Goal: Task Accomplishment & Management: Manage account settings

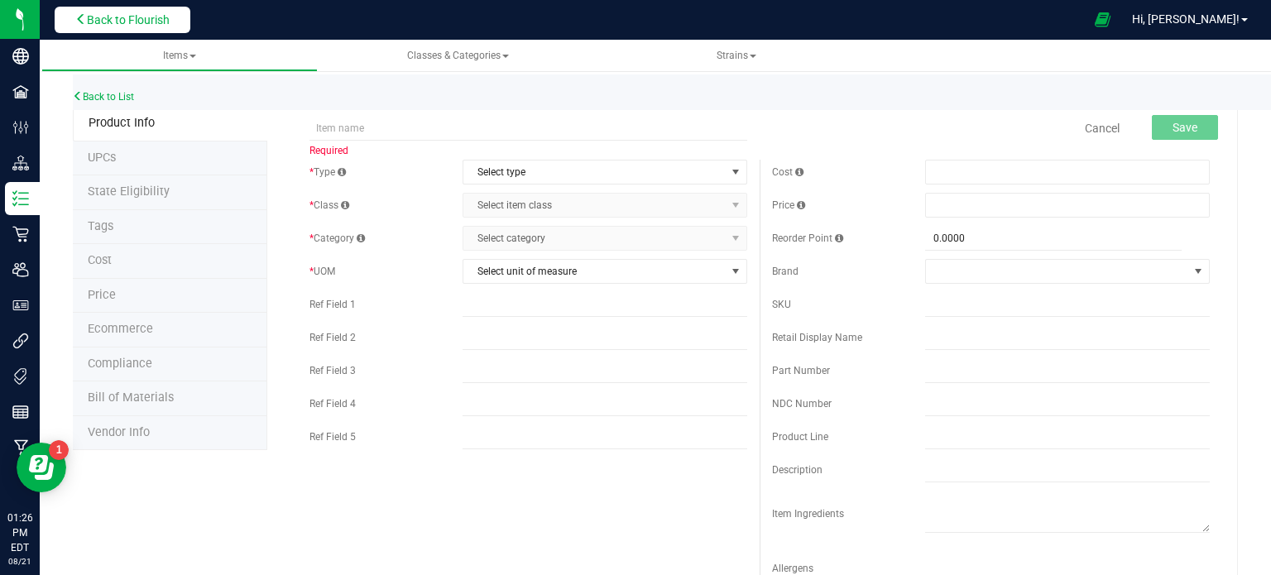
click at [138, 22] on span "Back to Flourish" at bounding box center [128, 19] width 83 height 13
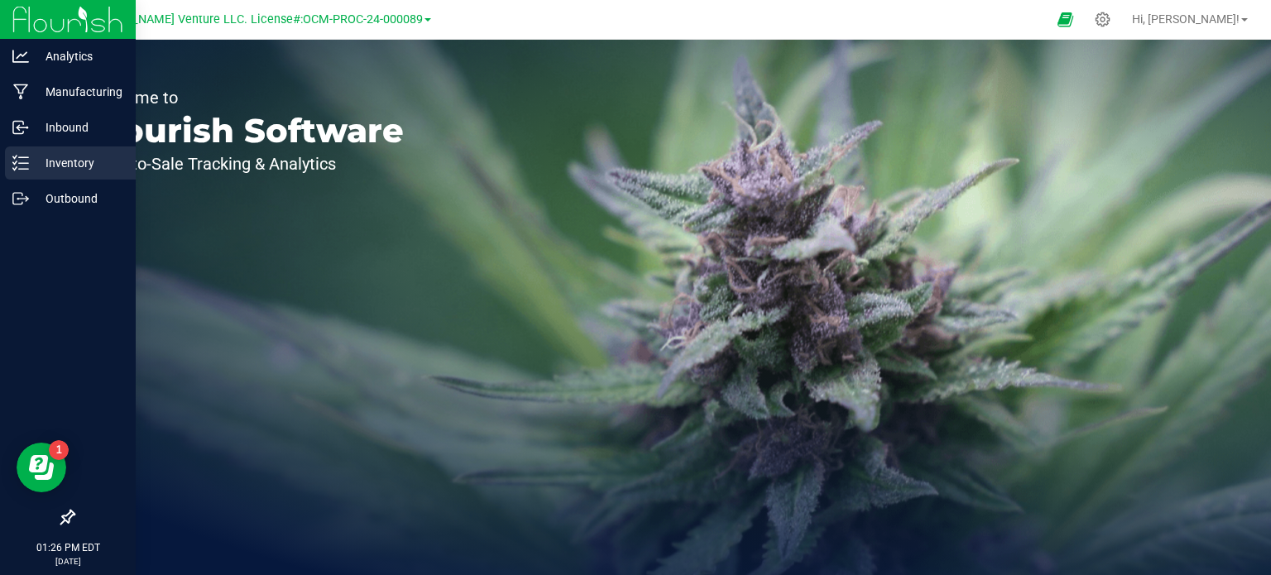
click at [66, 173] on div "Inventory" at bounding box center [70, 162] width 131 height 33
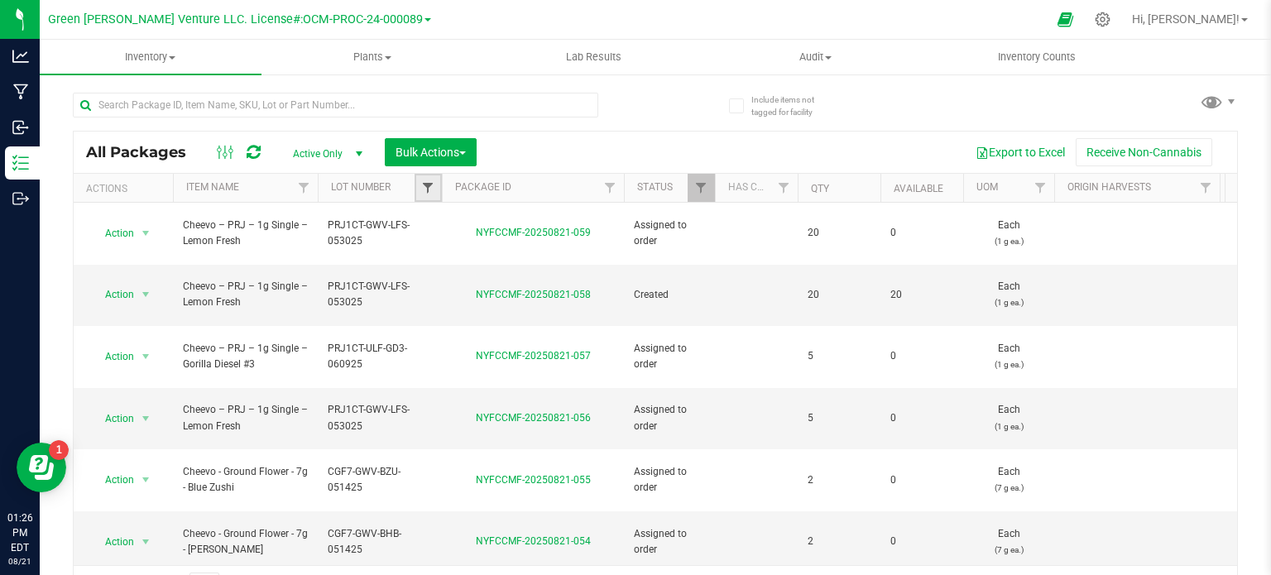
click at [430, 182] on span "Filter" at bounding box center [427, 187] width 13 height 13
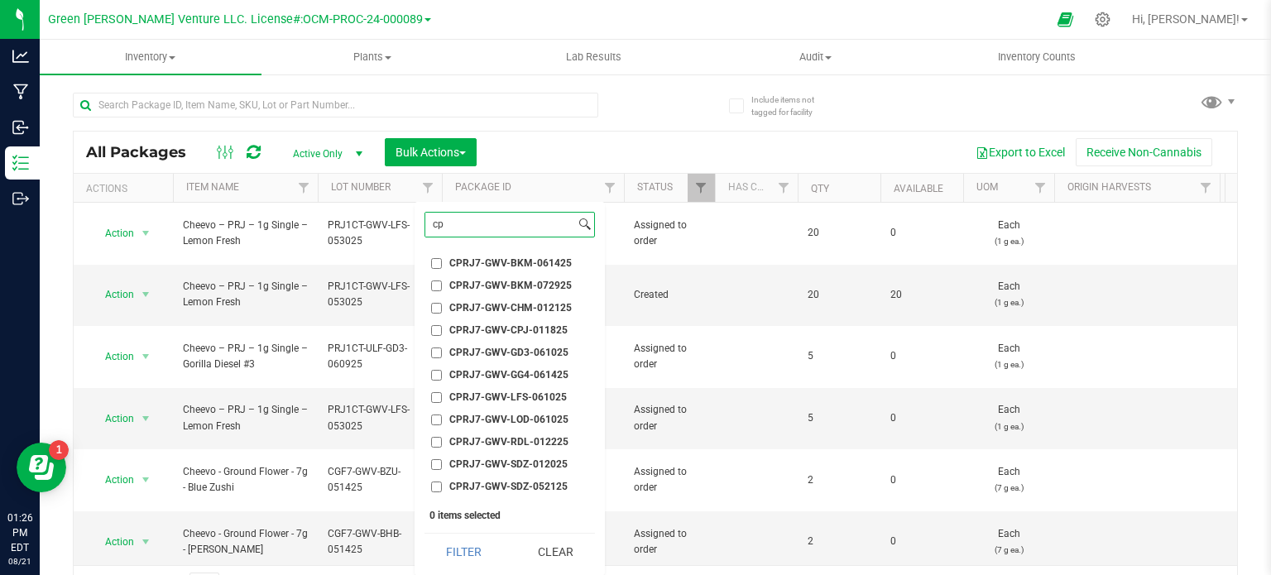
type input "c"
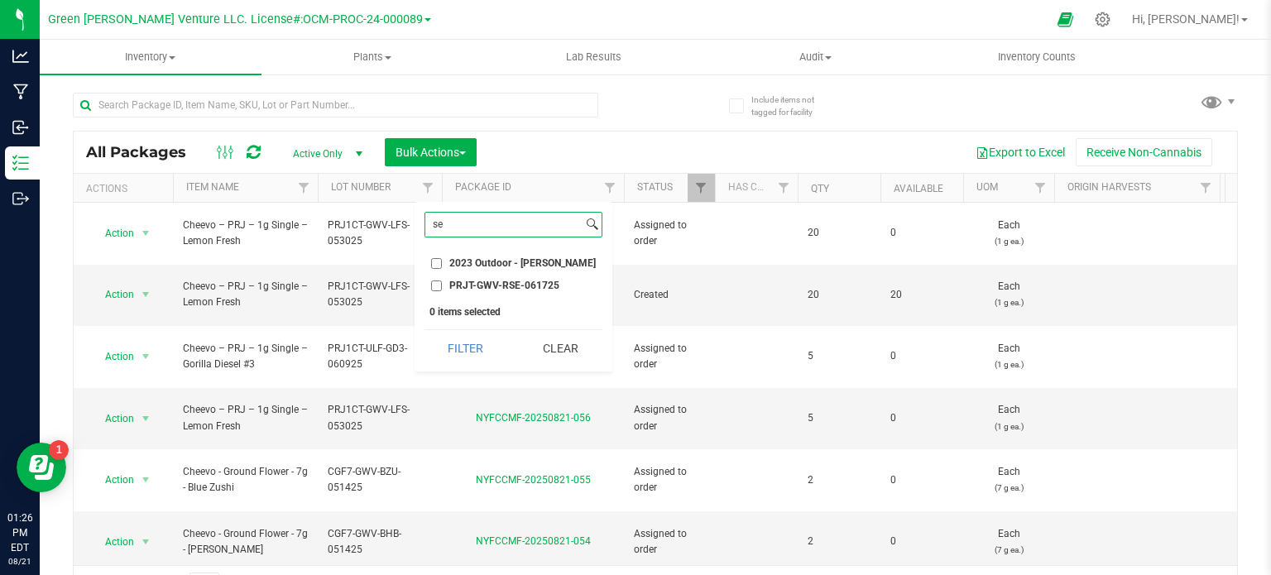
type input "s"
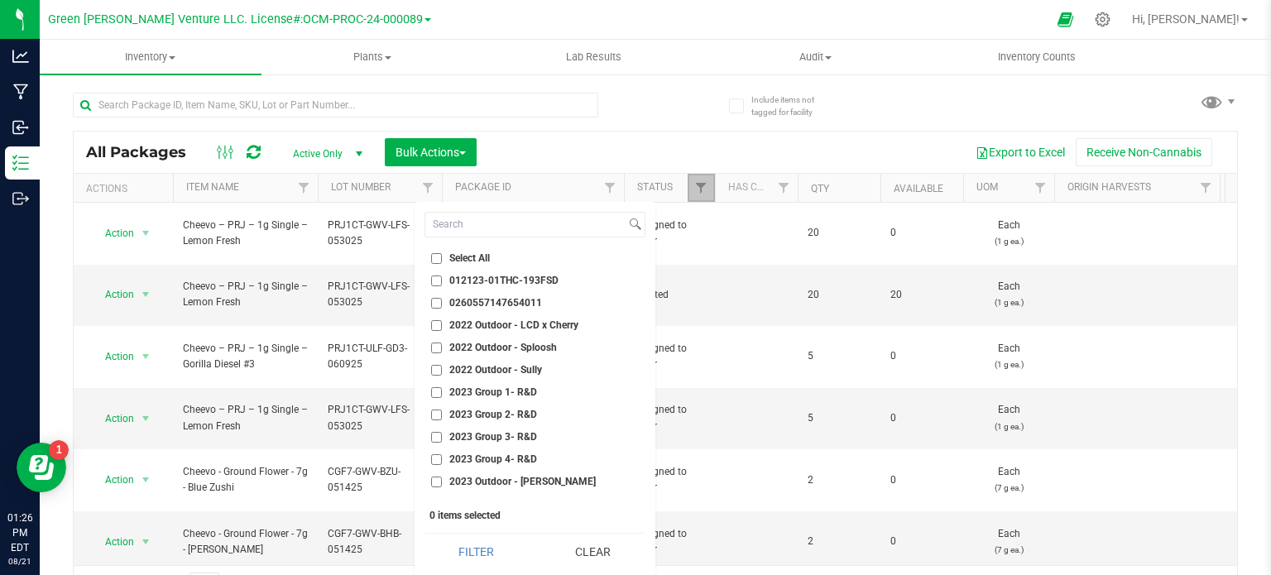
click at [693, 183] on link "Filter" at bounding box center [701, 188] width 27 height 28
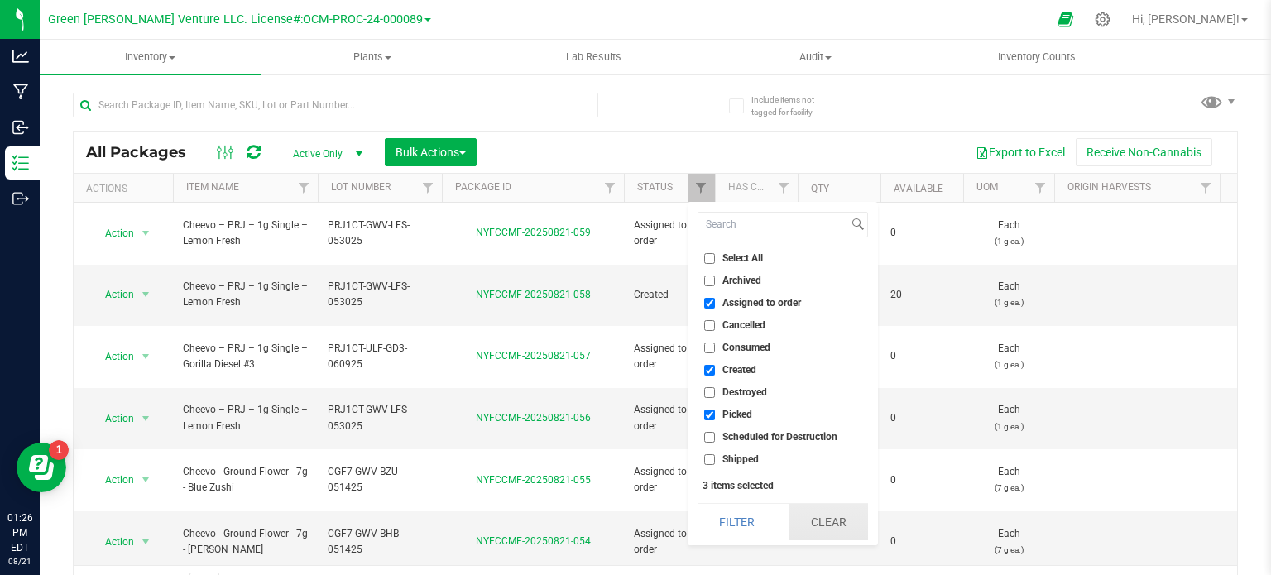
click at [857, 522] on button "Clear" at bounding box center [827, 522] width 79 height 36
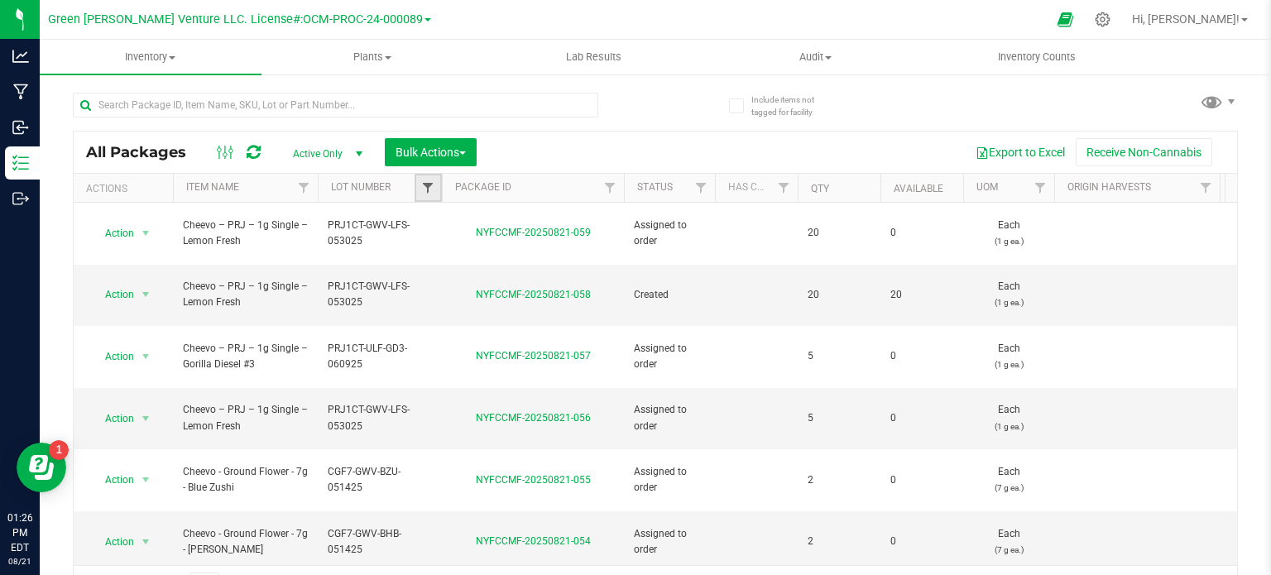
click at [427, 187] on span "Filter" at bounding box center [427, 187] width 13 height 13
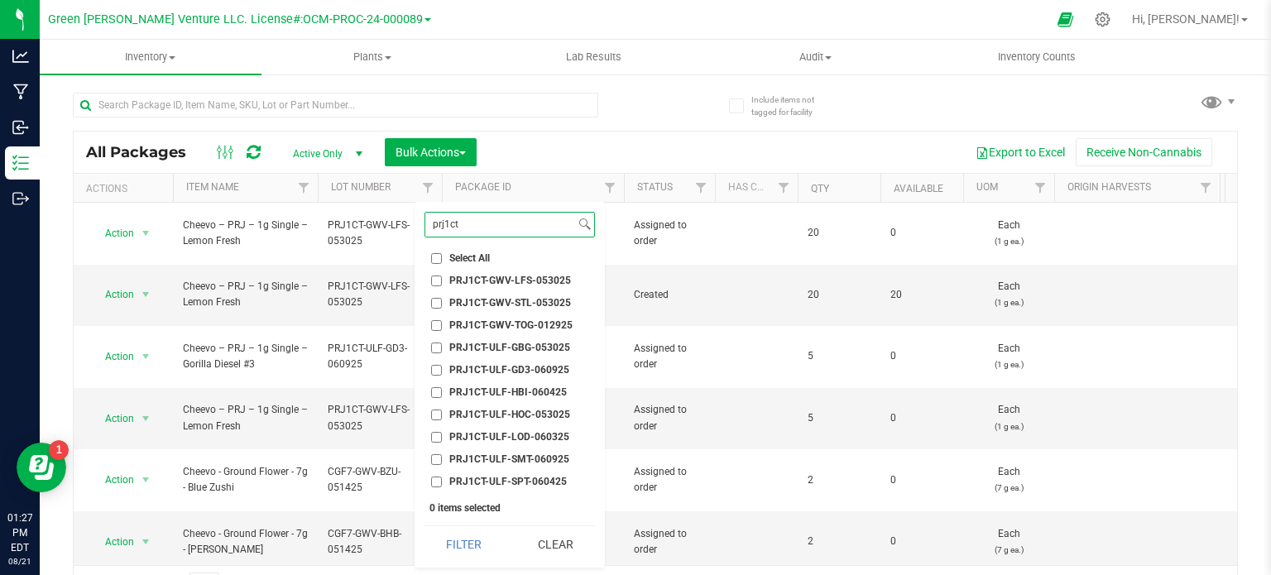
type input "prj1ct"
click at [438, 458] on input "PRJ1CT-ULF-SMT-060925" at bounding box center [436, 459] width 11 height 11
checkbox input "true"
click at [435, 434] on input "PRJ1CT-ULF-LOD-060325" at bounding box center [436, 437] width 11 height 11
checkbox input "true"
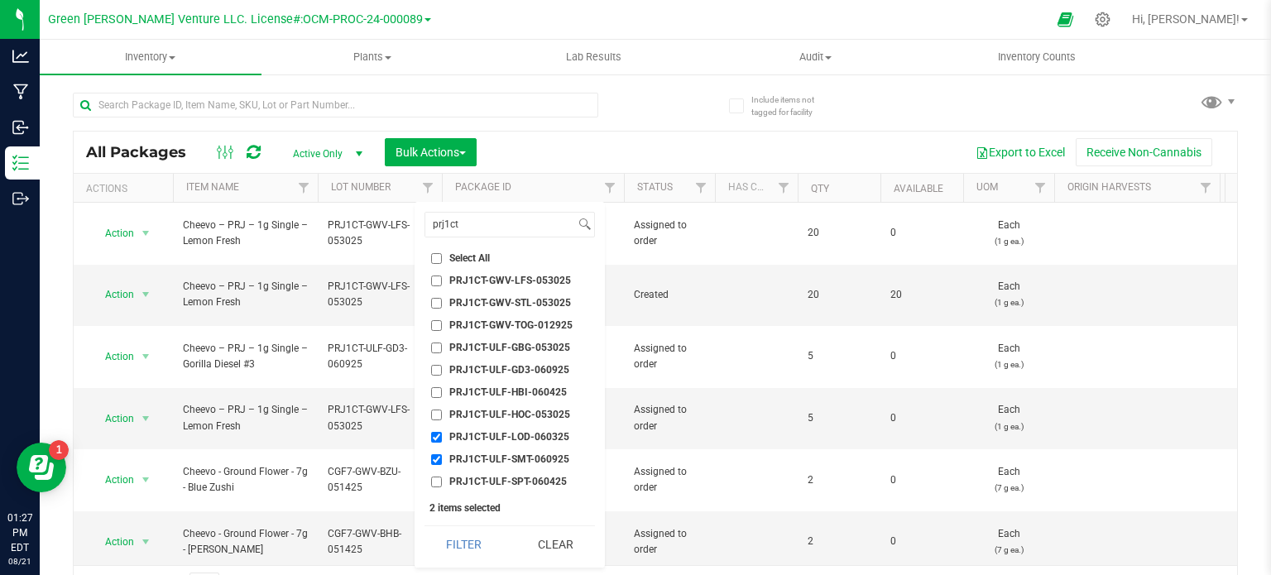
drag, startPoint x: 449, startPoint y: 534, endPoint x: 451, endPoint y: 519, distance: 15.0
click at [450, 533] on button "Filter" at bounding box center [463, 544] width 79 height 36
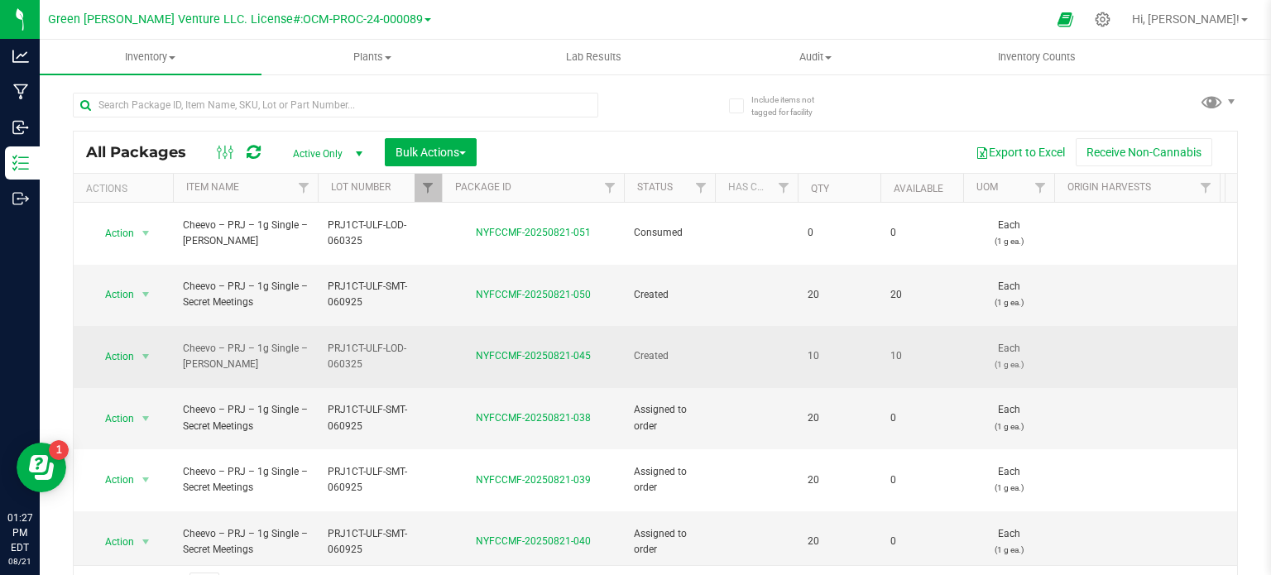
scroll to position [385, 0]
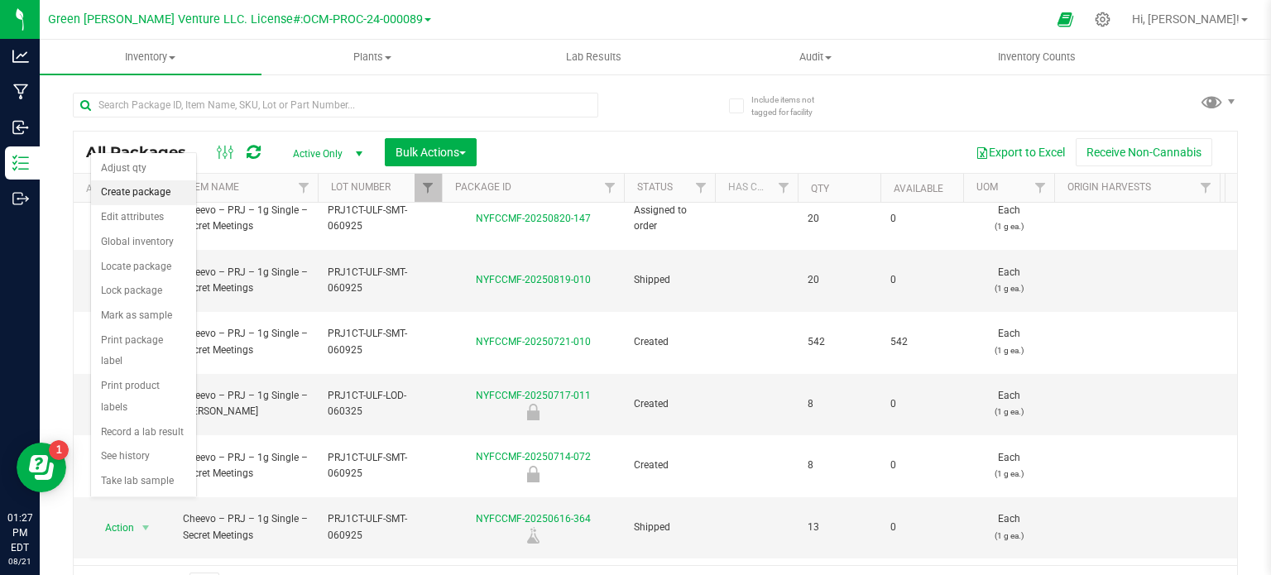
click at [121, 187] on li "Create package" at bounding box center [143, 192] width 105 height 25
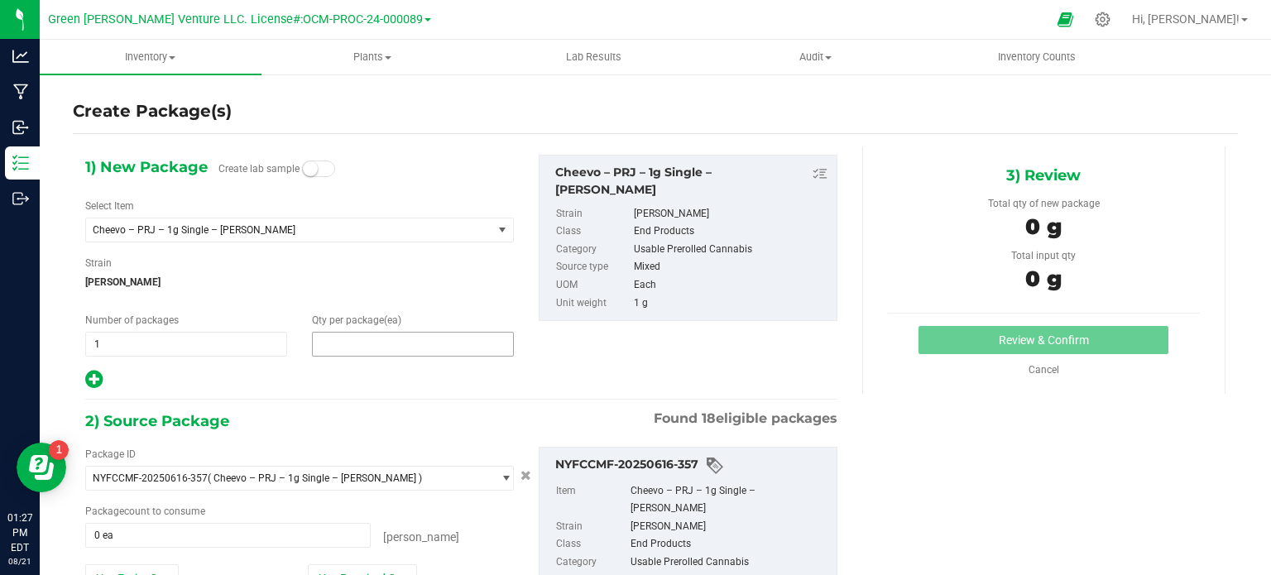
click at [428, 338] on span at bounding box center [413, 344] width 202 height 25
type input "20"
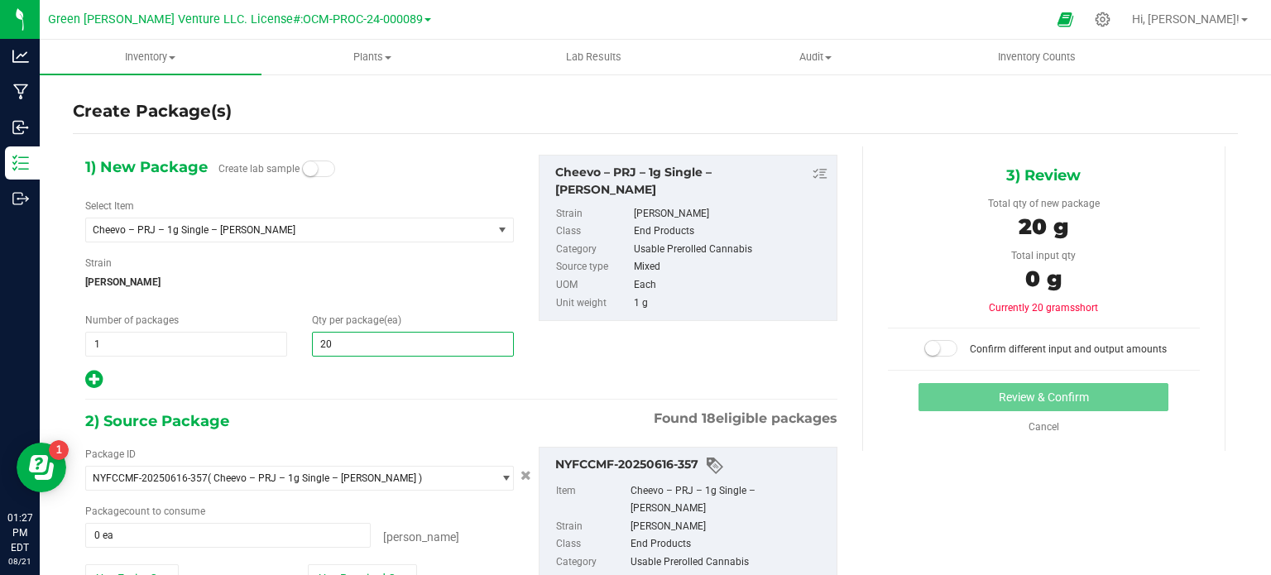
type input "20"
click at [283, 367] on div "1) New Package Create lab sample Select Item Cheevo – PRJ – 1g Single – Lodi Do…" at bounding box center [299, 273] width 453 height 236
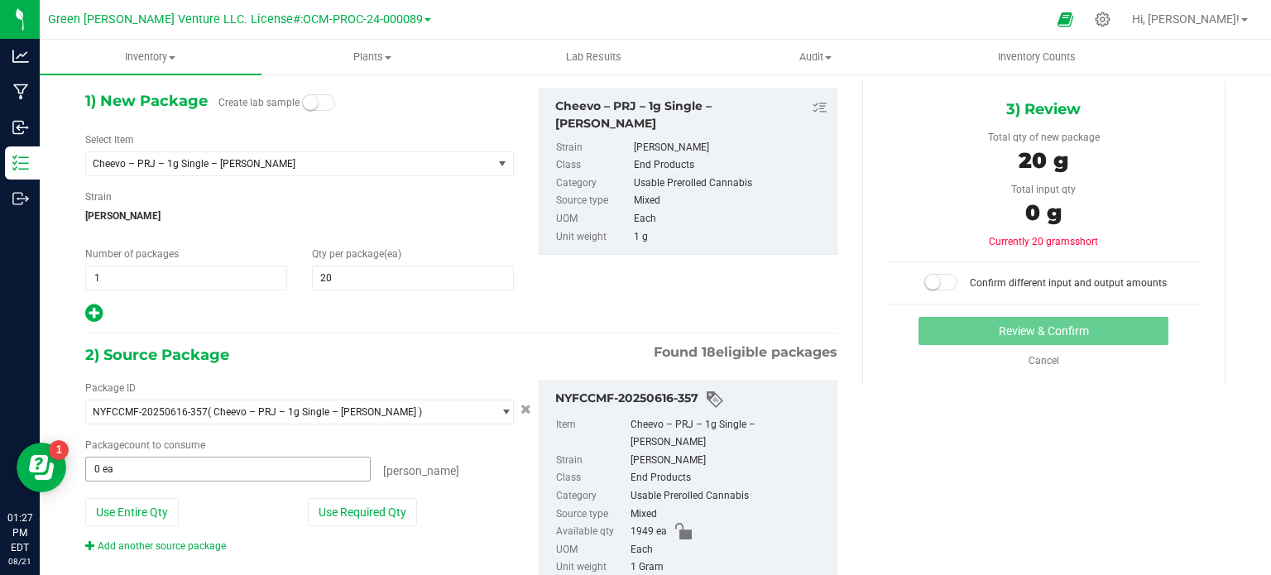
scroll to position [123, 0]
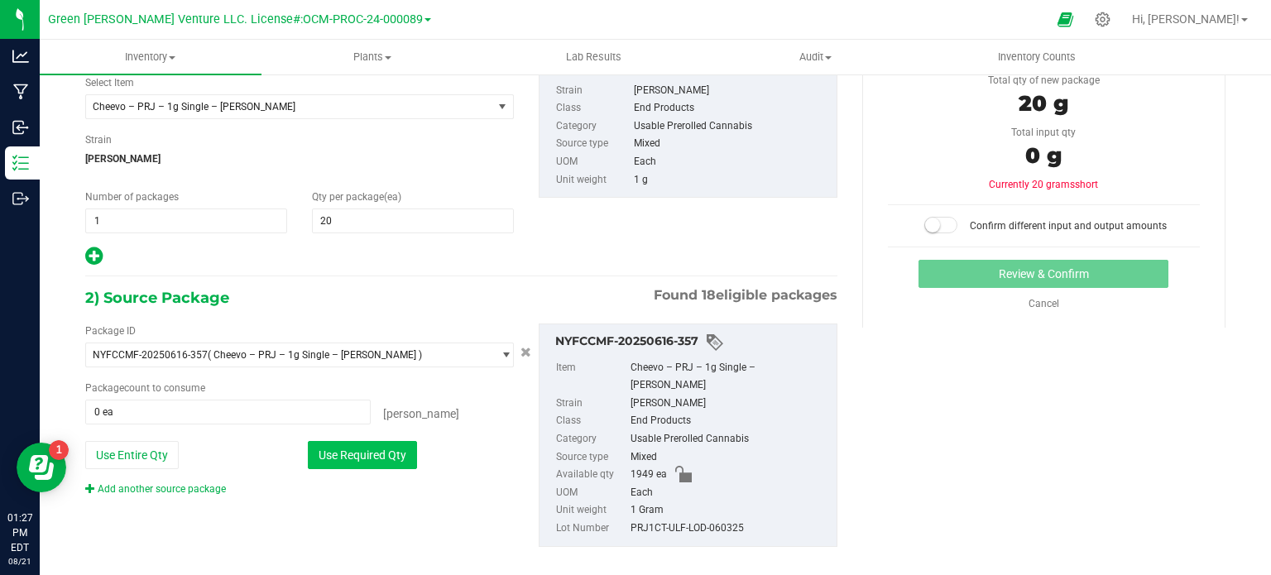
click at [361, 441] on button "Use Required Qty" at bounding box center [362, 455] width 109 height 28
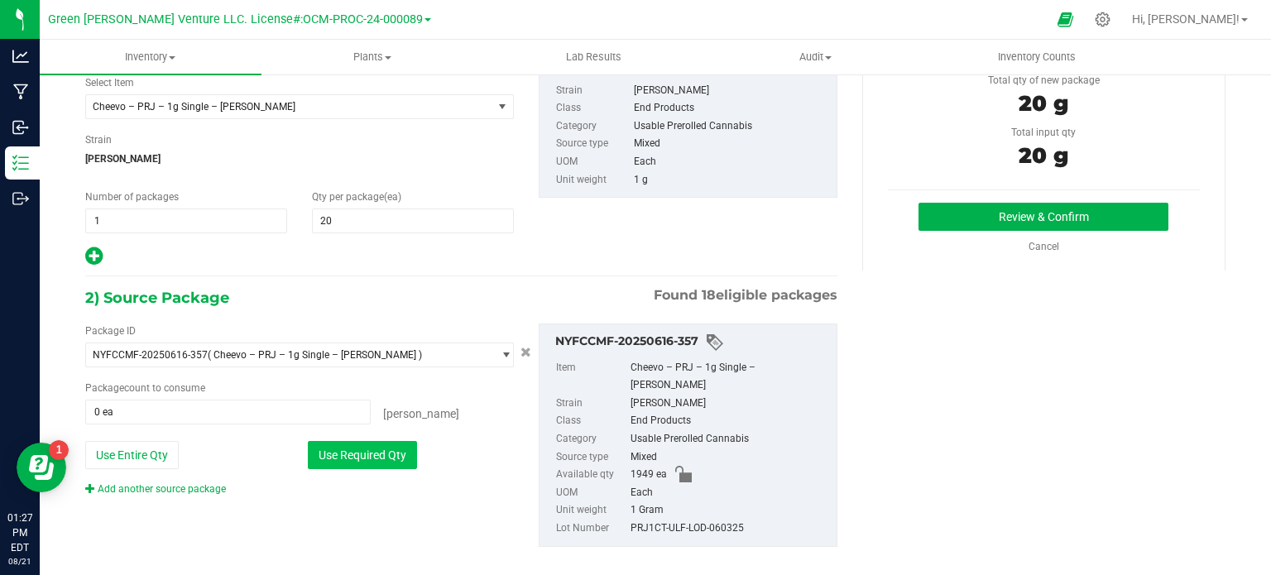
type input "20 ea"
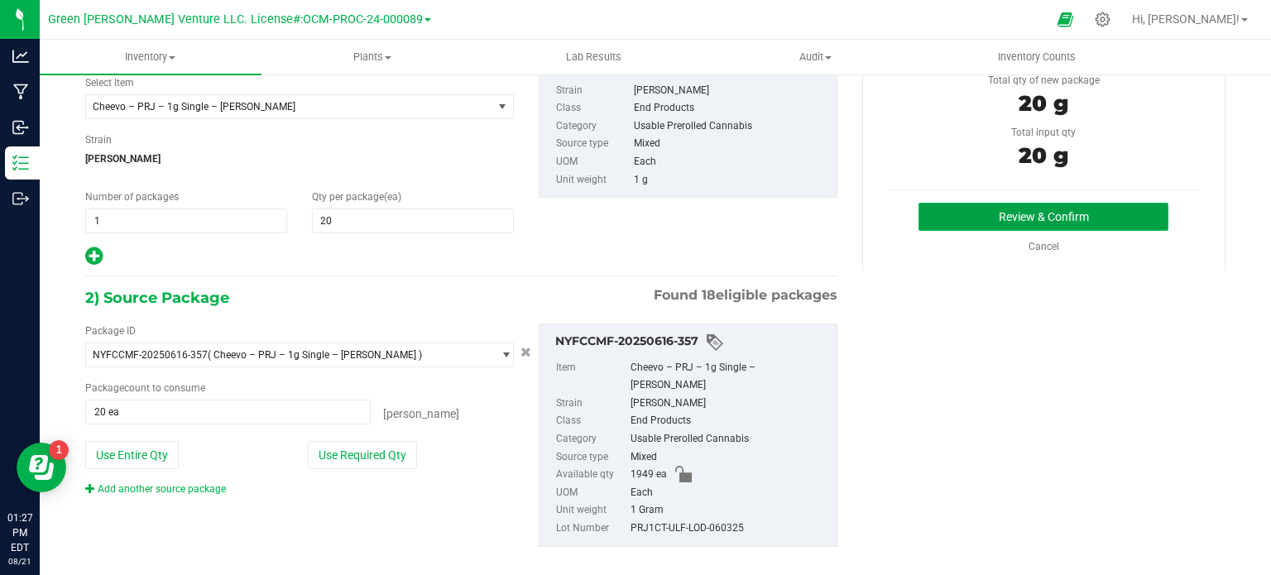
click at [953, 220] on button "Review & Confirm" at bounding box center [1043, 217] width 250 height 28
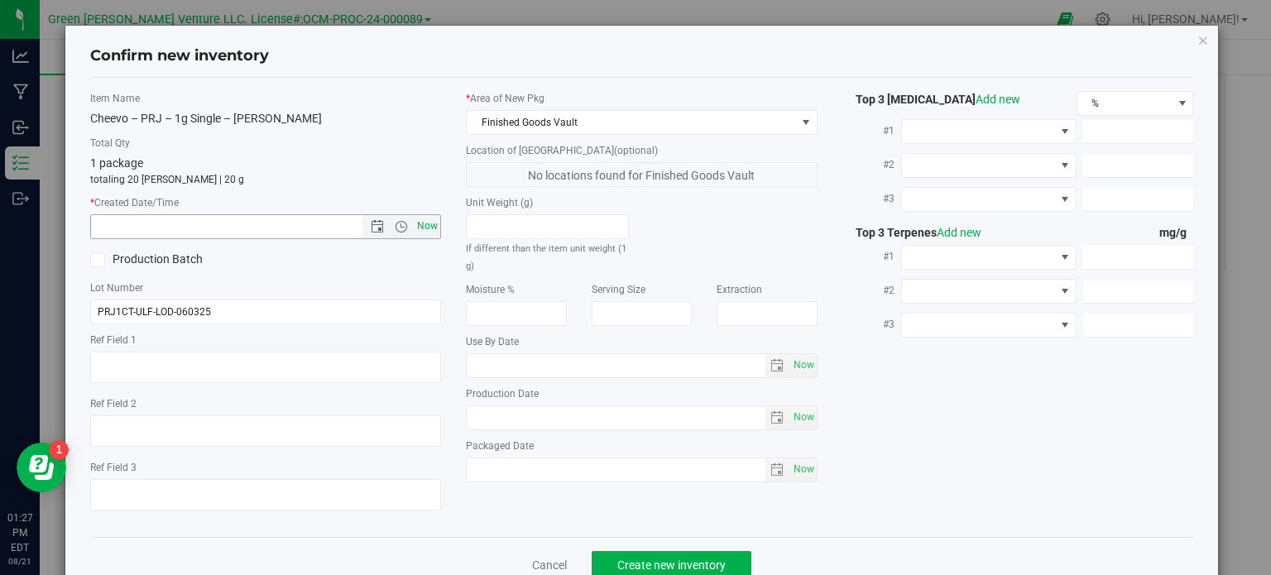
click at [420, 221] on span "Now" at bounding box center [428, 226] width 28 height 24
type input "8/21/2025 1:27 PM"
click at [692, 568] on span "Create new inventory" at bounding box center [671, 564] width 108 height 13
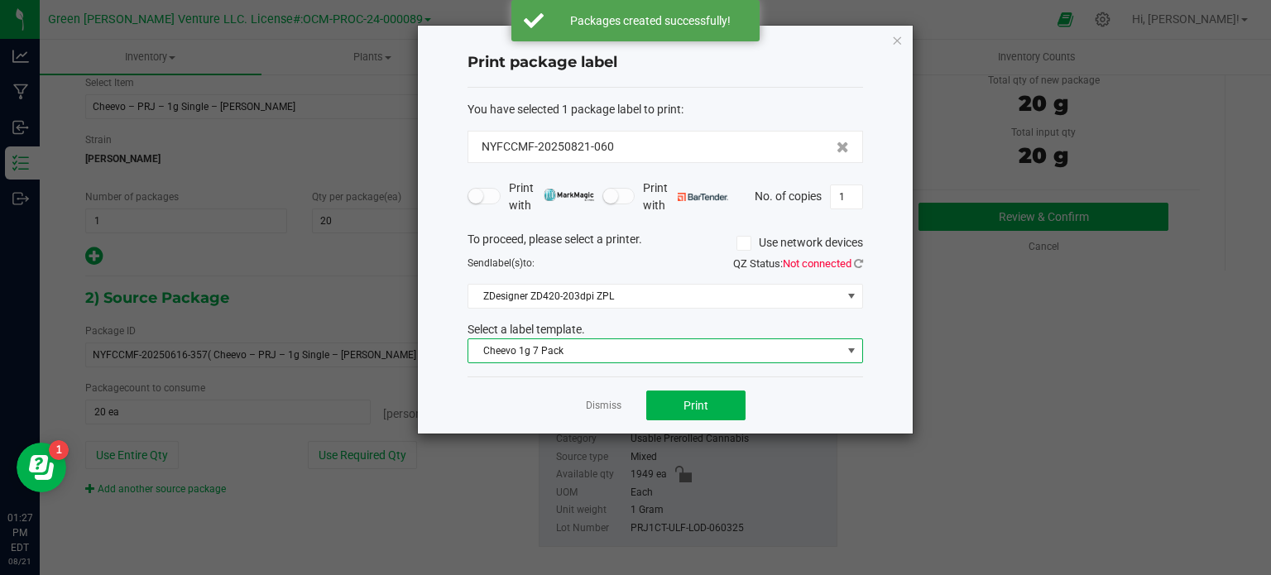
click at [657, 351] on span "Cheevo 1g 7 Pack" at bounding box center [654, 350] width 373 height 23
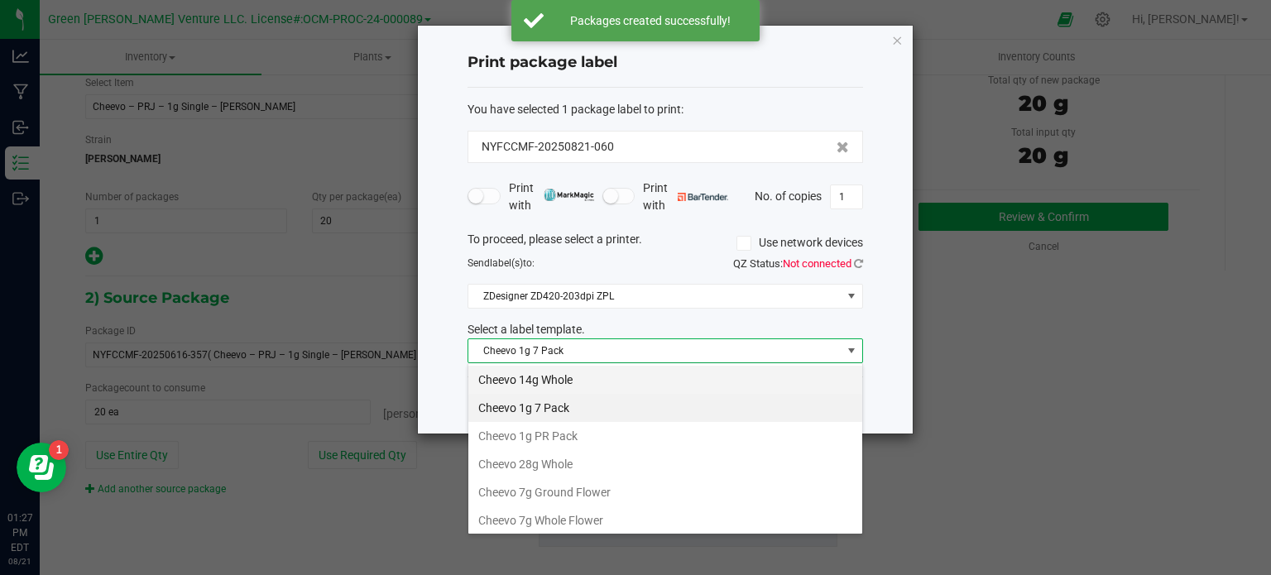
scroll to position [24, 395]
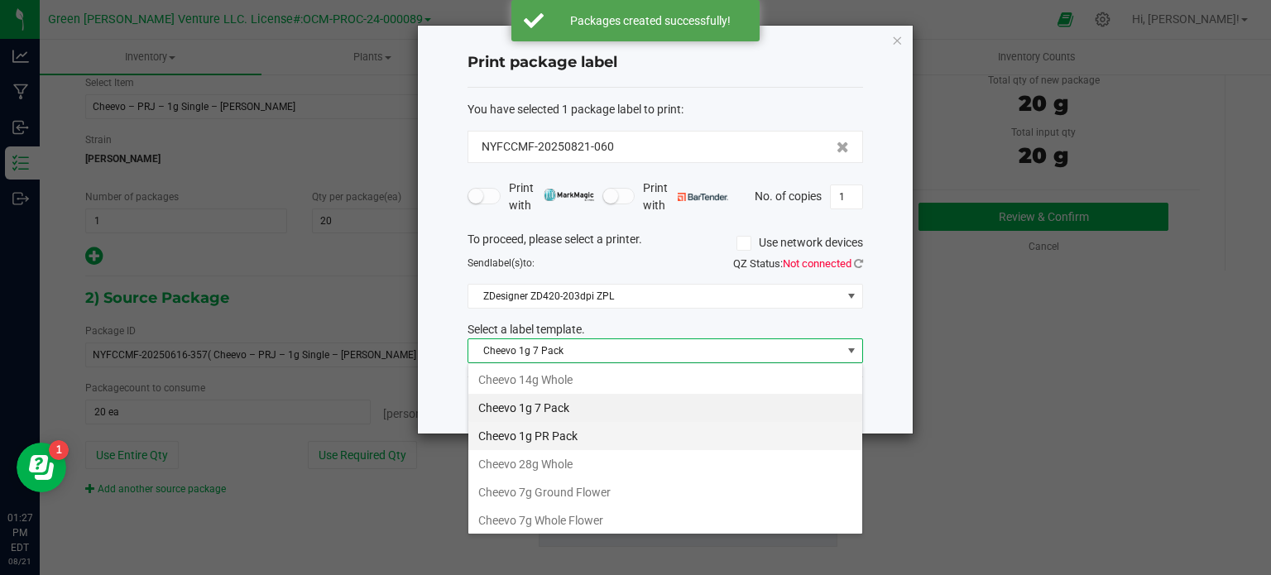
click at [506, 433] on li "Cheevo 1g PR Pack" at bounding box center [665, 436] width 394 height 28
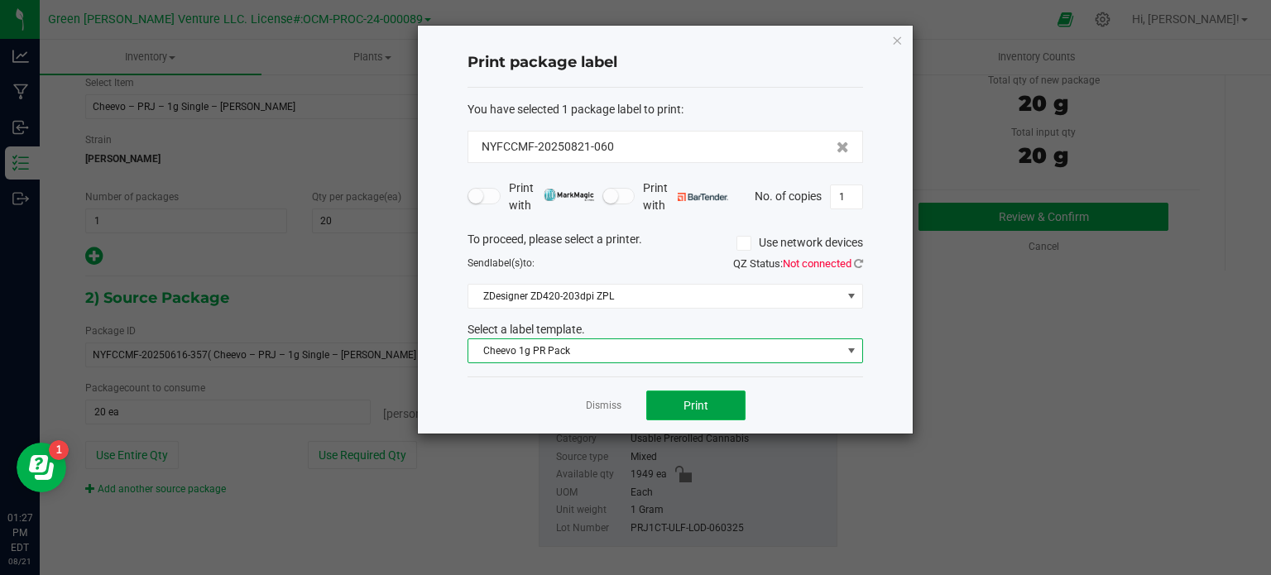
click at [698, 400] on span "Print" at bounding box center [695, 405] width 25 height 13
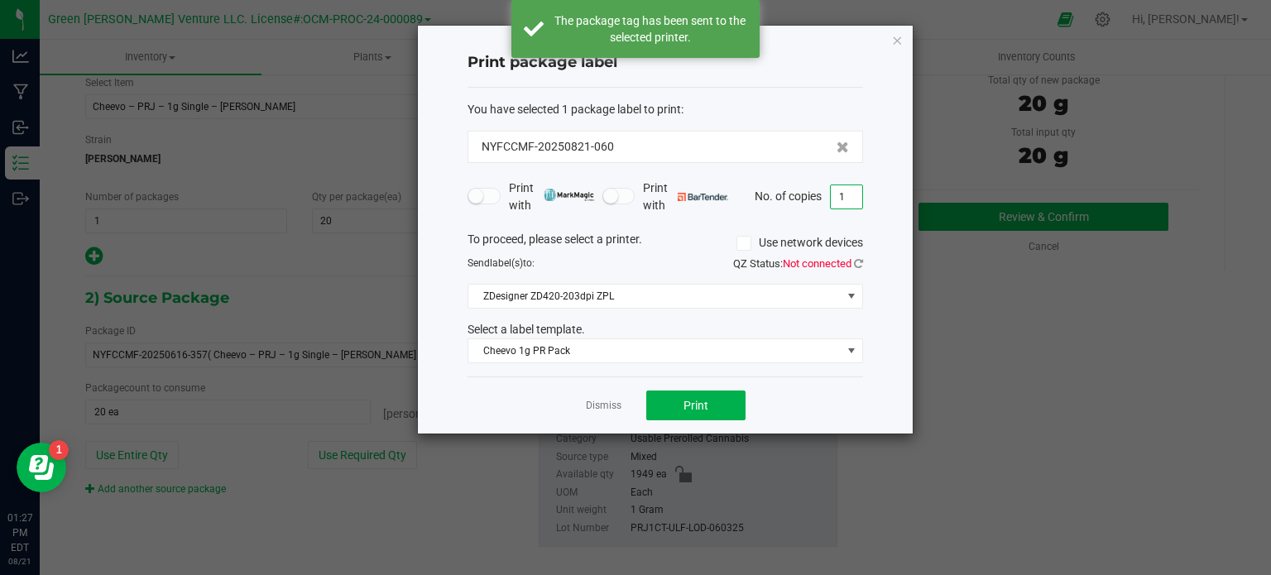
click at [845, 194] on input "1" at bounding box center [846, 196] width 31 height 23
type input "20"
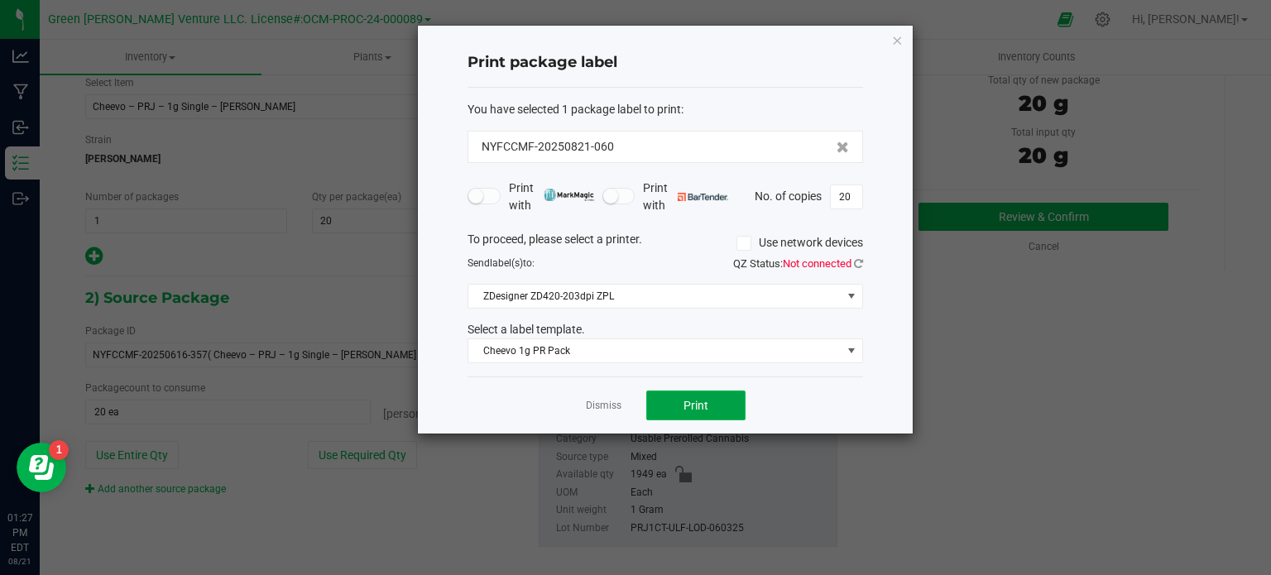
click at [683, 400] on span "Print" at bounding box center [695, 405] width 25 height 13
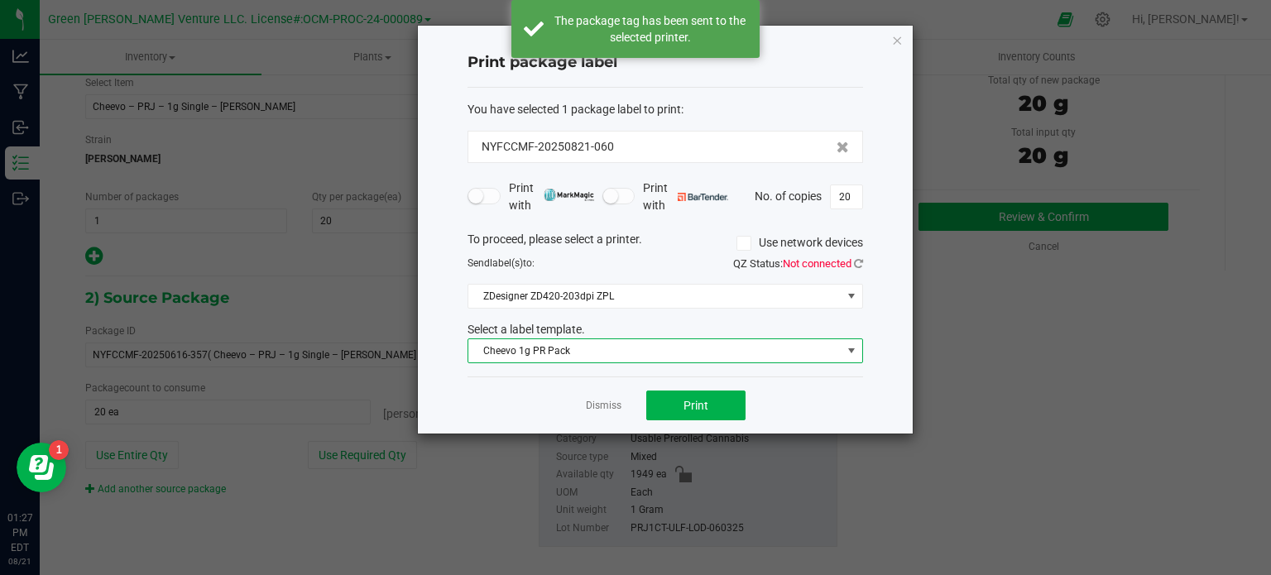
click at [586, 360] on span "Cheevo 1g PR Pack" at bounding box center [654, 350] width 373 height 23
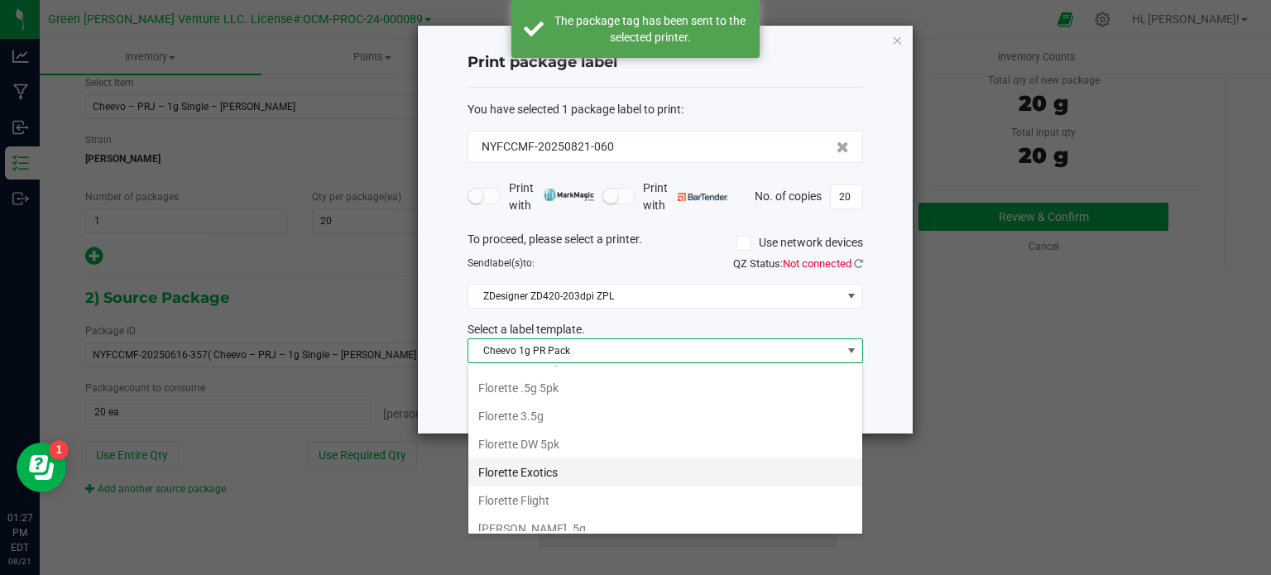
scroll to position [165, 0]
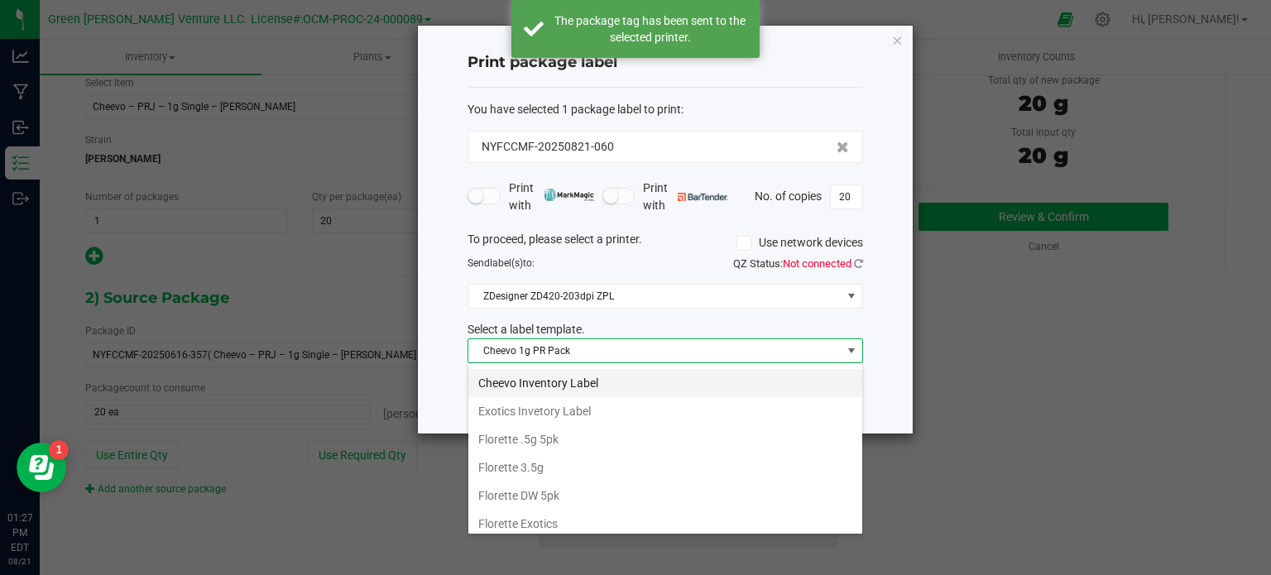
click at [582, 380] on li "Cheevo Inventory Label" at bounding box center [665, 383] width 394 height 28
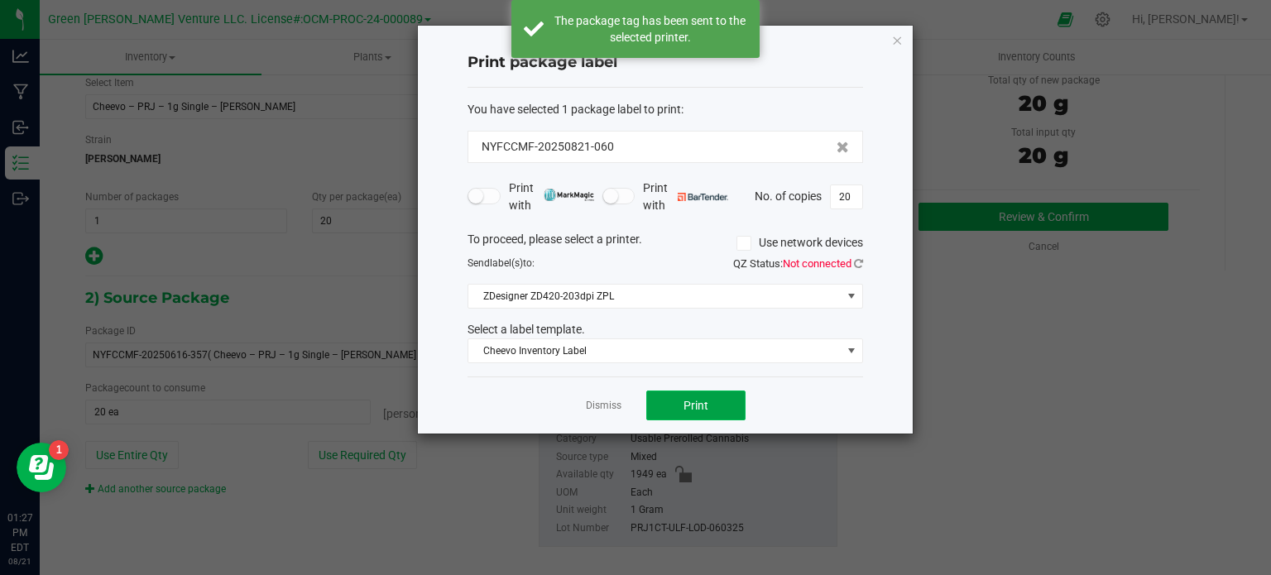
click at [684, 402] on span "Print" at bounding box center [695, 405] width 25 height 13
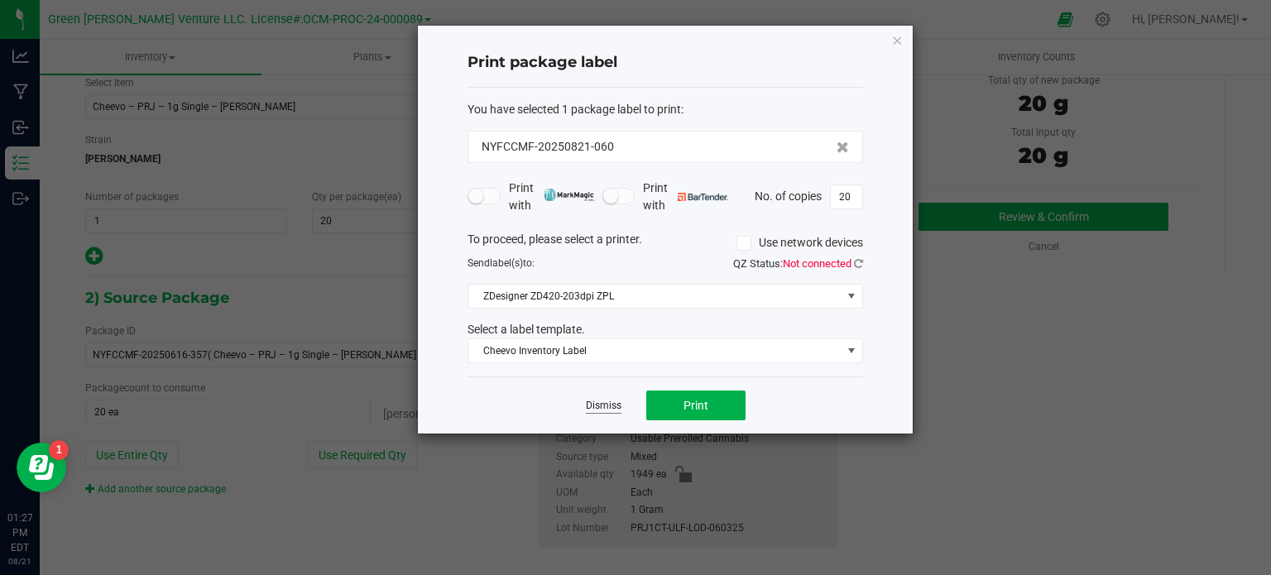
click at [589, 400] on link "Dismiss" at bounding box center [604, 406] width 36 height 14
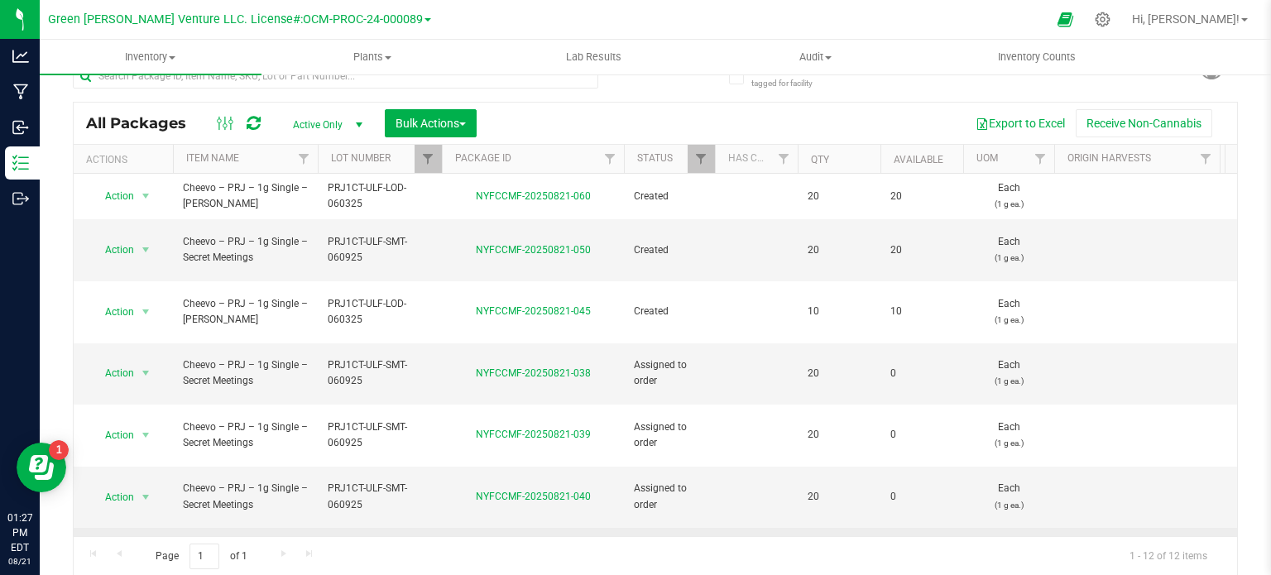
scroll to position [247, 0]
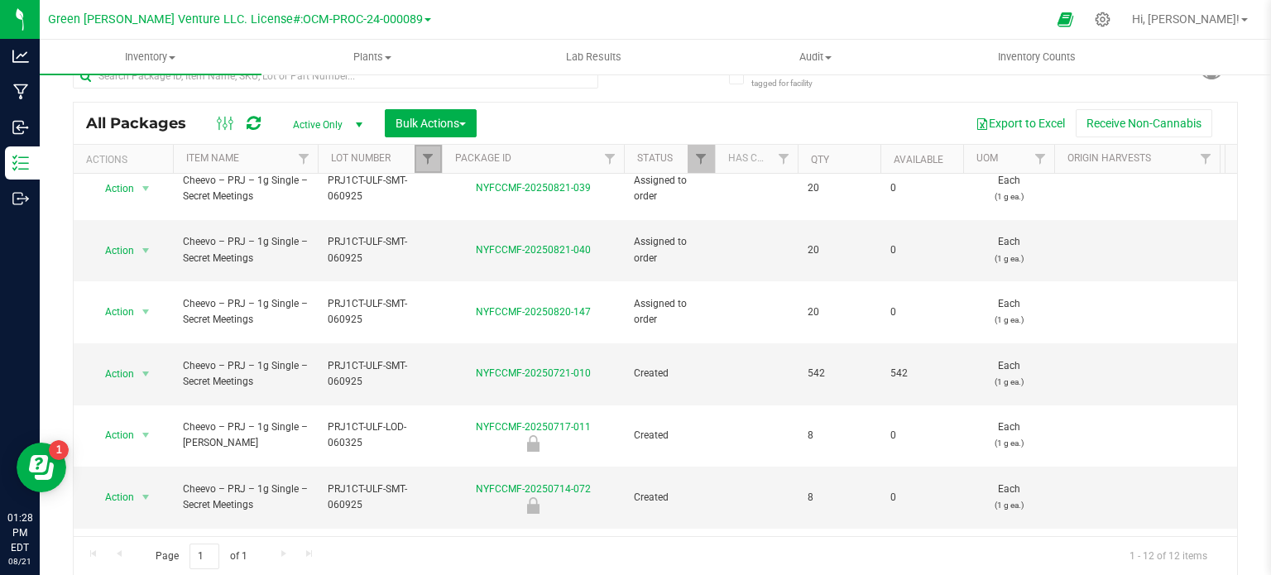
click at [420, 155] on link "Filter" at bounding box center [428, 159] width 27 height 28
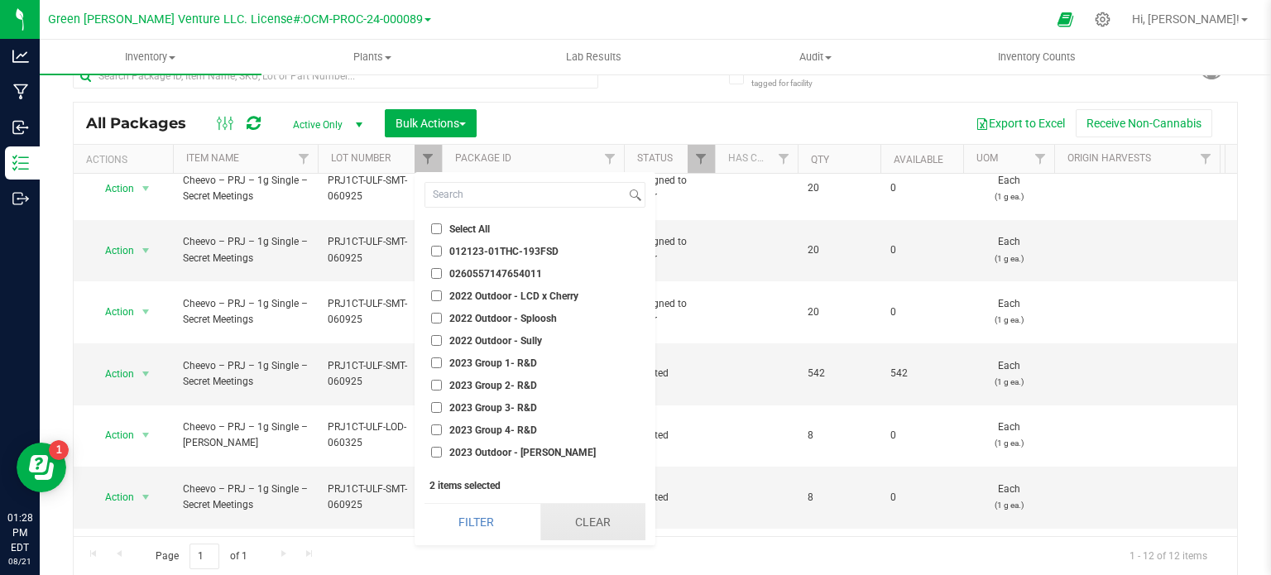
click at [595, 514] on button "Clear" at bounding box center [592, 522] width 105 height 36
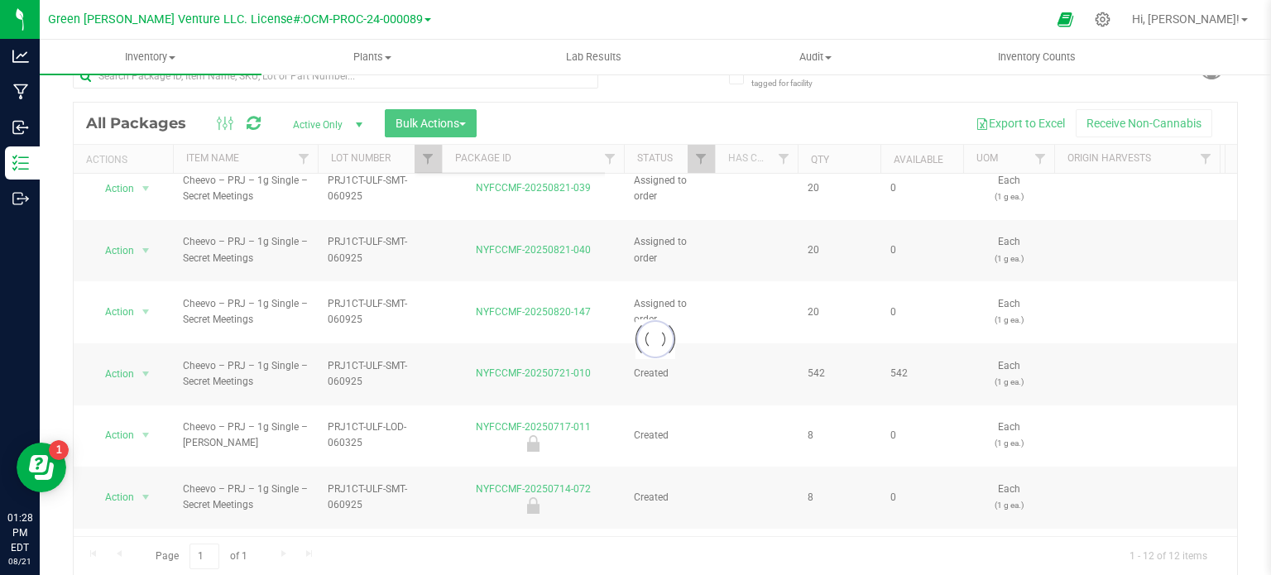
checkbox input "false"
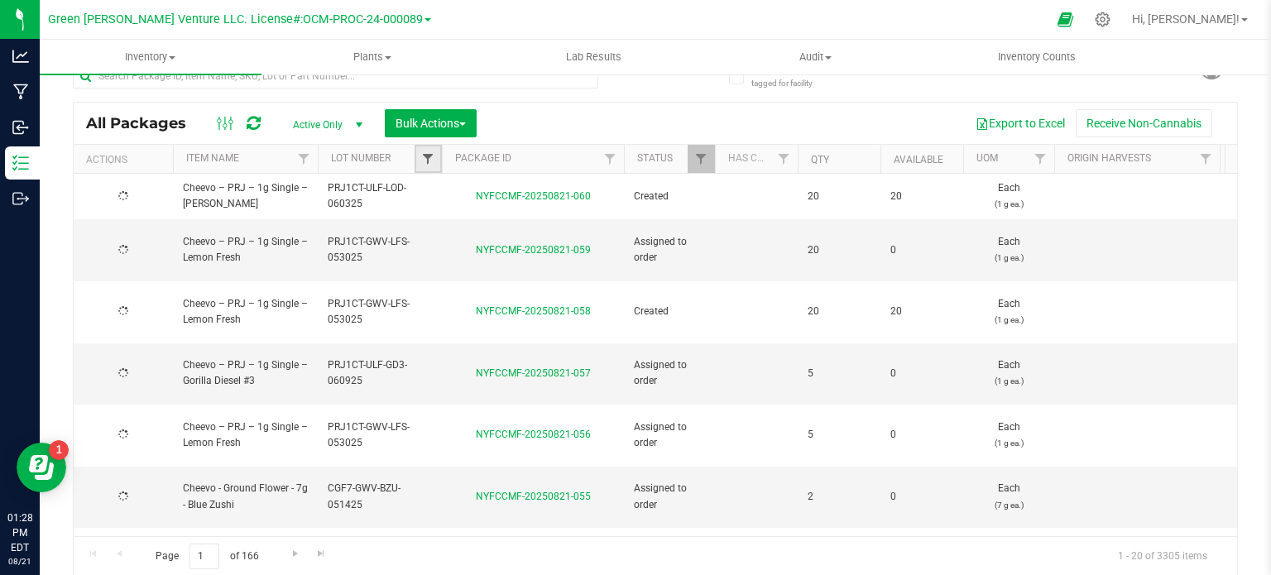
click at [429, 160] on span "Filter" at bounding box center [427, 158] width 13 height 13
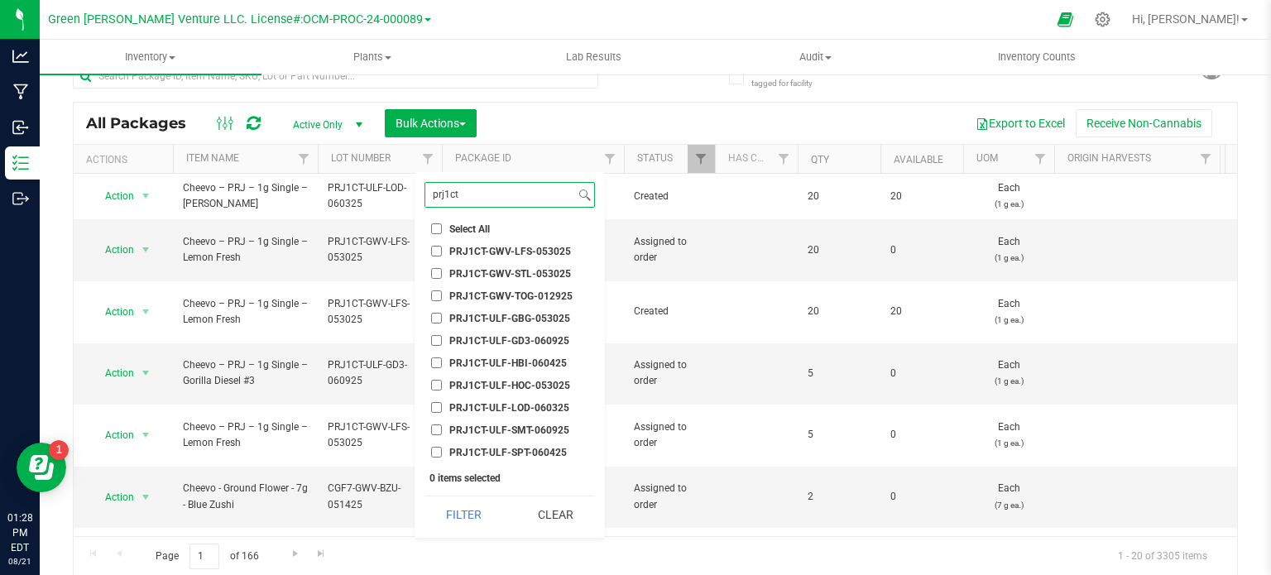
type input "prj1ct"
click at [434, 432] on input "PRJ1CT-ULF-SMT-060925" at bounding box center [436, 429] width 11 height 11
checkbox input "true"
click at [443, 495] on div "prj1ct Select All 012123-01THC-193FSD 0260557147654011 2022 Outdoor - LCD x Che…" at bounding box center [510, 355] width 190 height 366
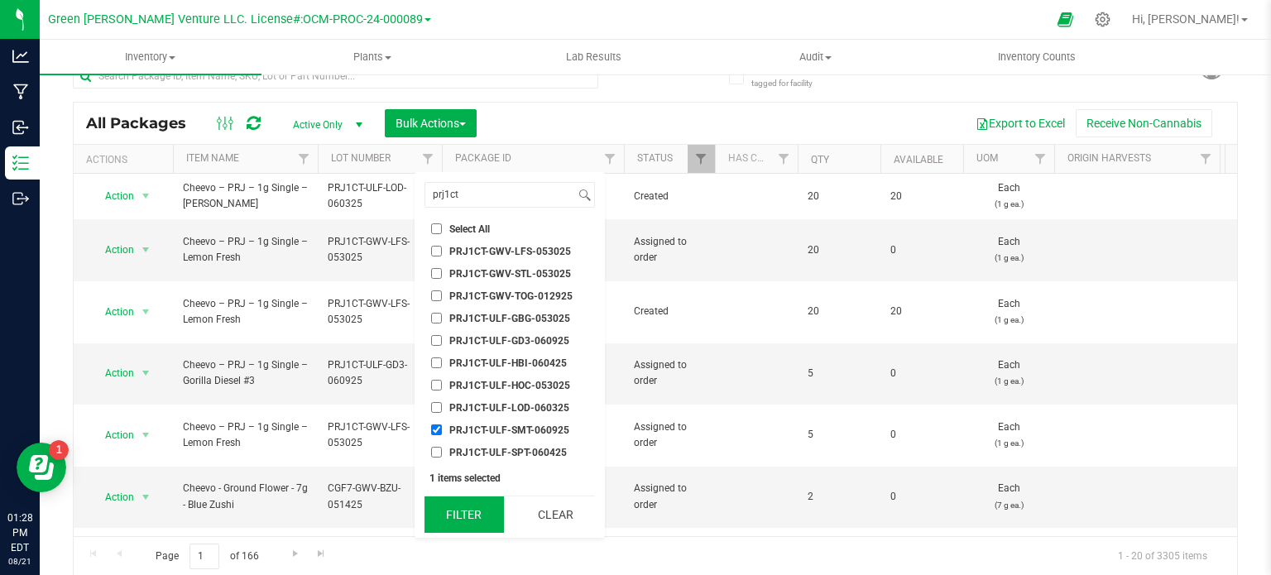
click at [446, 520] on button "Filter" at bounding box center [463, 514] width 79 height 36
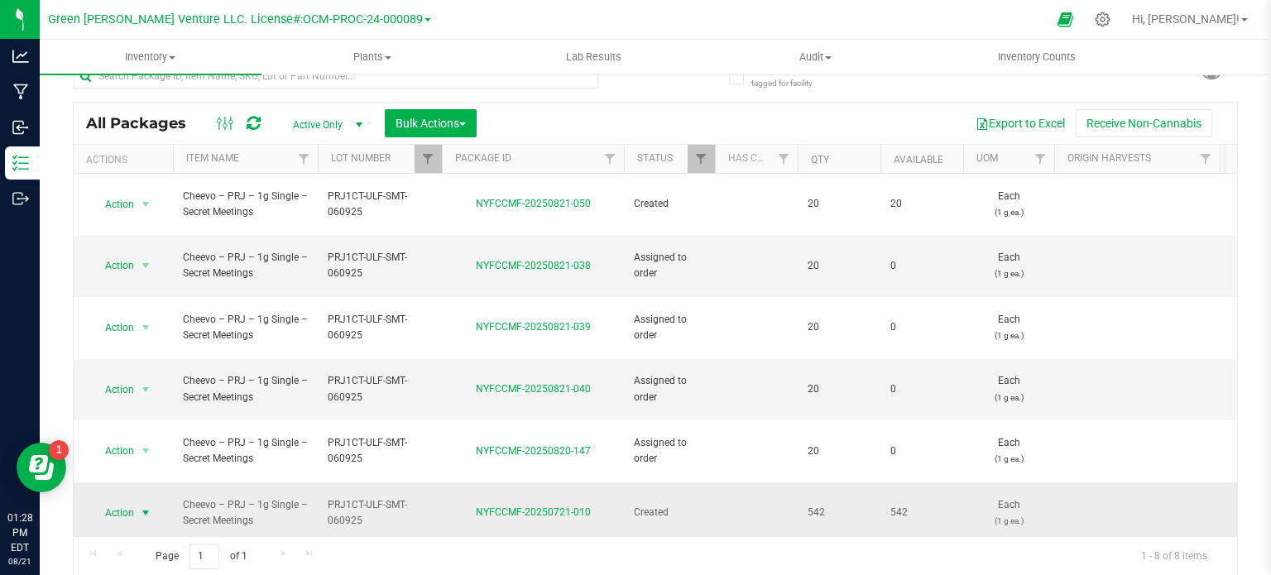
click at [147, 506] on span "select" at bounding box center [145, 512] width 13 height 13
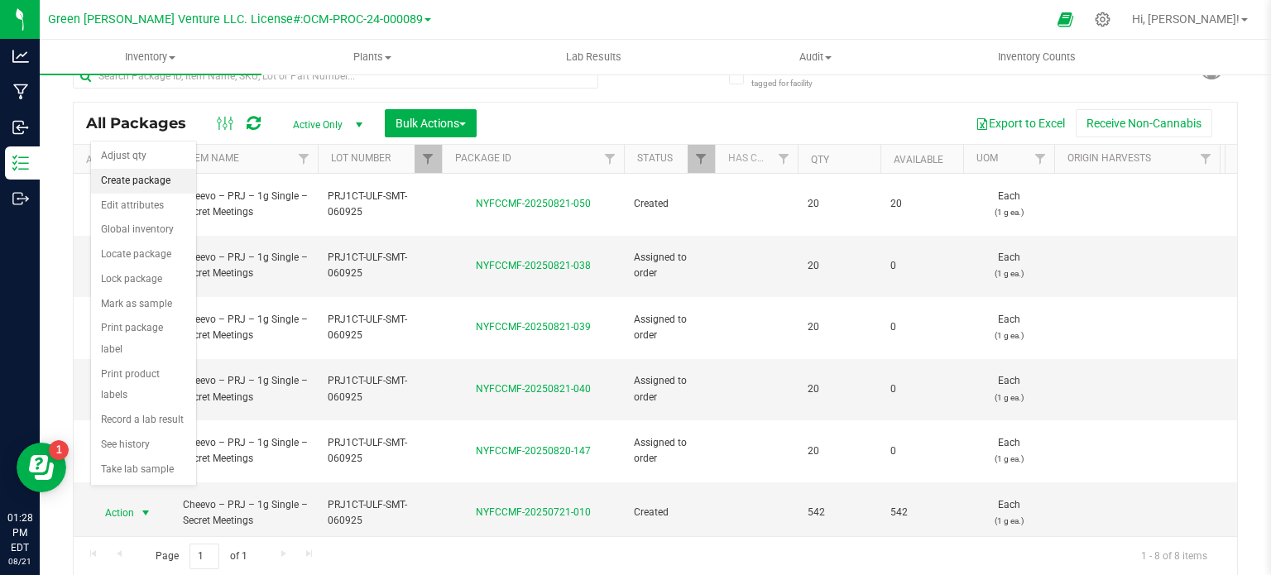
click at [126, 182] on li "Create package" at bounding box center [143, 181] width 105 height 25
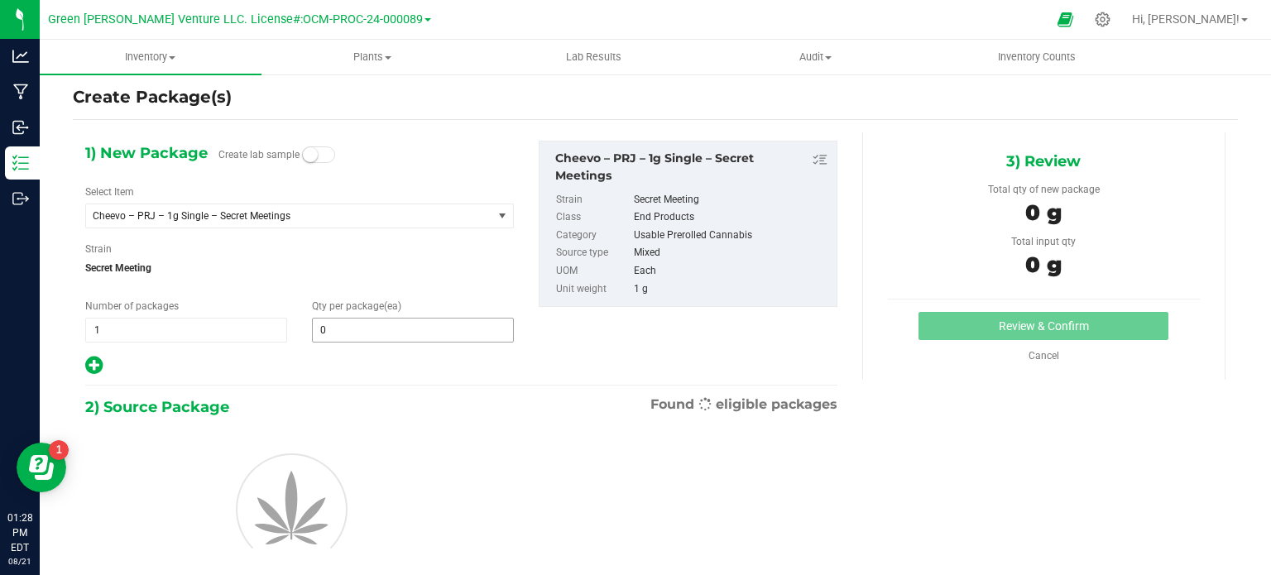
type input "0"
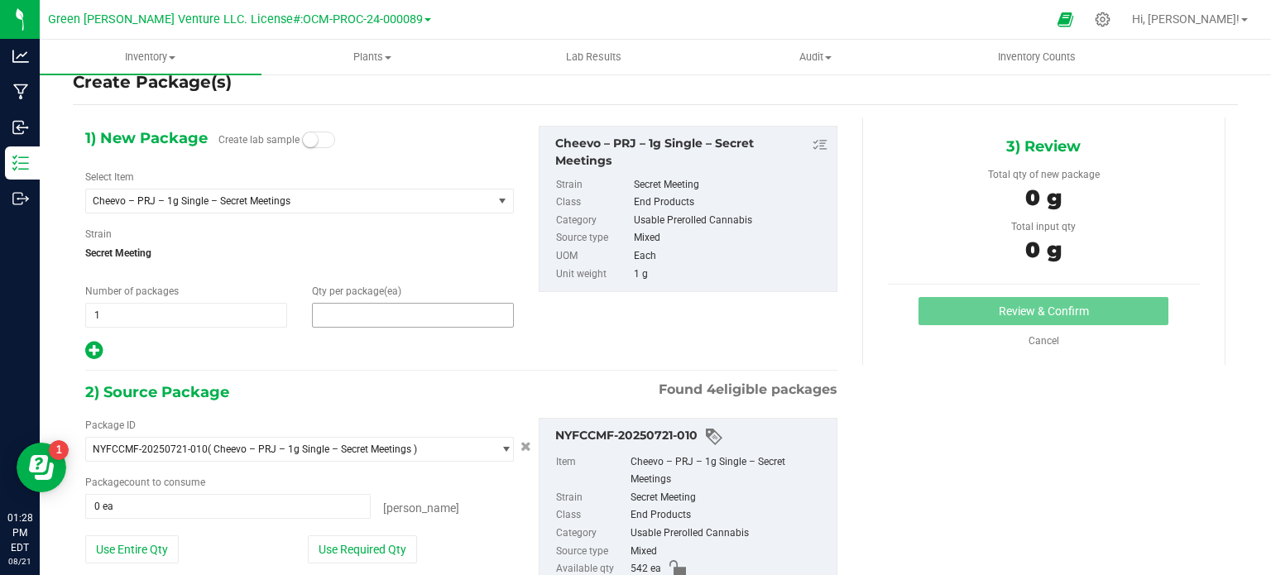
click at [375, 316] on span at bounding box center [413, 315] width 202 height 25
type input "20"
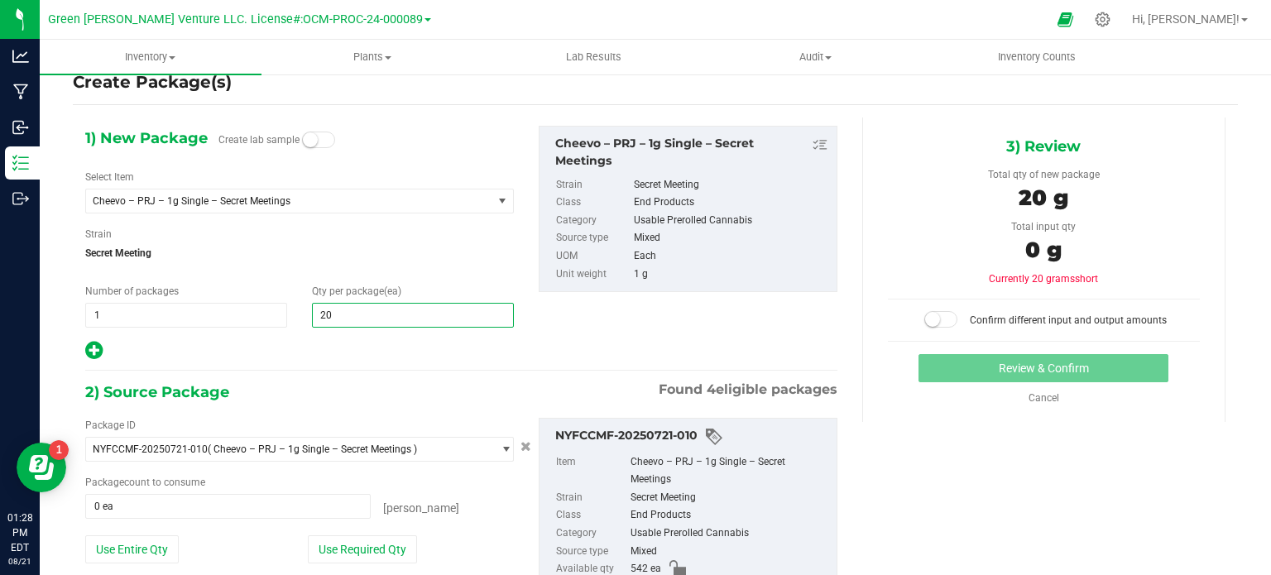
type input "20"
click at [353, 352] on div at bounding box center [299, 351] width 429 height 22
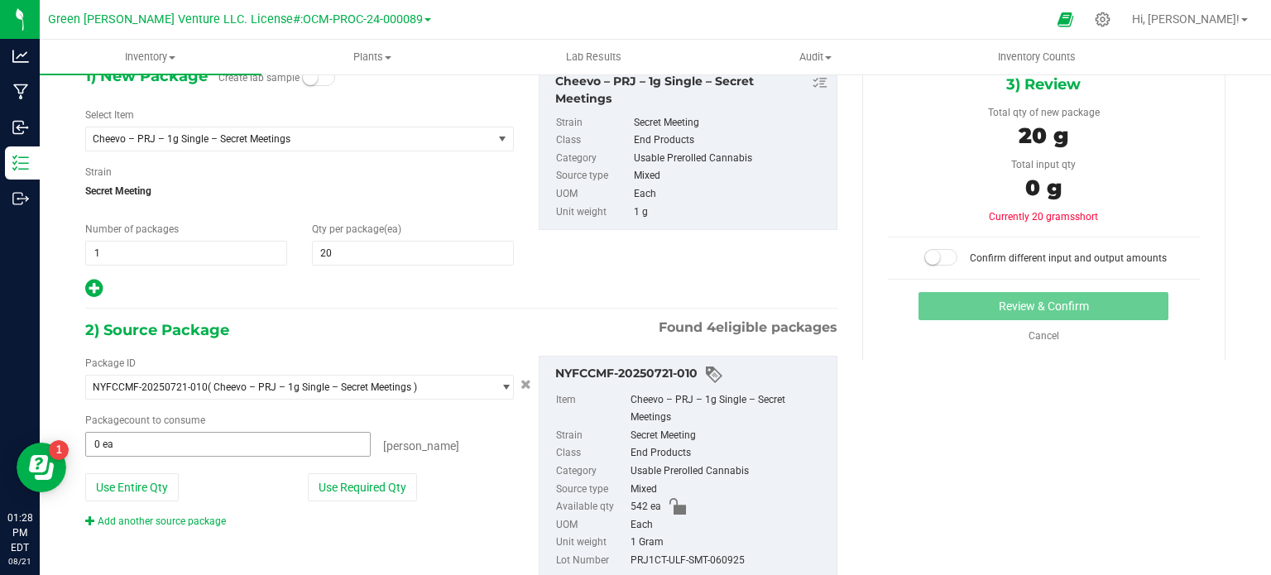
scroll to position [141, 0]
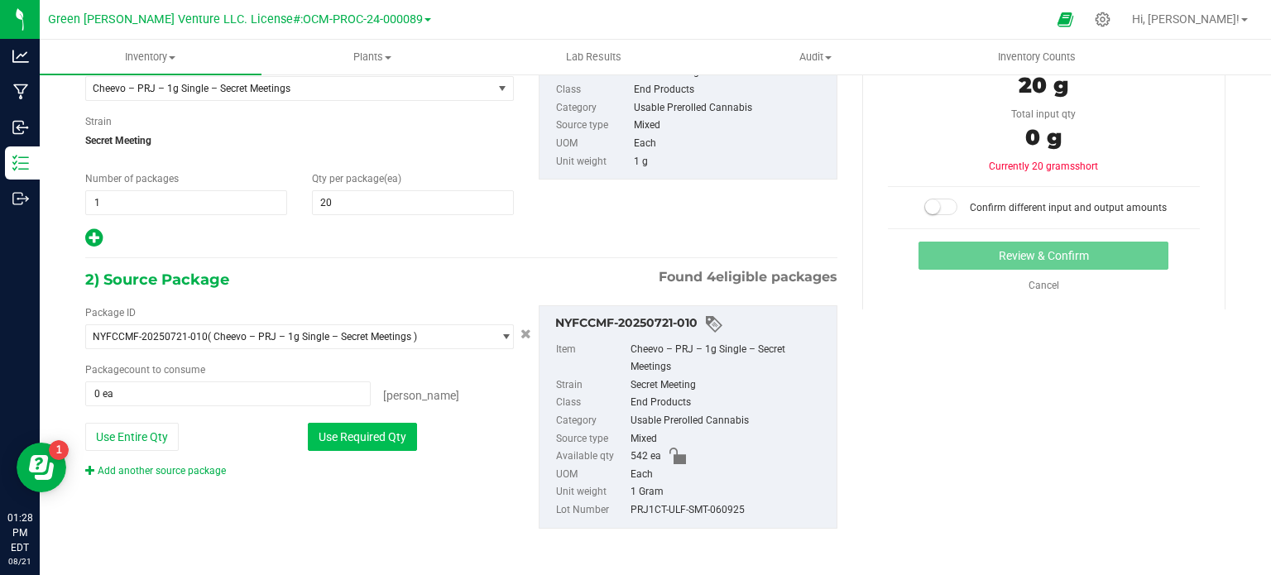
click at [387, 424] on button "Use Required Qty" at bounding box center [362, 437] width 109 height 28
type input "20 ea"
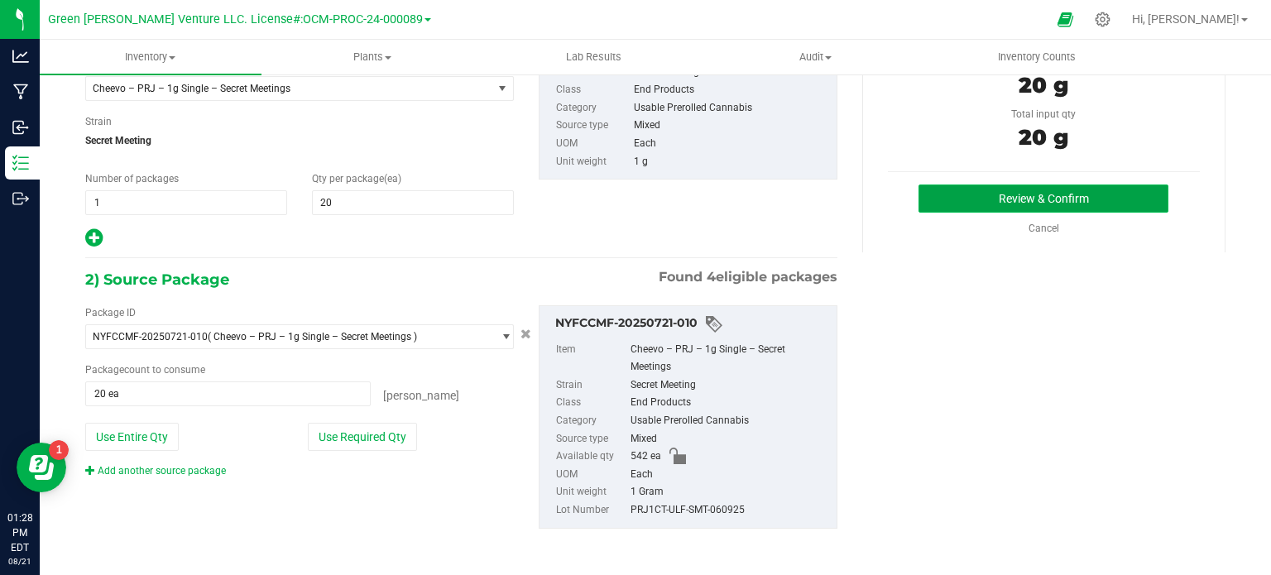
click at [1036, 208] on button "Review & Confirm" at bounding box center [1043, 199] width 250 height 28
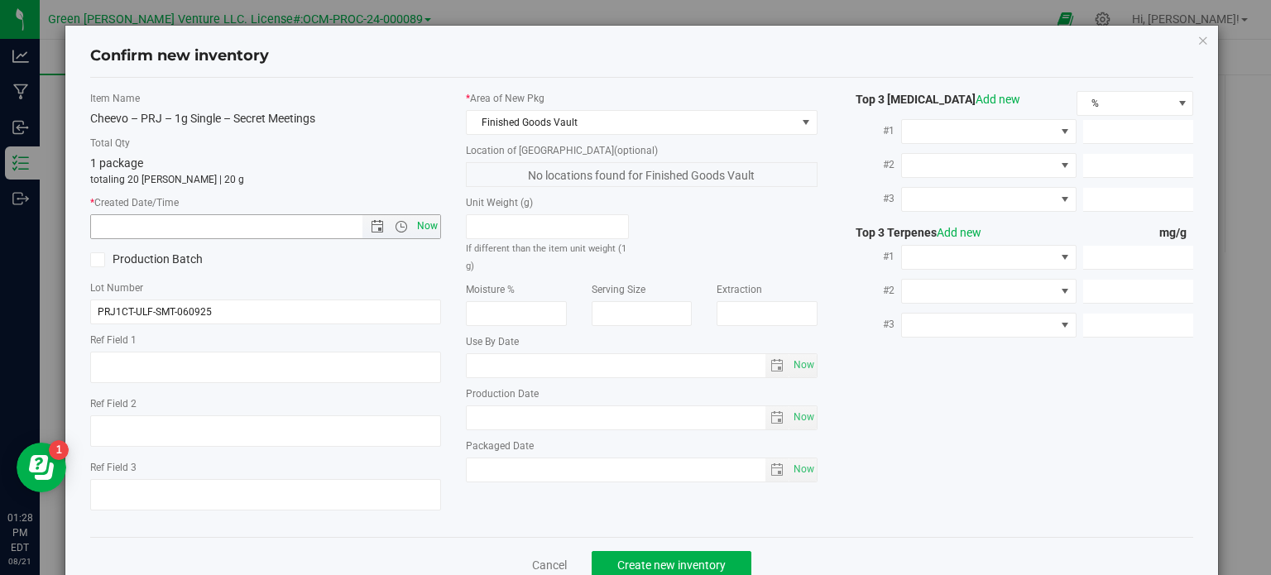
click at [419, 231] on span "Now" at bounding box center [428, 226] width 28 height 24
type input "8/21/2025 1:28 PM"
click at [685, 559] on span "Create new inventory" at bounding box center [671, 564] width 108 height 13
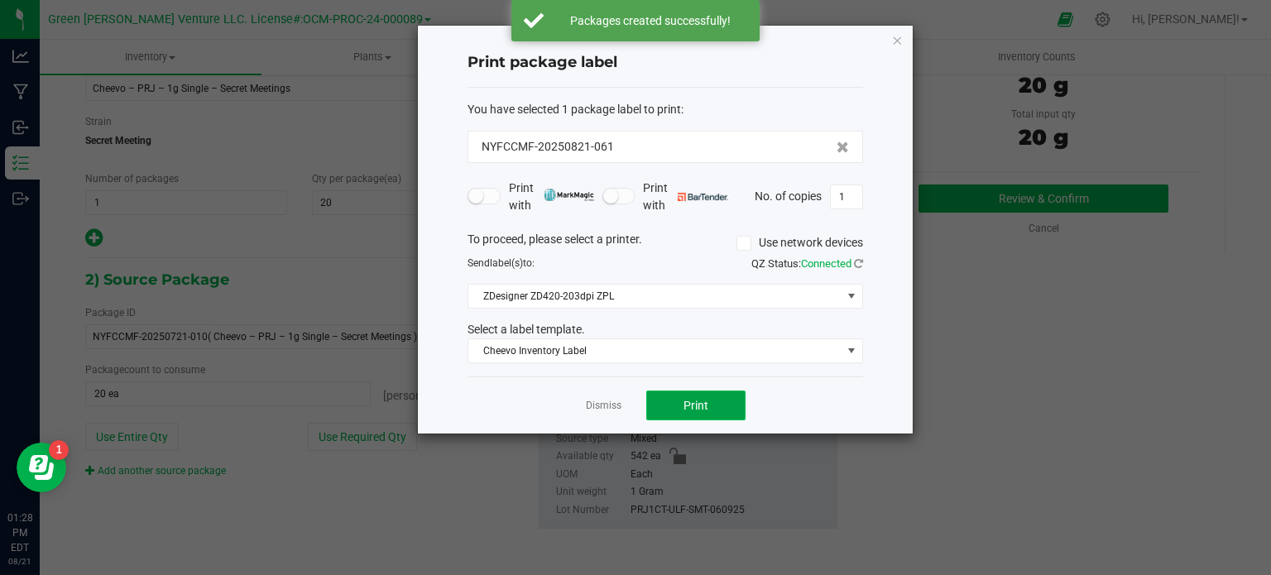
click at [688, 399] on span "Print" at bounding box center [695, 405] width 25 height 13
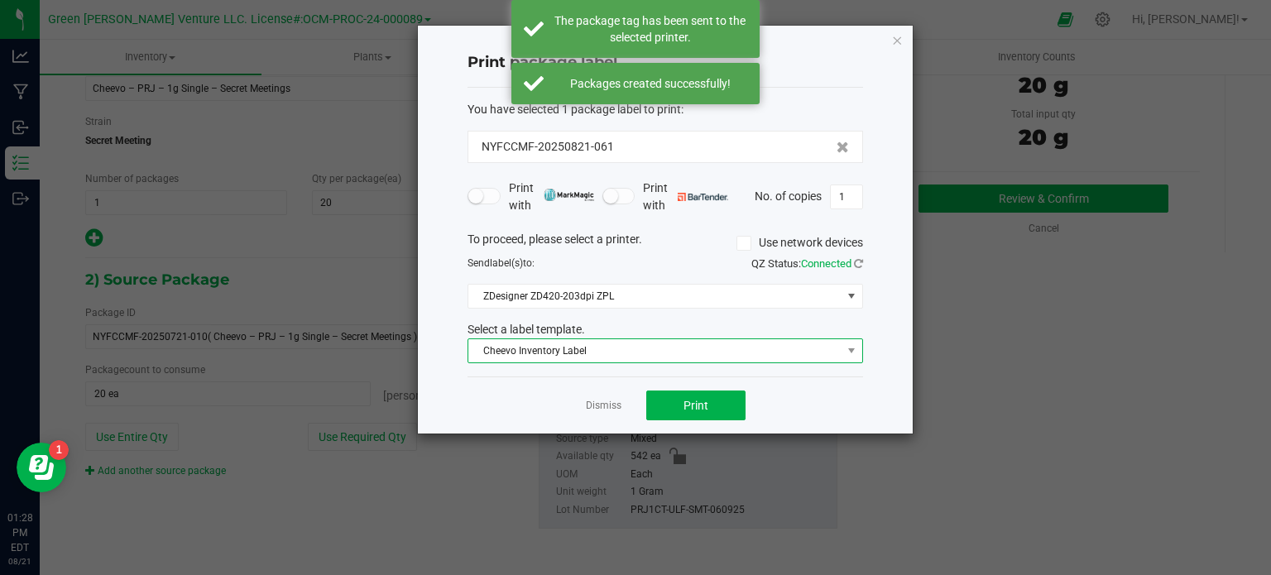
click at [525, 347] on span "Cheevo Inventory Label" at bounding box center [654, 350] width 373 height 23
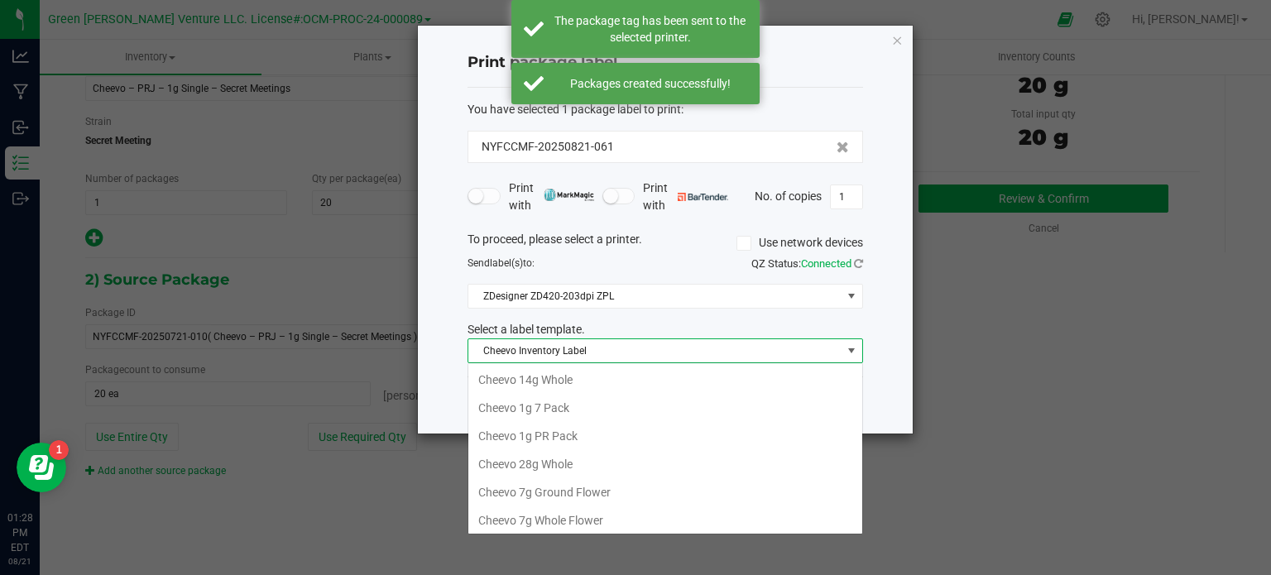
scroll to position [24, 395]
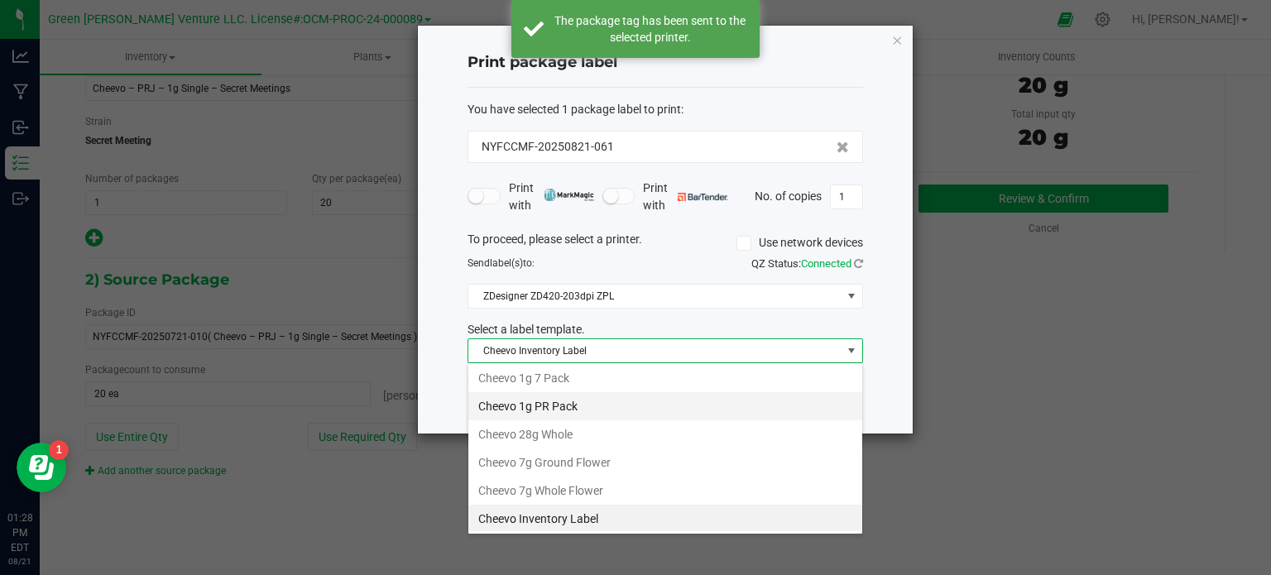
click at [544, 403] on li "Cheevo 1g PR Pack" at bounding box center [665, 406] width 394 height 28
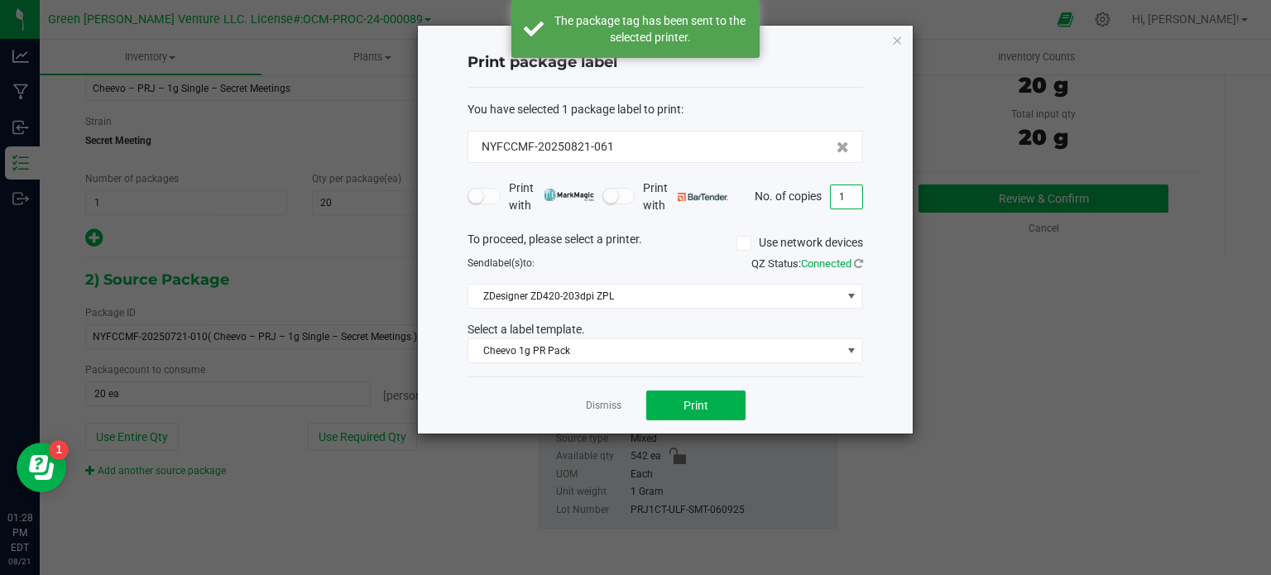
click at [846, 196] on input "1" at bounding box center [846, 196] width 31 height 23
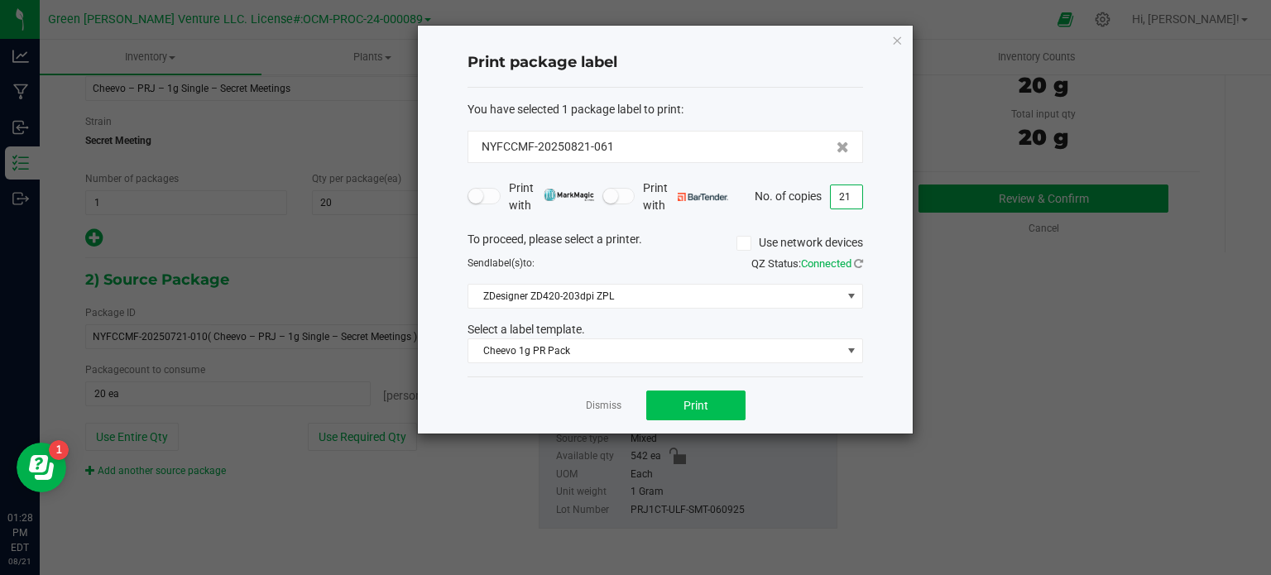
type input "21"
click at [695, 403] on span "Print" at bounding box center [695, 405] width 25 height 13
click at [900, 40] on icon "button" at bounding box center [897, 40] width 12 height 20
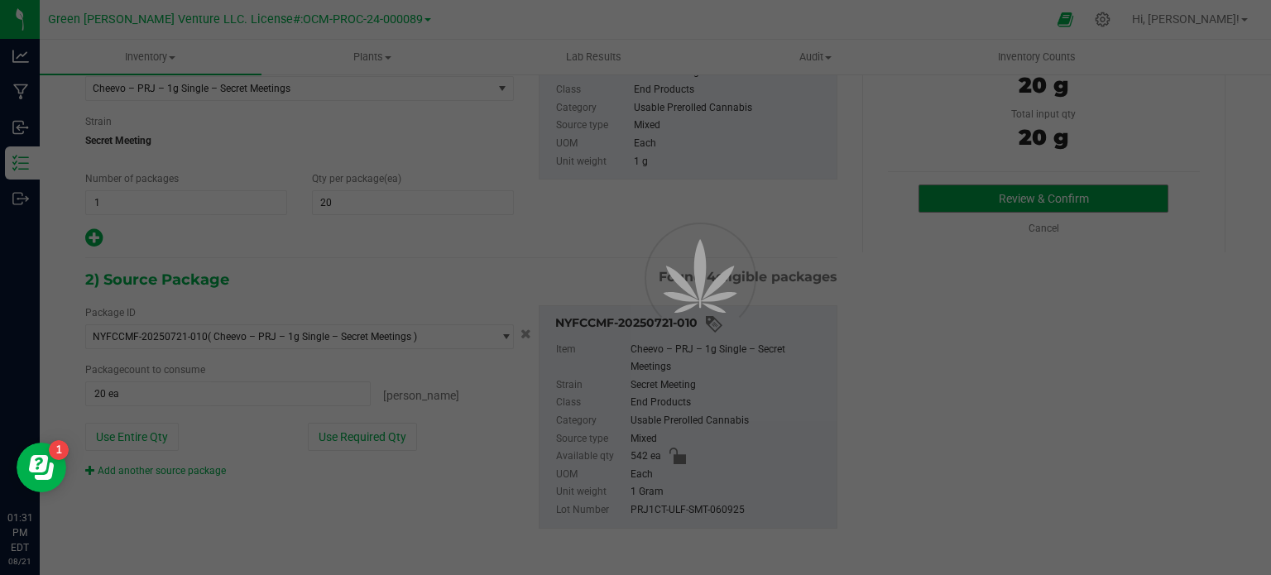
scroll to position [102, 0]
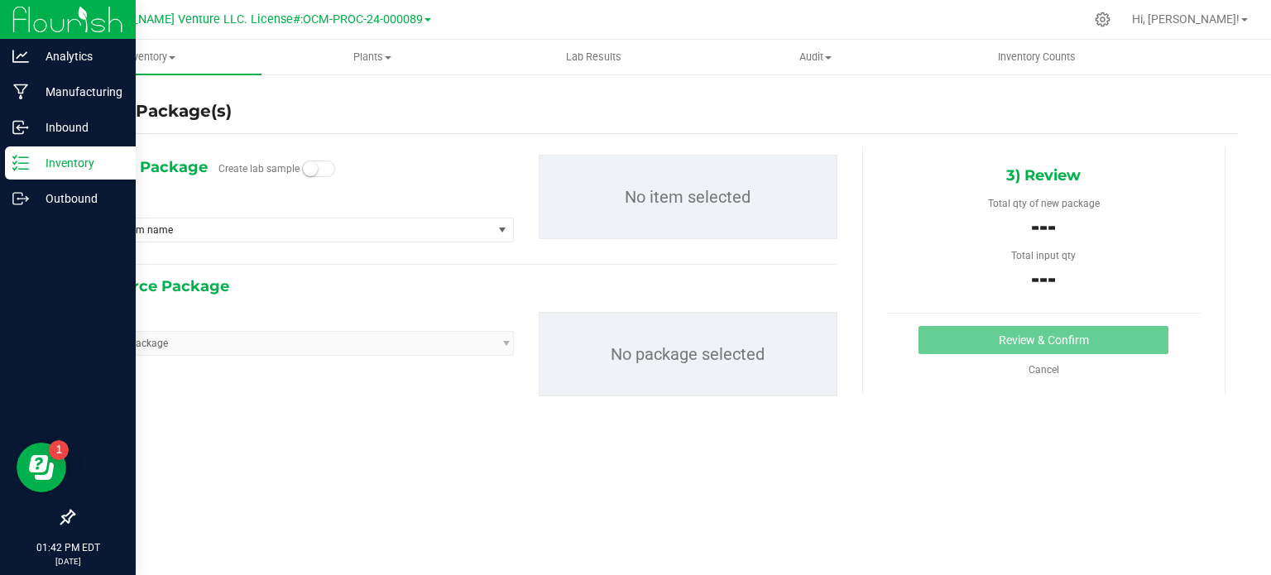
click at [38, 161] on p "Inventory" at bounding box center [78, 163] width 99 height 20
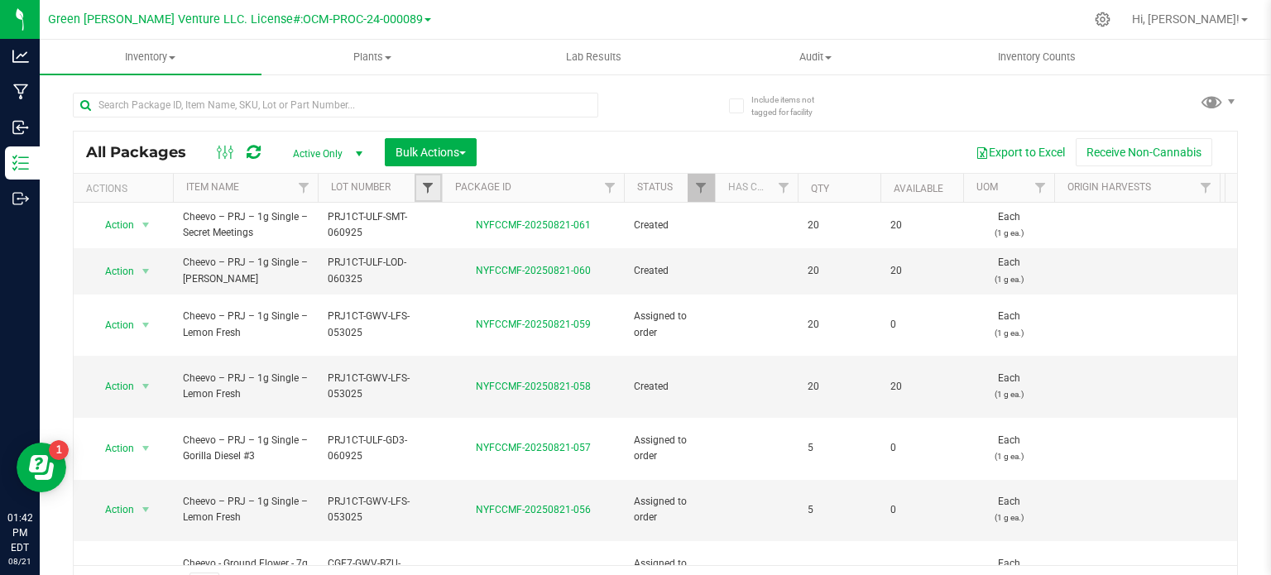
click at [429, 184] on span "Filter" at bounding box center [427, 187] width 13 height 13
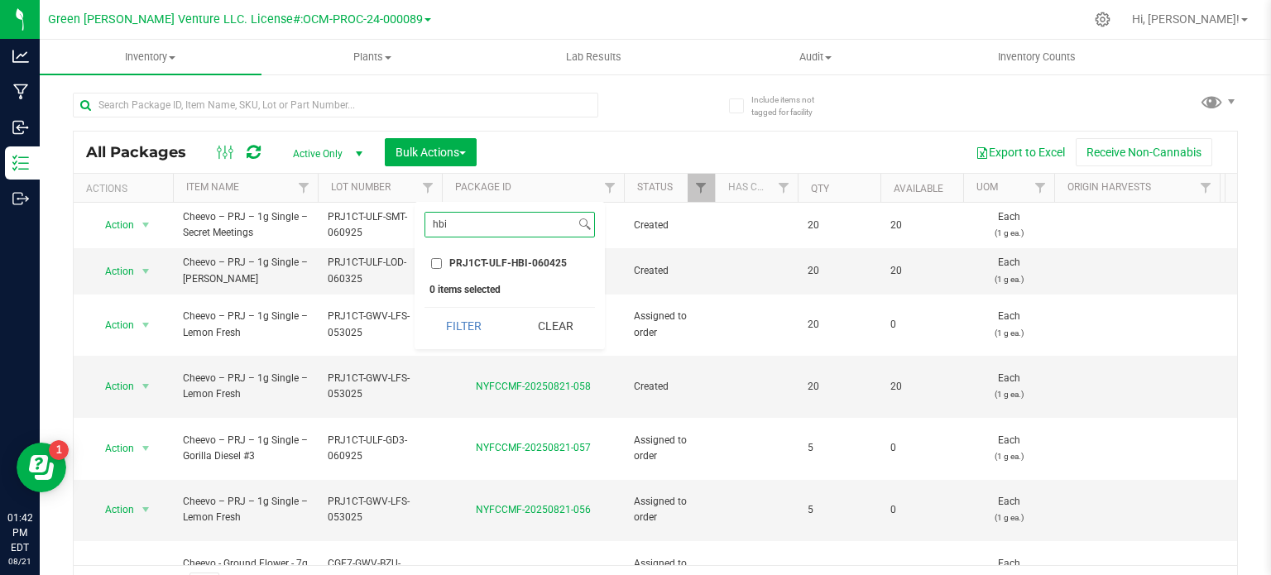
type input "hbi"
click at [434, 265] on input "PRJ1CT-ULF-HBI-060425" at bounding box center [436, 263] width 11 height 11
checkbox input "true"
click at [462, 327] on button "Filter" at bounding box center [463, 326] width 79 height 36
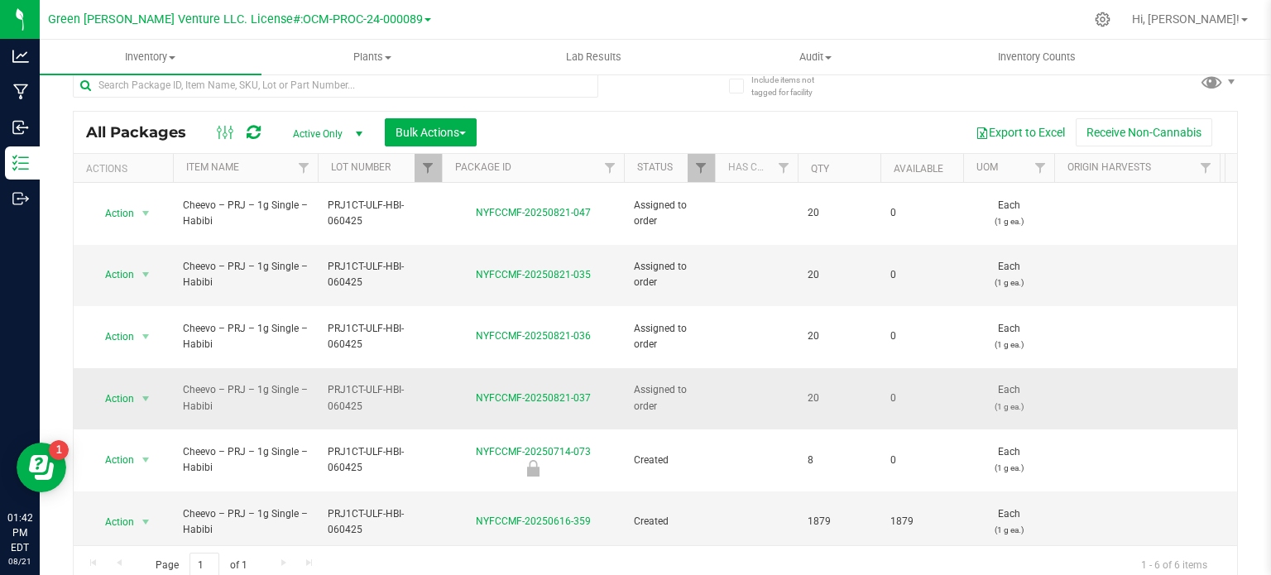
scroll to position [29, 0]
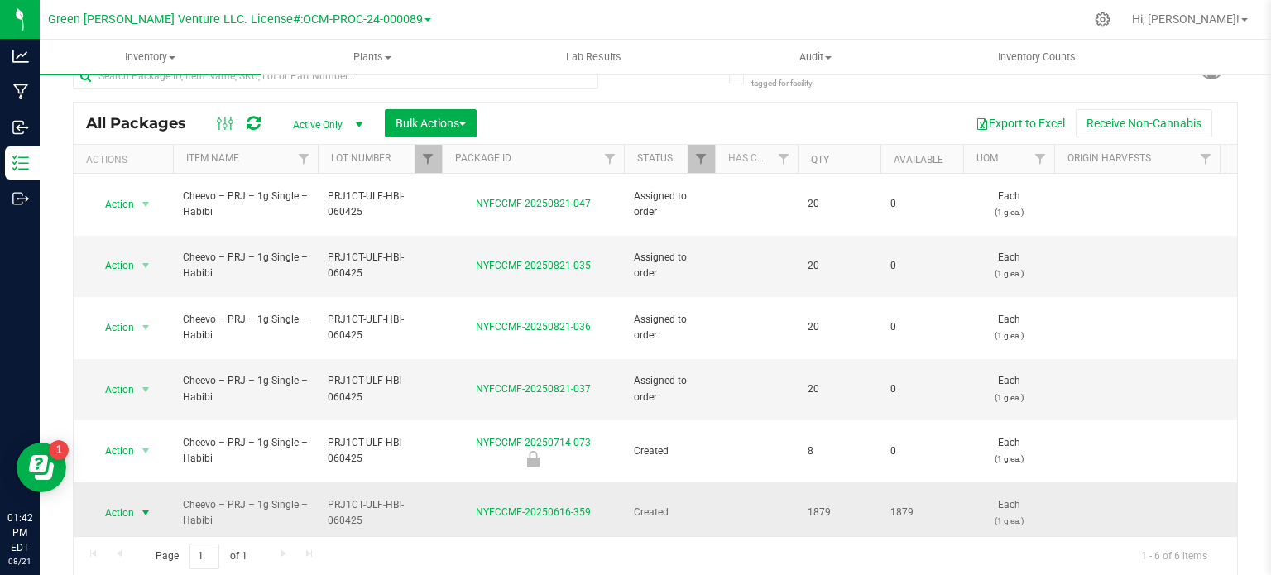
click at [139, 506] on span "select" at bounding box center [145, 512] width 13 height 13
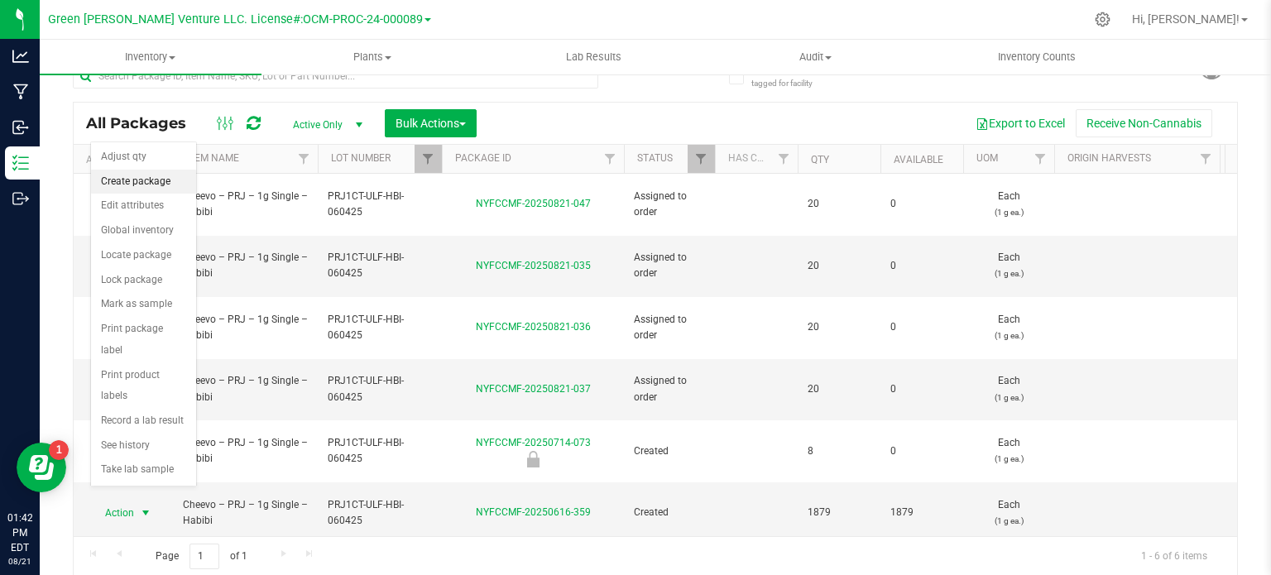
click at [145, 177] on li "Create package" at bounding box center [143, 182] width 105 height 25
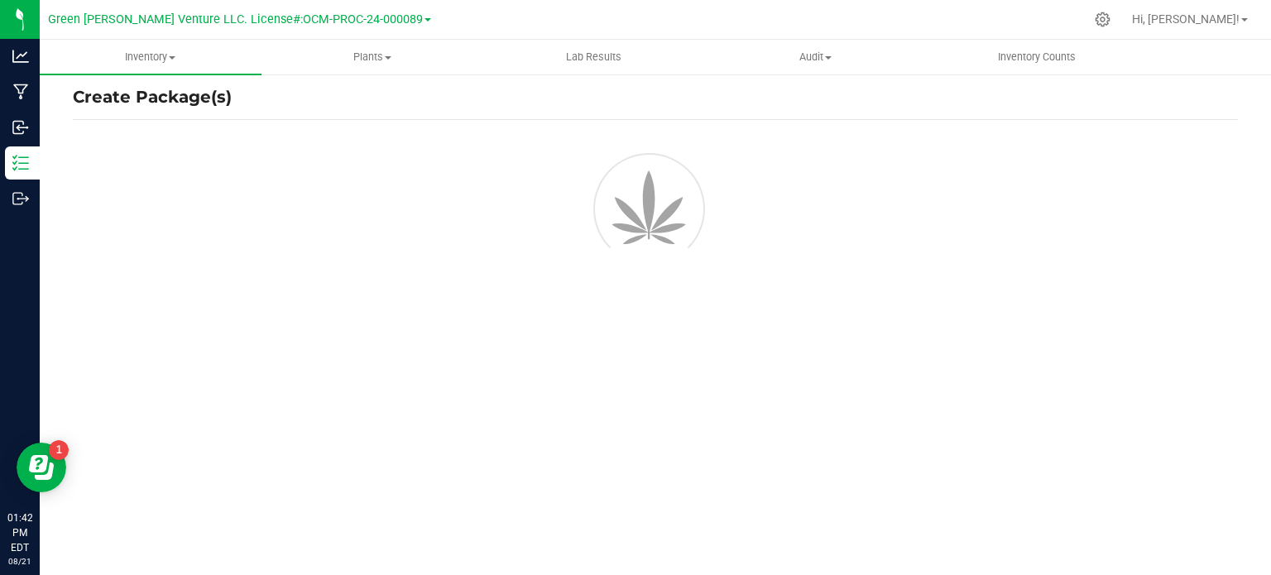
scroll to position [29, 0]
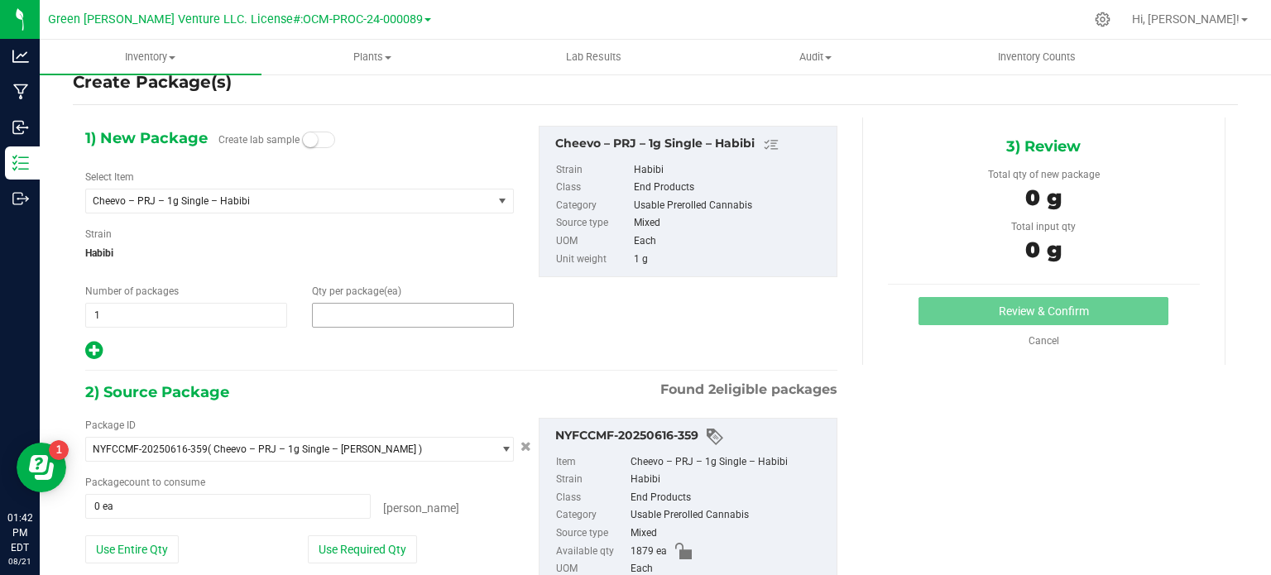
click at [400, 322] on span at bounding box center [413, 315] width 202 height 25
type input "20"
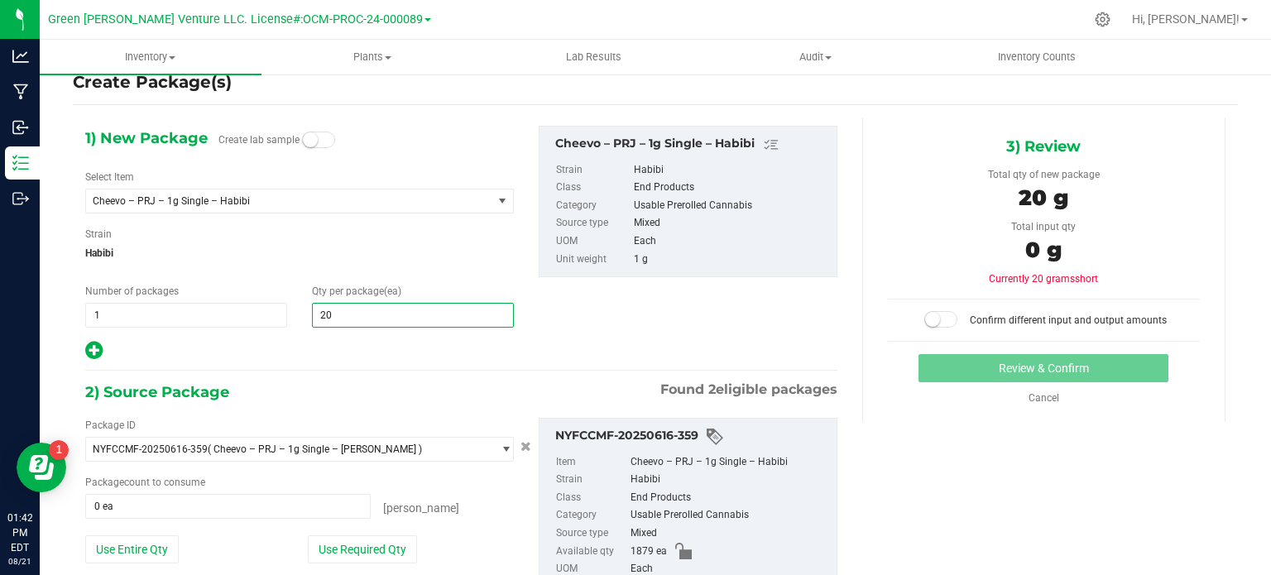
type input "20"
click at [230, 347] on div at bounding box center [299, 351] width 429 height 22
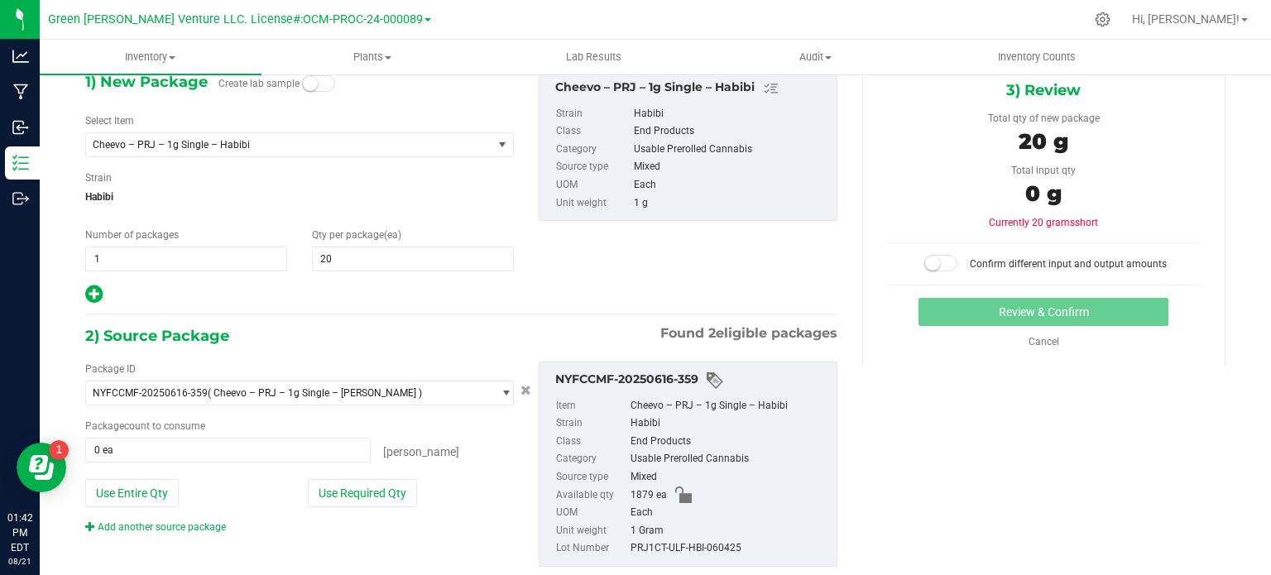
scroll to position [123, 0]
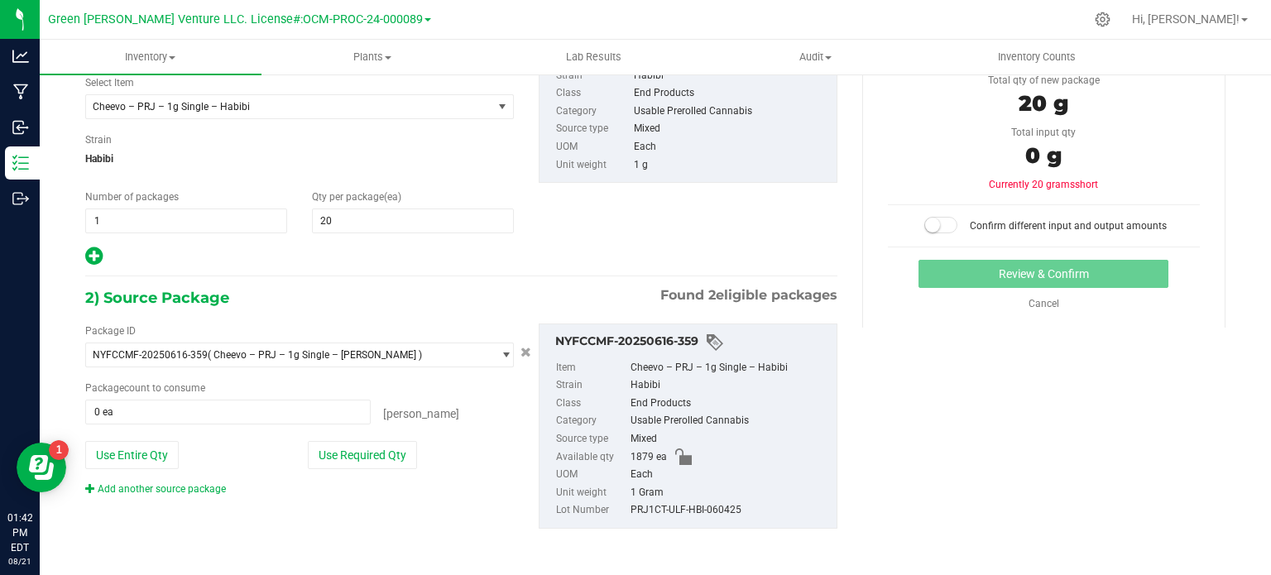
drag, startPoint x: 361, startPoint y: 457, endPoint x: 860, endPoint y: 323, distance: 516.4
click at [376, 452] on button "Use Required Qty" at bounding box center [362, 455] width 109 height 28
type input "20 ea"
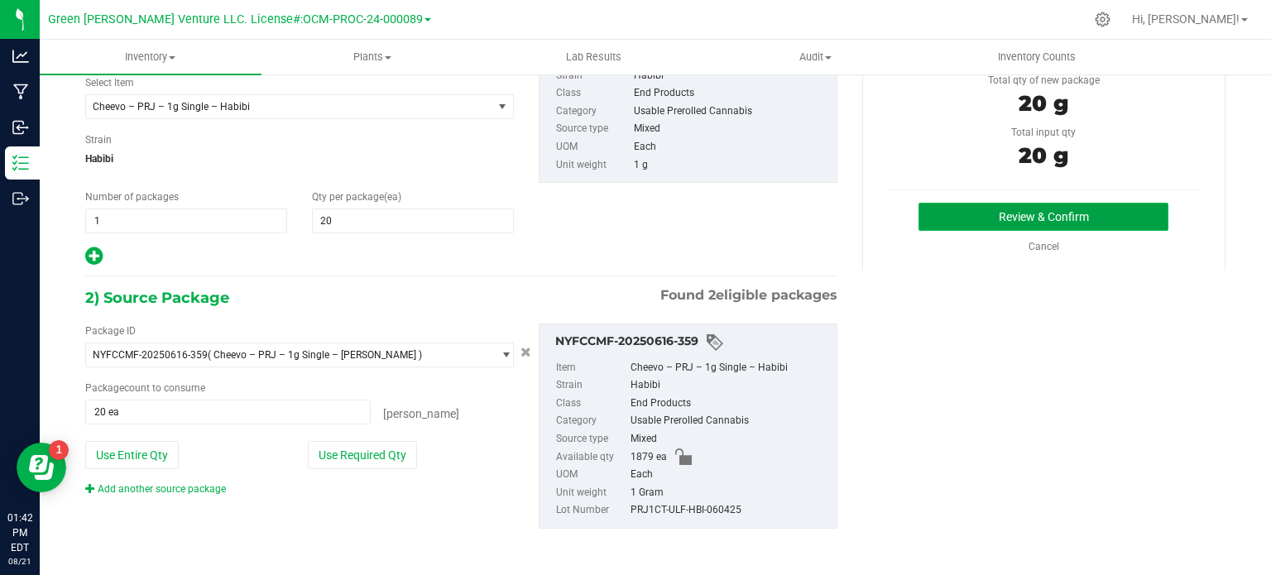
click at [1072, 211] on button "Review & Confirm" at bounding box center [1043, 217] width 250 height 28
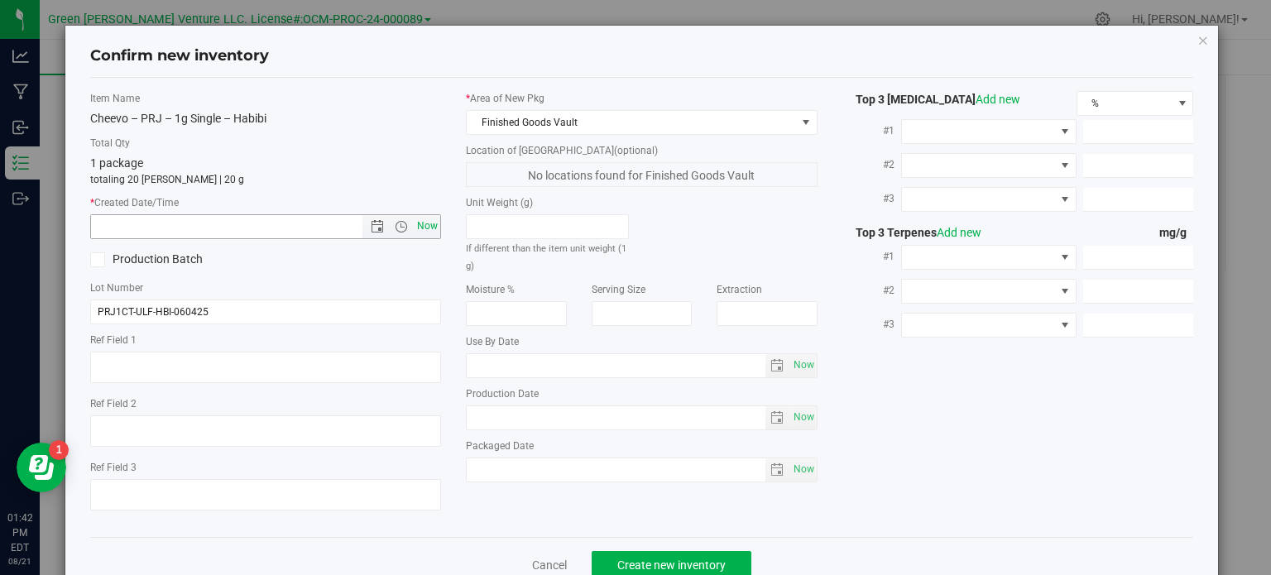
click at [418, 228] on span "Now" at bounding box center [428, 226] width 28 height 24
type input "8/21/2025 1:42 PM"
click at [688, 564] on span "Create new inventory" at bounding box center [671, 564] width 108 height 13
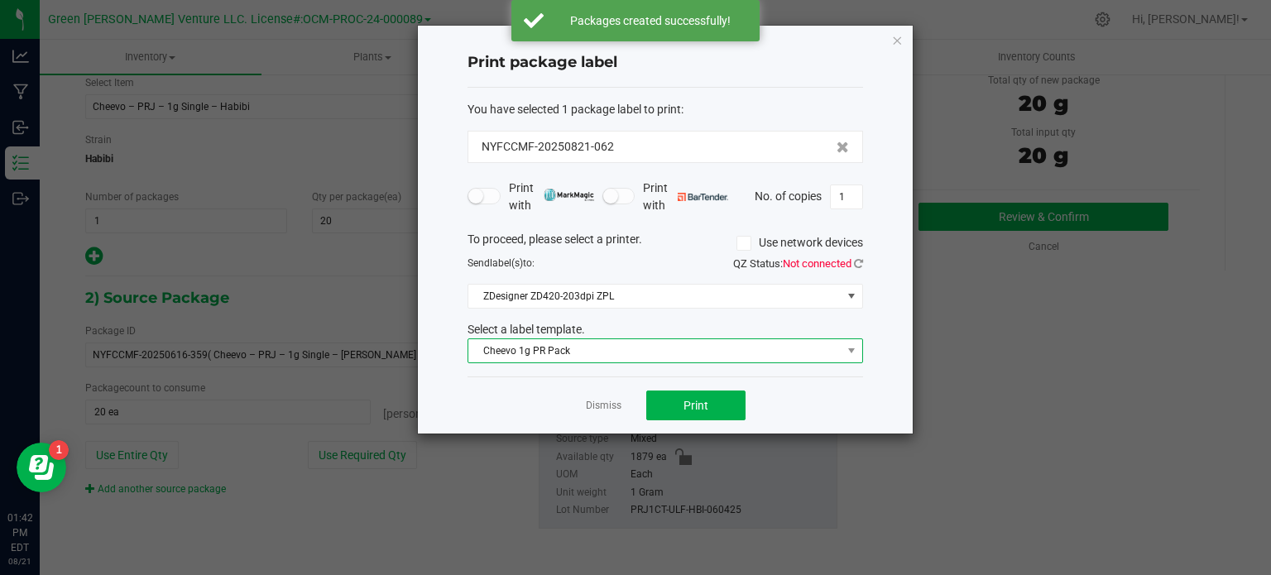
click at [683, 352] on span "Cheevo 1g PR Pack" at bounding box center [654, 350] width 373 height 23
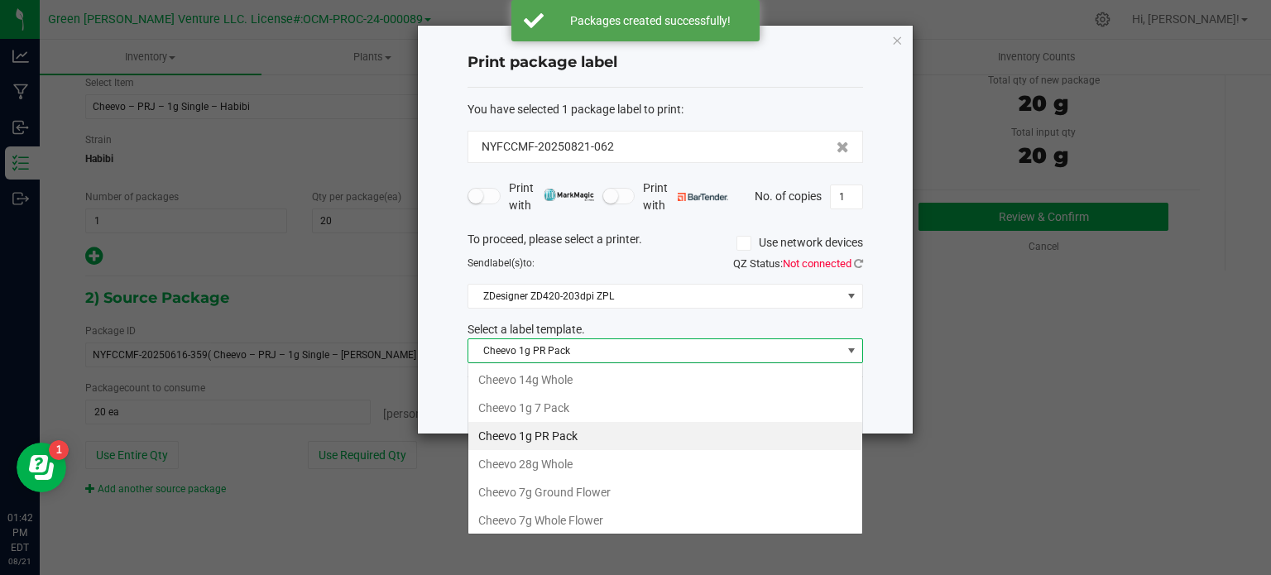
scroll to position [24, 395]
click at [653, 356] on span "Cheevo 1g PR Pack" at bounding box center [654, 350] width 373 height 23
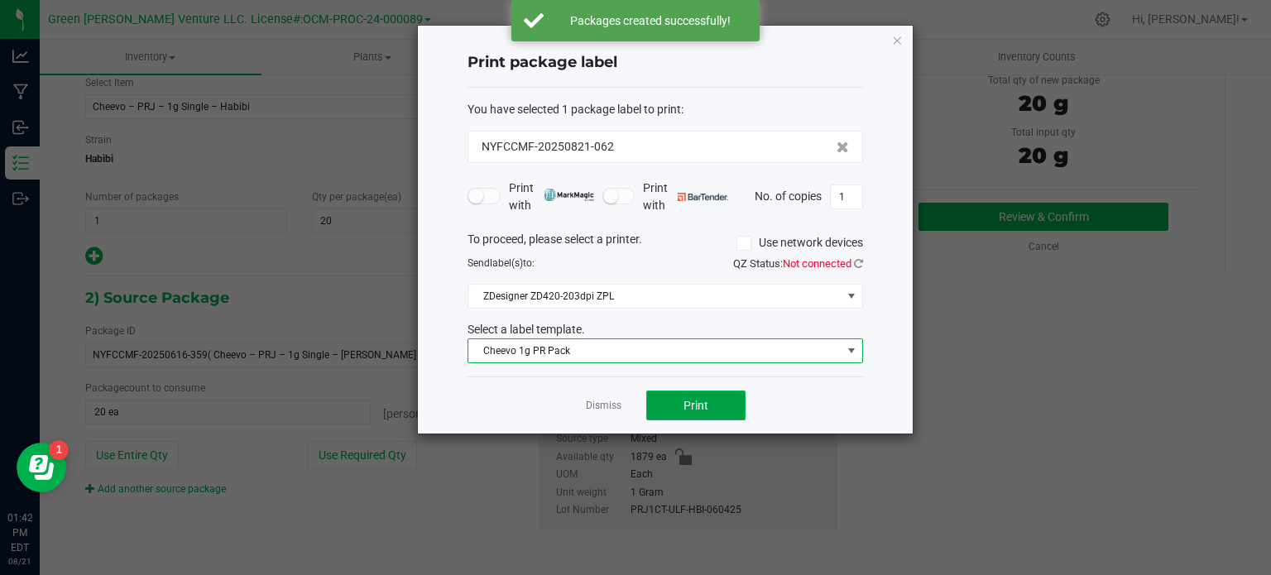
click at [688, 392] on button "Print" at bounding box center [695, 406] width 99 height 30
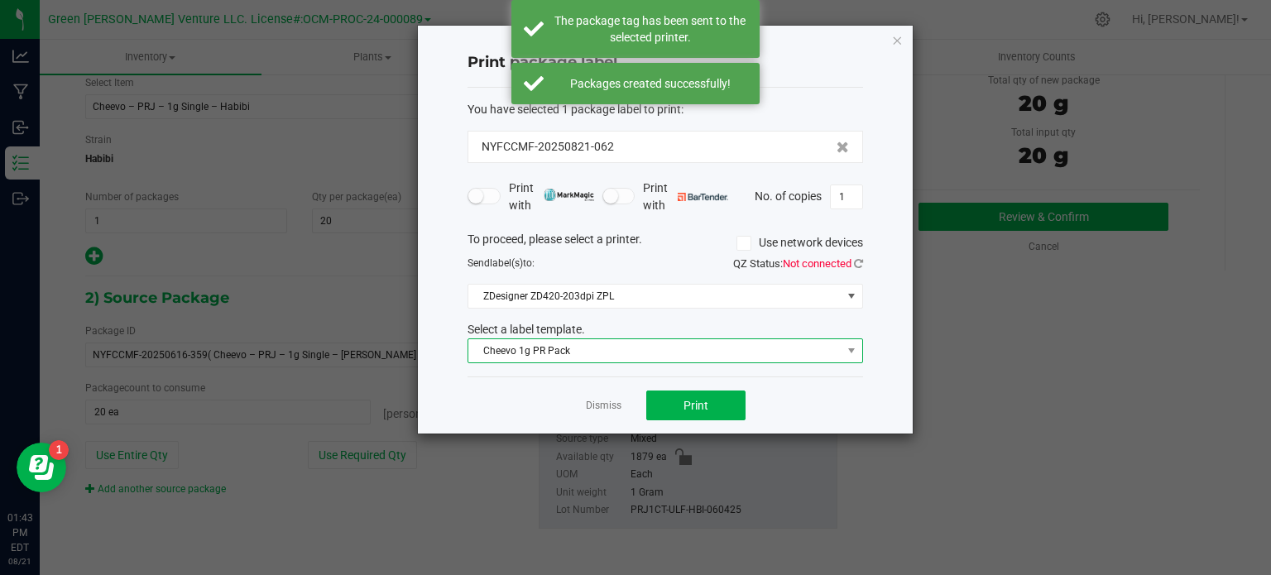
click at [673, 347] on span "Cheevo 1g PR Pack" at bounding box center [654, 350] width 373 height 23
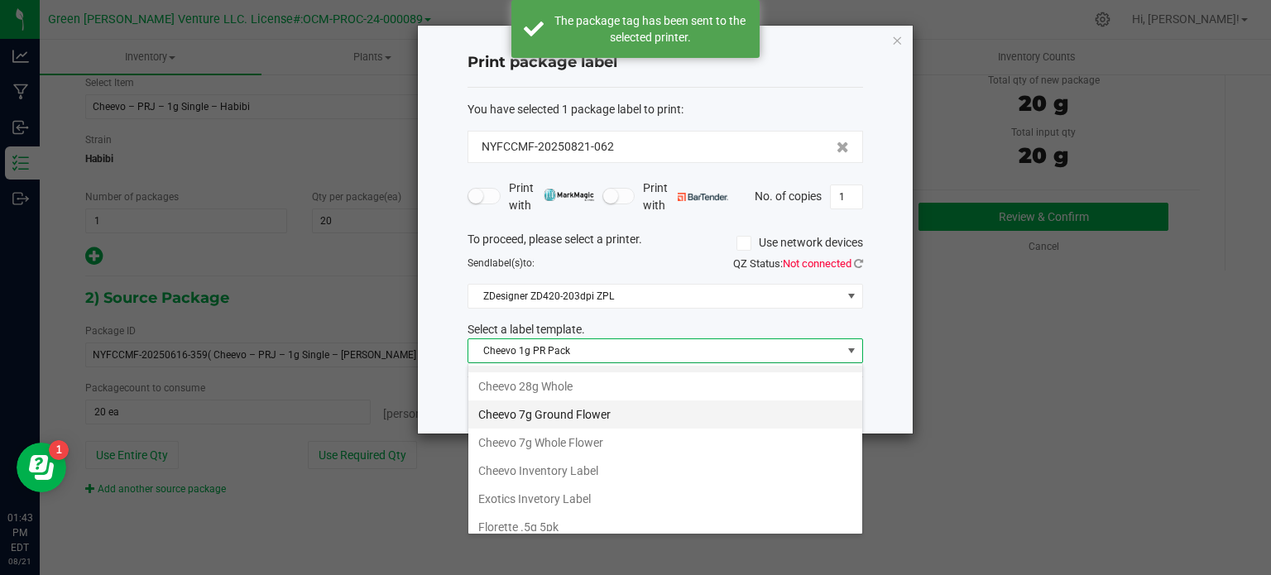
scroll to position [165, 0]
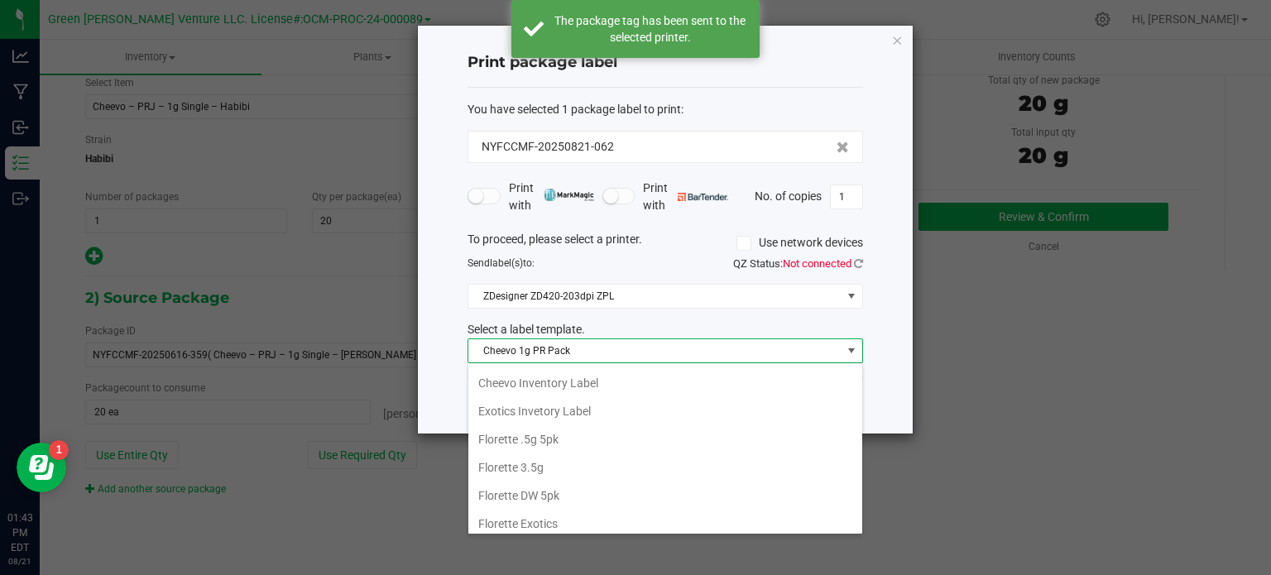
drag, startPoint x: 591, startPoint y: 374, endPoint x: 591, endPoint y: 383, distance: 9.1
click at [591, 373] on li "Cheevo Inventory Label" at bounding box center [665, 383] width 394 height 28
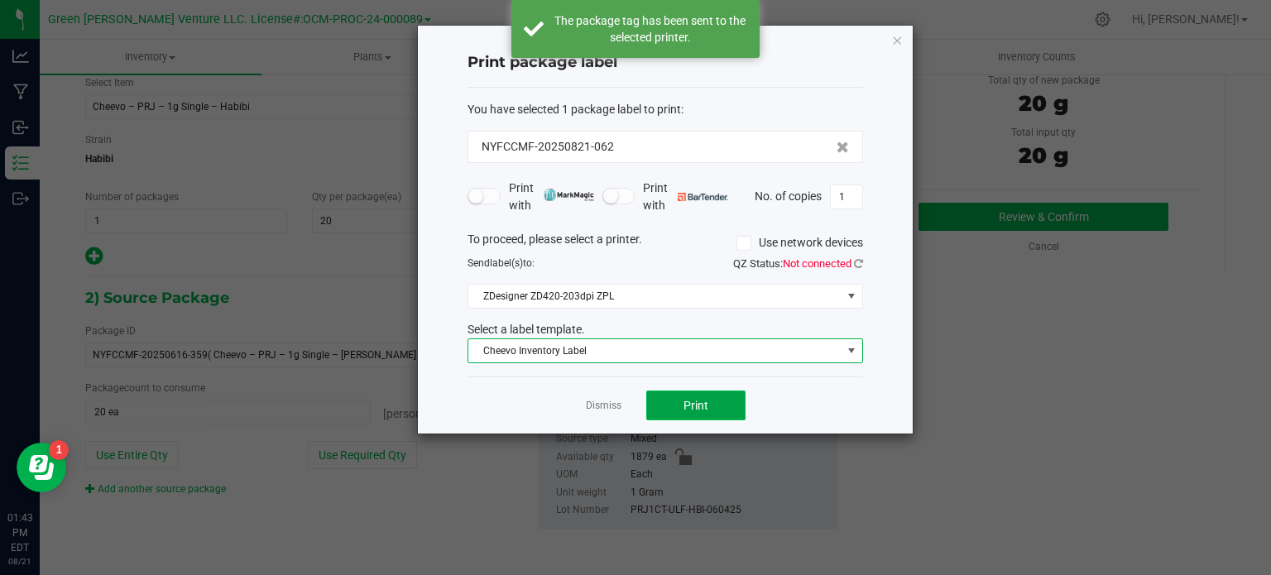
click at [706, 400] on span "Print" at bounding box center [695, 405] width 25 height 13
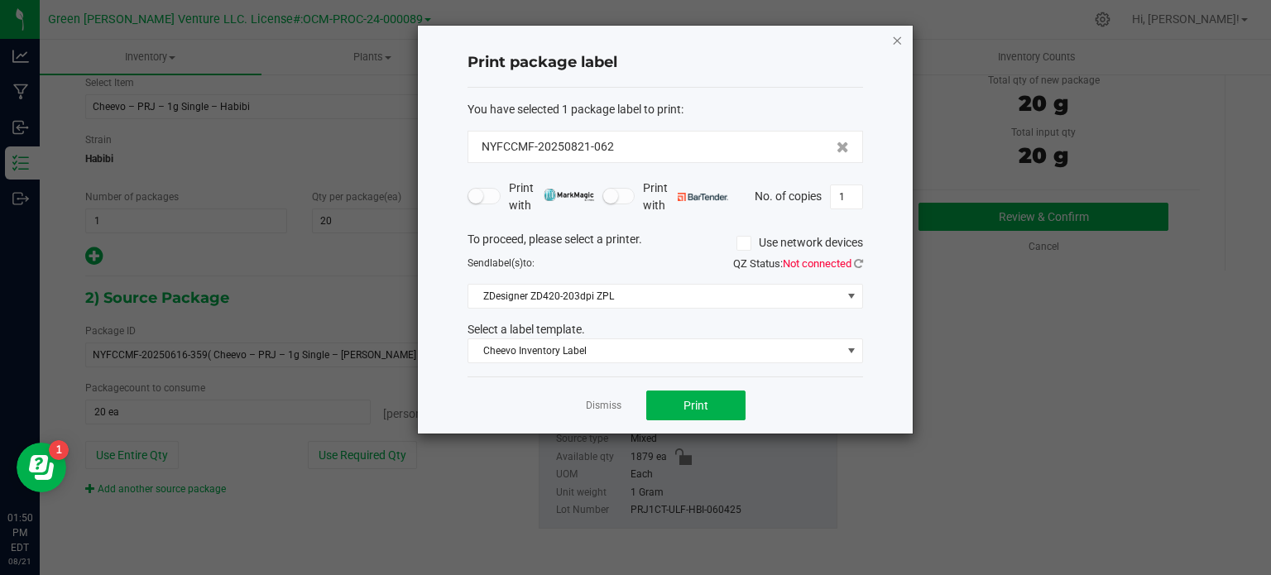
click at [893, 37] on icon "button" at bounding box center [897, 40] width 12 height 20
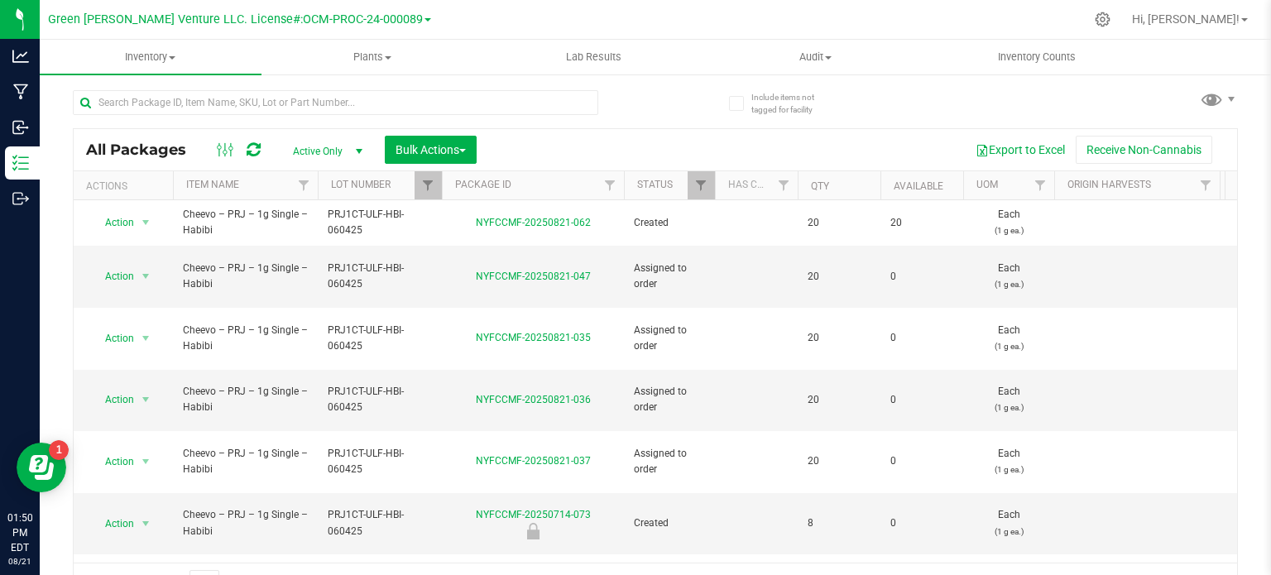
scroll to position [29, 0]
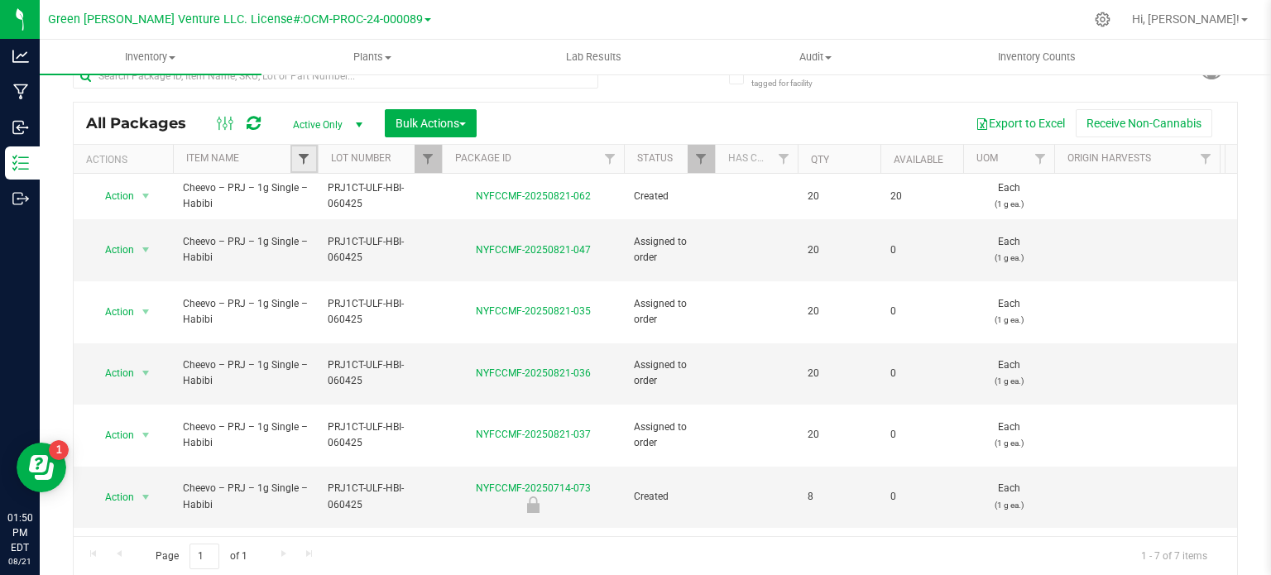
click at [306, 158] on span "Filter" at bounding box center [303, 158] width 13 height 13
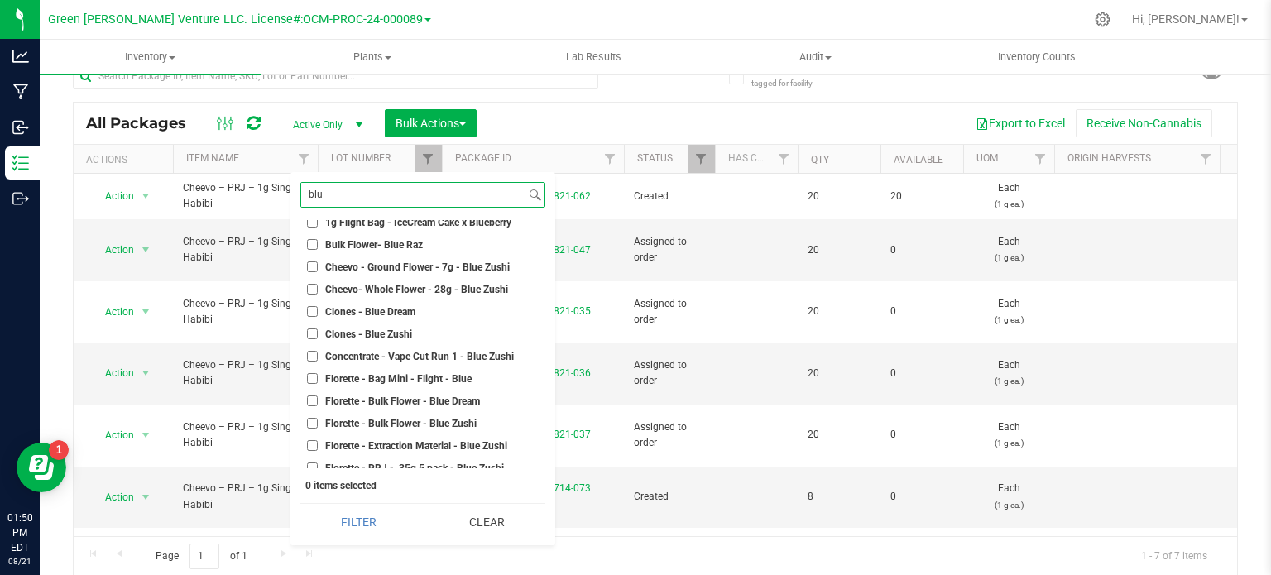
scroll to position [83, 0]
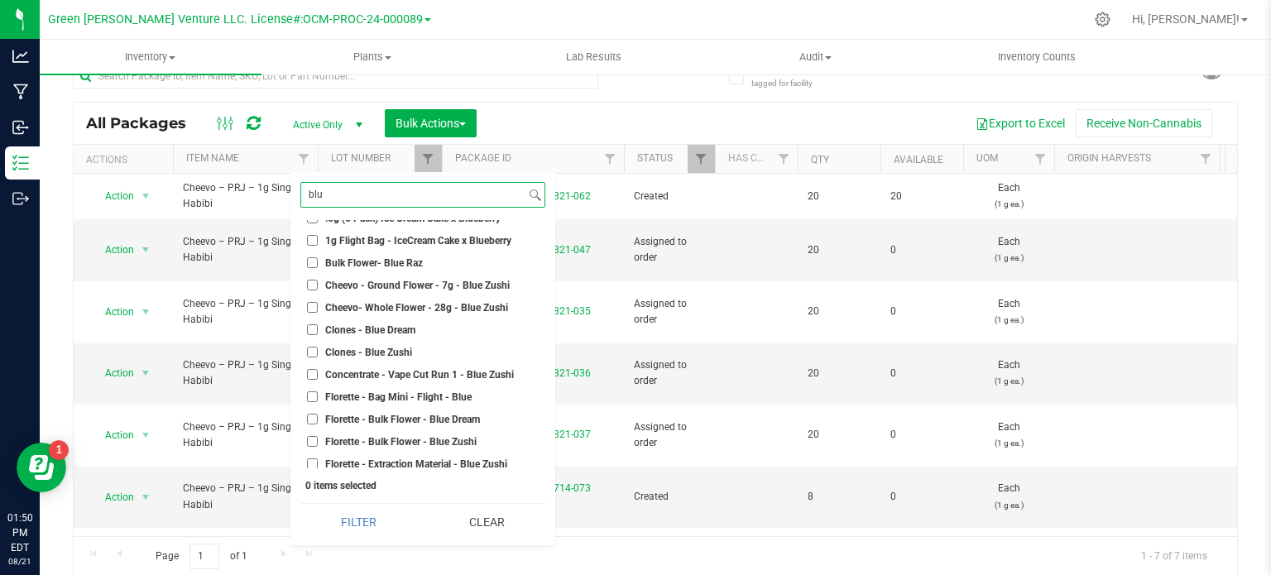
type input "blu"
click at [375, 376] on span "Concentrate - Vape Cut Run 1 - Blue Zushi" at bounding box center [419, 375] width 189 height 10
click at [318, 376] on input "Concentrate - Vape Cut Run 1 - Blue Zushi" at bounding box center [312, 374] width 11 height 11
checkbox input "true"
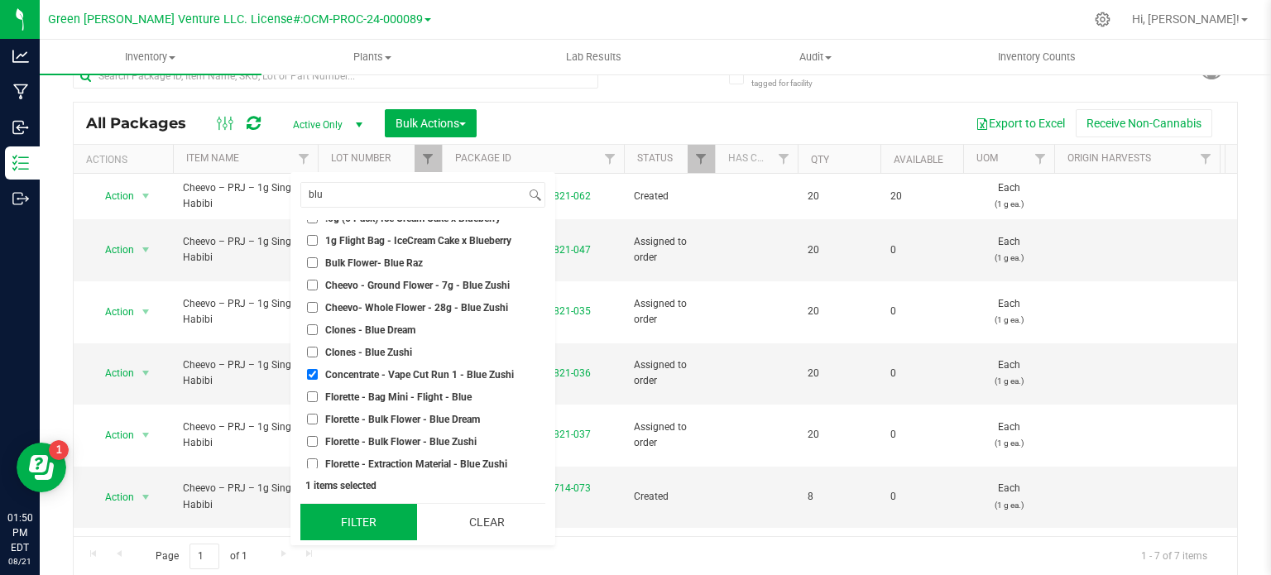
click at [323, 520] on button "Filter" at bounding box center [358, 522] width 117 height 36
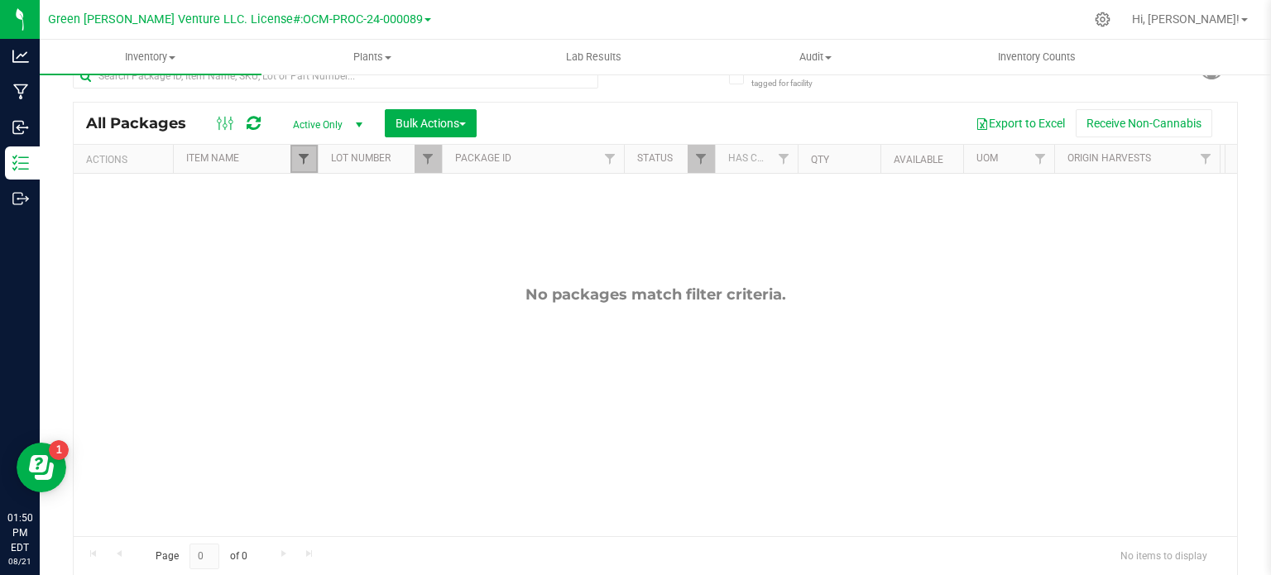
click at [298, 161] on span "Filter" at bounding box center [303, 158] width 13 height 13
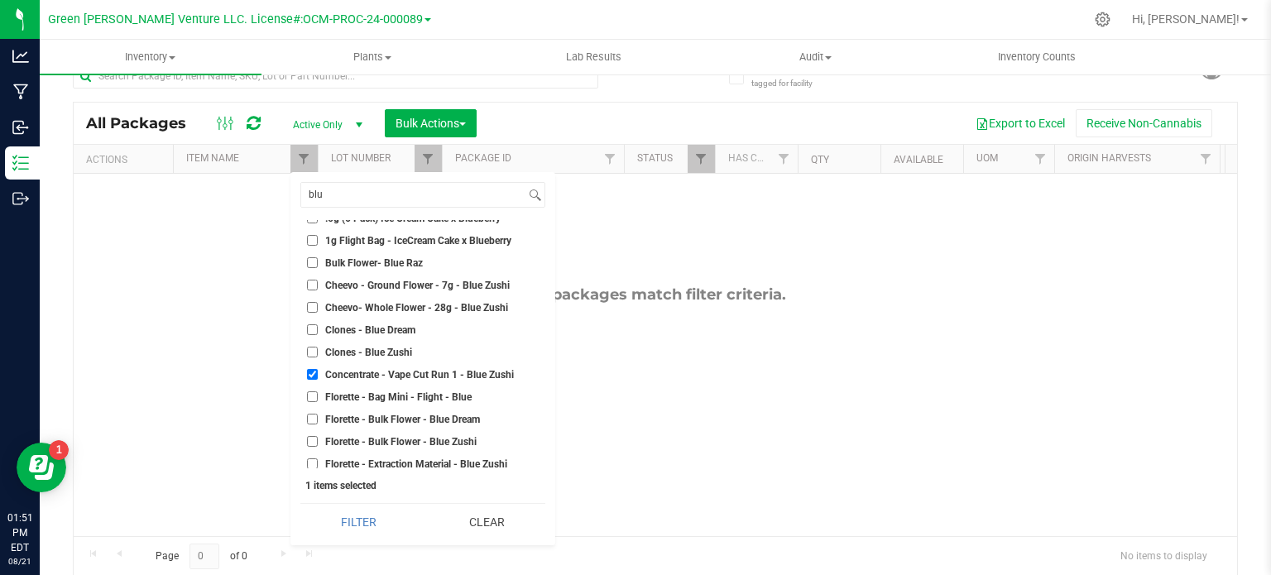
click at [353, 519] on button "Filter" at bounding box center [358, 522] width 117 height 36
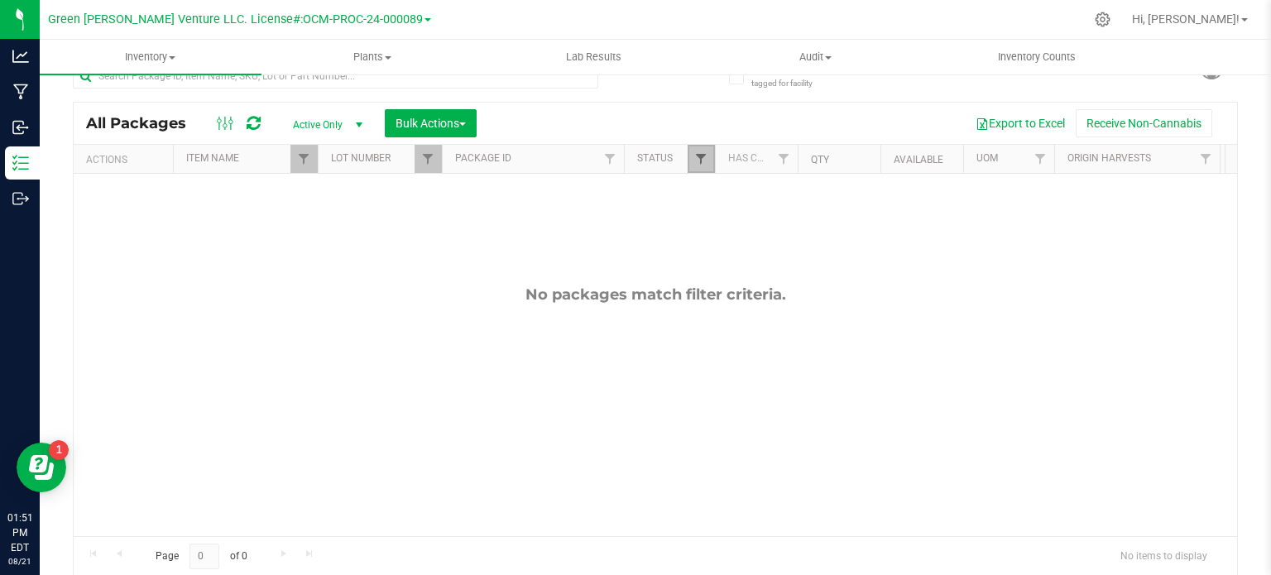
click at [705, 158] on span "Filter" at bounding box center [700, 158] width 13 height 13
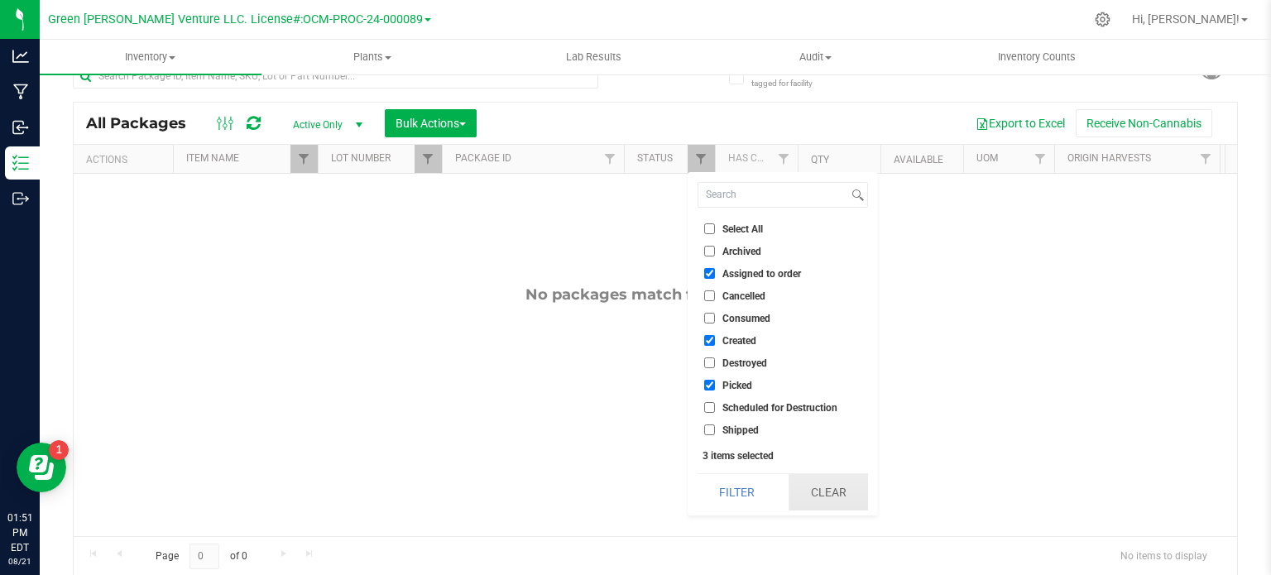
click at [817, 499] on button "Clear" at bounding box center [827, 492] width 79 height 36
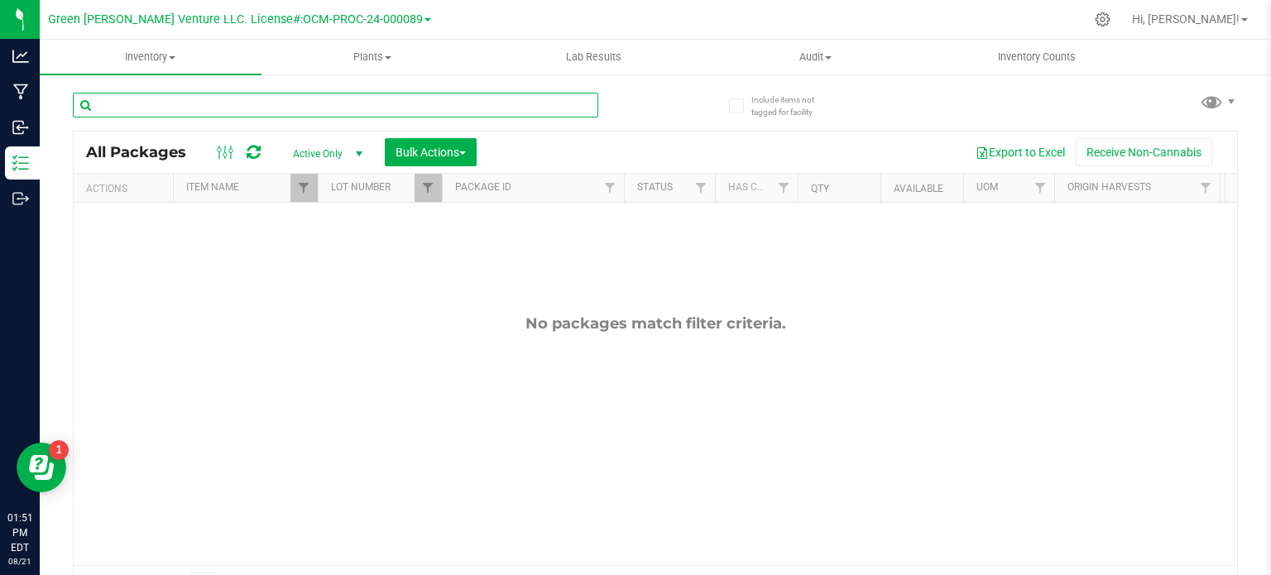
click at [271, 107] on input "text" at bounding box center [335, 105] width 525 height 25
type input "blue zushi"
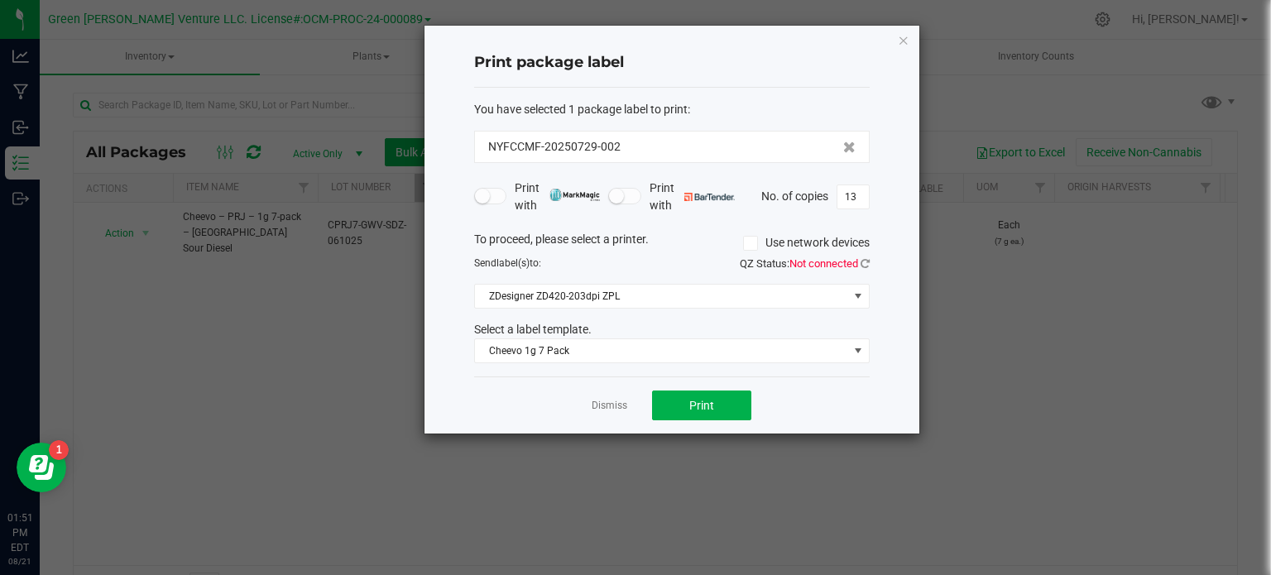
scroll to position [29, 0]
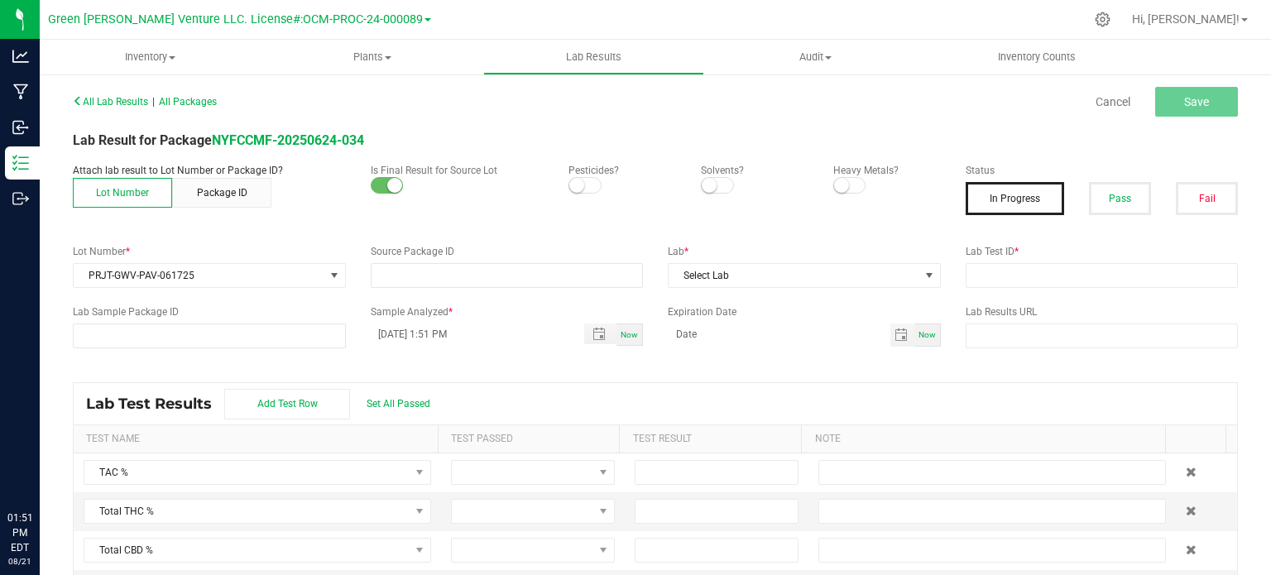
type input "NYFCCMF-20250624-034"
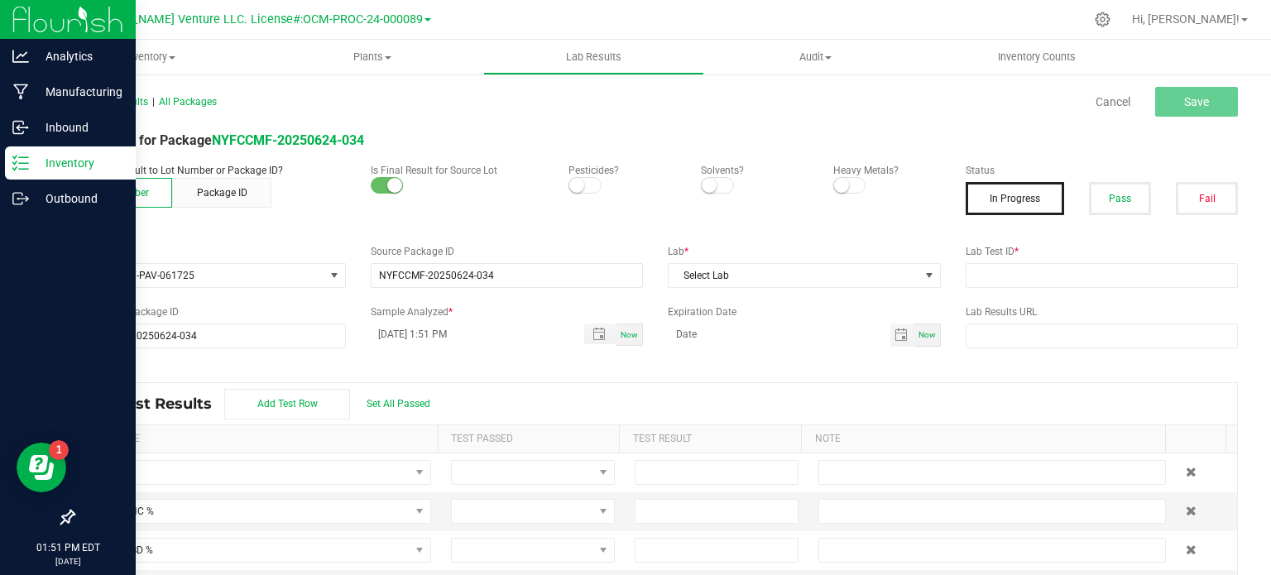
click at [22, 161] on icon at bounding box center [20, 163] width 17 height 17
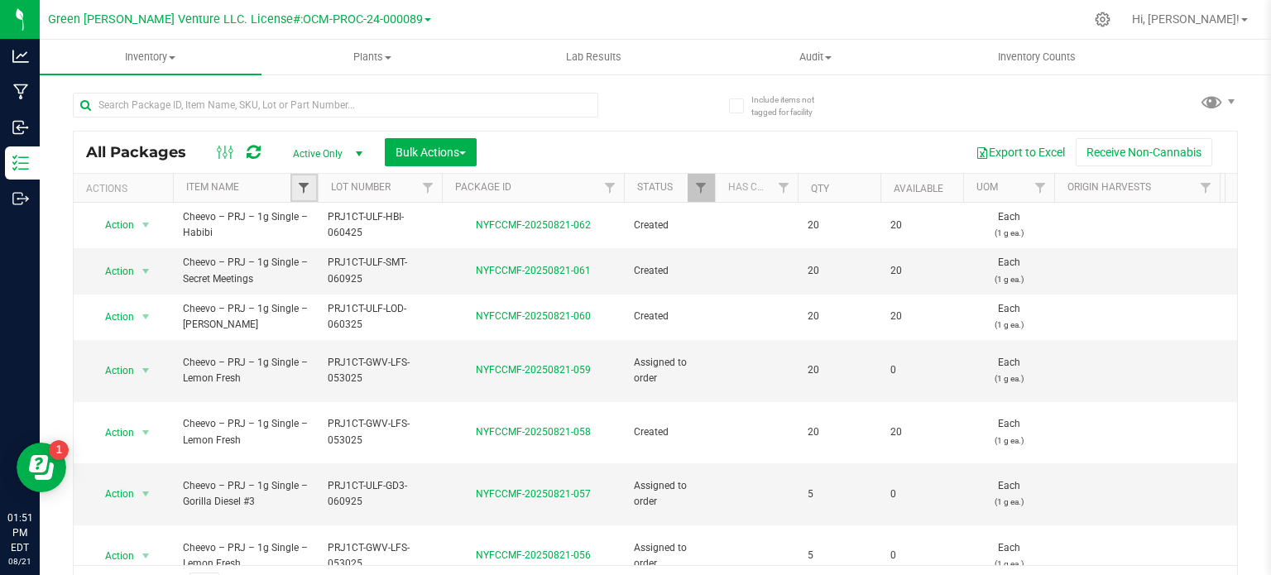
click at [304, 185] on span "Filter" at bounding box center [303, 187] width 13 height 13
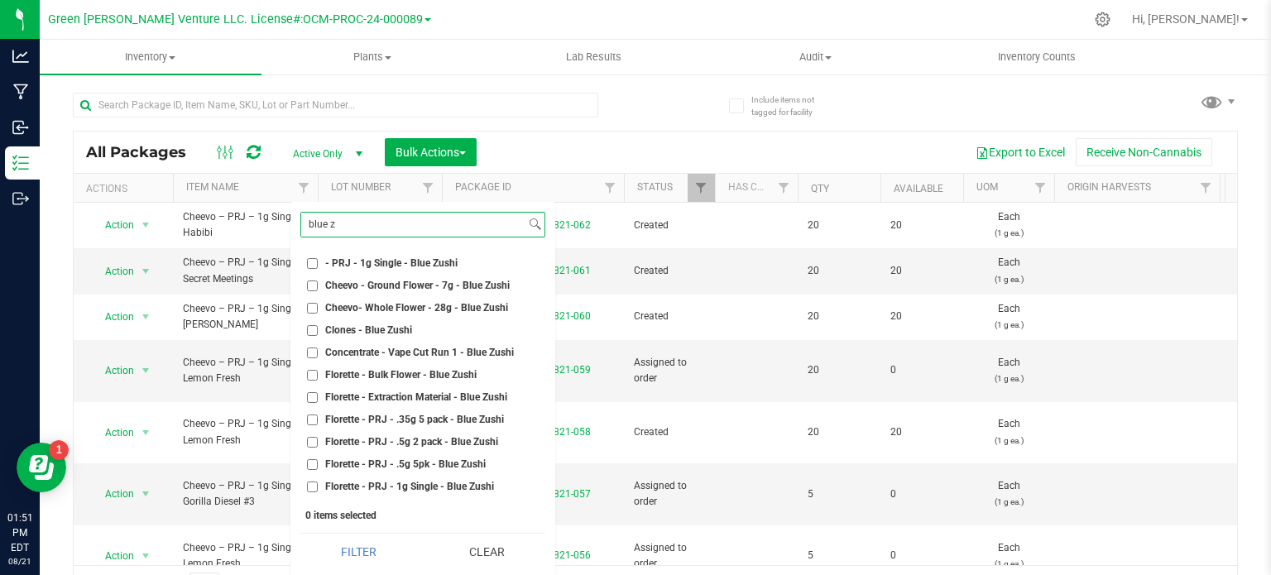
type input "blue z"
click at [467, 352] on span "Concentrate - Vape Cut Run 1 - Blue Zushi" at bounding box center [419, 352] width 189 height 10
click at [309, 355] on input "Concentrate - Vape Cut Run 1 - Blue Zushi" at bounding box center [312, 352] width 11 height 11
checkbox input "true"
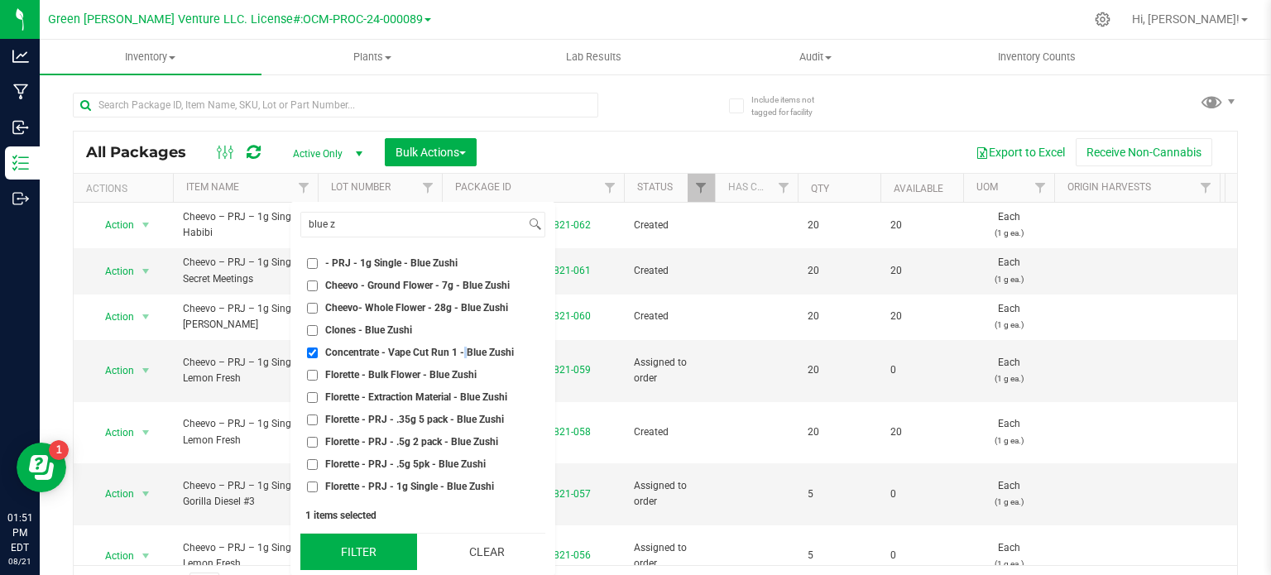
click at [321, 555] on button "Filter" at bounding box center [358, 552] width 117 height 36
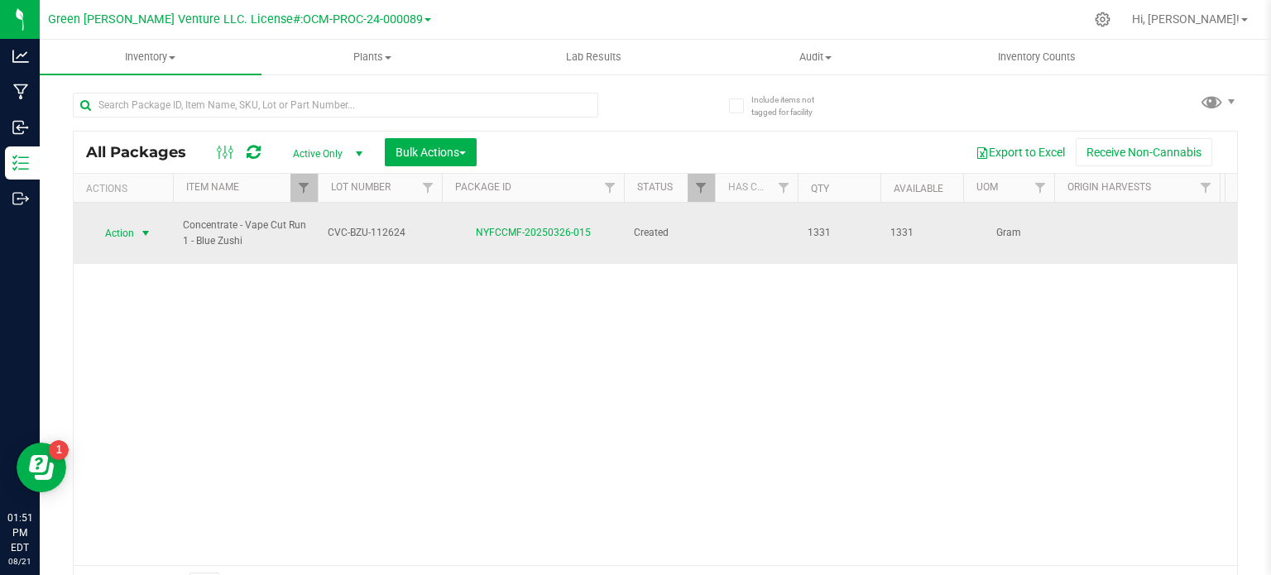
click at [146, 227] on span "select" at bounding box center [145, 233] width 13 height 13
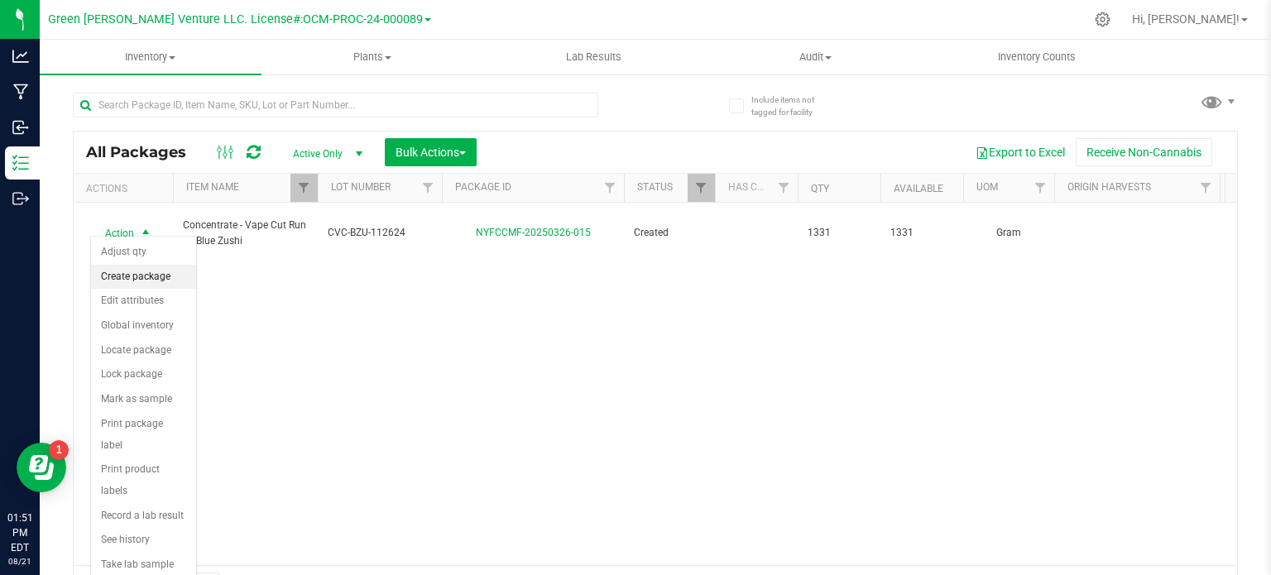
click at [133, 275] on li "Create package" at bounding box center [143, 277] width 105 height 25
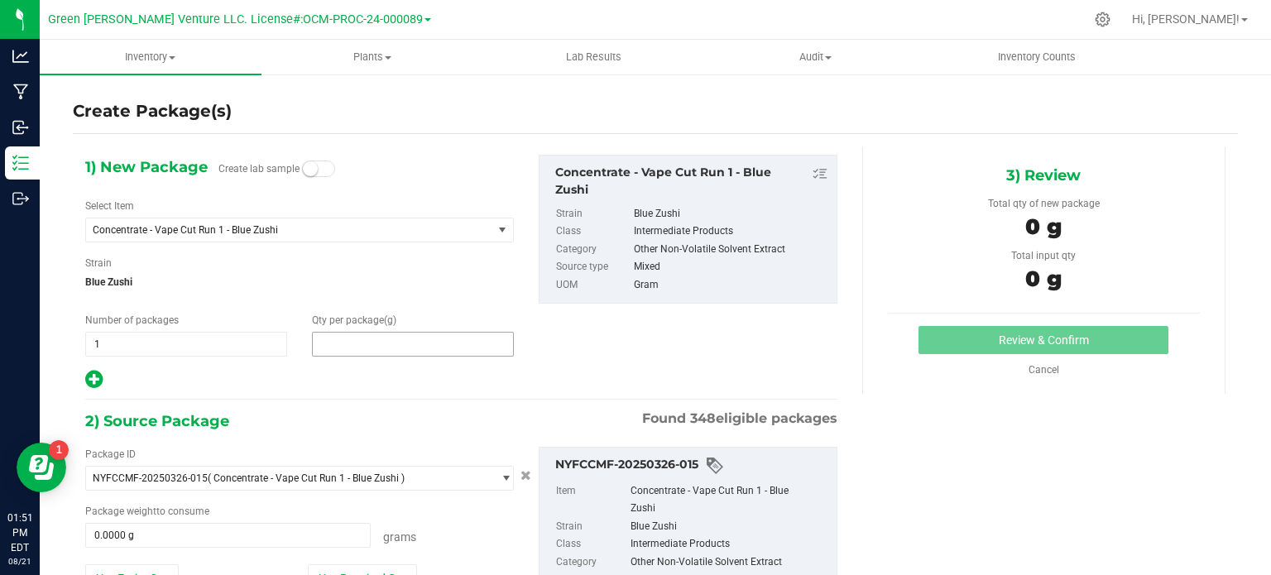
click at [419, 342] on span at bounding box center [413, 344] width 202 height 25
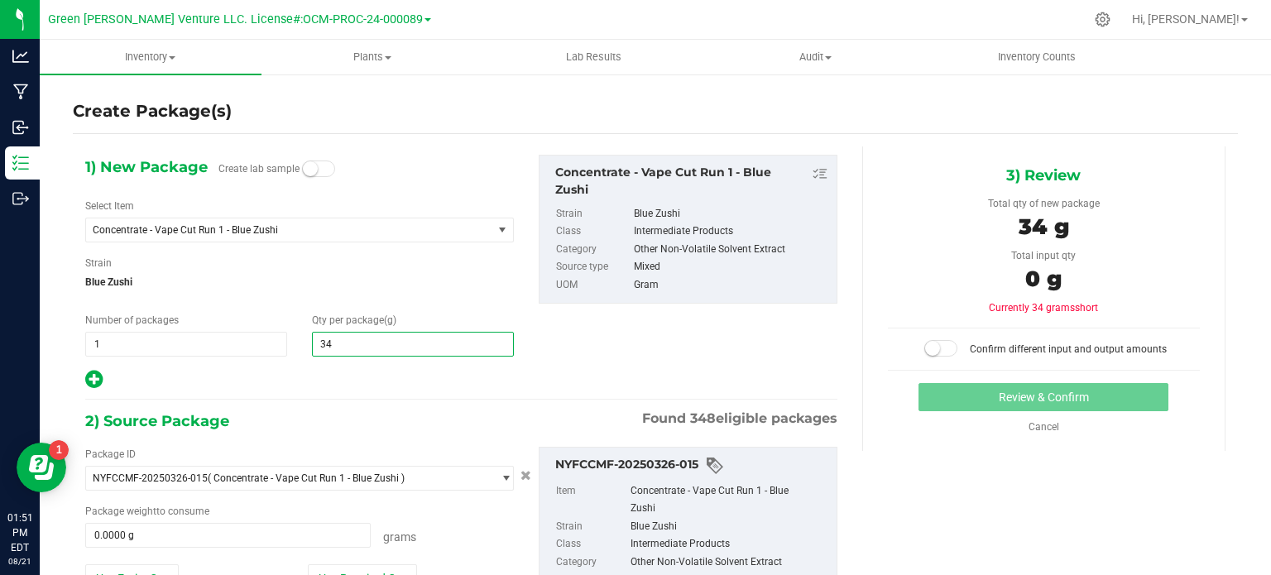
type input "340"
type input "340.0000"
click at [371, 386] on div at bounding box center [299, 380] width 429 height 22
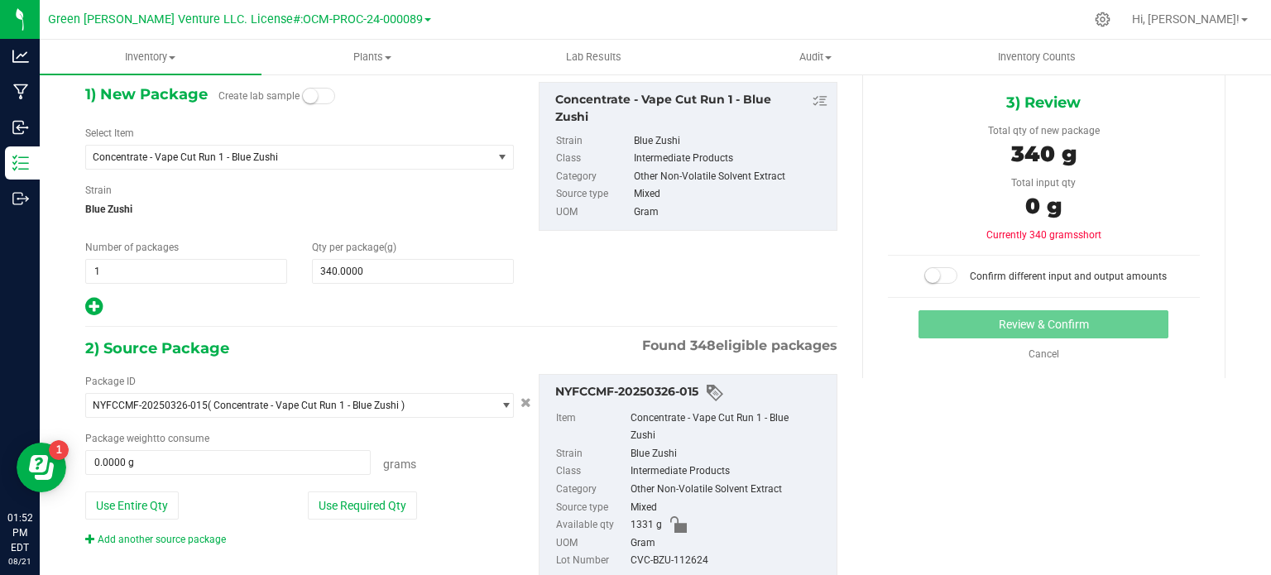
scroll to position [123, 0]
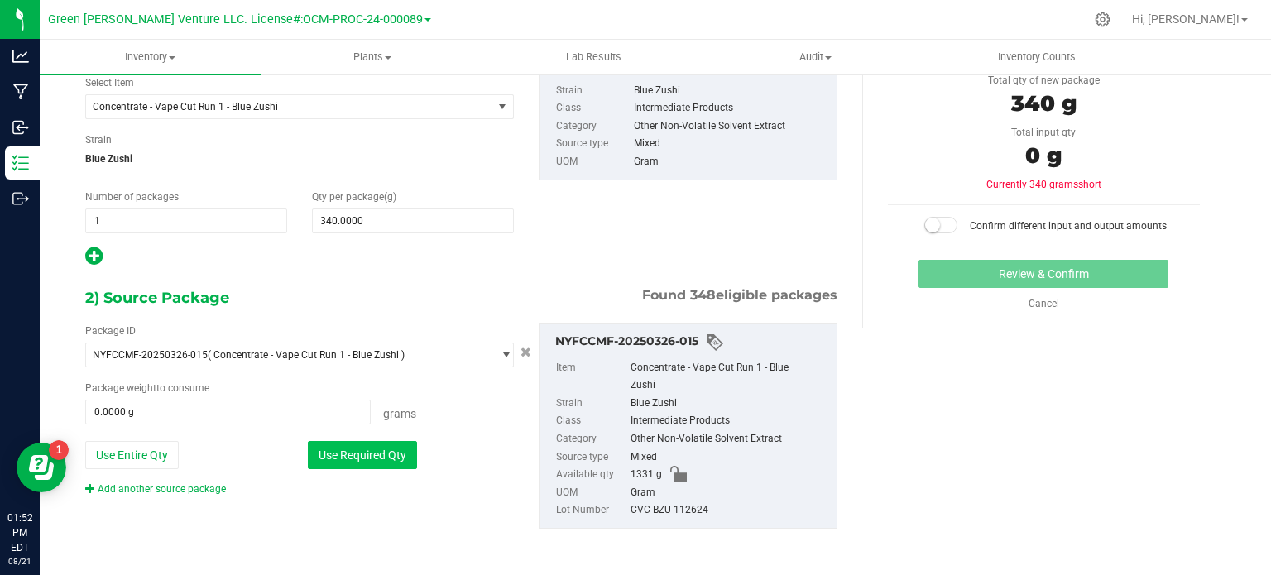
click at [343, 449] on button "Use Required Qty" at bounding box center [362, 455] width 109 height 28
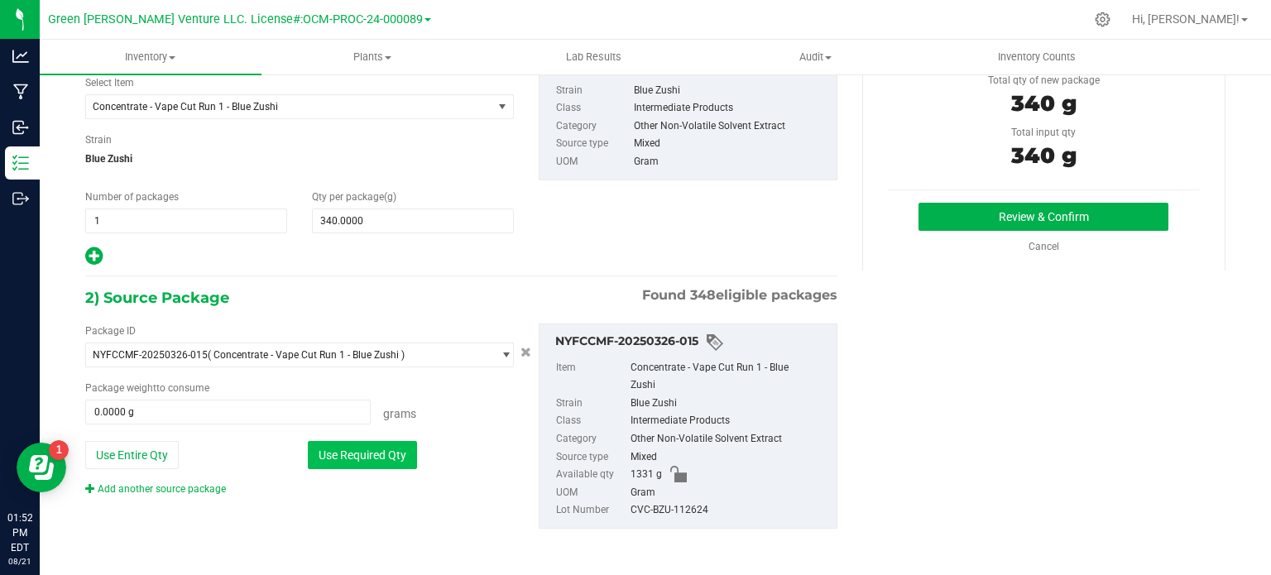
type input "340.0000 g"
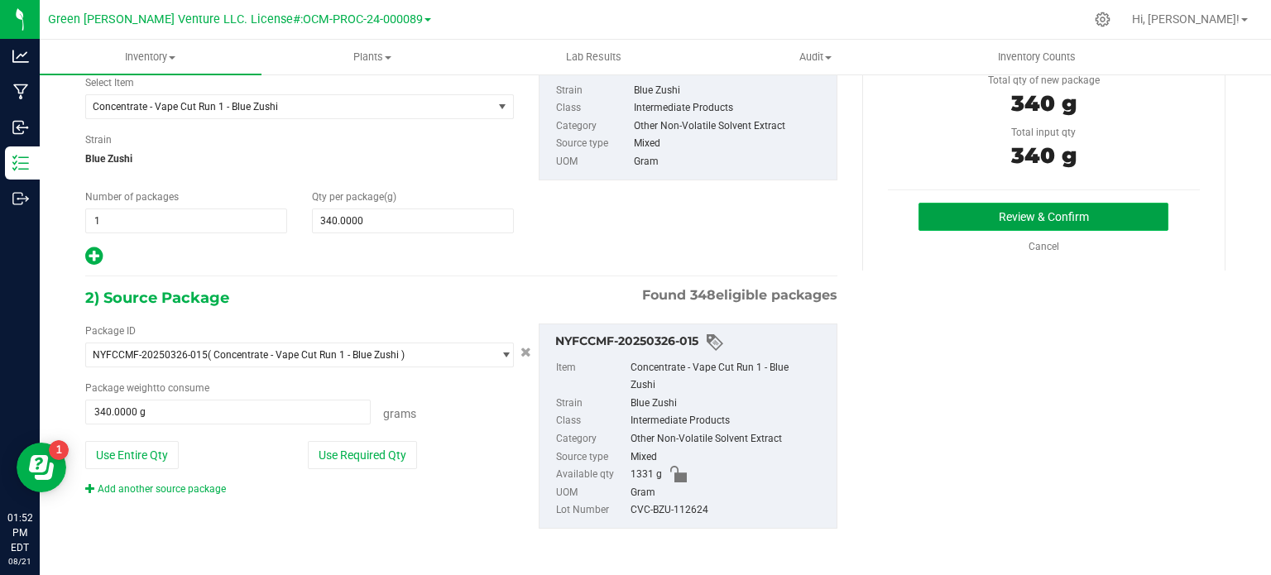
click at [940, 221] on button "Review & Confirm" at bounding box center [1043, 217] width 250 height 28
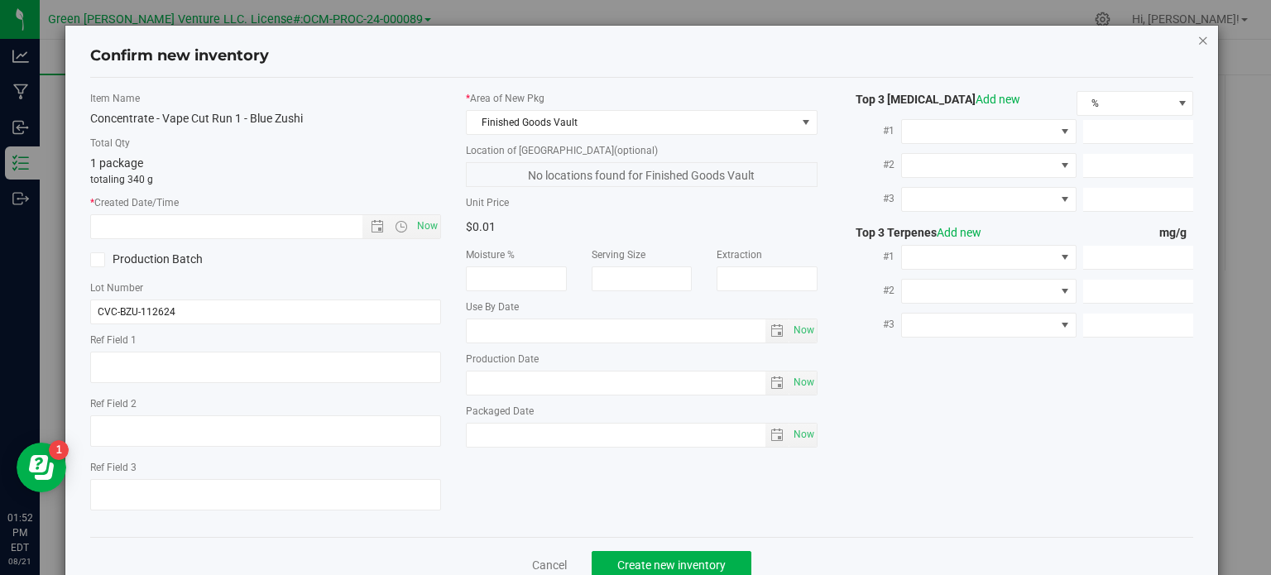
click at [1197, 39] on icon "button" at bounding box center [1203, 40] width 12 height 20
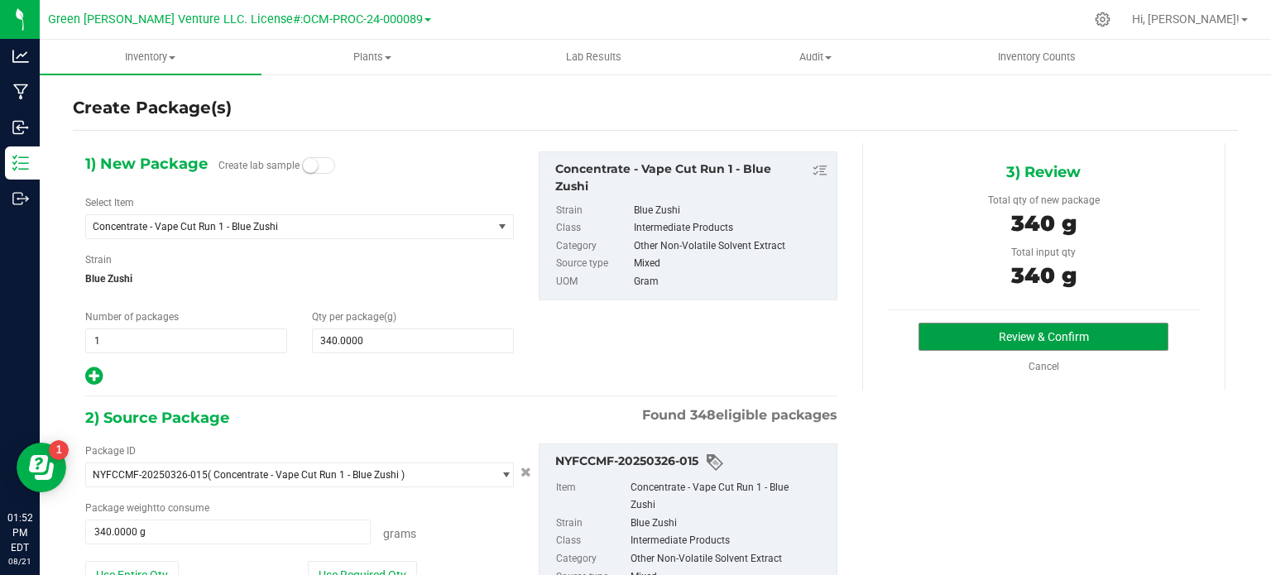
scroll to position [0, 0]
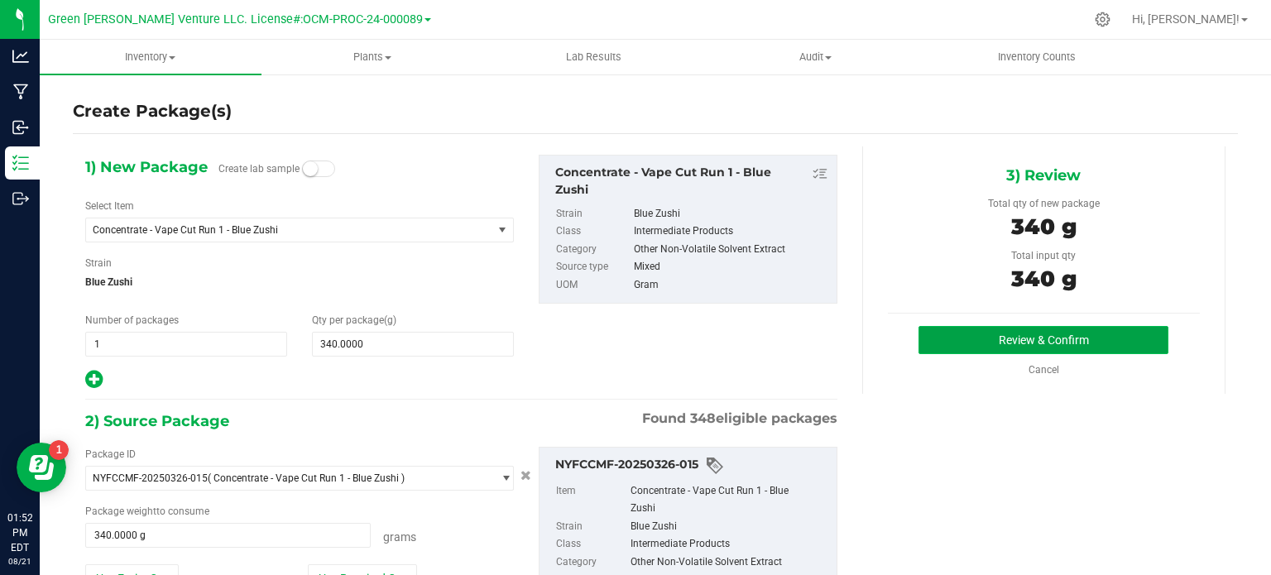
click at [1047, 331] on button "Review & Confirm" at bounding box center [1043, 340] width 250 height 28
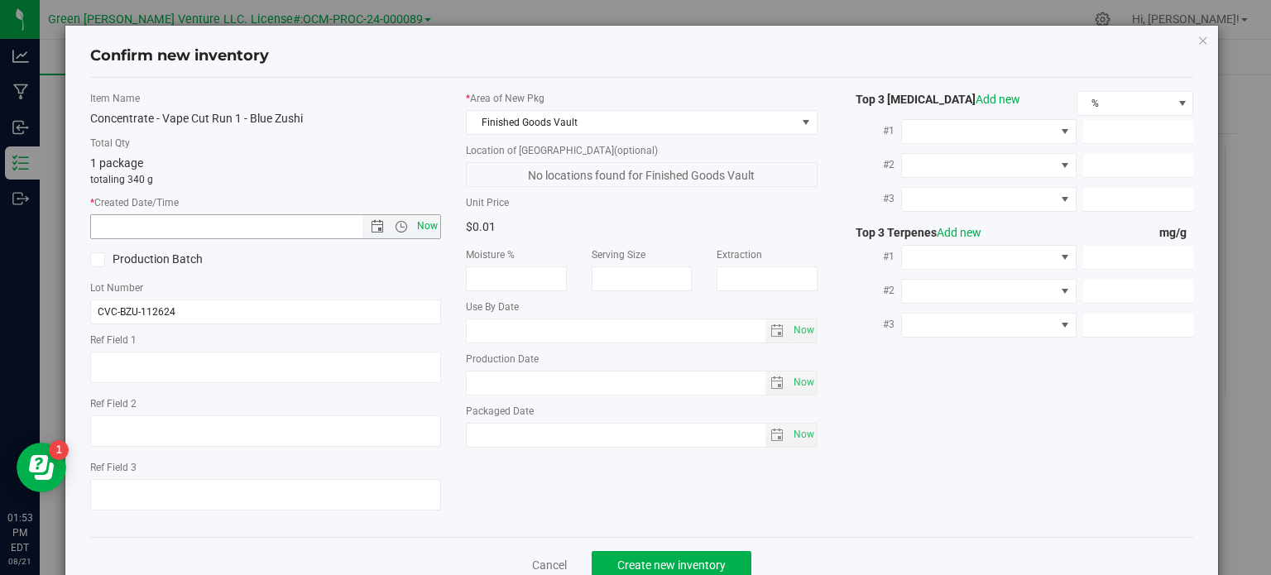
click at [420, 221] on span "Now" at bounding box center [428, 226] width 28 height 24
type input "8/21/2025 1:53 PM"
click at [701, 562] on span "Create new inventory" at bounding box center [671, 564] width 108 height 13
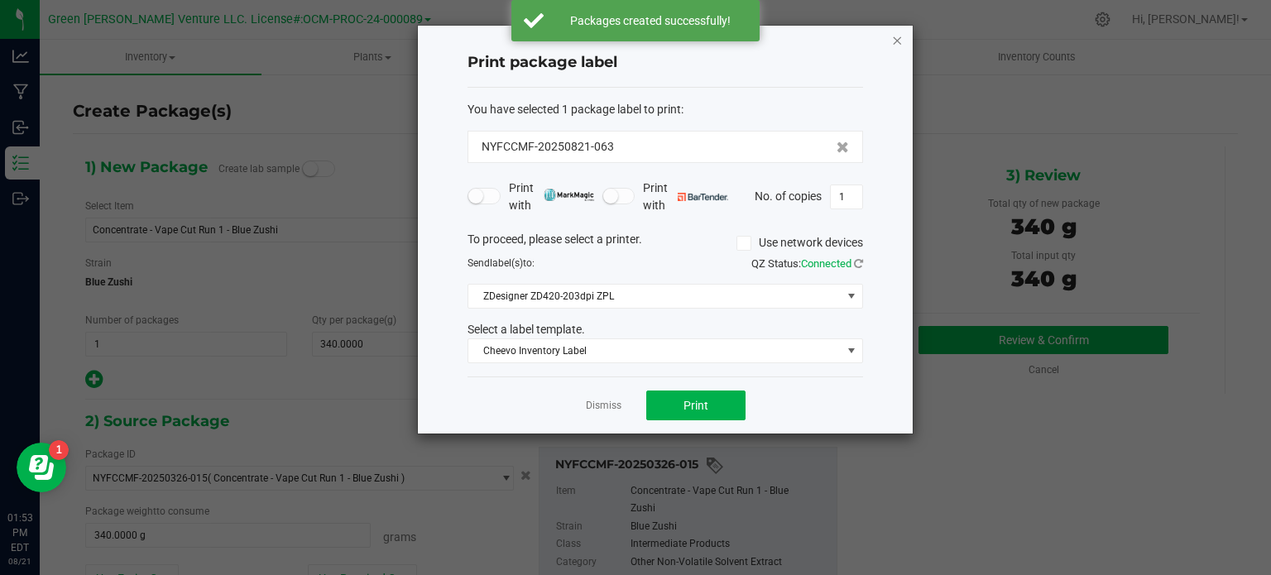
click at [896, 39] on icon "button" at bounding box center [897, 40] width 12 height 20
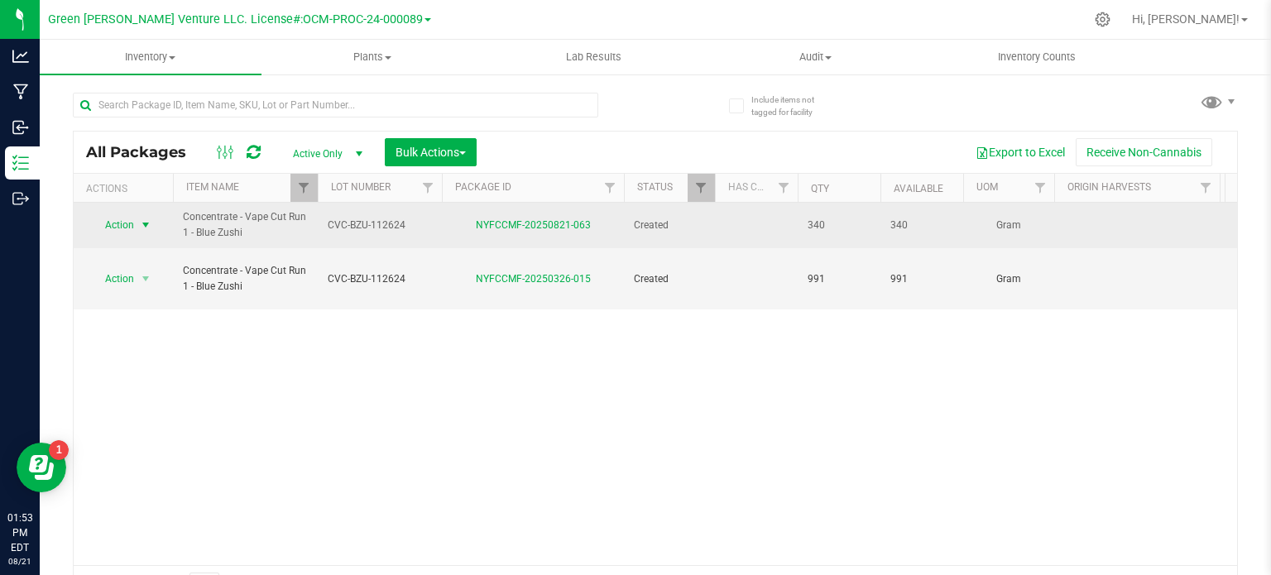
click at [151, 228] on span "select" at bounding box center [145, 224] width 13 height 13
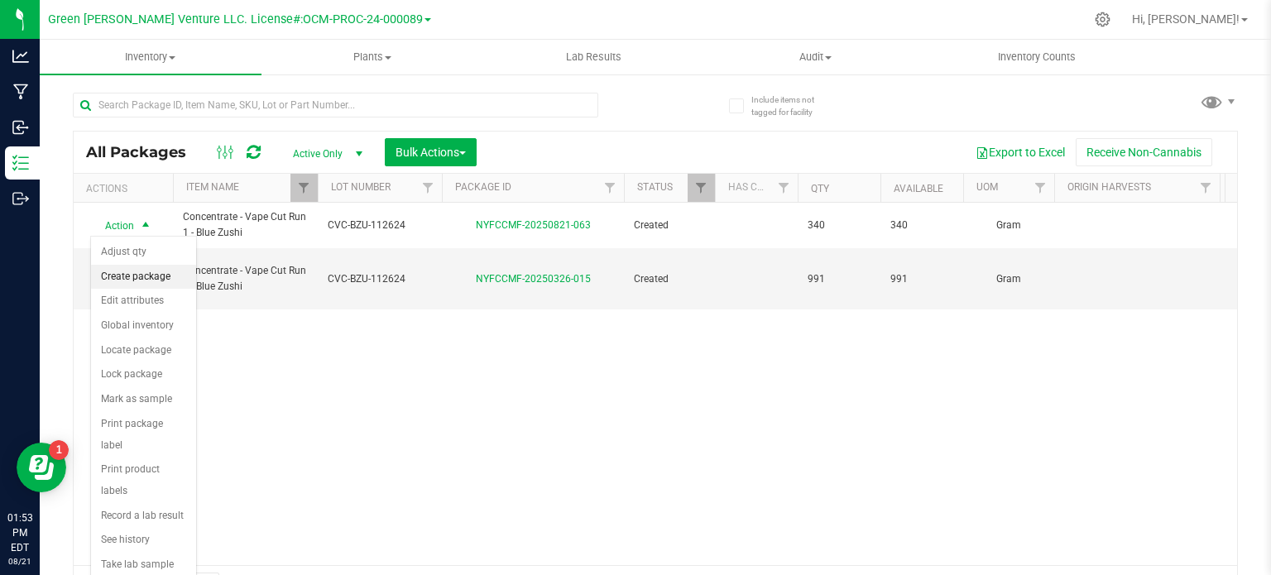
click at [131, 284] on li "Create package" at bounding box center [143, 277] width 105 height 25
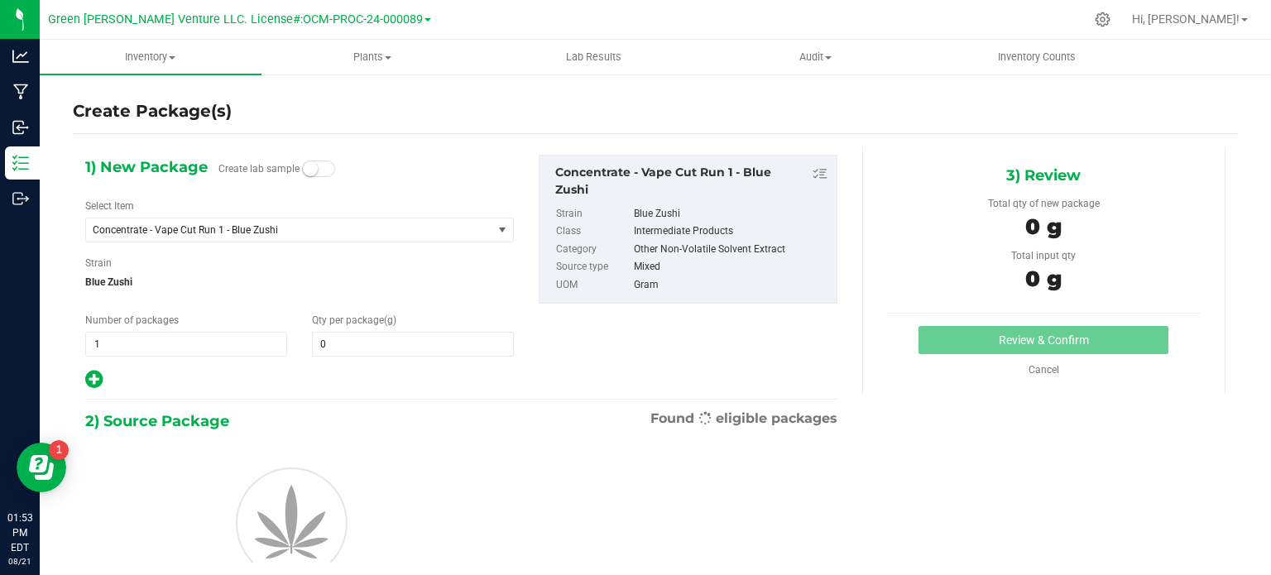
type input "0.0000"
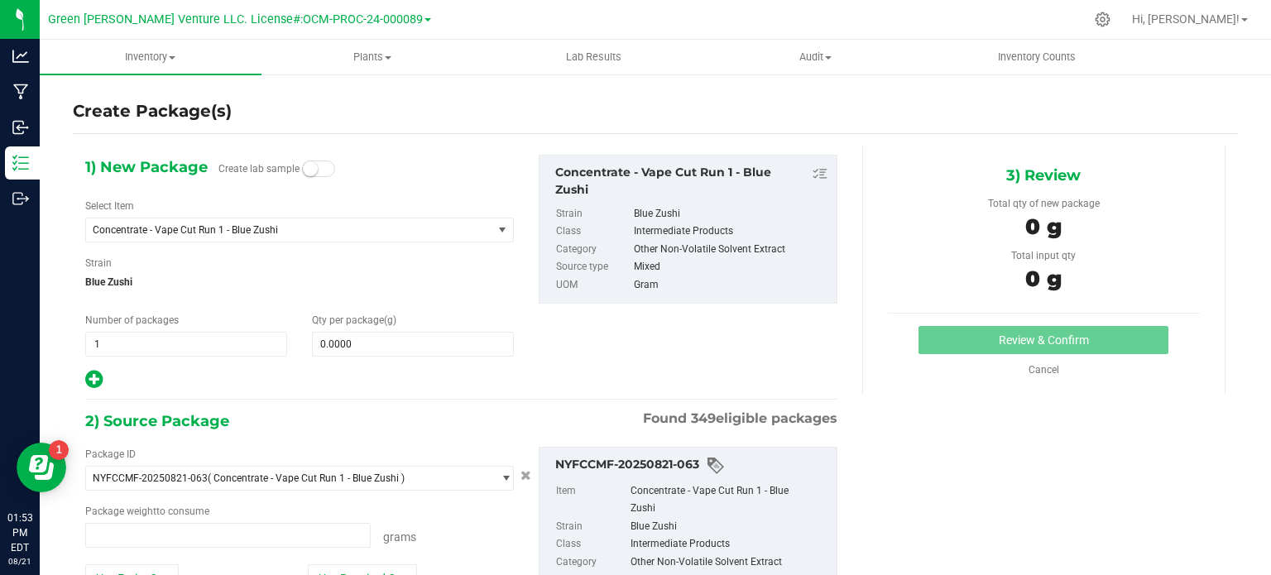
type input "0.0000 g"
click at [283, 230] on span "Concentrate - Vape Cut Run 1 - Blue Zushi" at bounding box center [281, 230] width 377 height 12
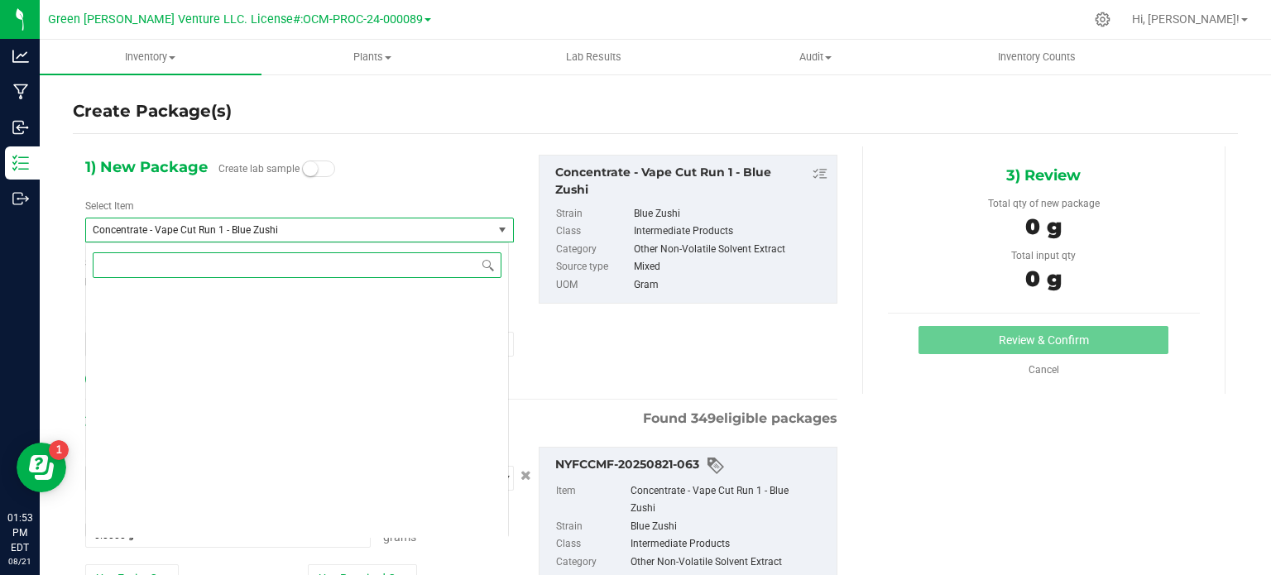
scroll to position [3753, 0]
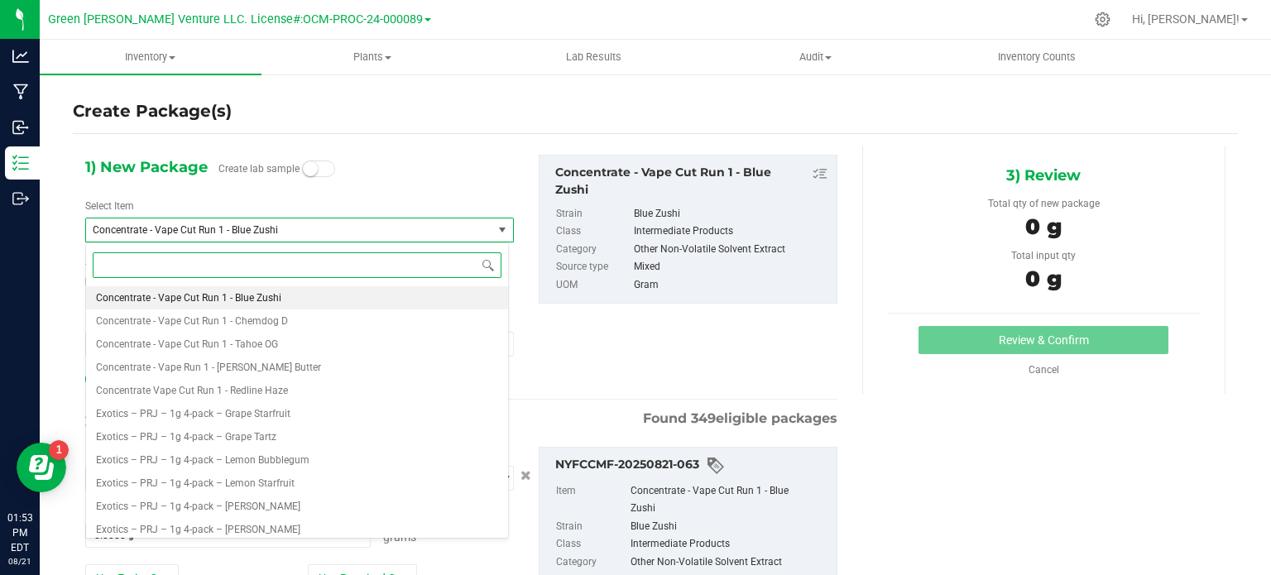
click at [272, 262] on input at bounding box center [297, 265] width 409 height 26
type input "blue"
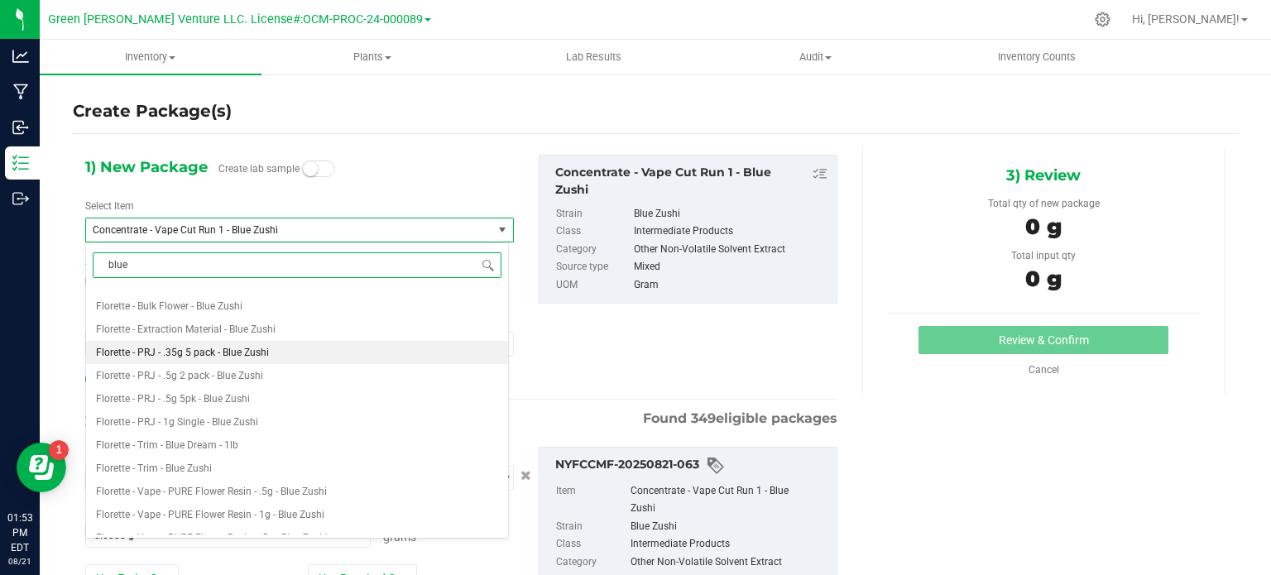
scroll to position [331, 0]
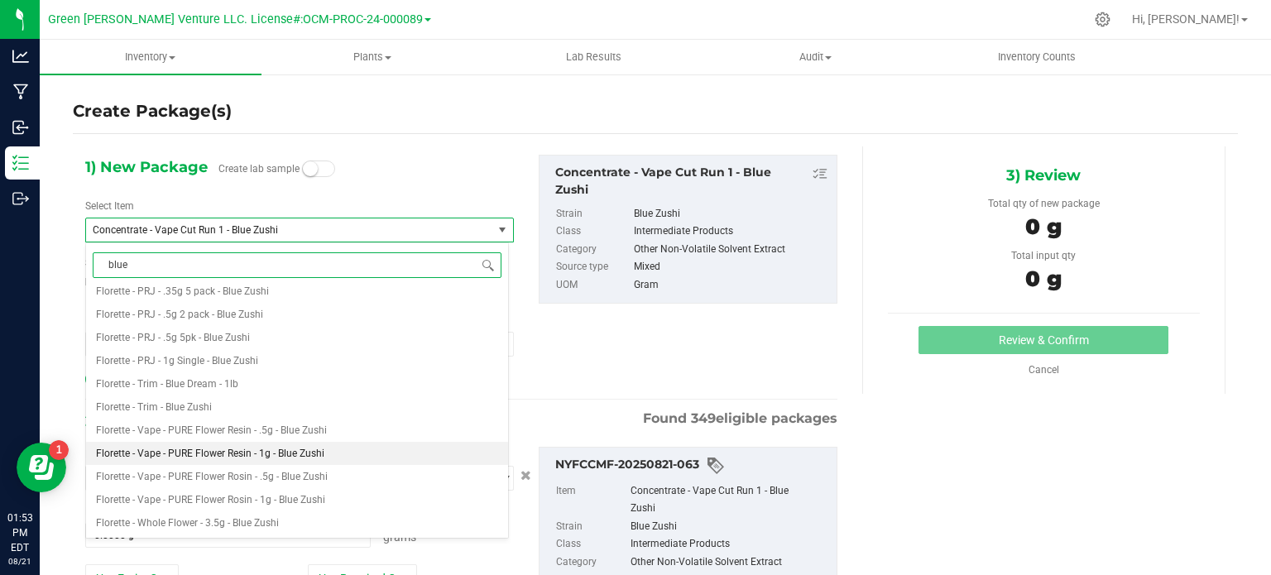
click at [304, 453] on span "Florette - Vape - PURE Flower Resin - 1g - Blue Zushi" at bounding box center [210, 454] width 228 height 12
type input "0"
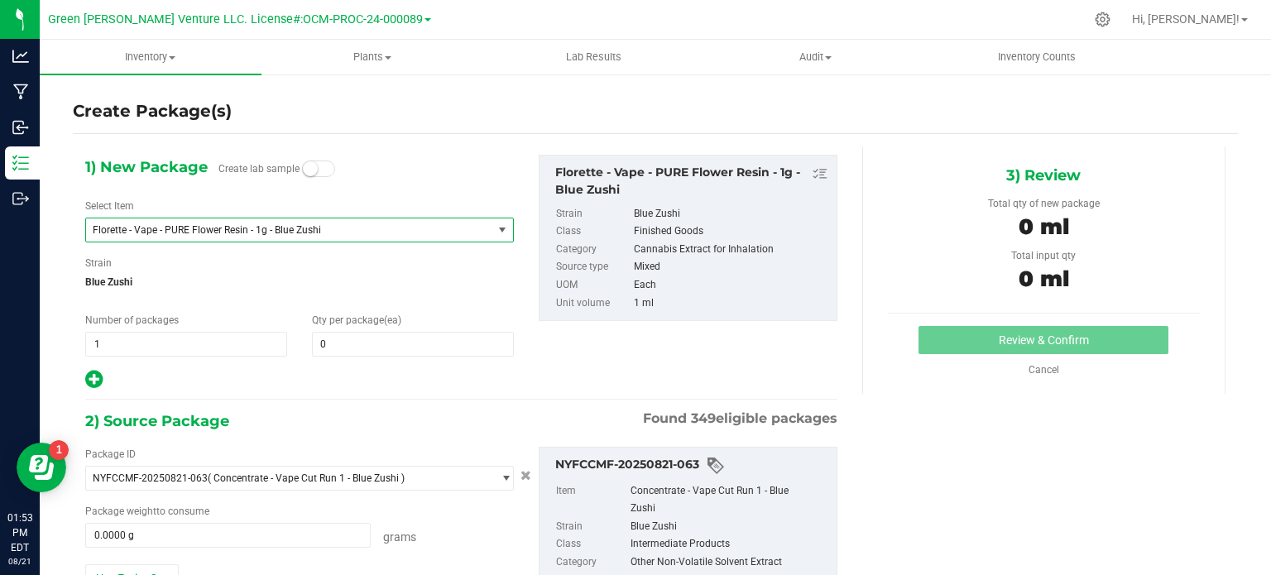
scroll to position [83, 0]
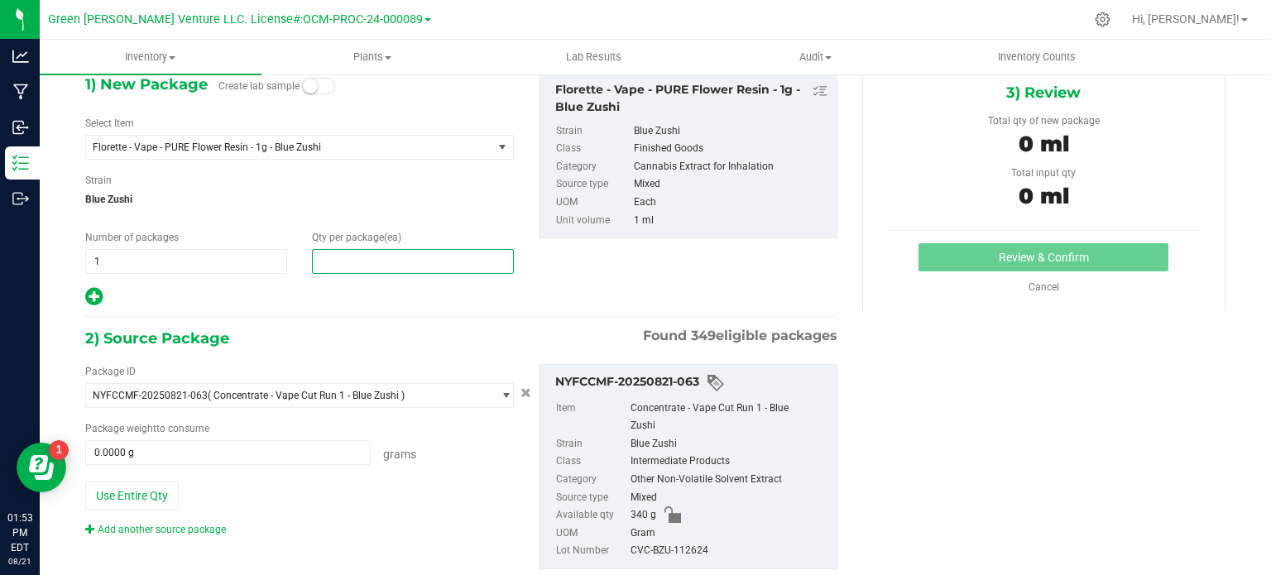
click at [351, 267] on span at bounding box center [413, 261] width 202 height 25
type input "340"
click at [337, 286] on div at bounding box center [299, 297] width 429 height 22
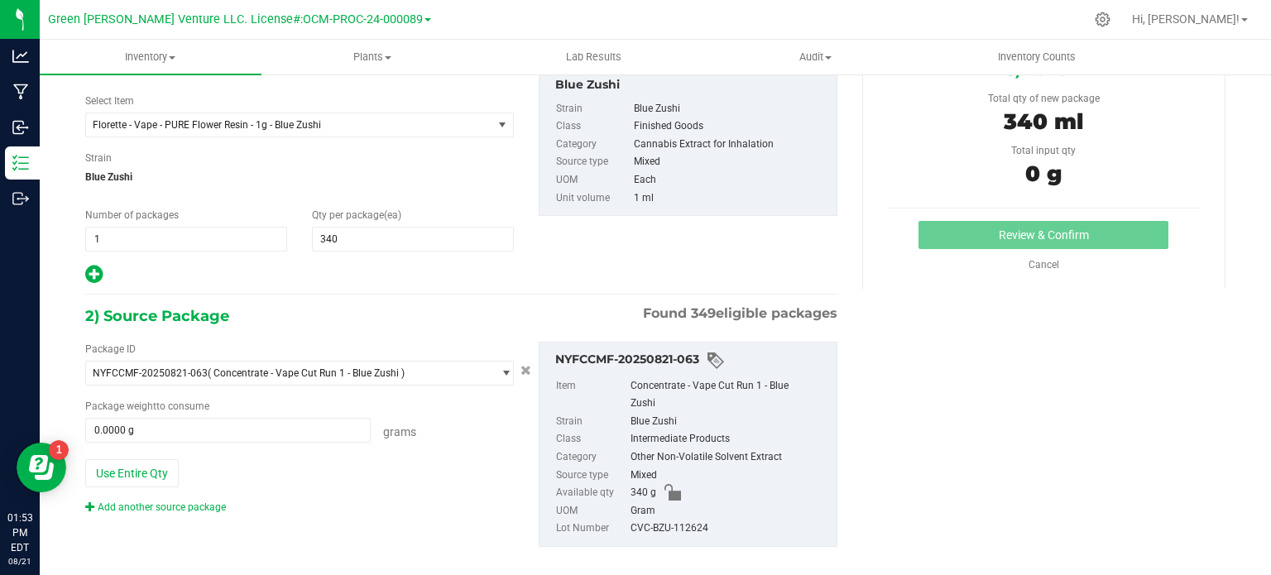
scroll to position [123, 0]
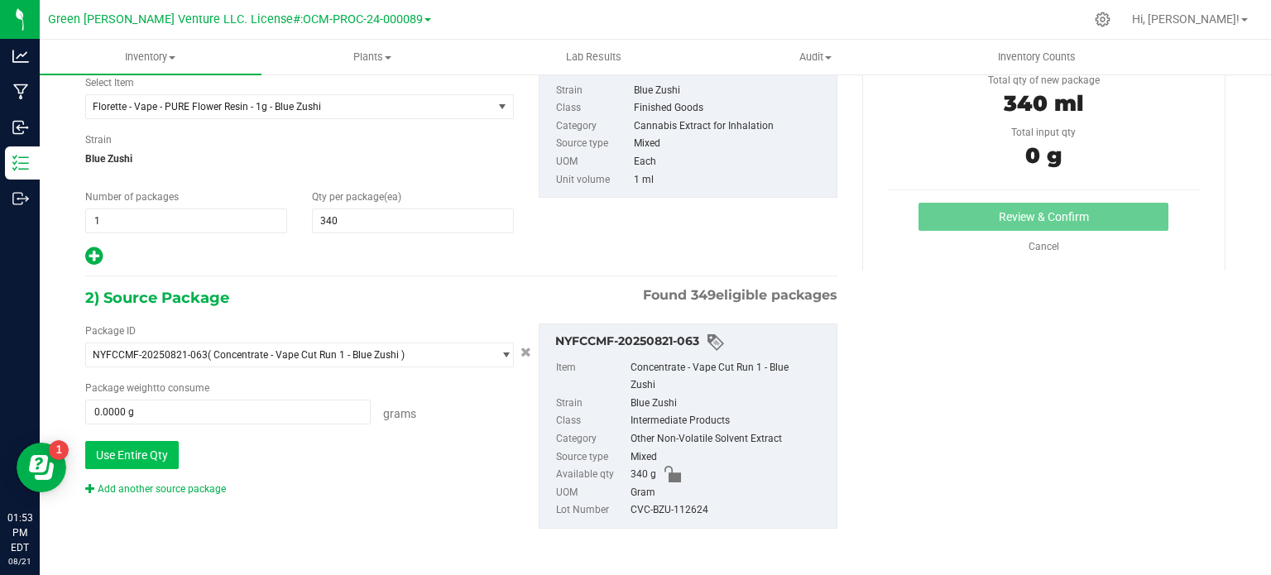
click at [142, 455] on button "Use Entire Qty" at bounding box center [131, 455] width 93 height 28
type input "340.0000 g"
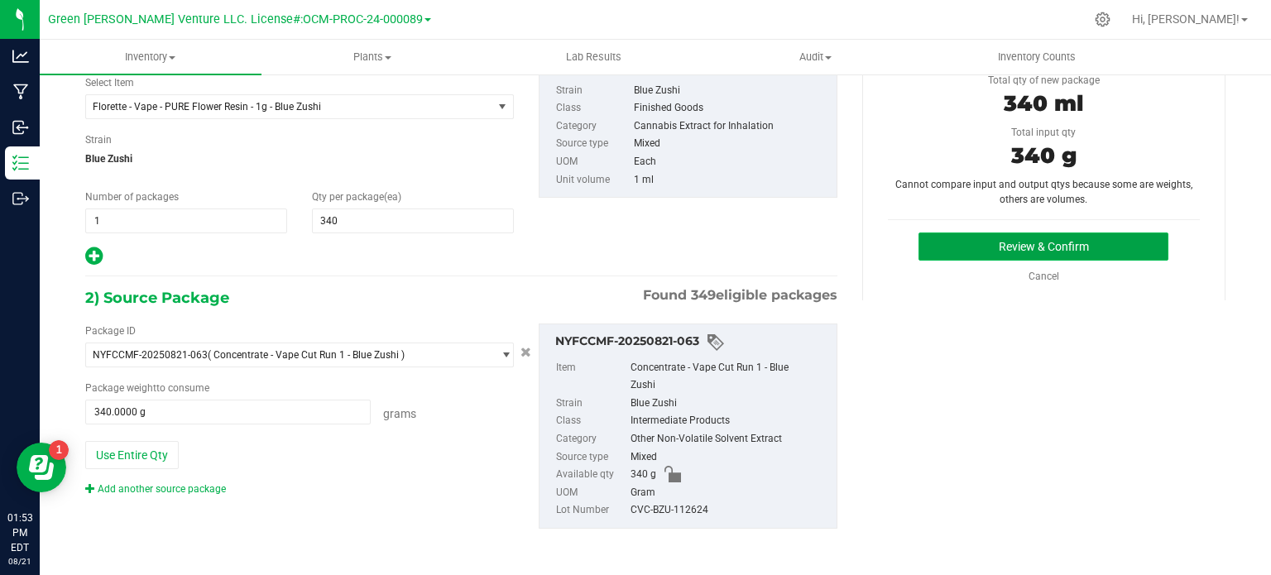
click at [1065, 241] on button "Review & Confirm" at bounding box center [1043, 246] width 250 height 28
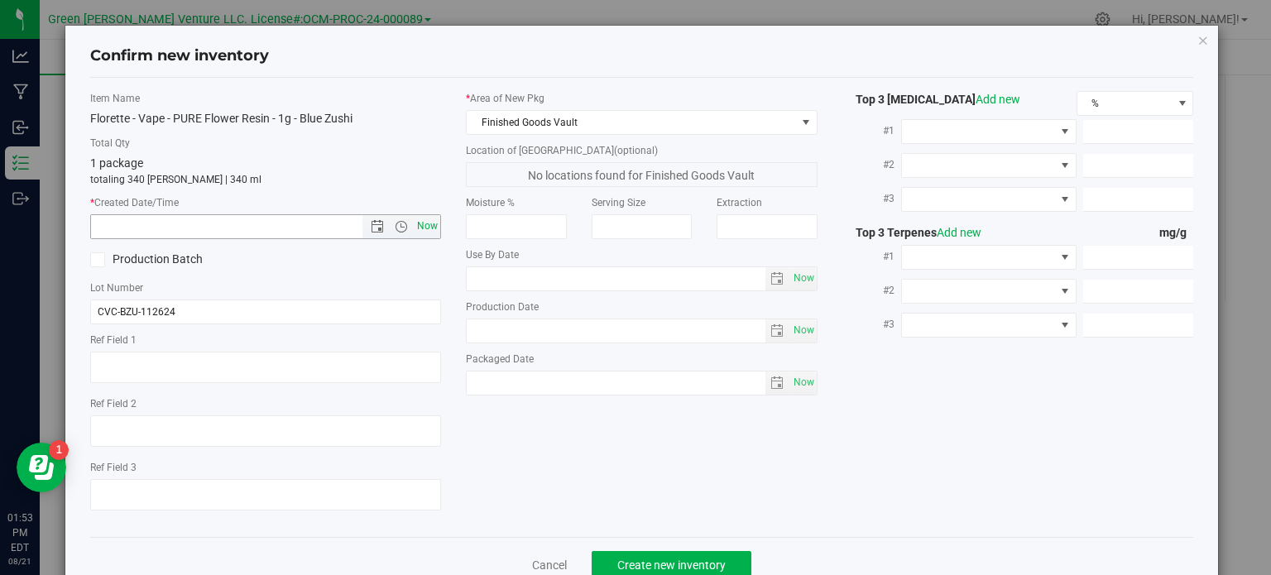
click at [415, 216] on span "Now" at bounding box center [428, 226] width 28 height 24
type input "8/21/2025 1:53 PM"
drag, startPoint x: 197, startPoint y: 311, endPoint x: 88, endPoint y: 309, distance: 109.2
click at [107, 311] on input "CVC-BZU-112624" at bounding box center [266, 312] width 352 height 25
type input "C"
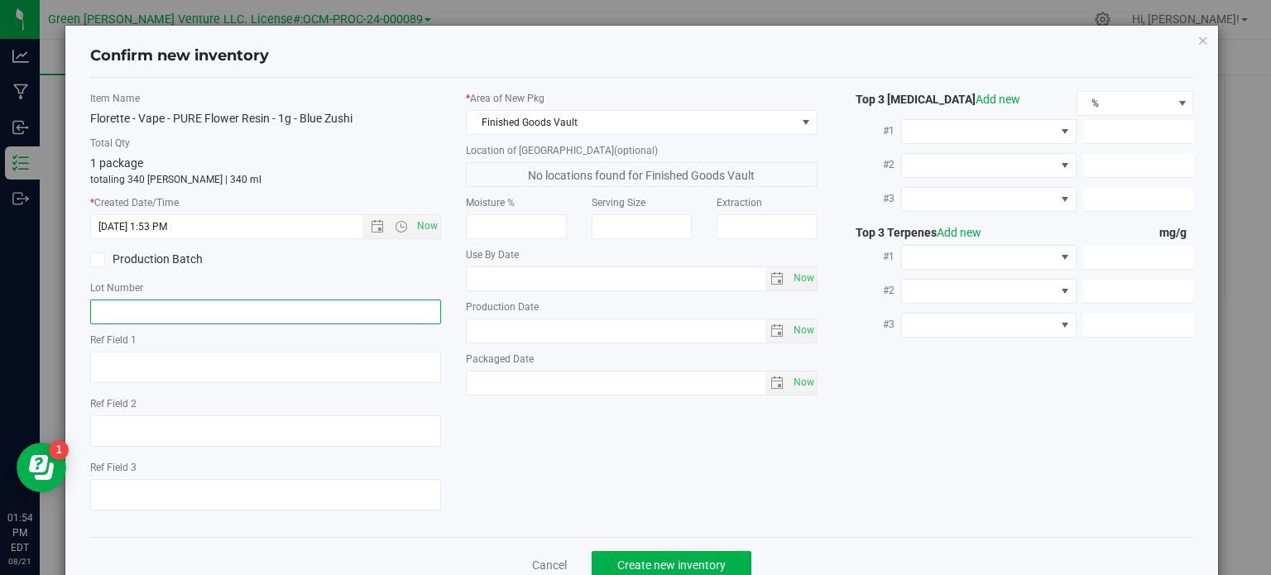
paste input "CVC-GWV-BZU-082025"
click at [247, 310] on input "CVC-GWV-BZU-082025" at bounding box center [266, 312] width 352 height 25
type input "CVC-GWV-BZU-082025"
click at [423, 223] on span "Now" at bounding box center [428, 226] width 28 height 24
type input "8/21/2025 1:54 PM"
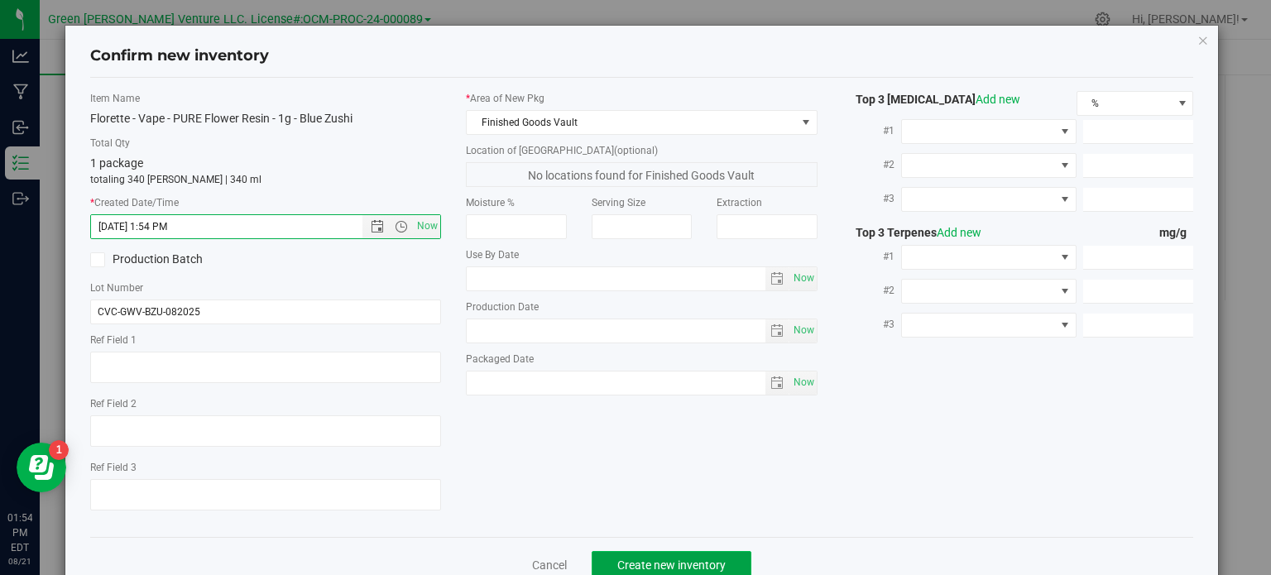
click at [665, 556] on button "Create new inventory" at bounding box center [672, 565] width 160 height 28
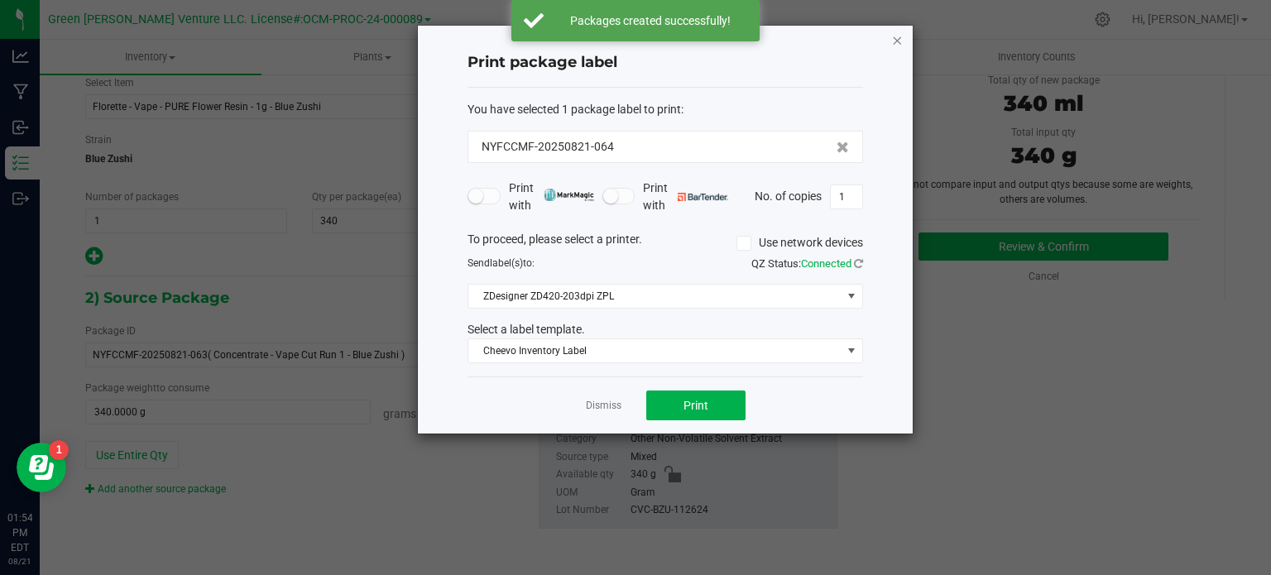
click at [899, 38] on icon "button" at bounding box center [897, 40] width 12 height 20
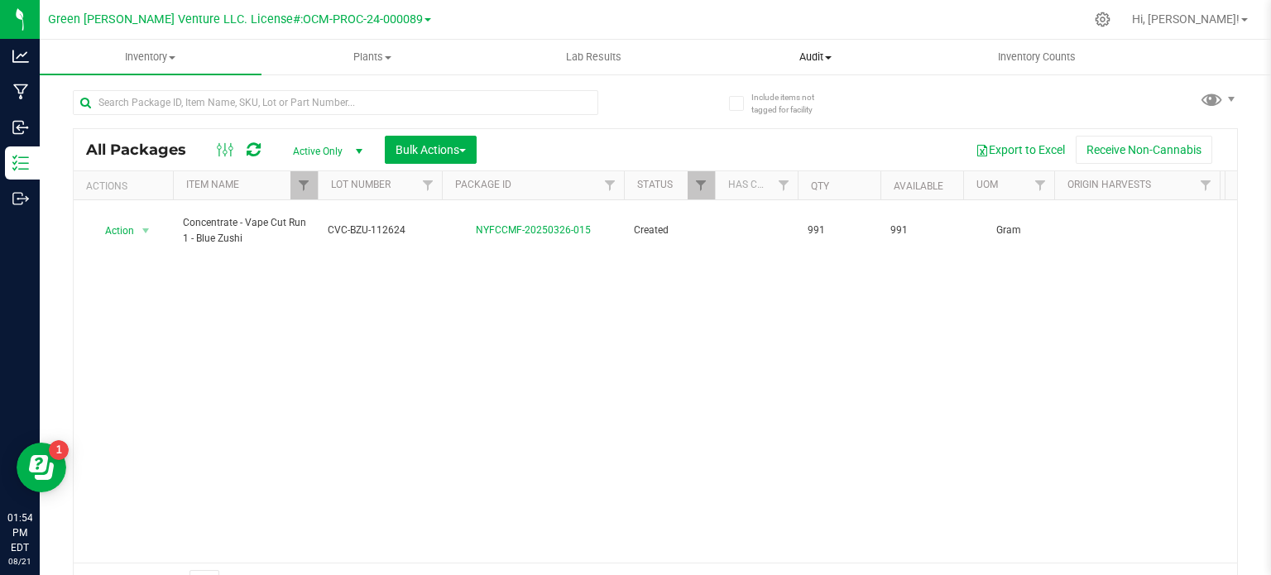
scroll to position [29, 0]
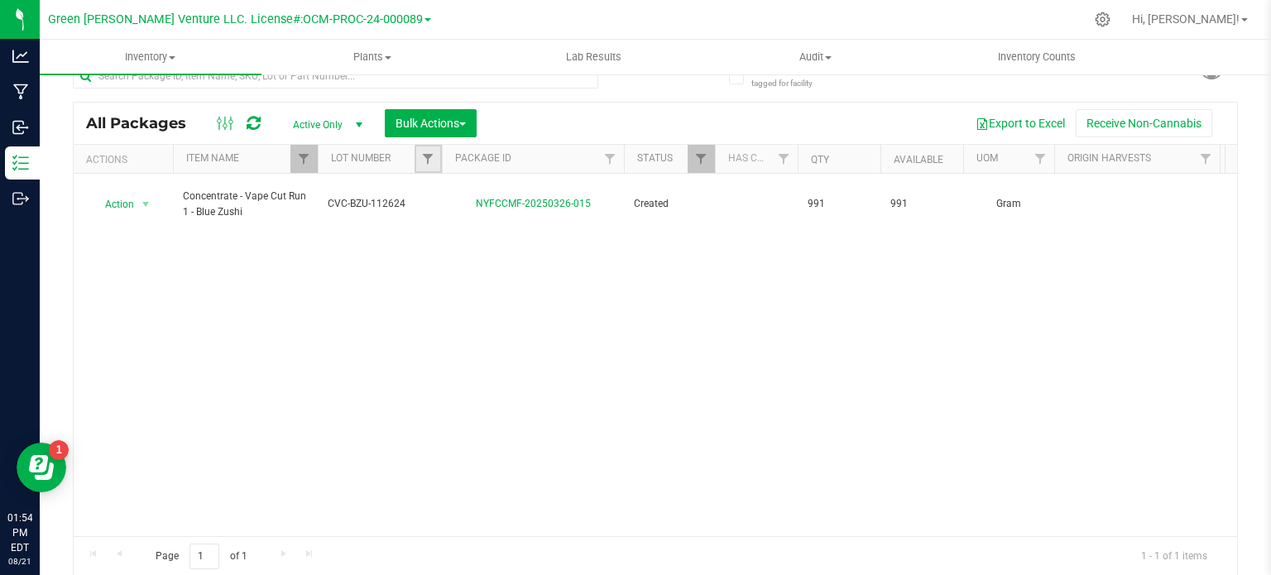
click at [434, 157] on link "Filter" at bounding box center [428, 159] width 27 height 28
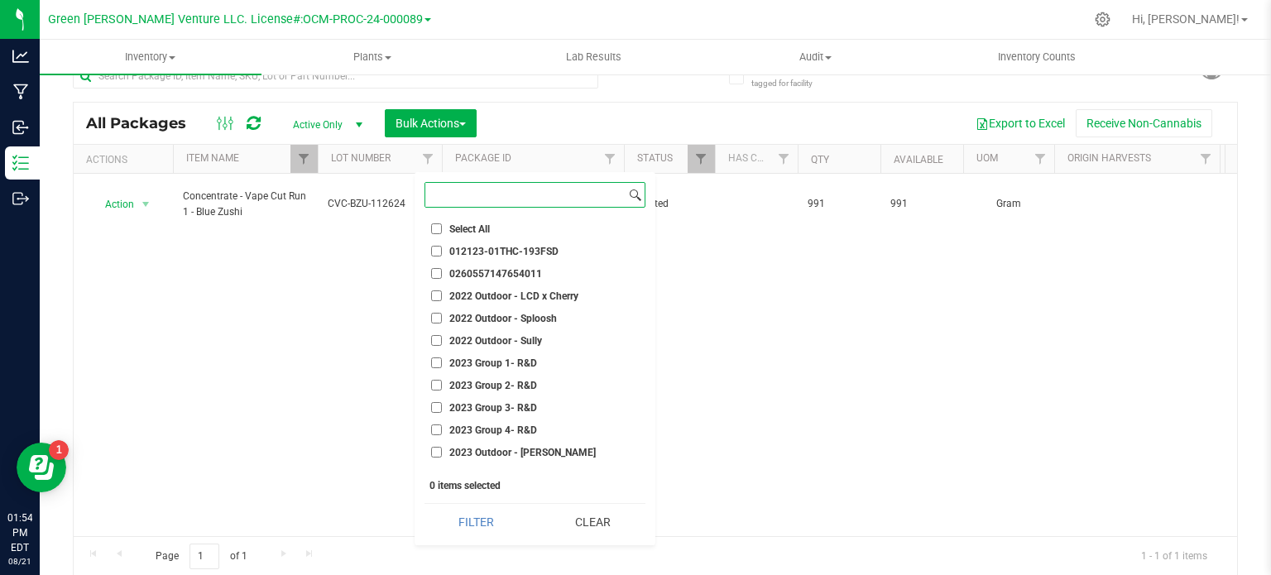
paste input "CVC-GWV-BZU-082025"
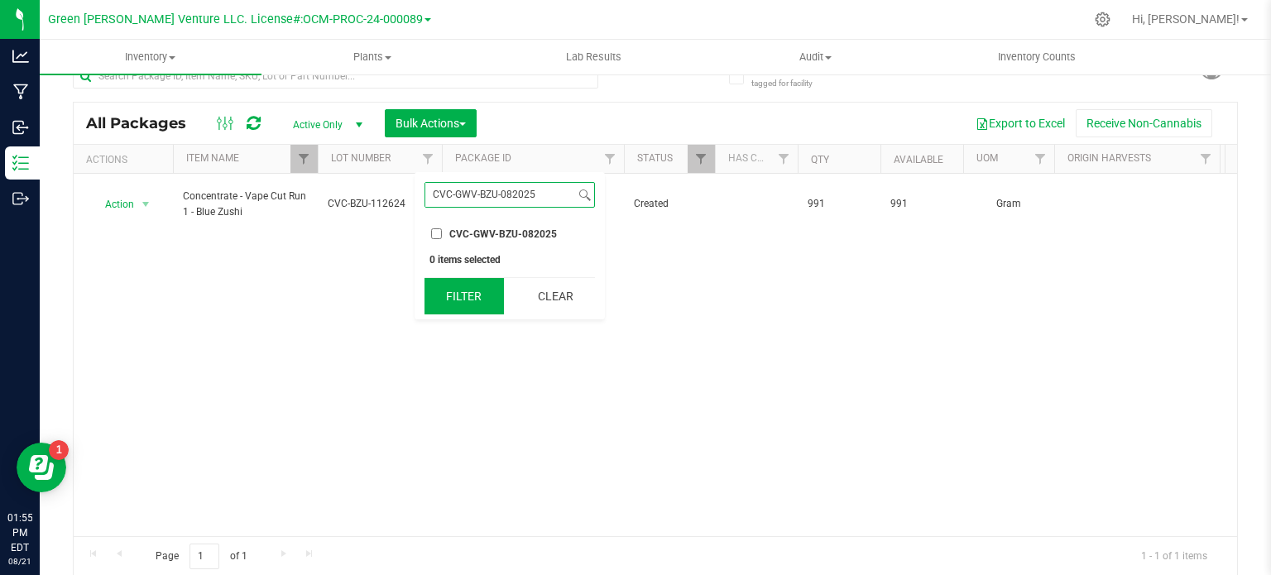
type input "CVC-GWV-BZU-082025"
click at [462, 277] on div "Filter Clear" at bounding box center [509, 295] width 170 height 37
click at [471, 309] on button "Filter" at bounding box center [463, 296] width 79 height 36
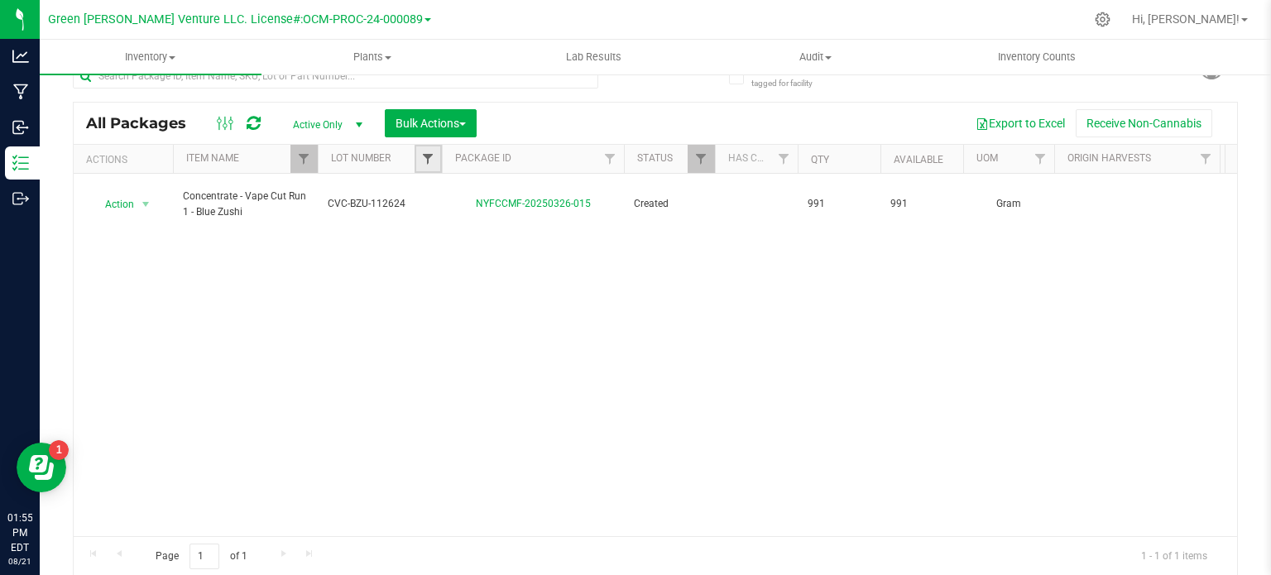
click at [424, 161] on span "Filter" at bounding box center [427, 158] width 13 height 13
click at [436, 229] on input "CVC-GWV-BZU-082025" at bounding box center [436, 233] width 11 height 11
checkbox input "true"
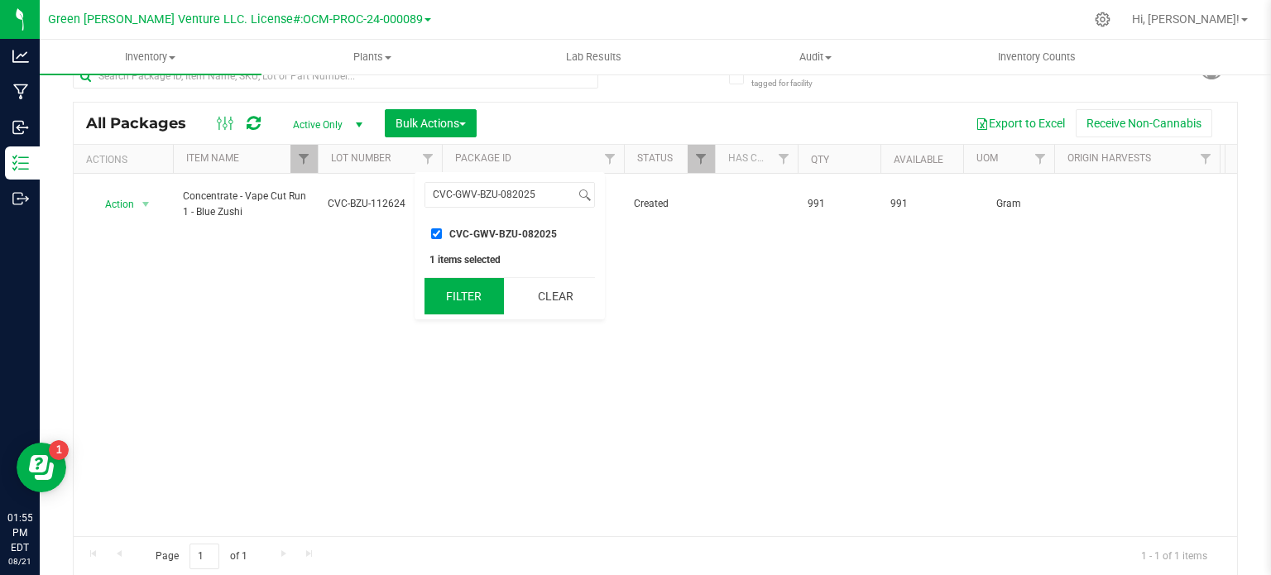
click at [455, 296] on button "Filter" at bounding box center [463, 296] width 79 height 36
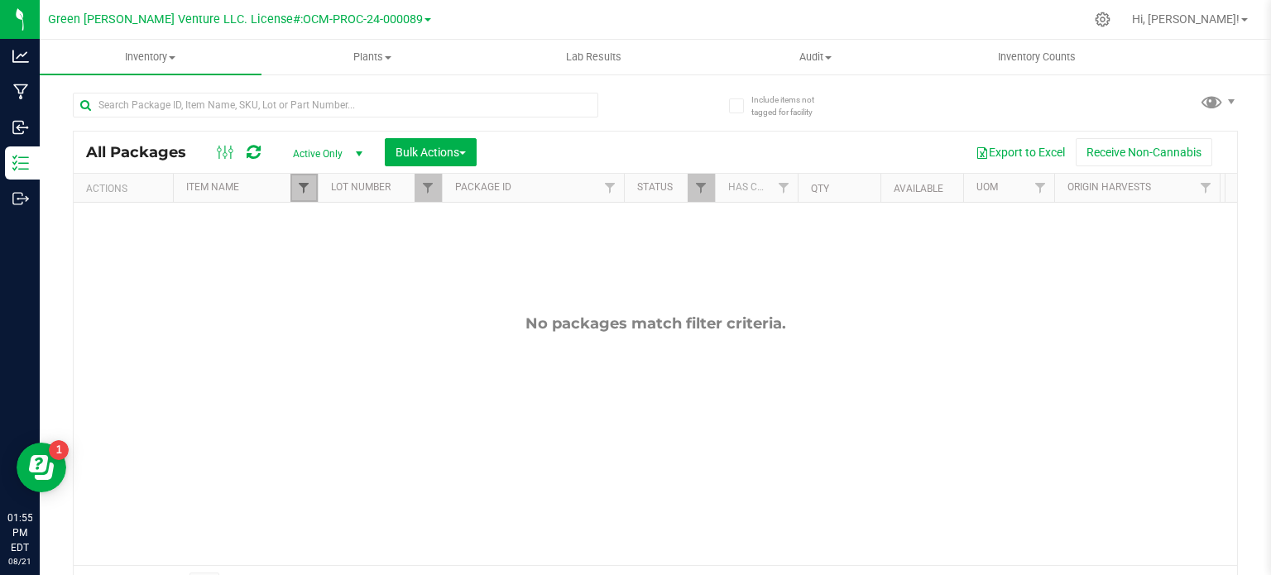
click at [305, 188] on span "Filter" at bounding box center [303, 187] width 13 height 13
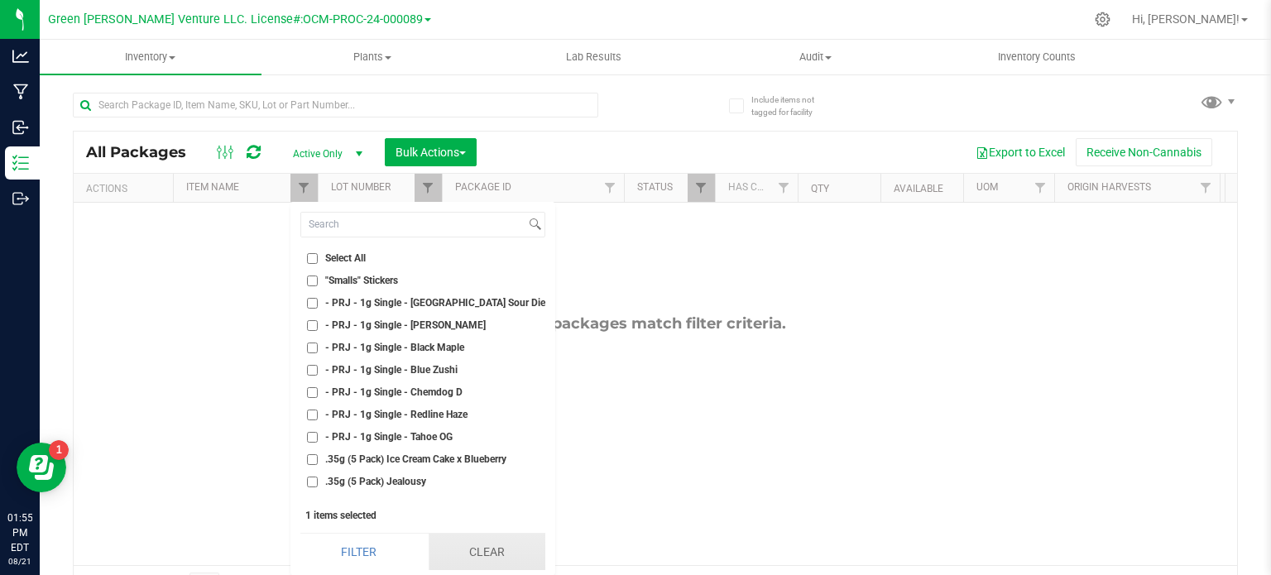
click at [490, 552] on button "Clear" at bounding box center [487, 552] width 117 height 36
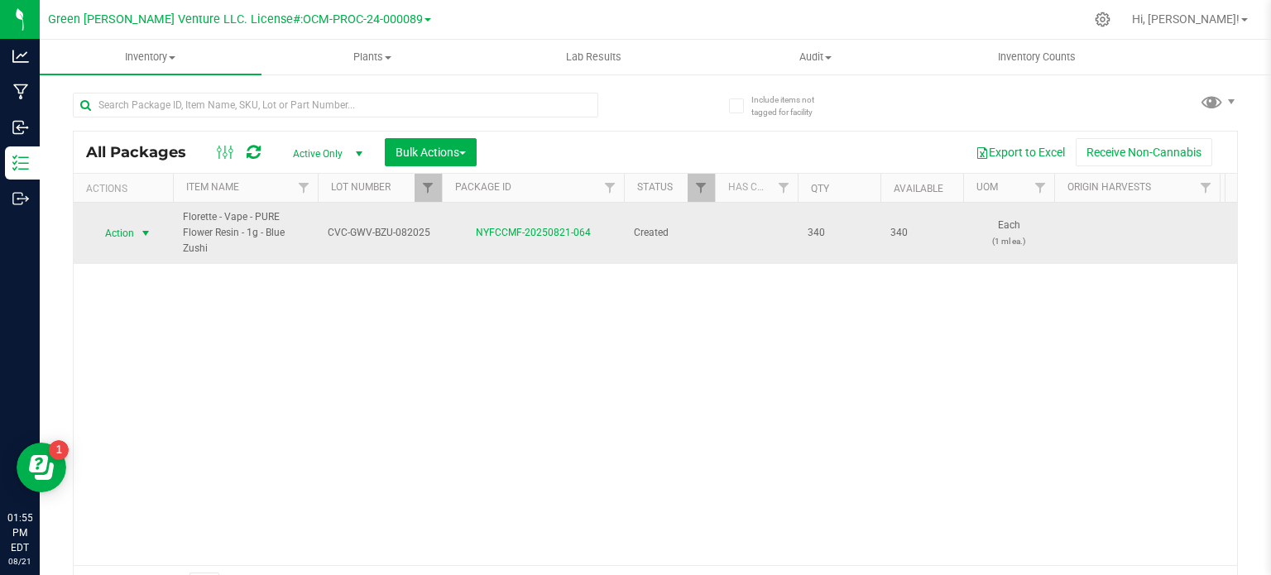
click at [122, 231] on span "Action" at bounding box center [112, 233] width 45 height 23
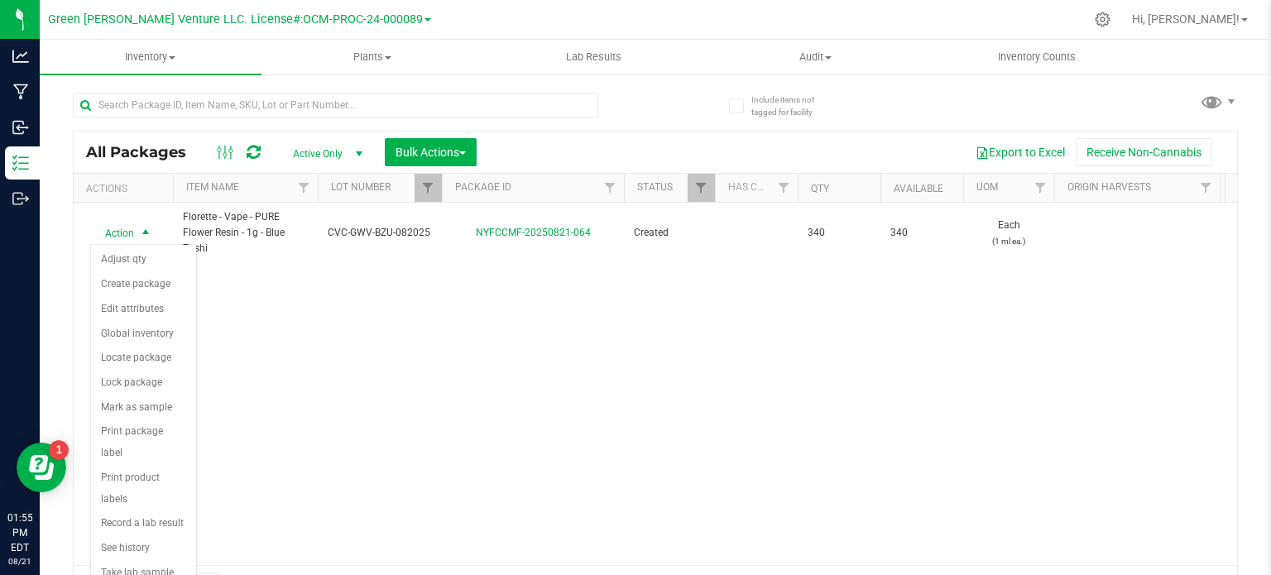
click at [501, 369] on div "Action Action Adjust qty Create package Edit attributes Global inventory Locate…" at bounding box center [655, 384] width 1163 height 362
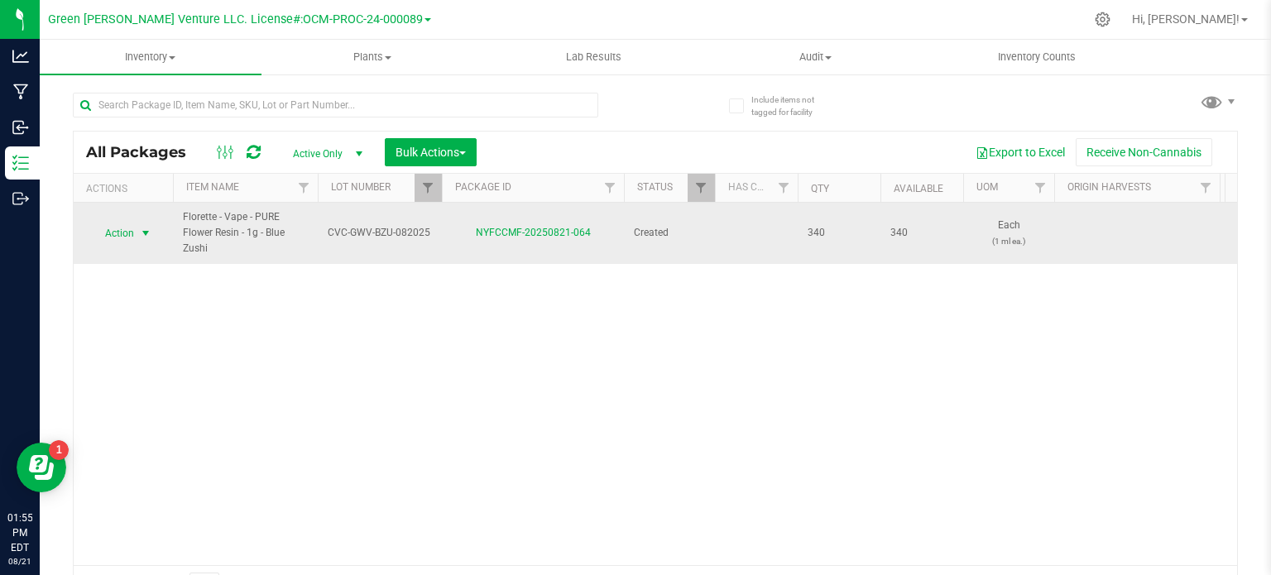
click at [132, 237] on span "Action" at bounding box center [112, 233] width 45 height 23
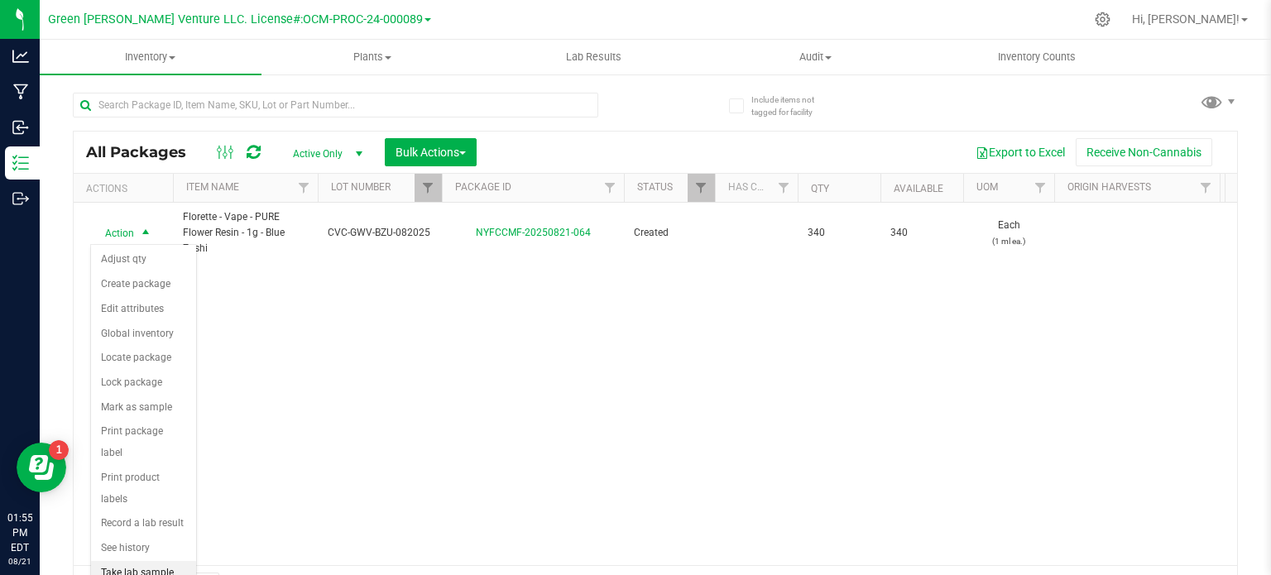
click at [132, 561] on li "Take lab sample" at bounding box center [143, 573] width 105 height 25
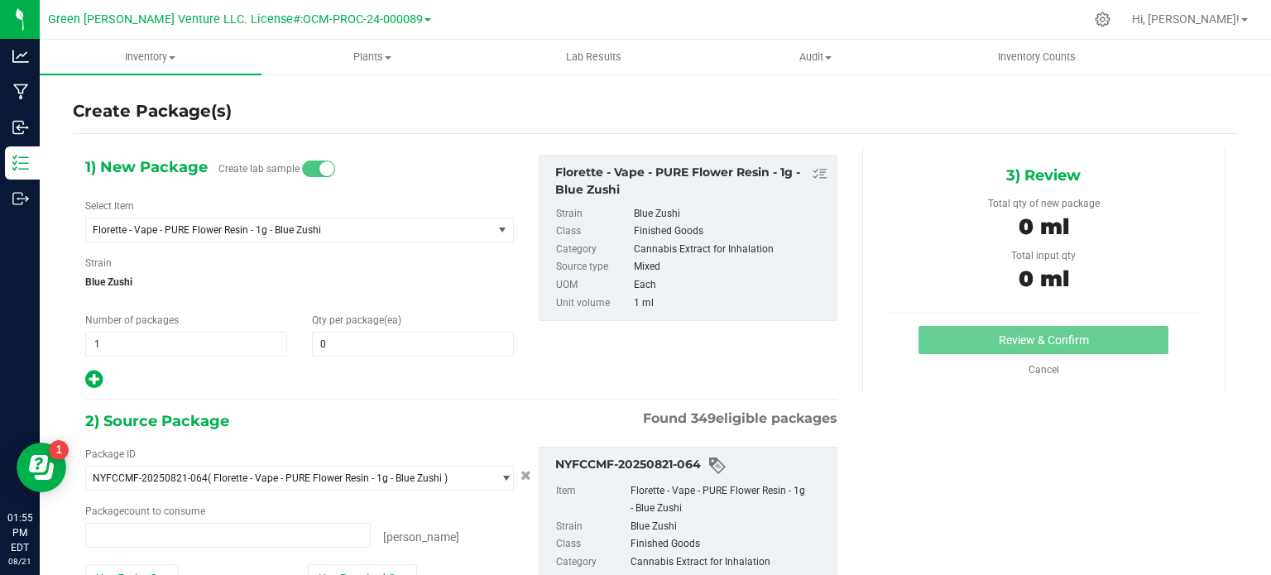
type input "0 ea"
click at [364, 354] on span at bounding box center [413, 344] width 202 height 25
type input "3"
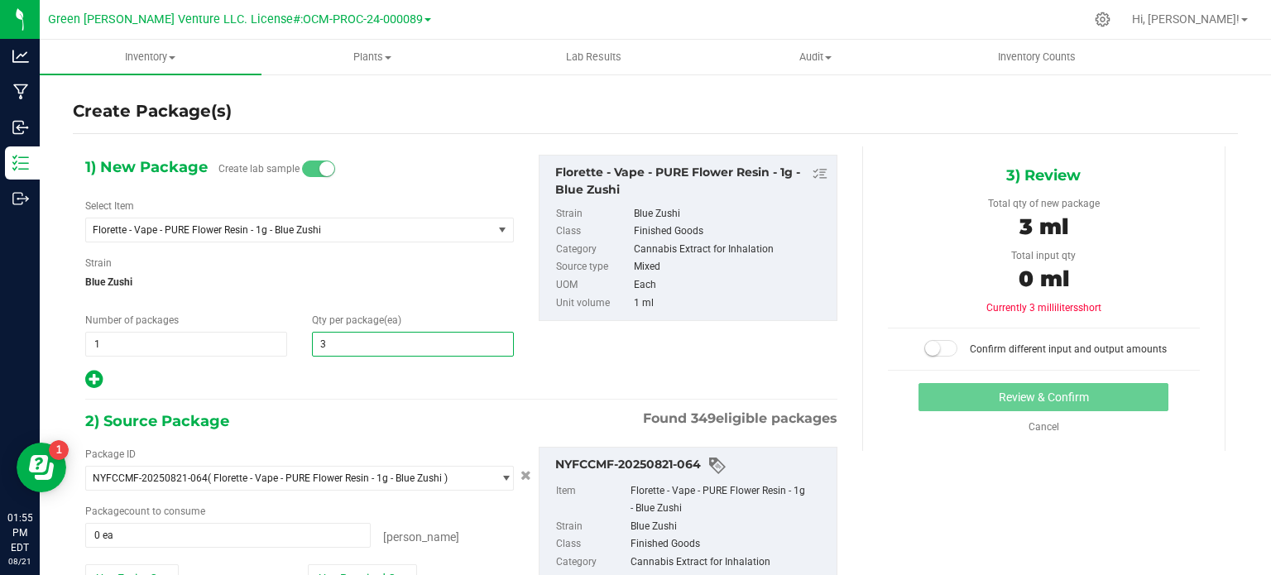
type input "3"
click at [316, 393] on div "1) New Package Create lab sample Select Item Florette - Vape - PURE Flower Resi…" at bounding box center [461, 425] width 777 height 558
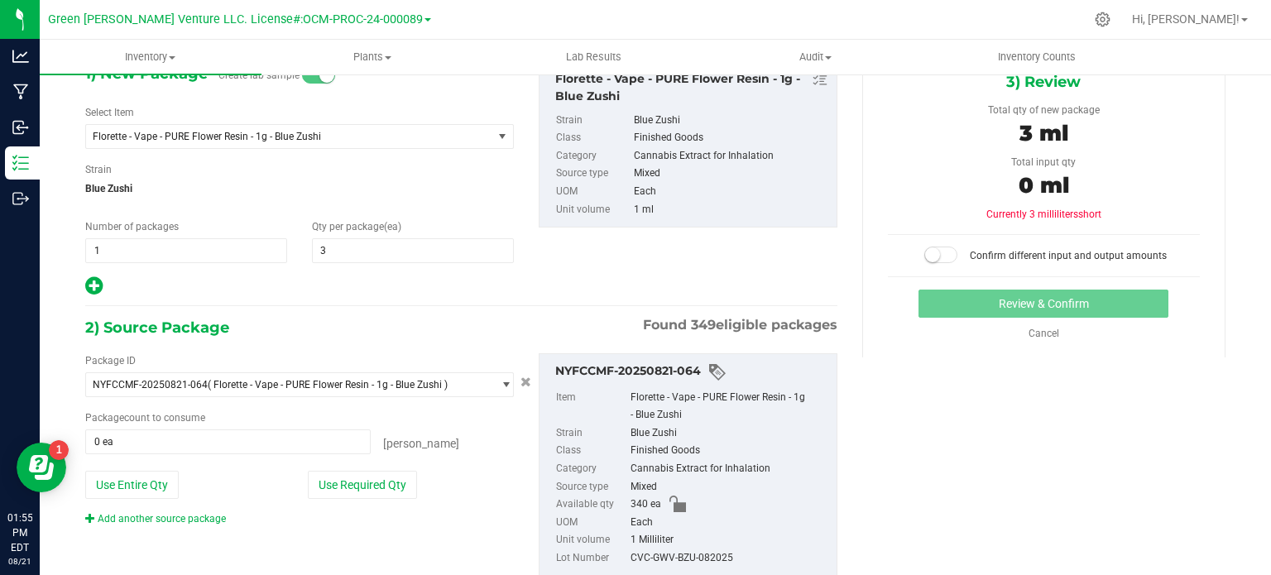
scroll to position [141, 0]
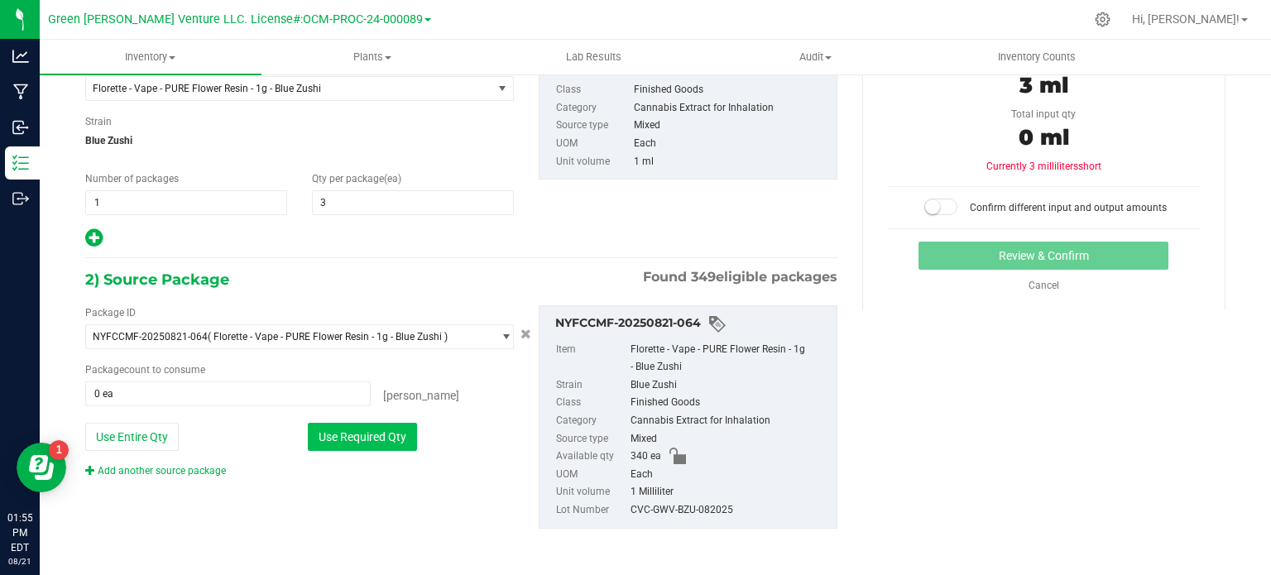
click at [334, 439] on button "Use Required Qty" at bounding box center [362, 437] width 109 height 28
type input "3 ea"
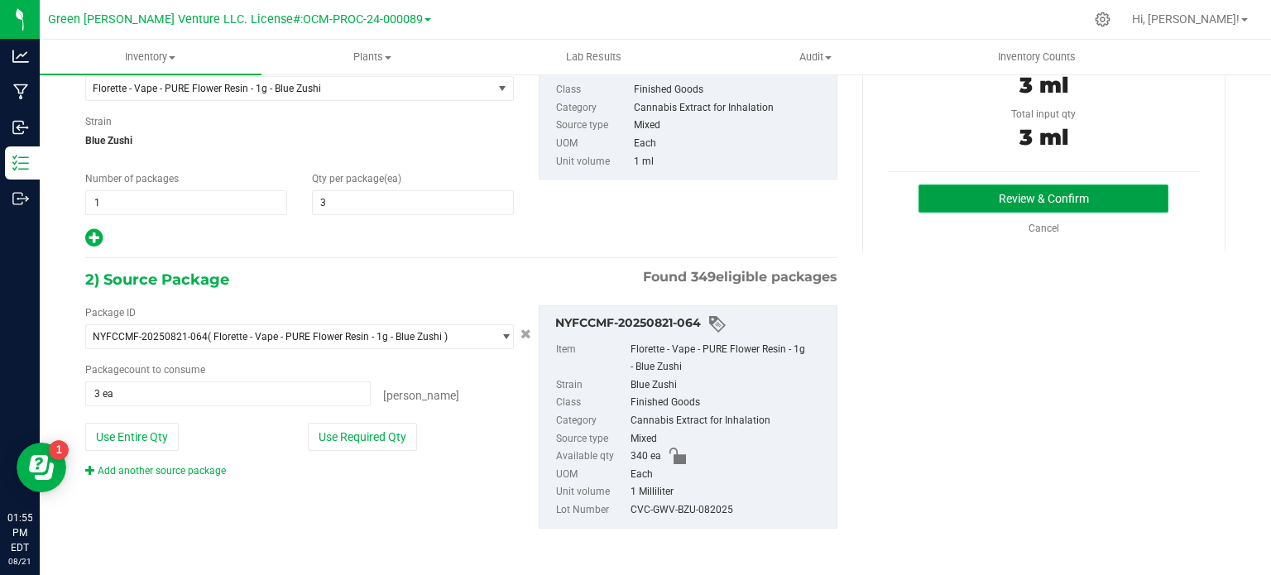
click at [963, 194] on button "Review & Confirm" at bounding box center [1043, 199] width 250 height 28
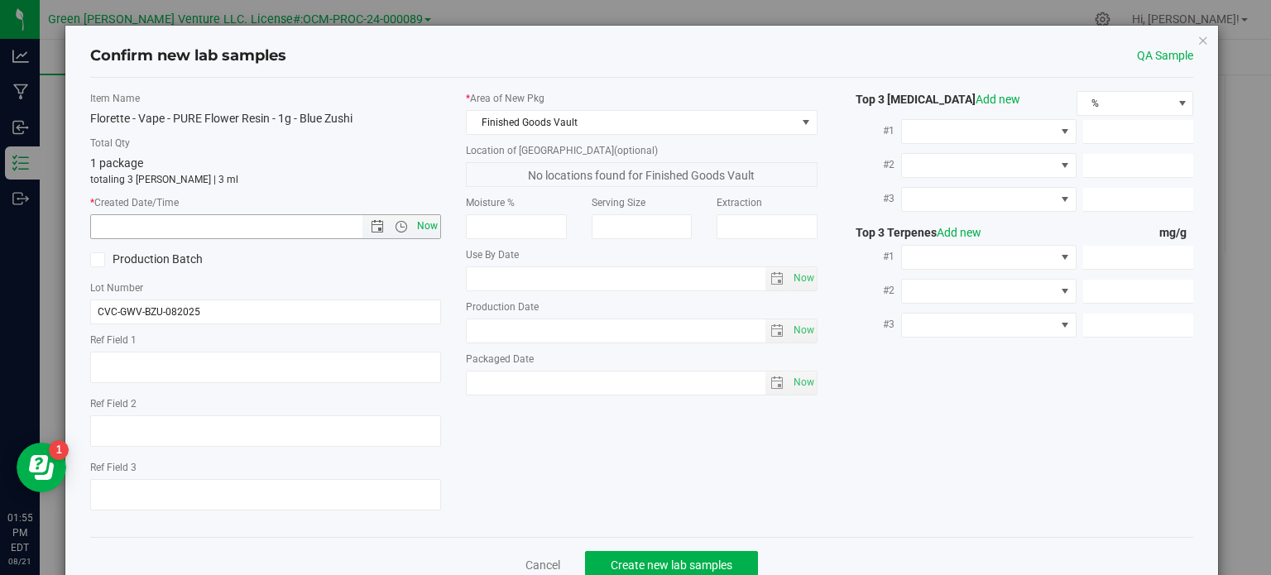
click at [423, 216] on span "Now" at bounding box center [428, 226] width 28 height 24
type input "8/21/2025 1:55 PM"
click at [634, 558] on span "Create new lab samples" at bounding box center [672, 564] width 122 height 13
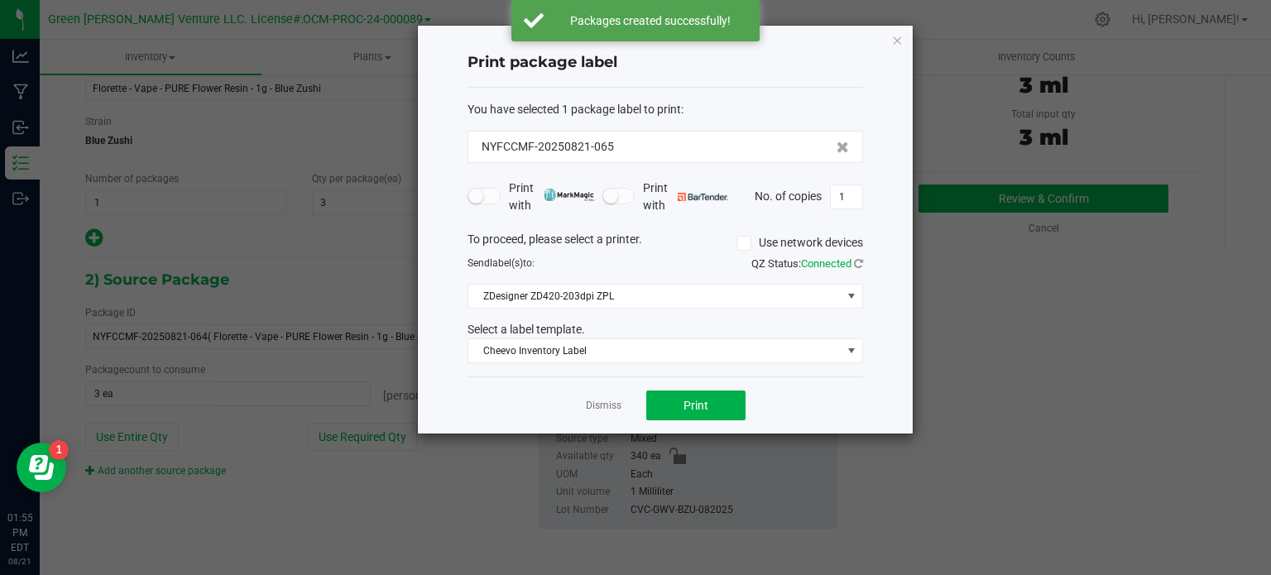
drag, startPoint x: 631, startPoint y: 142, endPoint x: 445, endPoint y: 144, distance: 186.2
click at [473, 144] on div "NYFCCMF-20250821-065" at bounding box center [664, 147] width 395 height 32
copy span "NYFCCMF-20250821-065"
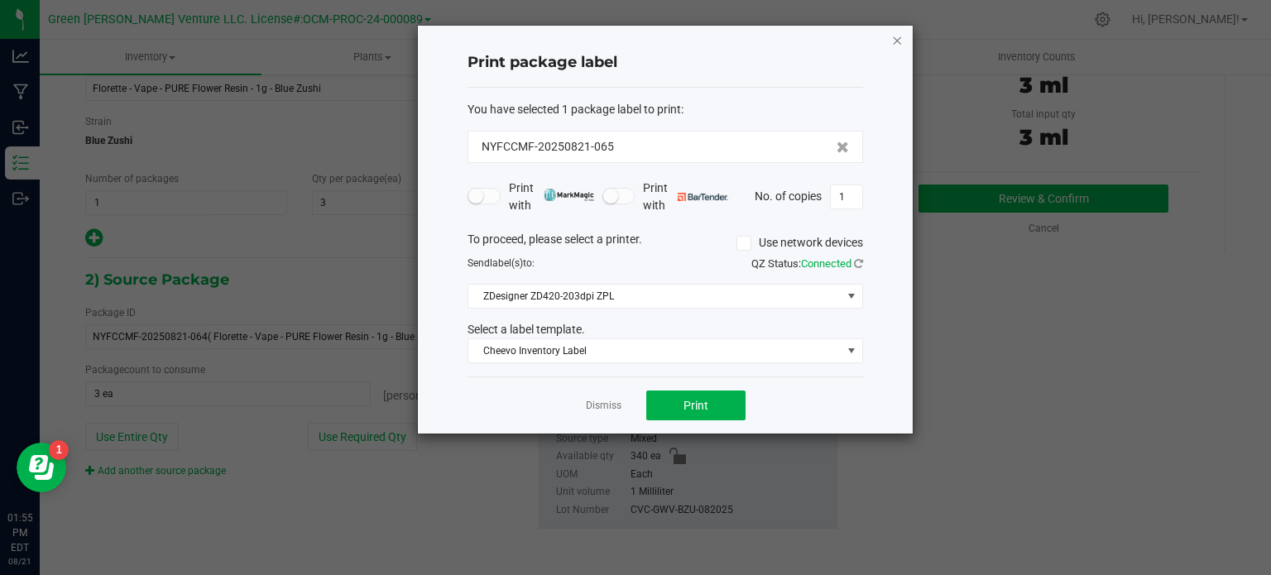
click at [891, 35] on icon "button" at bounding box center [897, 40] width 12 height 20
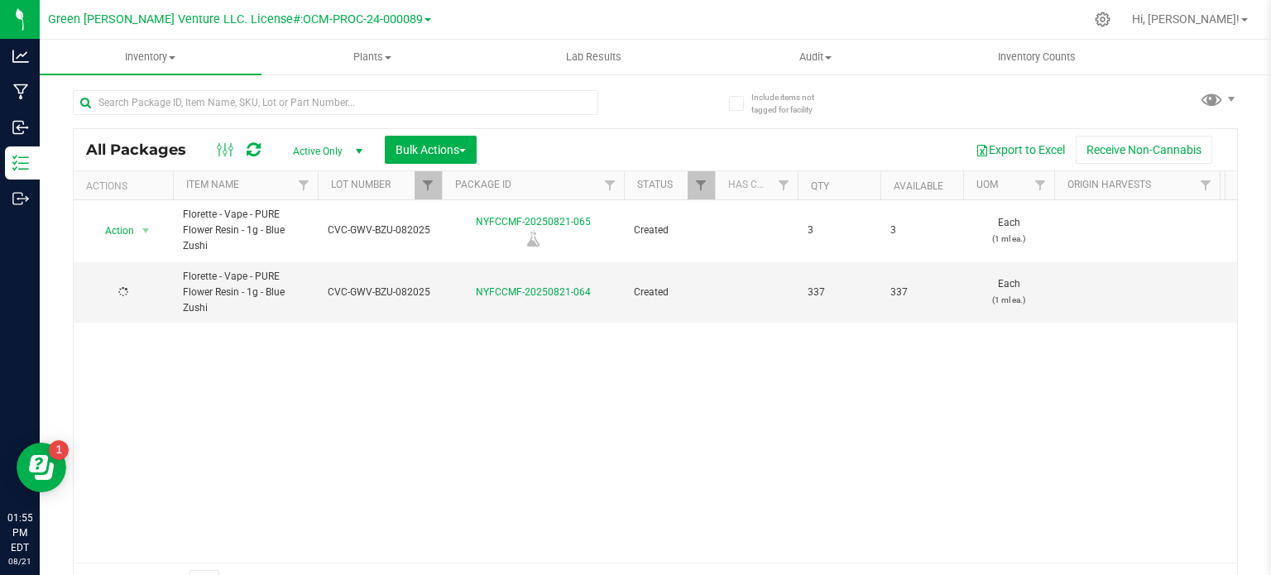
scroll to position [29, 0]
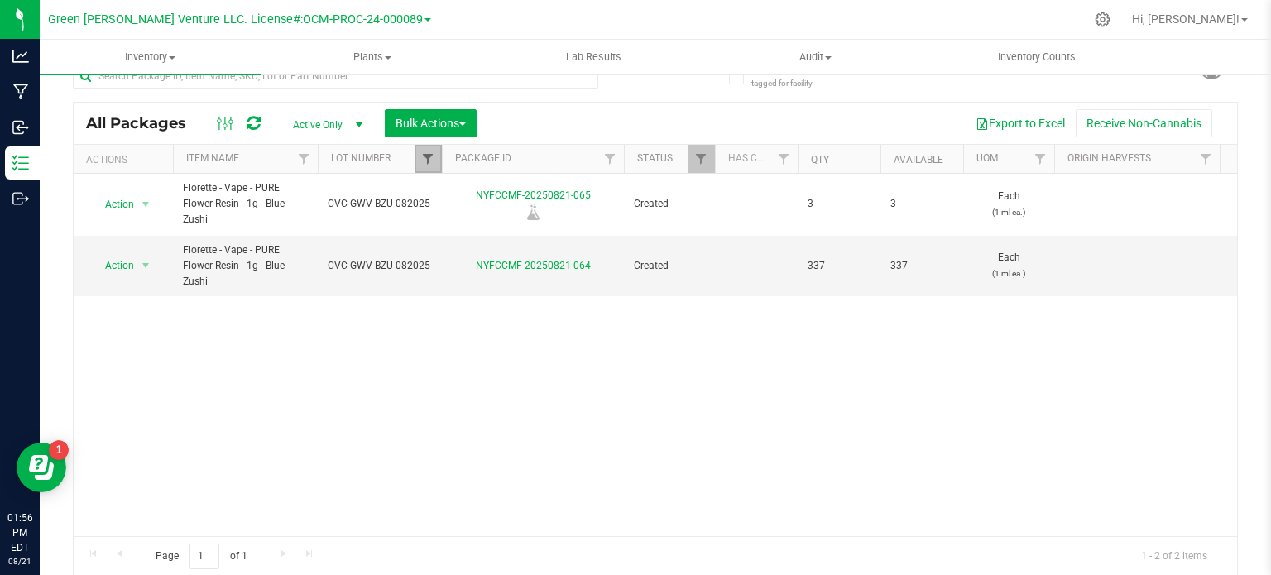
click at [433, 161] on span "Filter" at bounding box center [427, 158] width 13 height 13
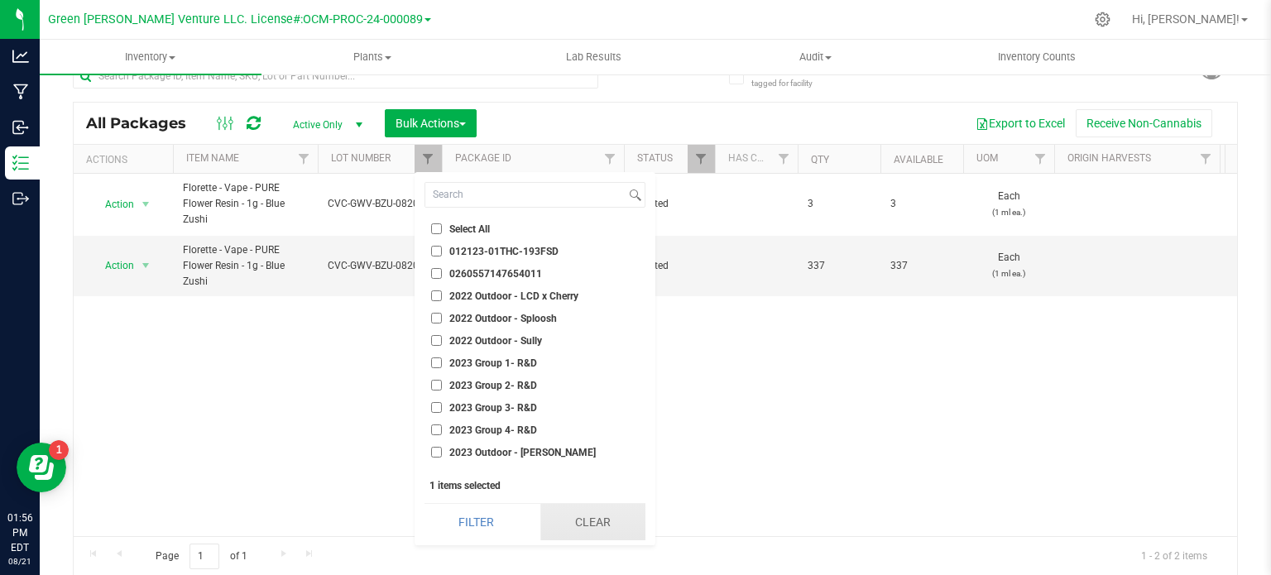
click at [573, 531] on button "Clear" at bounding box center [592, 522] width 105 height 36
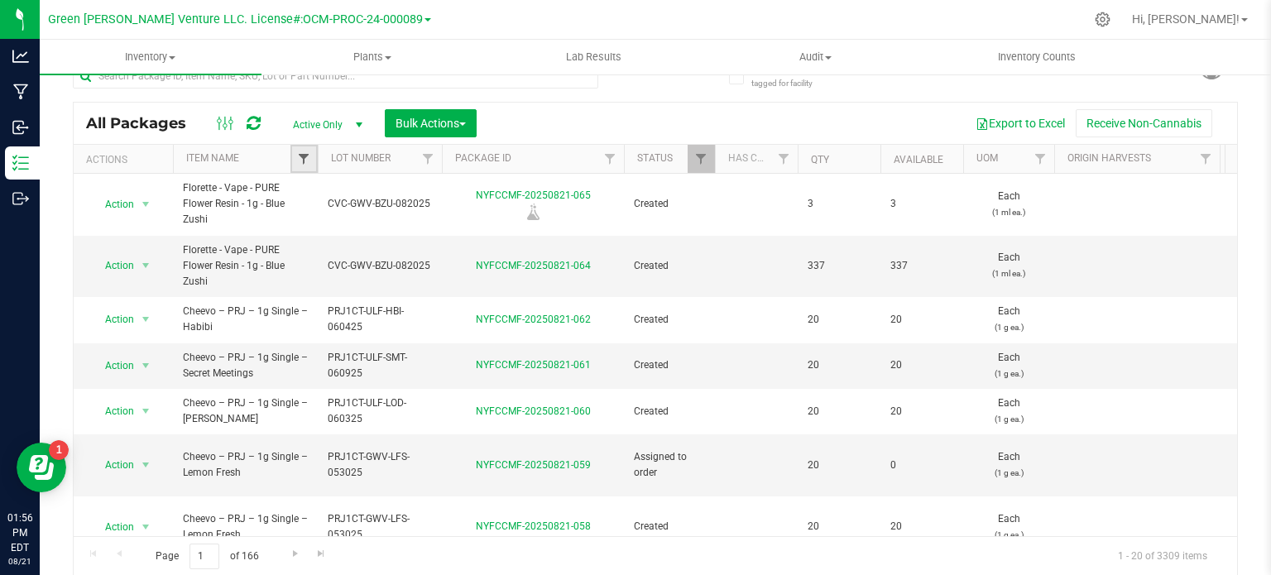
click at [304, 158] on span "Filter" at bounding box center [303, 158] width 13 height 13
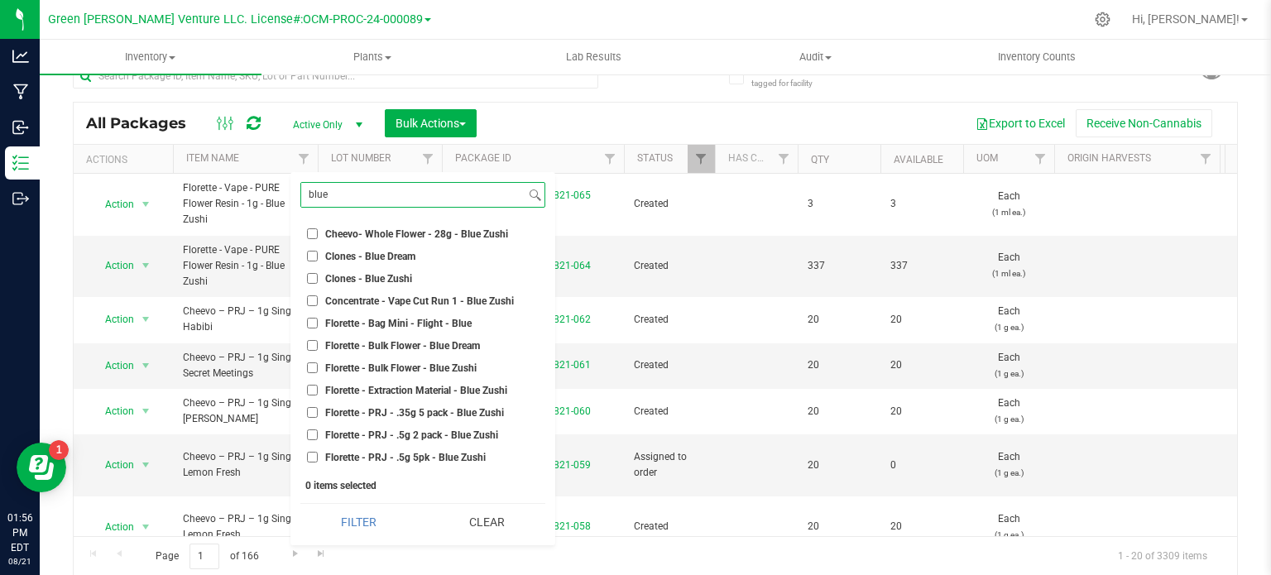
scroll to position [165, 0]
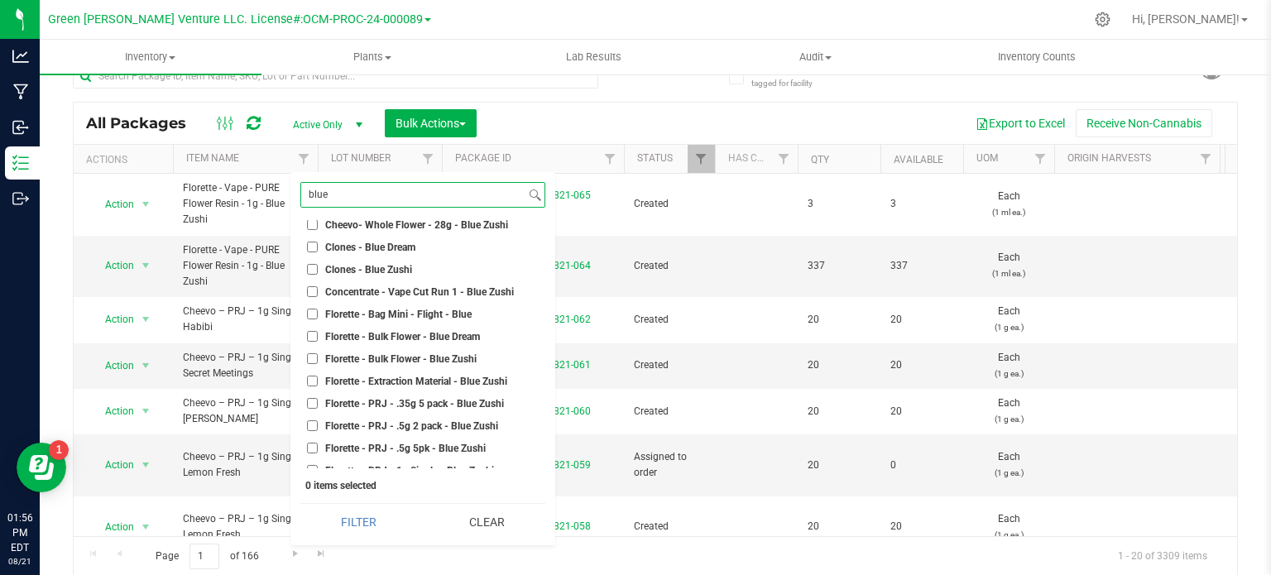
type input "blue"
click at [405, 290] on span "Concentrate - Vape Cut Run 1 - Blue Zushi" at bounding box center [419, 292] width 189 height 10
click at [318, 290] on input "Concentrate - Vape Cut Run 1 - Blue Zushi" at bounding box center [312, 291] width 11 height 11
checkbox input "true"
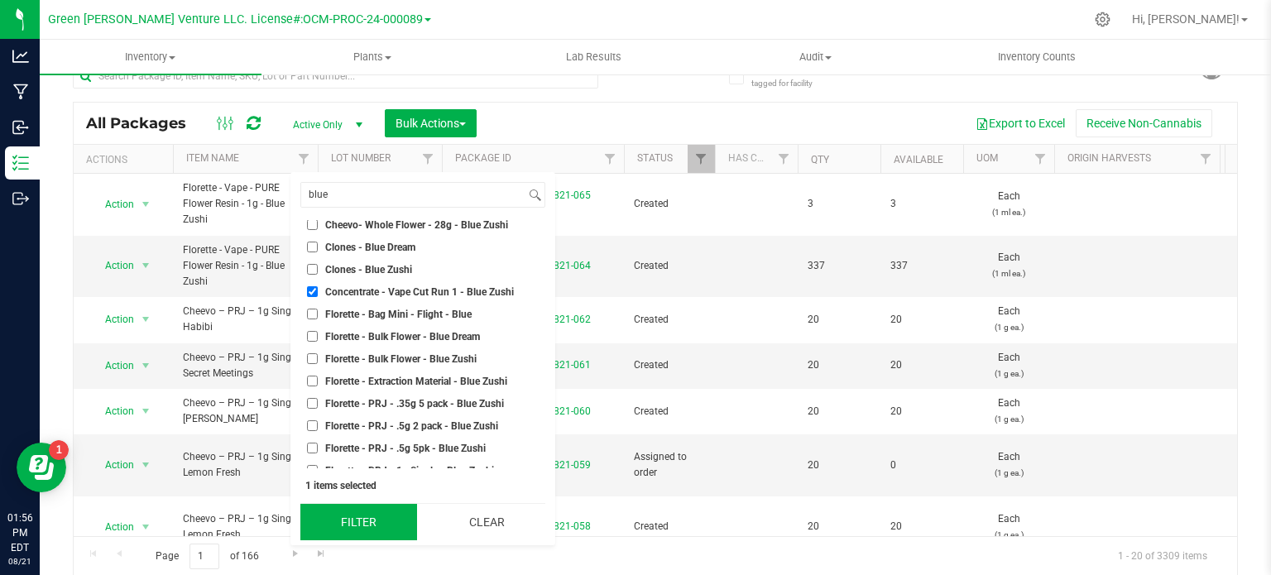
click at [357, 525] on button "Filter" at bounding box center [358, 522] width 117 height 36
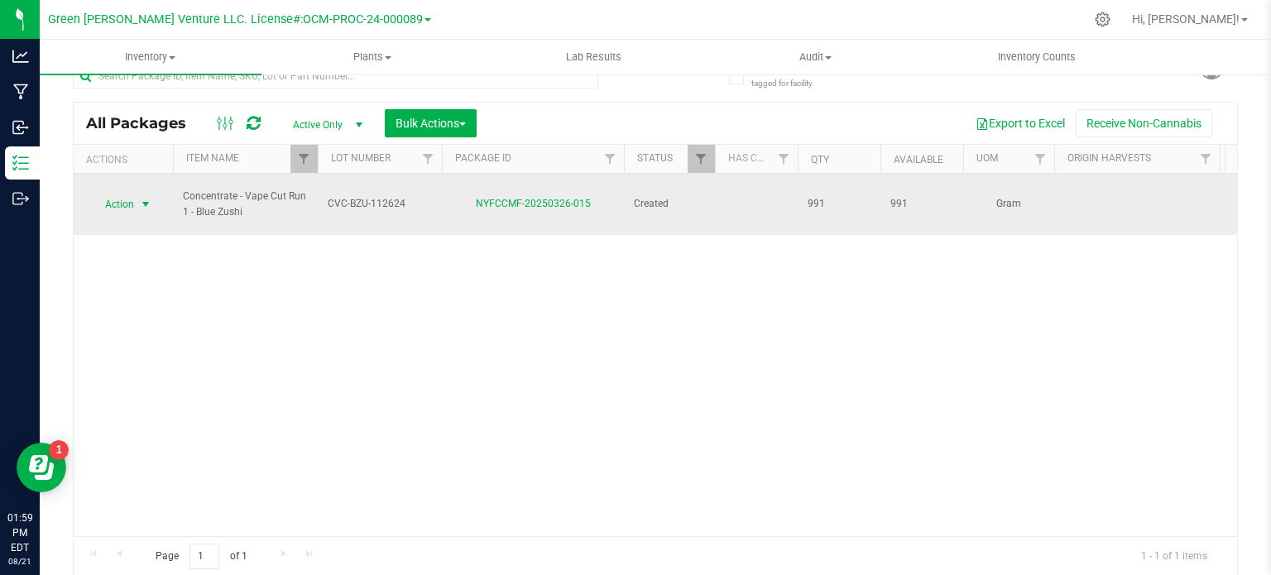
click at [136, 194] on span "select" at bounding box center [146, 204] width 21 height 23
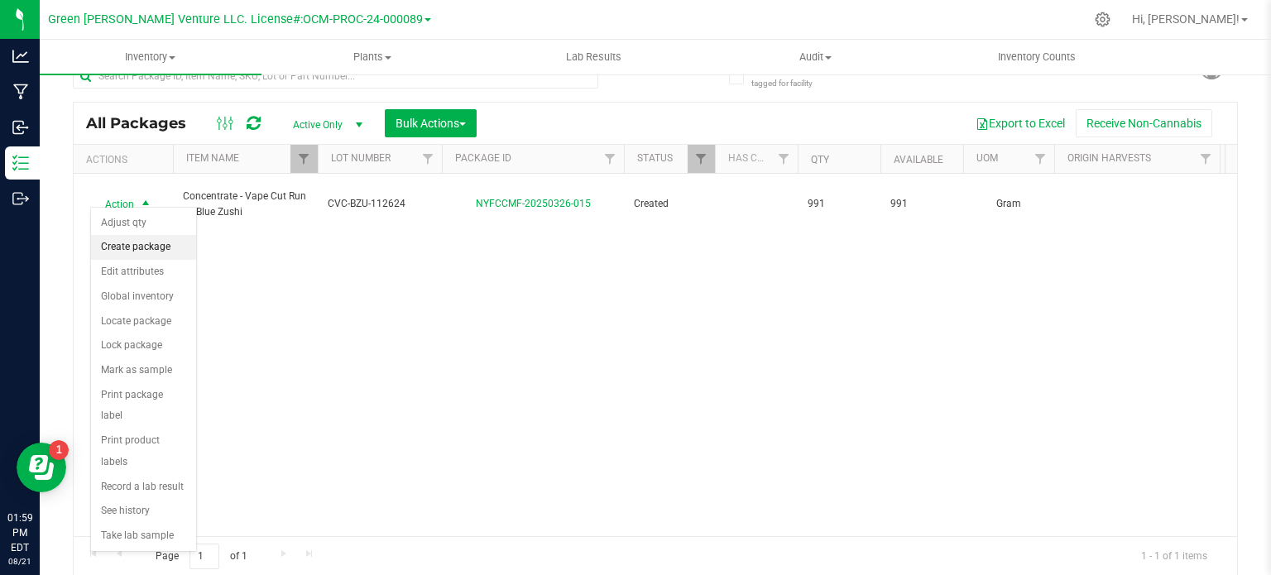
click at [158, 247] on li "Create package" at bounding box center [143, 247] width 105 height 25
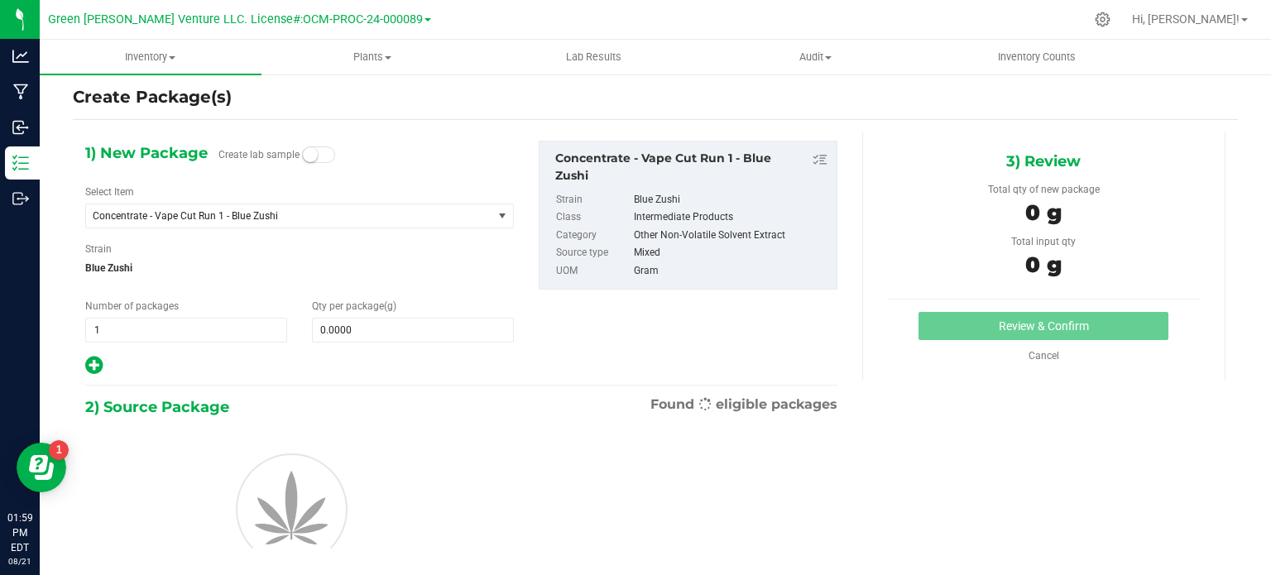
scroll to position [29, 0]
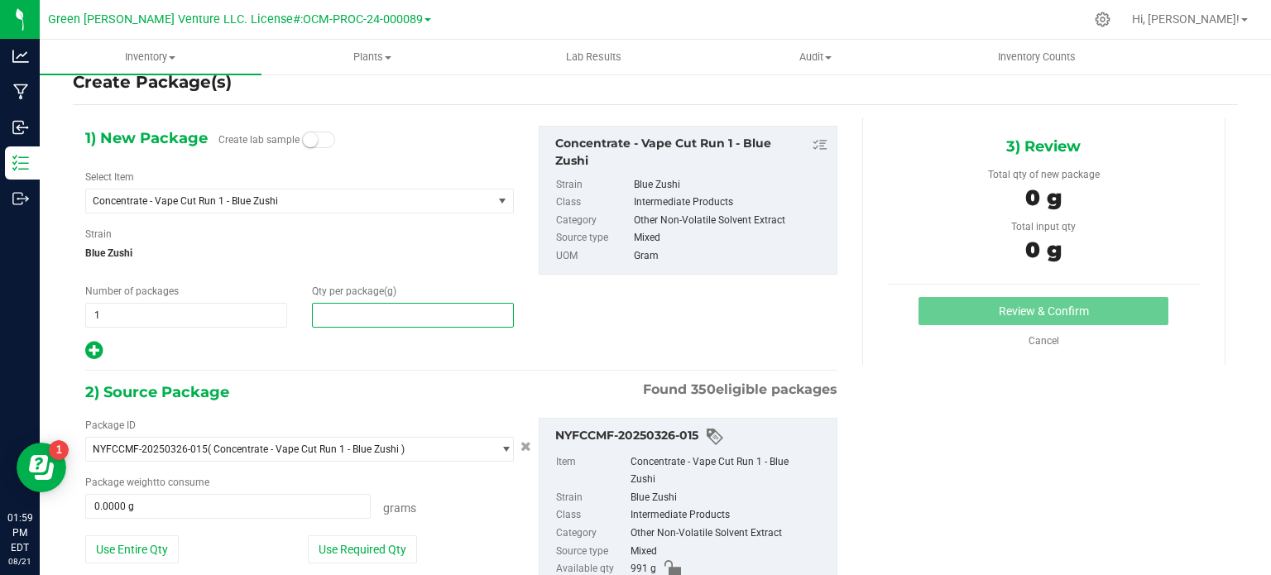
drag, startPoint x: 366, startPoint y: 311, endPoint x: 324, endPoint y: 308, distance: 41.5
click at [326, 308] on span at bounding box center [413, 315] width 202 height 25
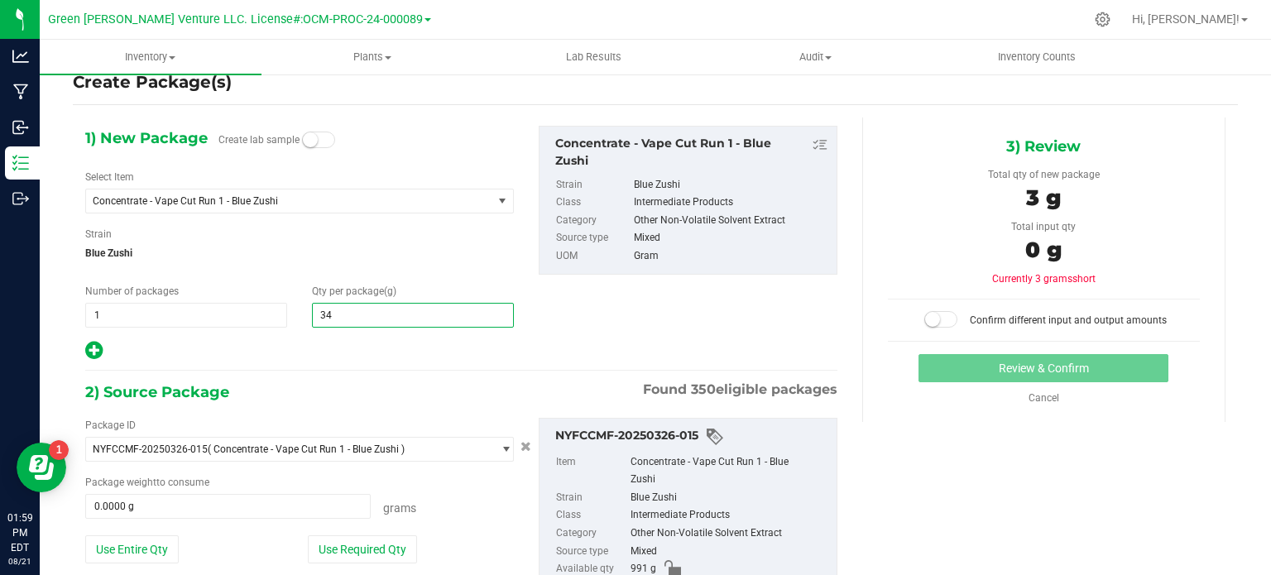
type input "347"
type input "347.0000"
click at [288, 208] on span "Concentrate - Vape Cut Run 1 - Blue Zushi" at bounding box center [289, 200] width 406 height 23
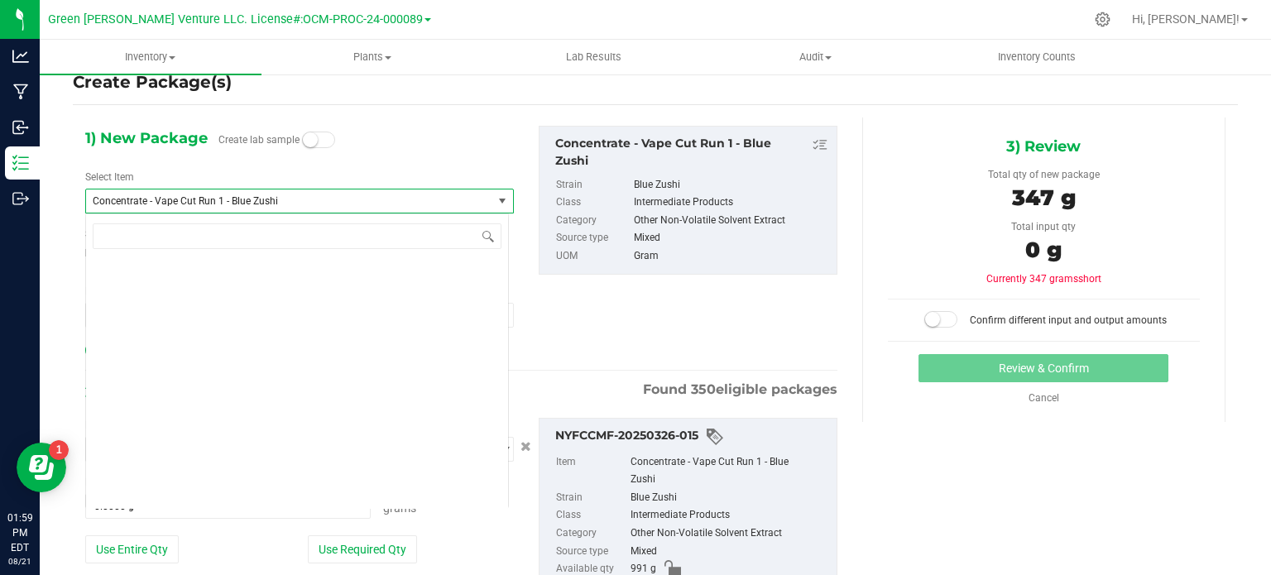
scroll to position [3753, 0]
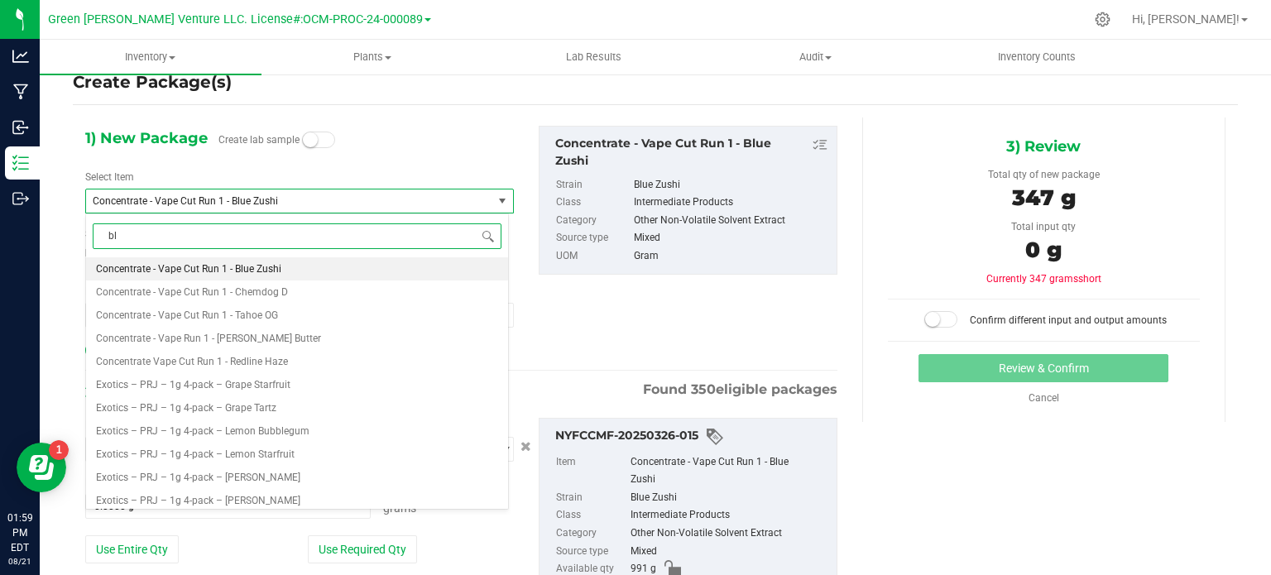
type input "blu"
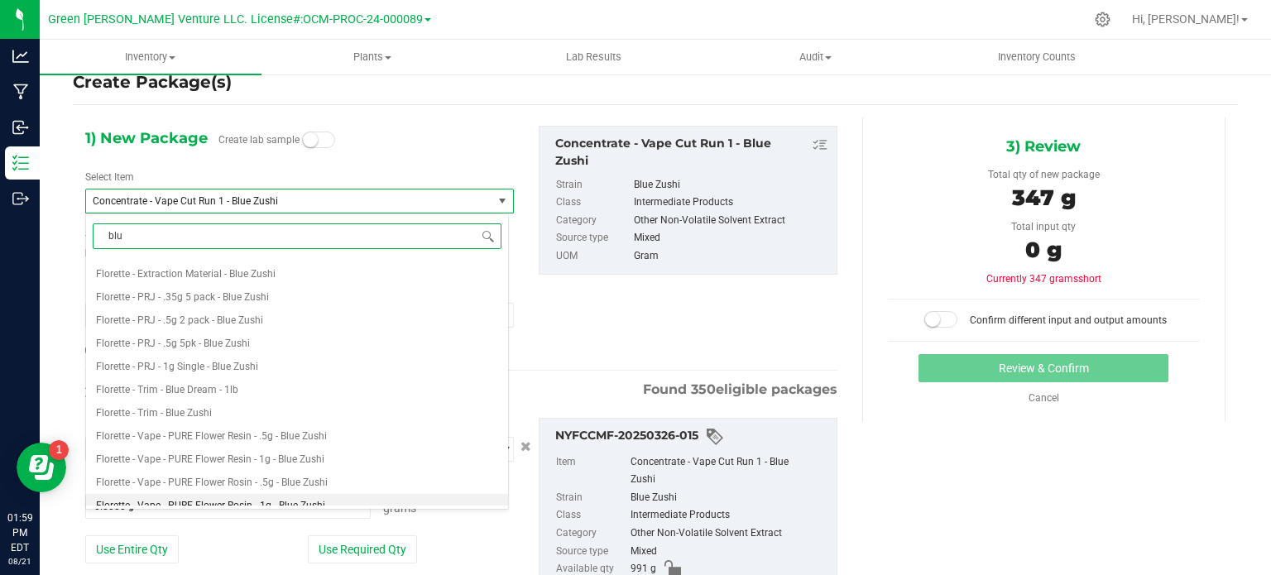
scroll to position [377, 0]
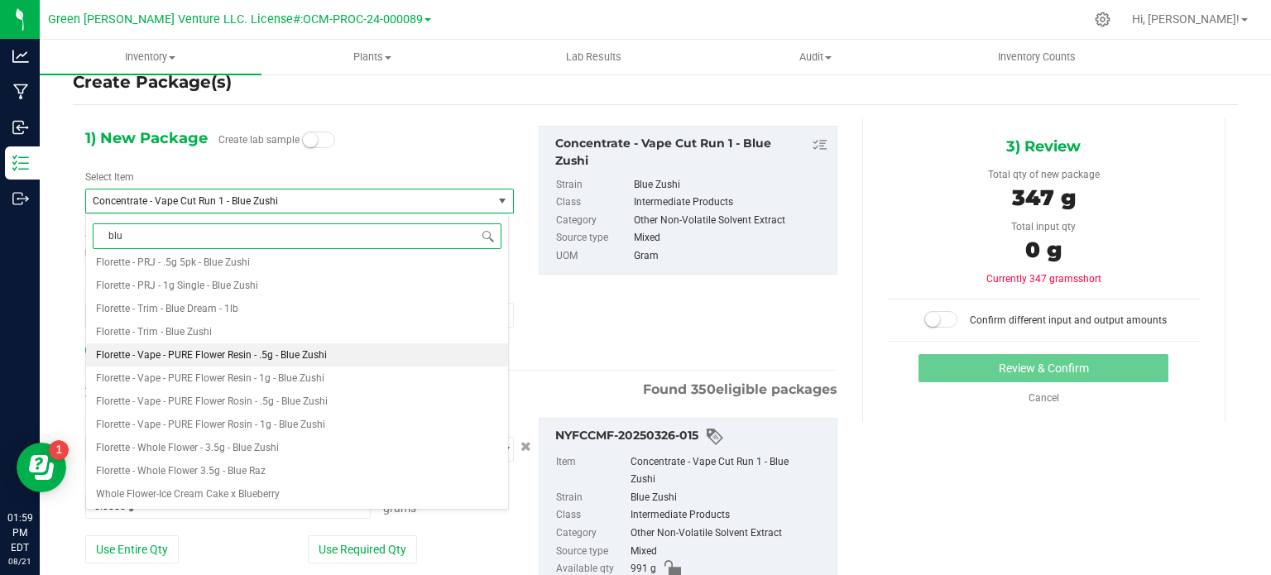
click at [266, 360] on span "Florette - Vape - PURE Flower Resin - .5g - Blue Zushi" at bounding box center [211, 355] width 231 height 12
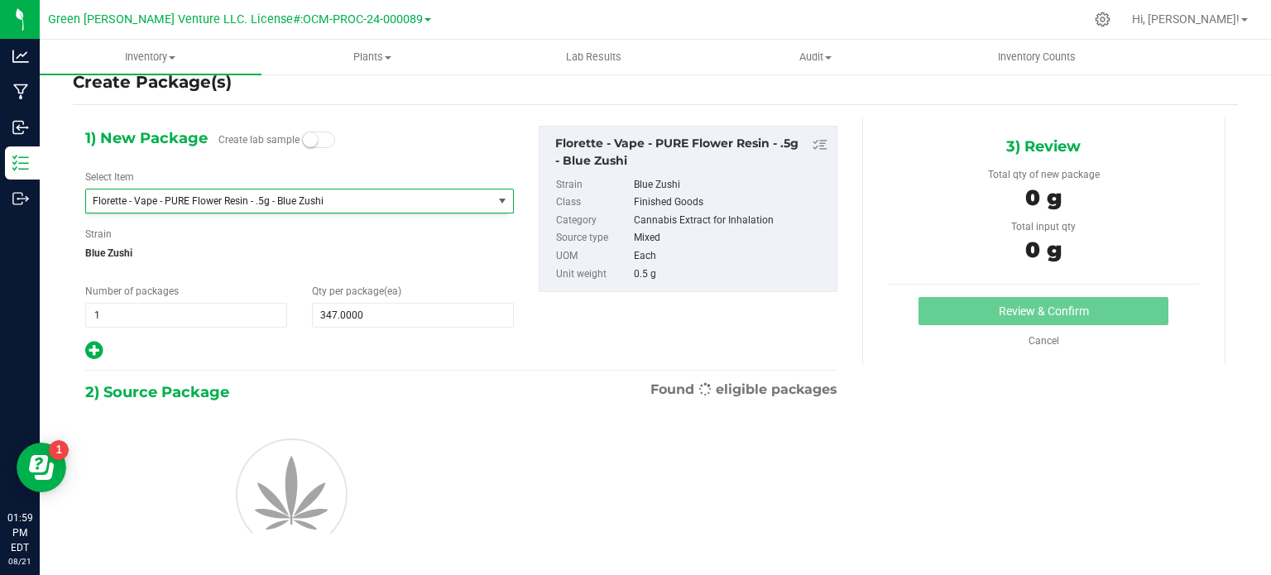
type input "0"
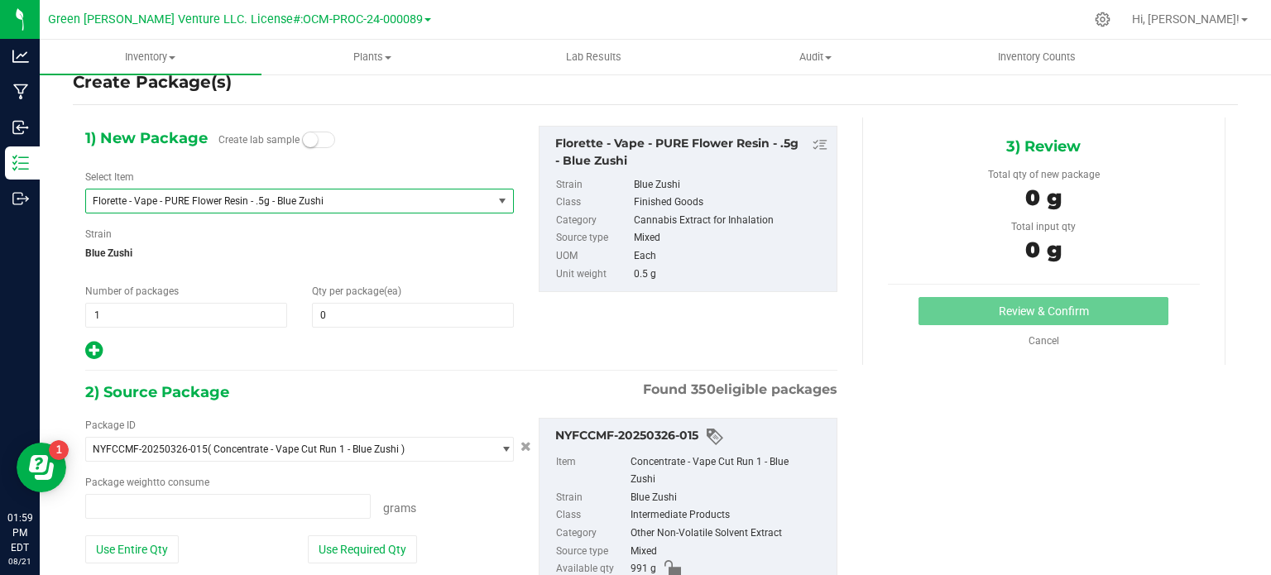
type input "0.0000 g"
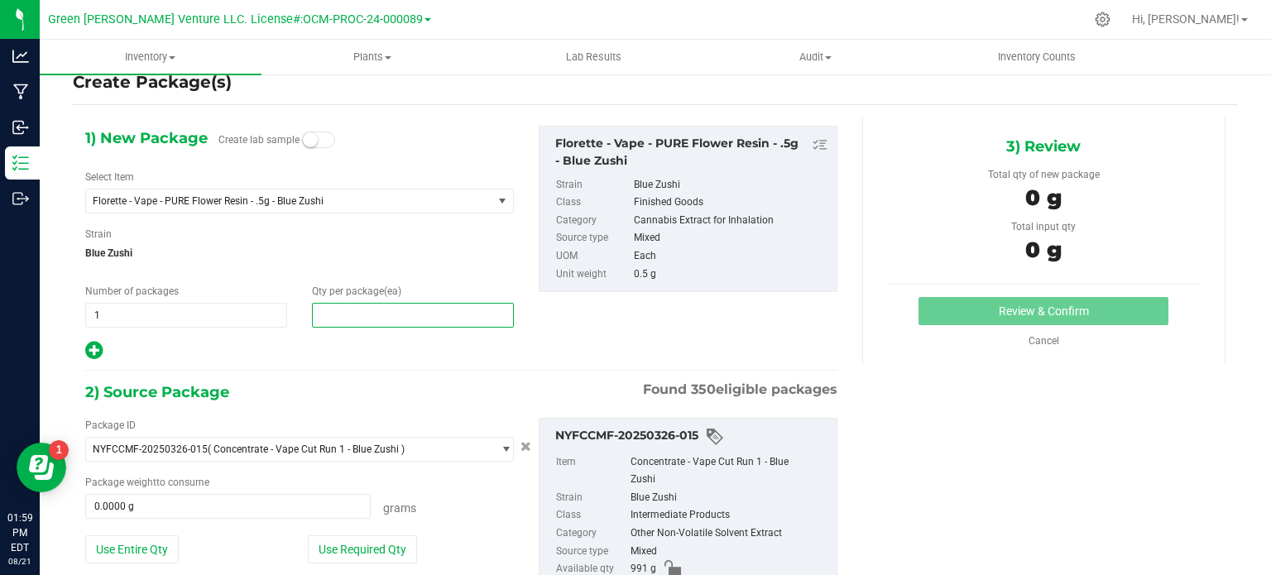
click at [382, 311] on span at bounding box center [413, 315] width 202 height 25
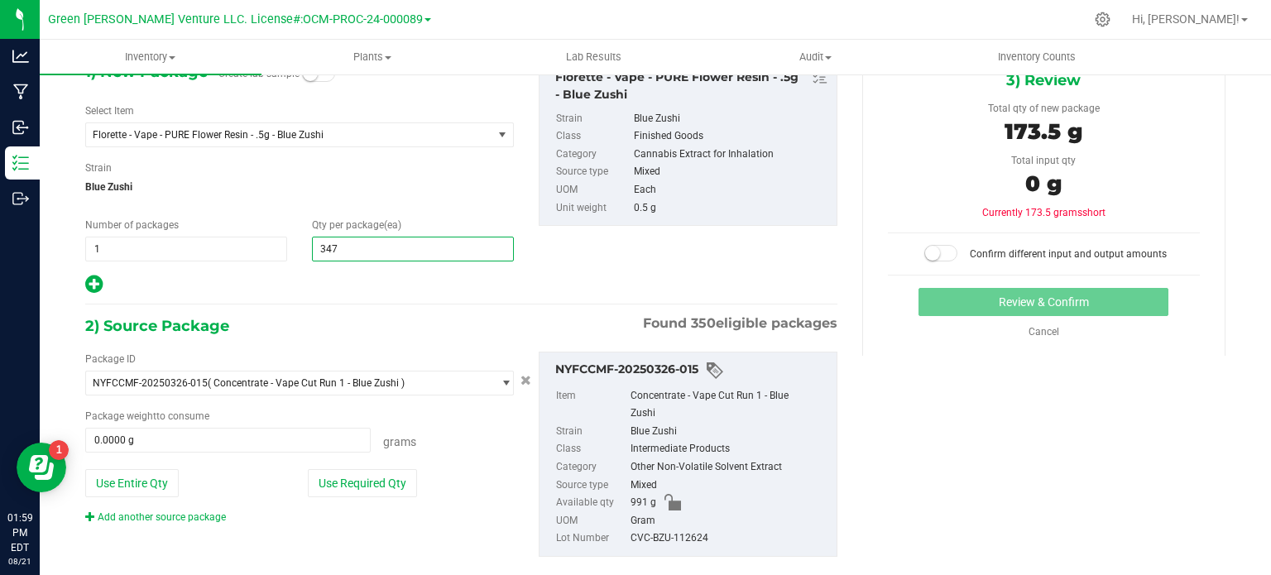
scroll to position [123, 0]
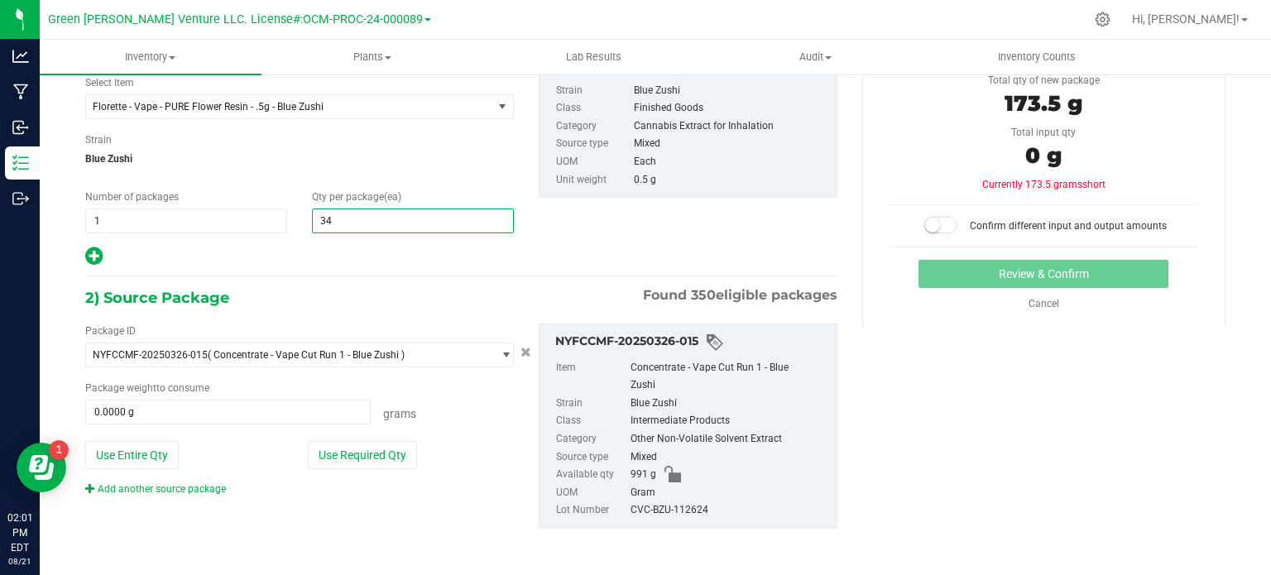
type input "3"
type input "694"
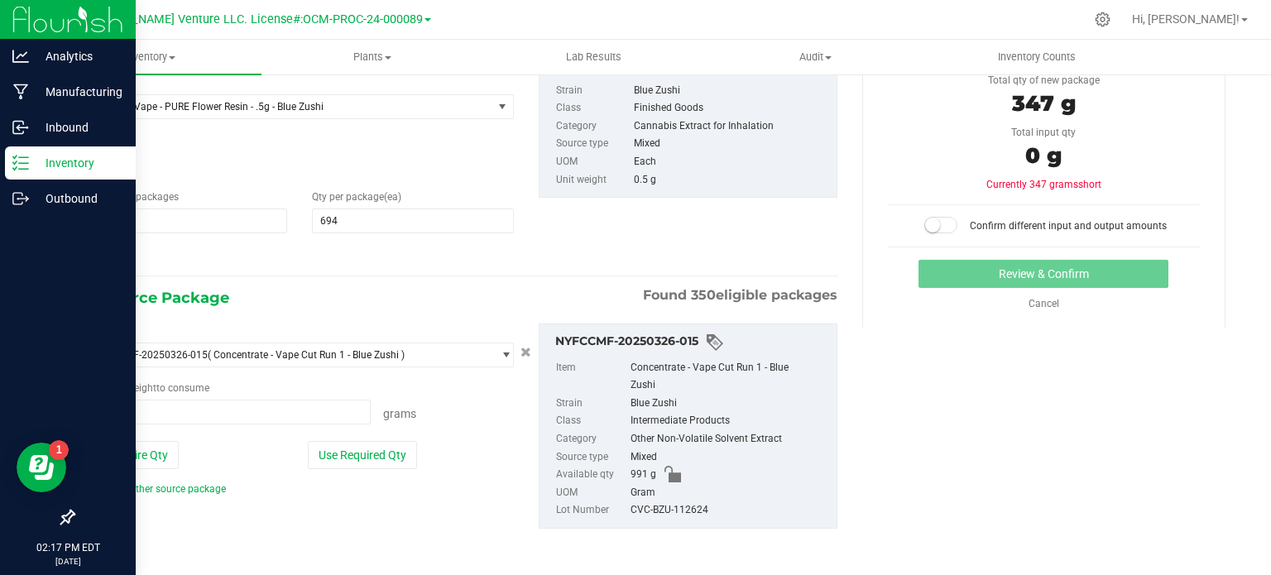
click at [17, 165] on icon at bounding box center [20, 163] width 17 height 17
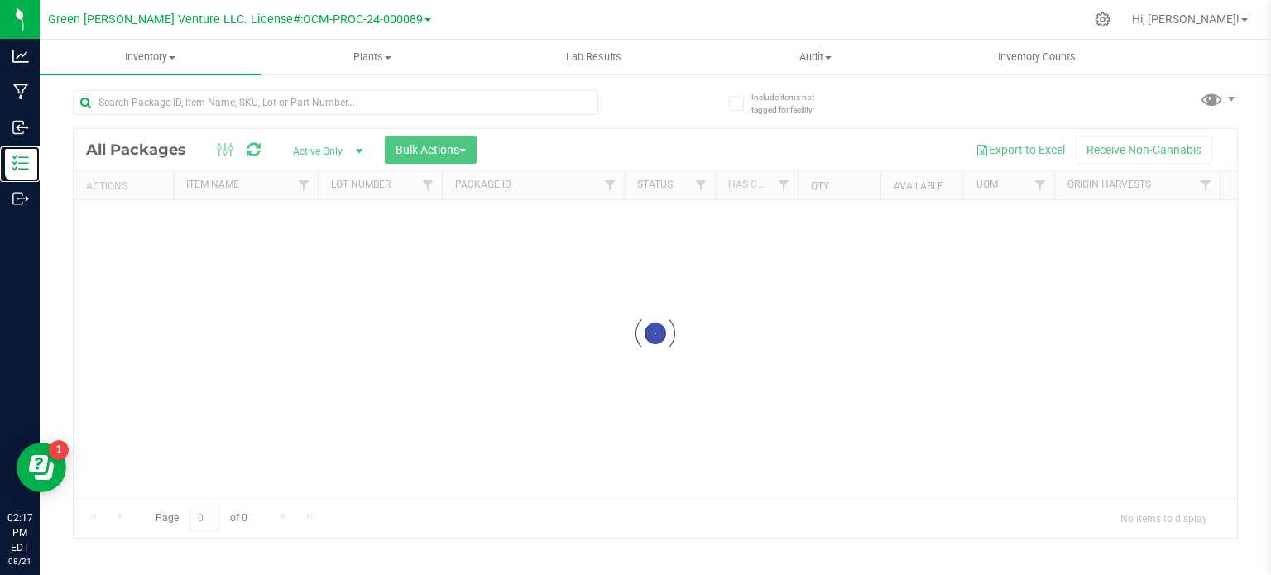
scroll to position [2, 0]
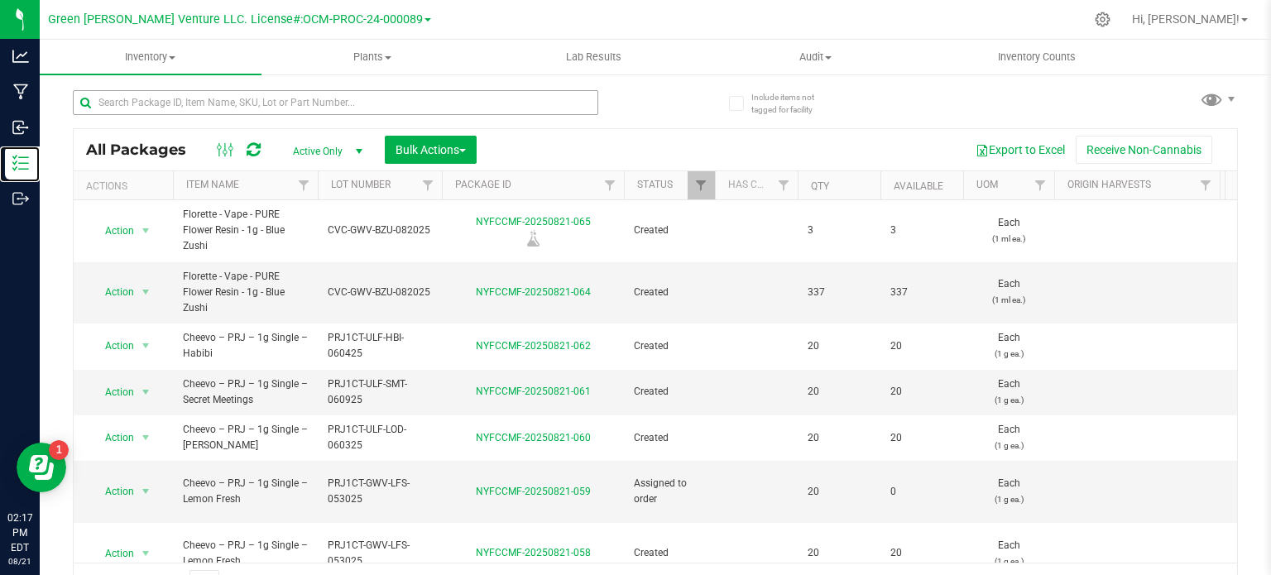
scroll to position [29, 0]
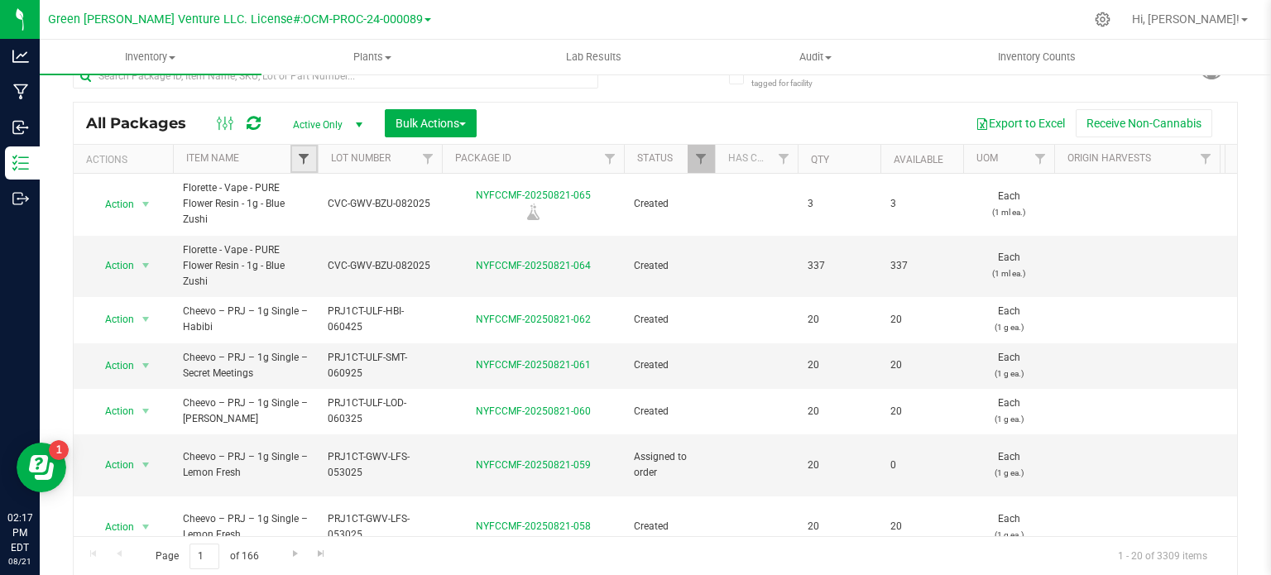
click at [298, 159] on span "Filter" at bounding box center [303, 158] width 13 height 13
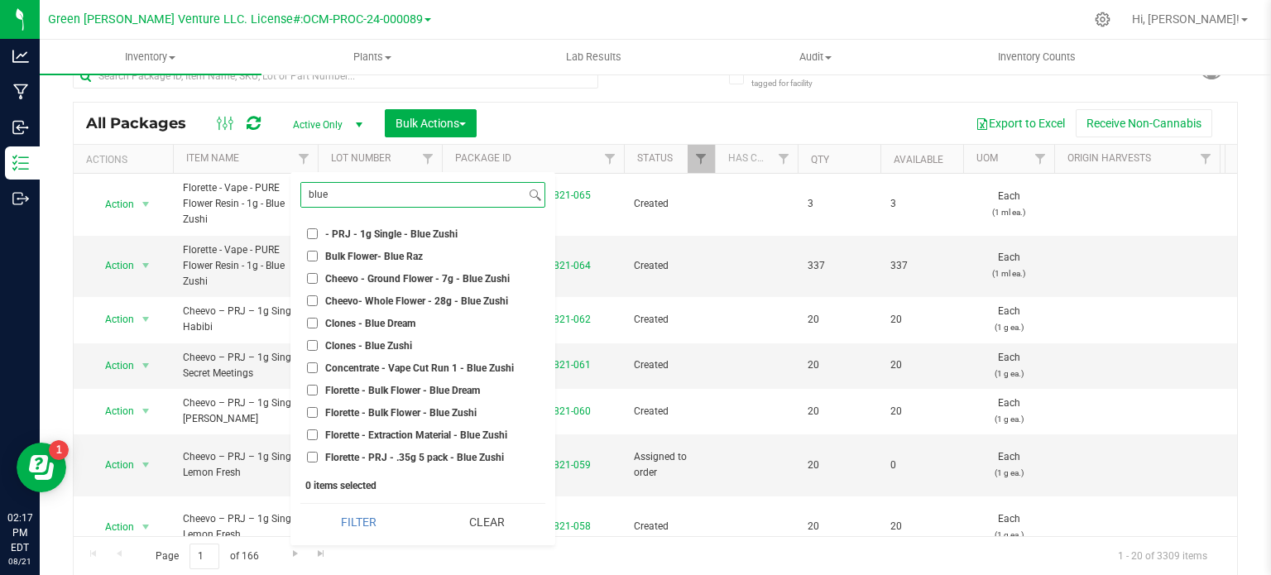
type input "blue"
click at [308, 368] on input "Concentrate - Vape Cut Run 1 - Blue Zushi" at bounding box center [312, 367] width 11 height 11
checkbox input "true"
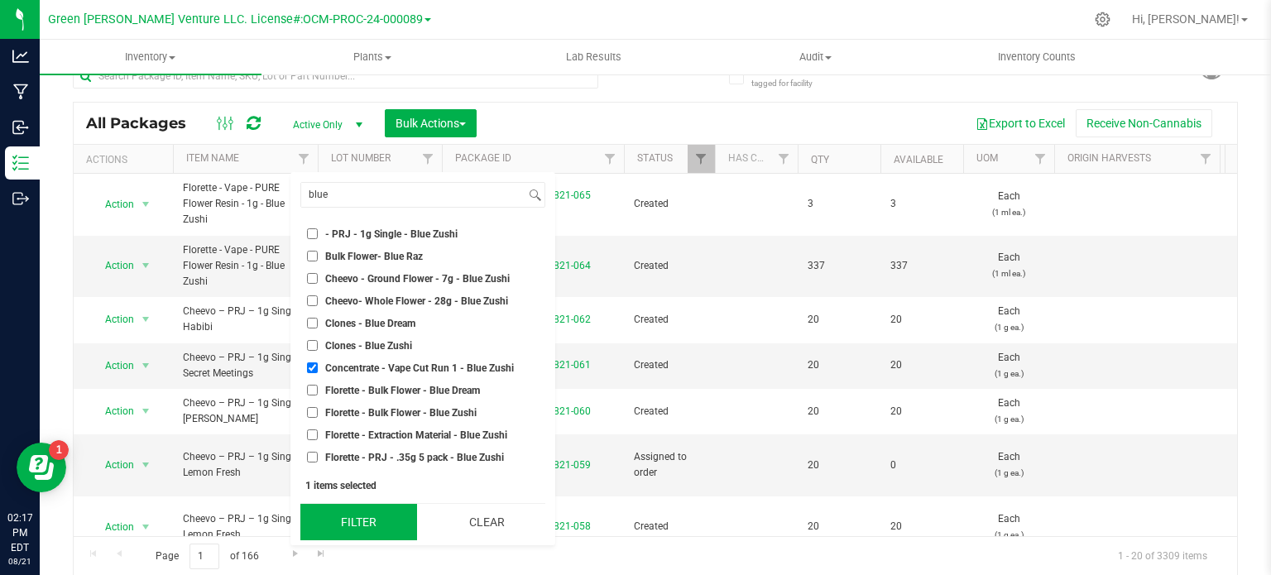
click at [343, 522] on button "Filter" at bounding box center [358, 522] width 117 height 36
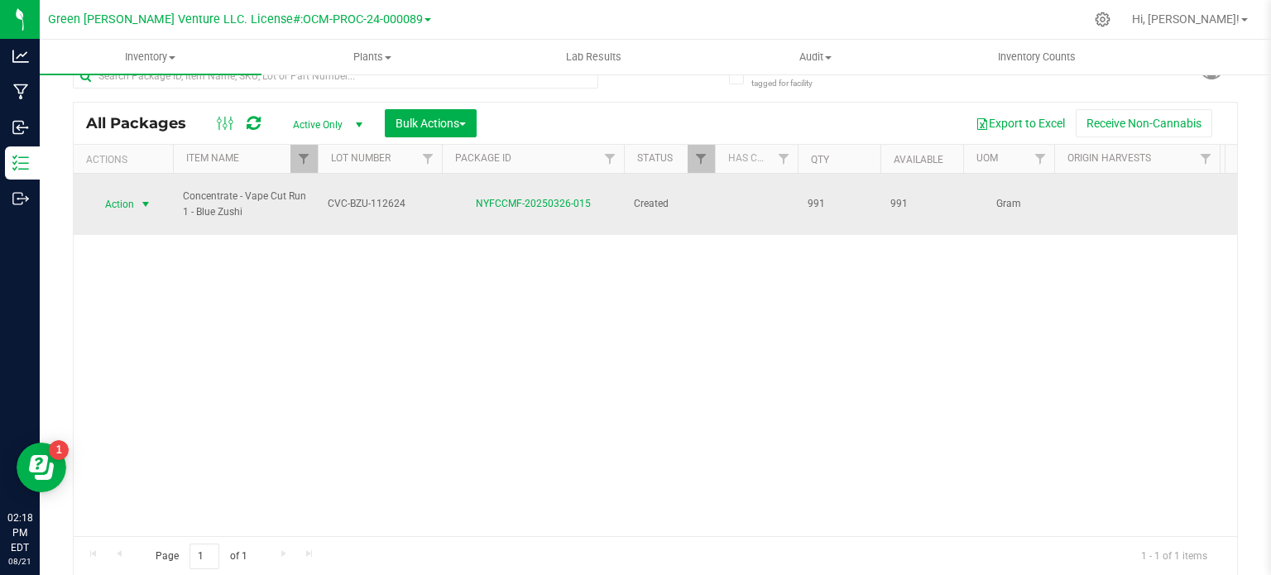
click at [108, 193] on span "Action" at bounding box center [112, 204] width 45 height 23
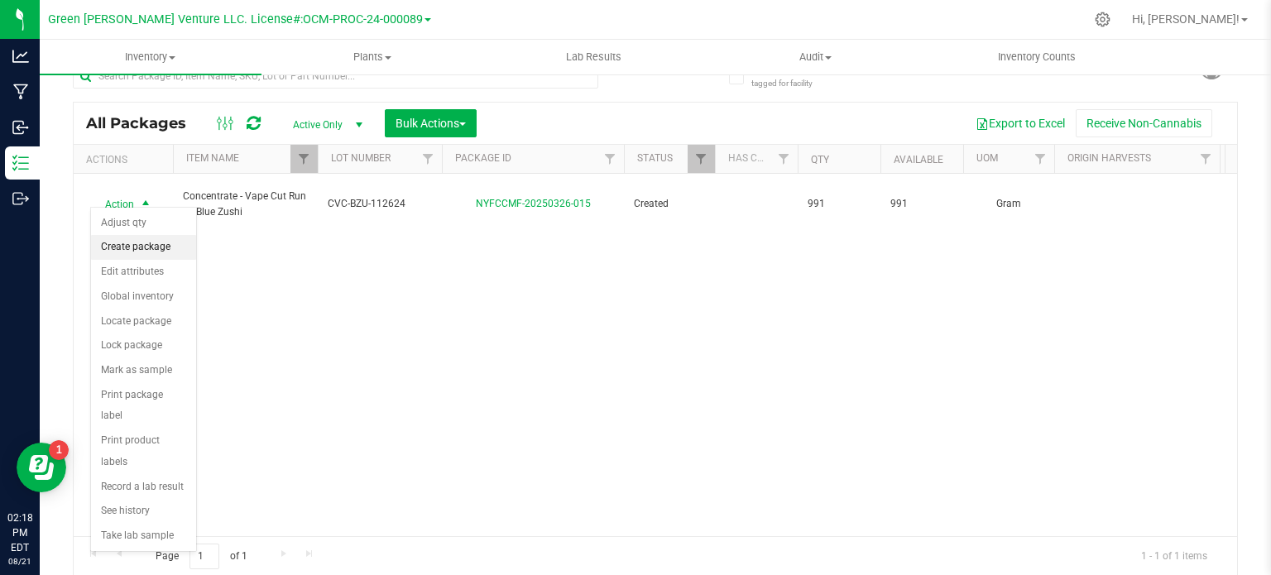
click at [122, 252] on li "Create package" at bounding box center [143, 247] width 105 height 25
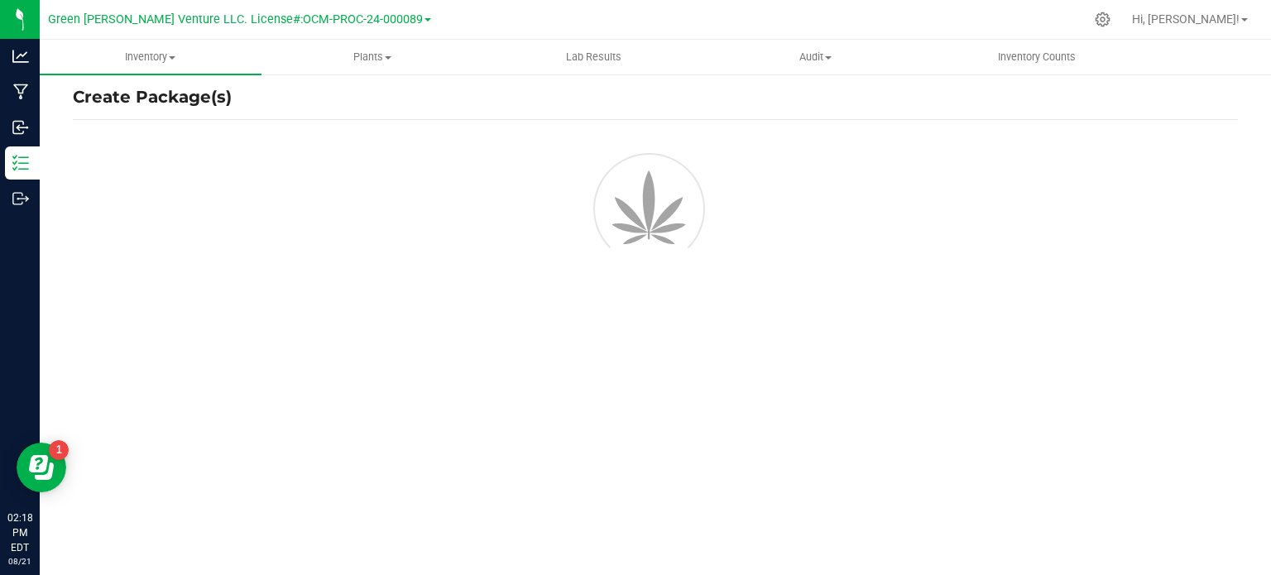
scroll to position [29, 0]
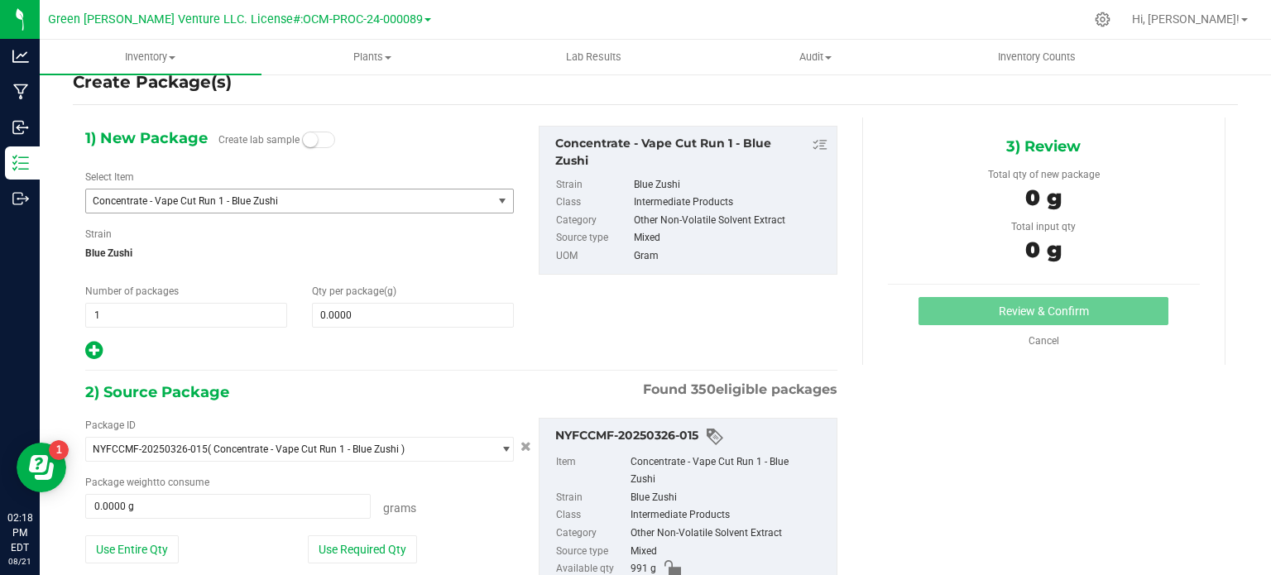
click at [129, 198] on span "Concentrate - Vape Cut Run 1 - Blue Zushi" at bounding box center [281, 201] width 377 height 12
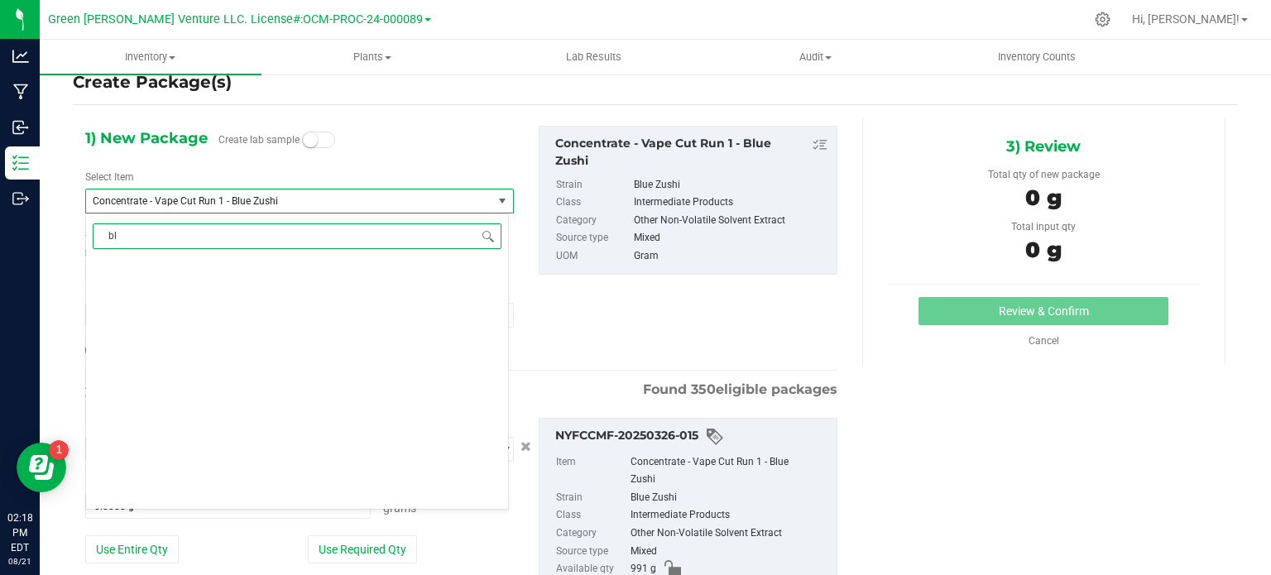
scroll to position [0, 0]
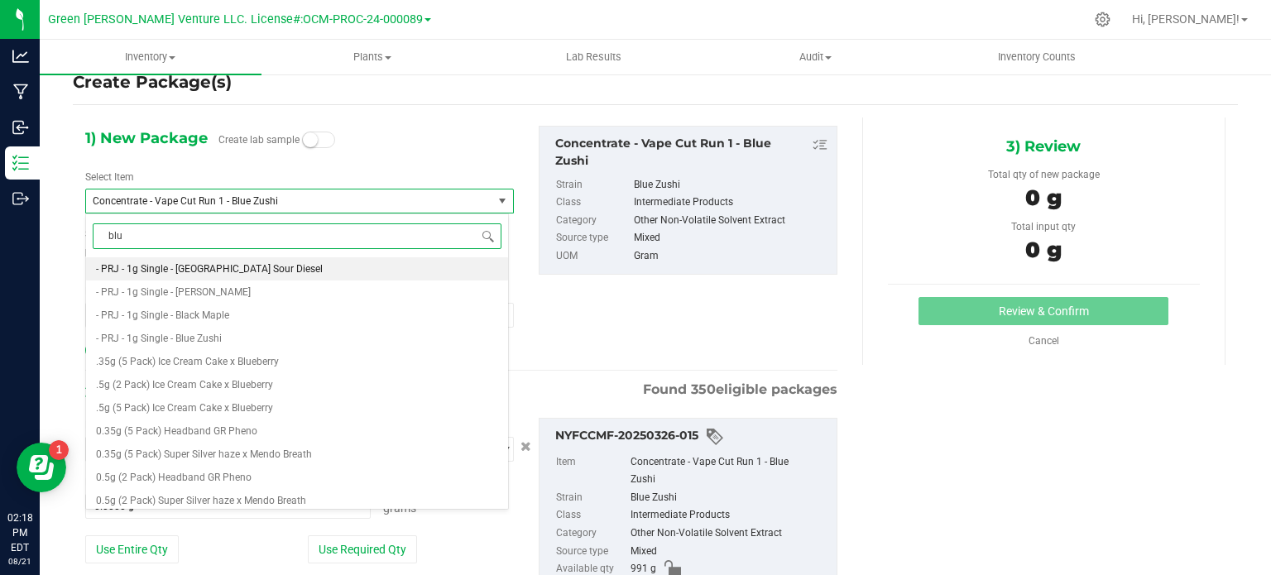
type input "blue"
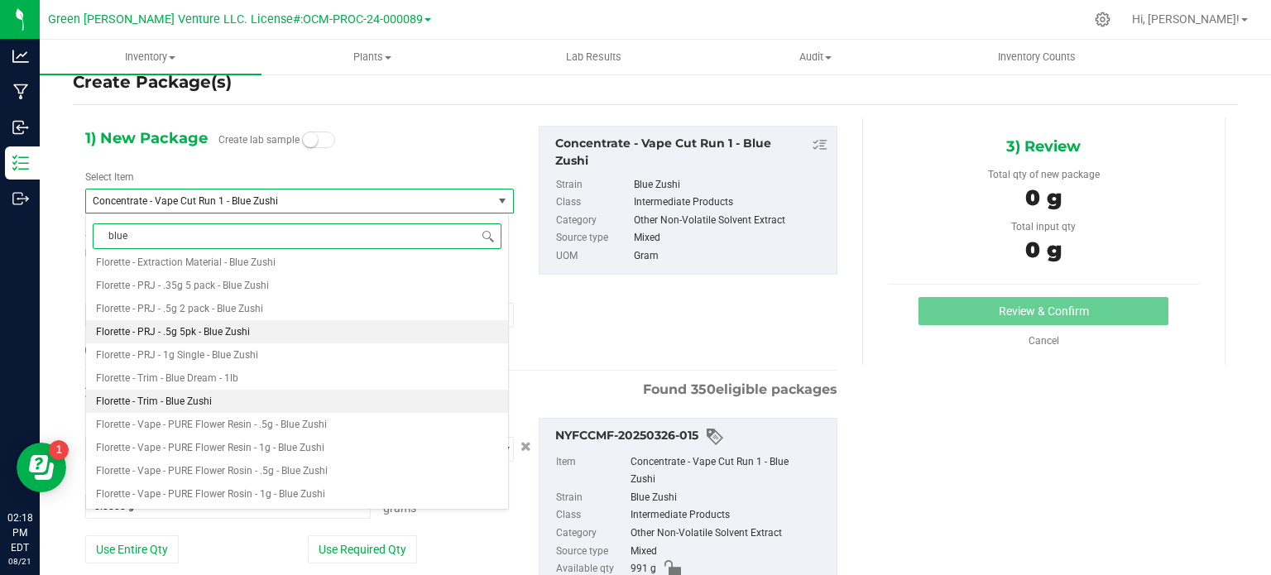
scroll to position [331, 0]
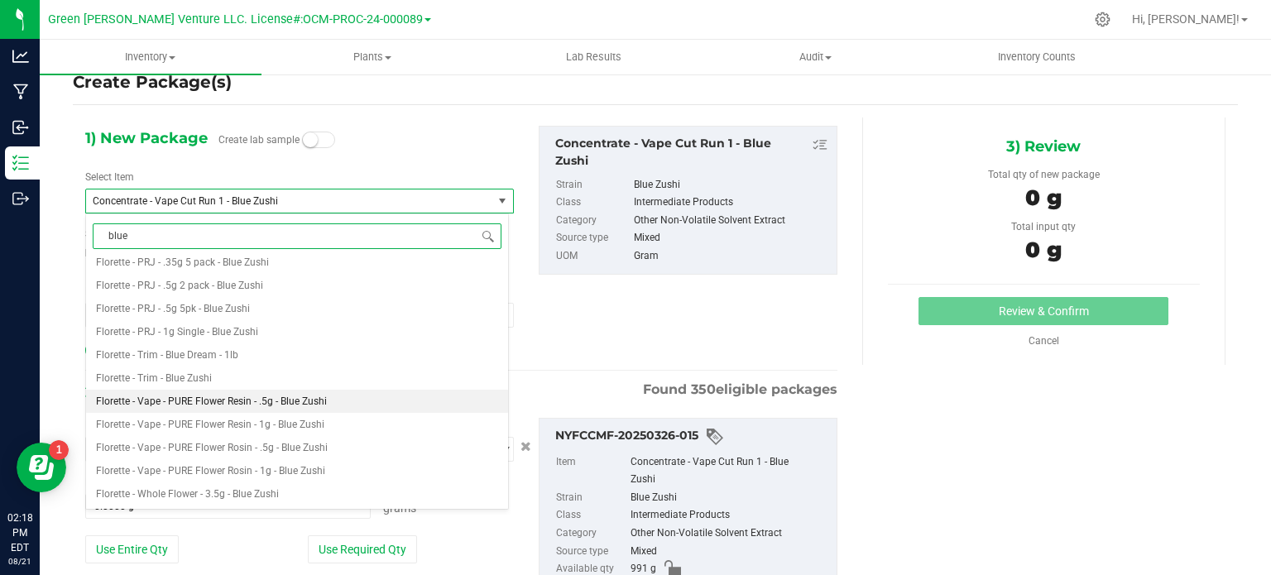
click at [307, 405] on span "Florette - Vape - PURE Flower Resin - .5g - Blue Zushi" at bounding box center [211, 401] width 231 height 12
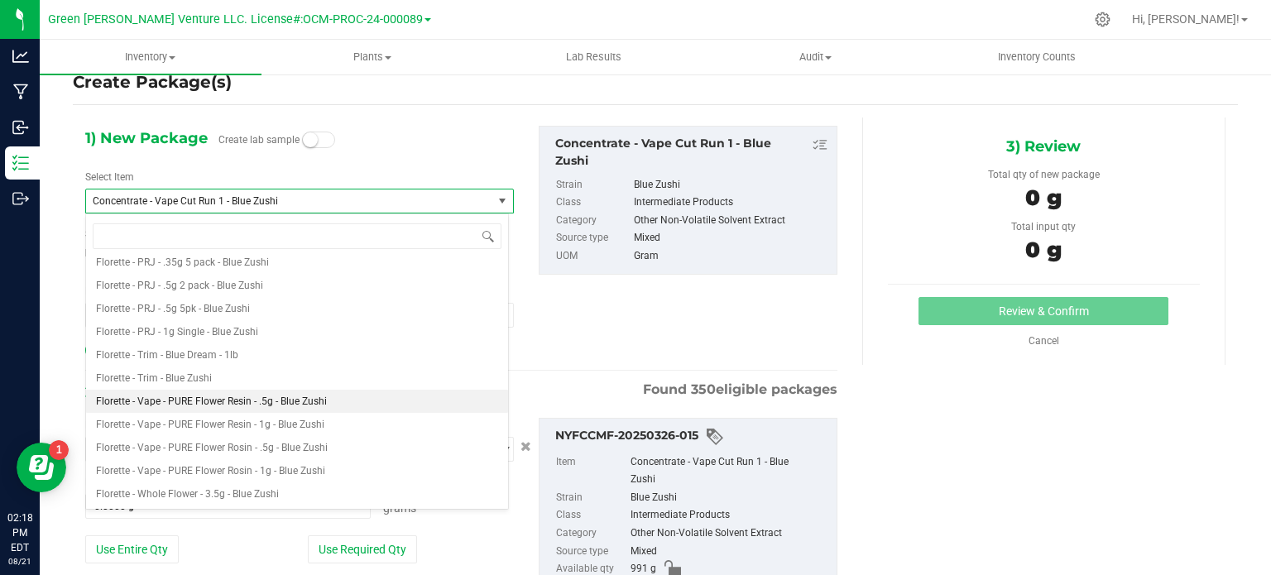
type input "0"
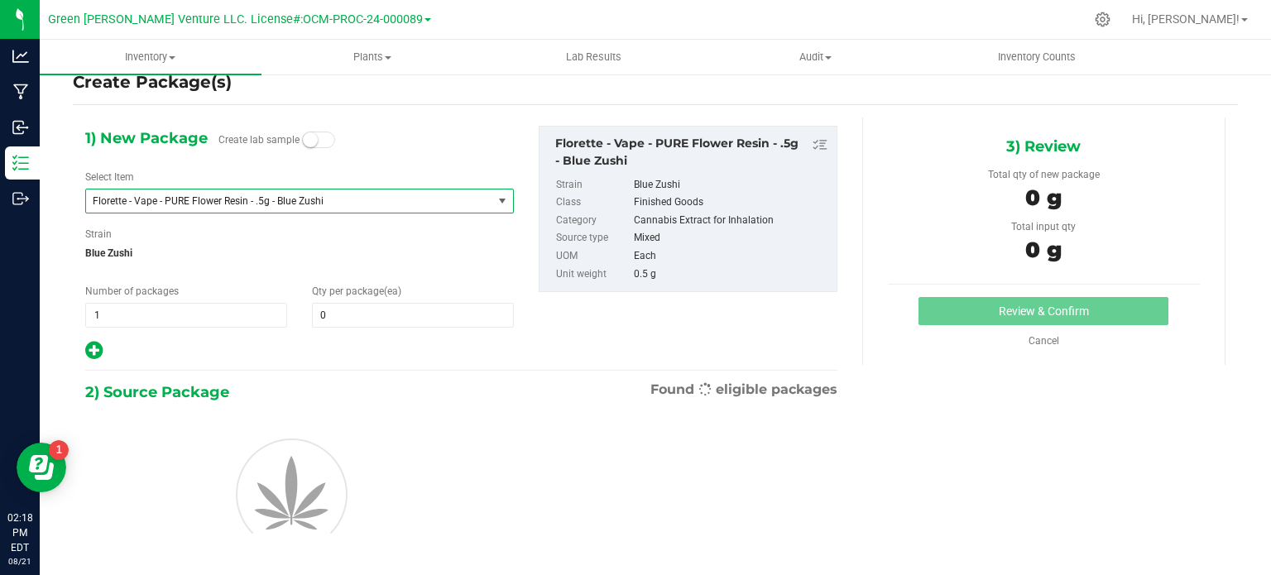
scroll to position [0, 0]
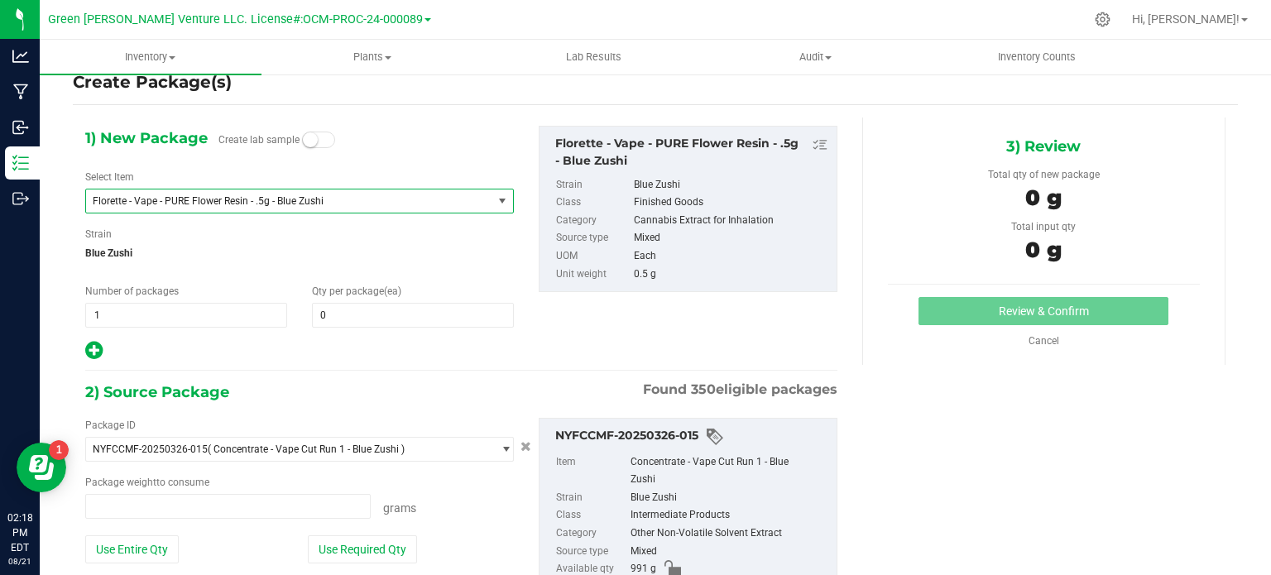
type input "0.0000 g"
click at [392, 317] on span at bounding box center [413, 315] width 202 height 25
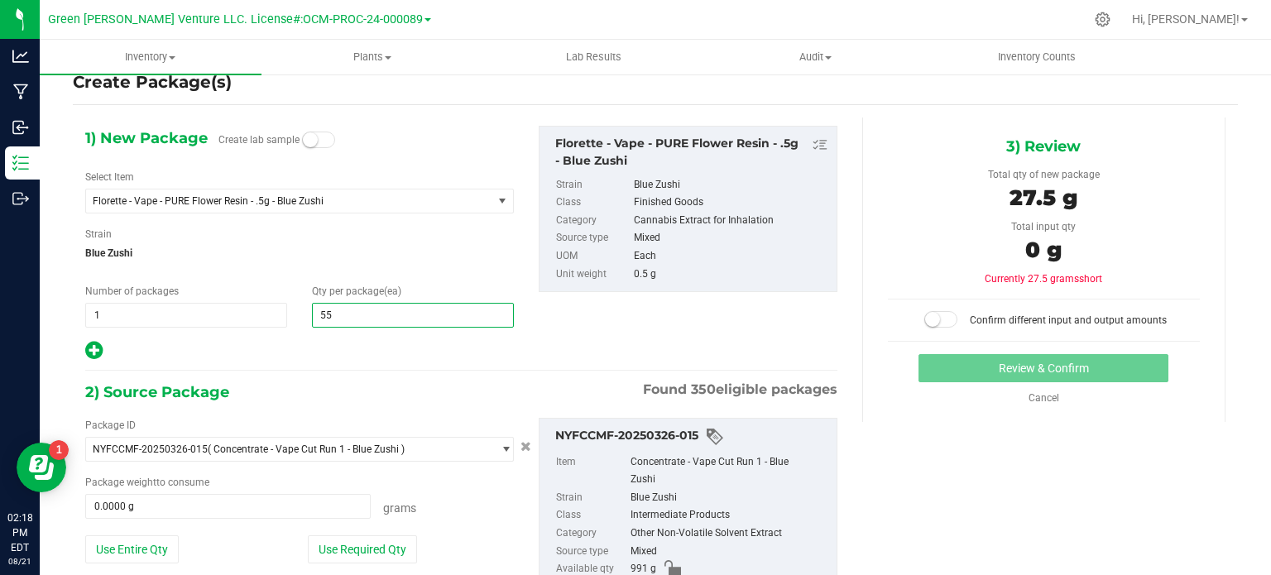
type input "552"
click at [463, 376] on div "1) New Package Create lab sample Select Item Florette - Vape - PURE Flower Resi…" at bounding box center [461, 387] width 777 height 540
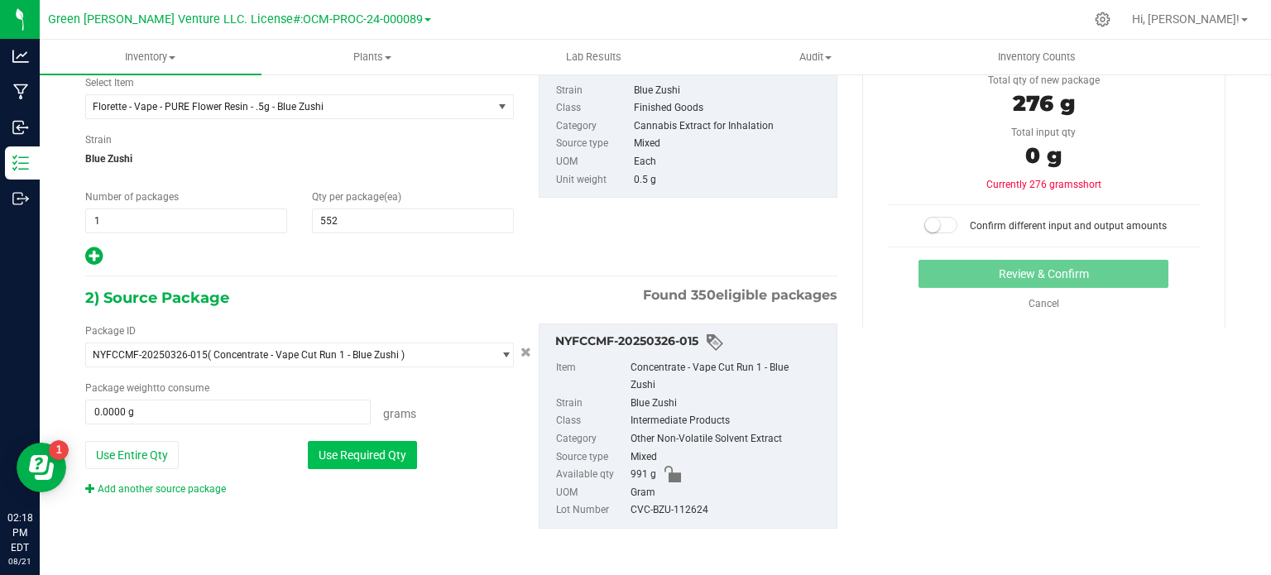
click at [344, 452] on button "Use Required Qty" at bounding box center [362, 455] width 109 height 28
type input "276.0000 g"
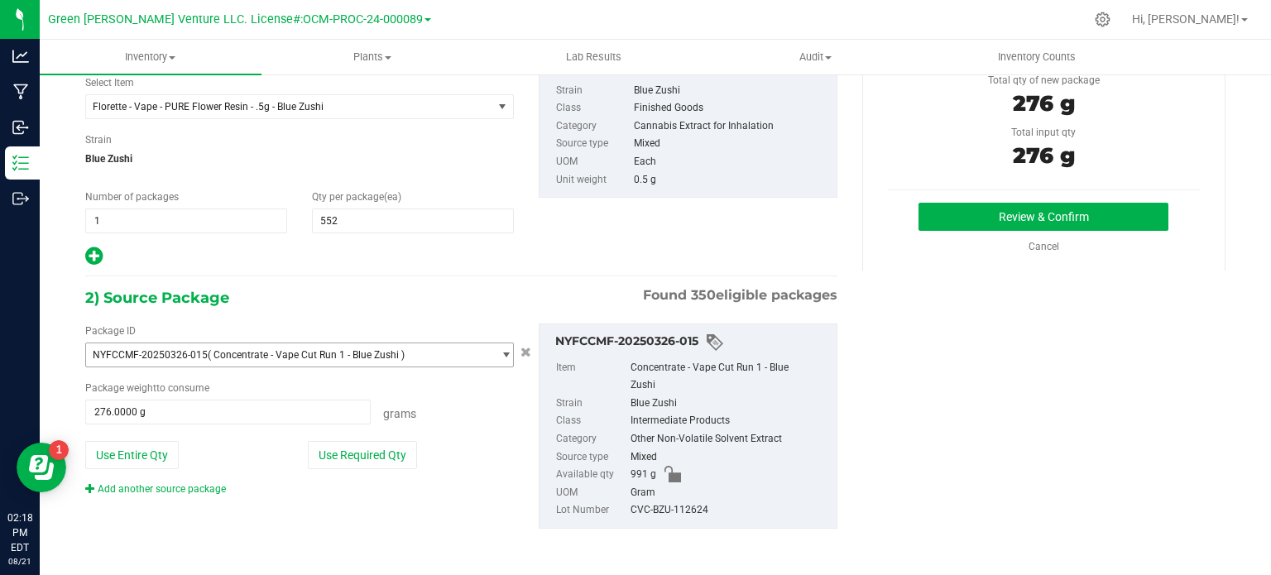
scroll to position [41, 0]
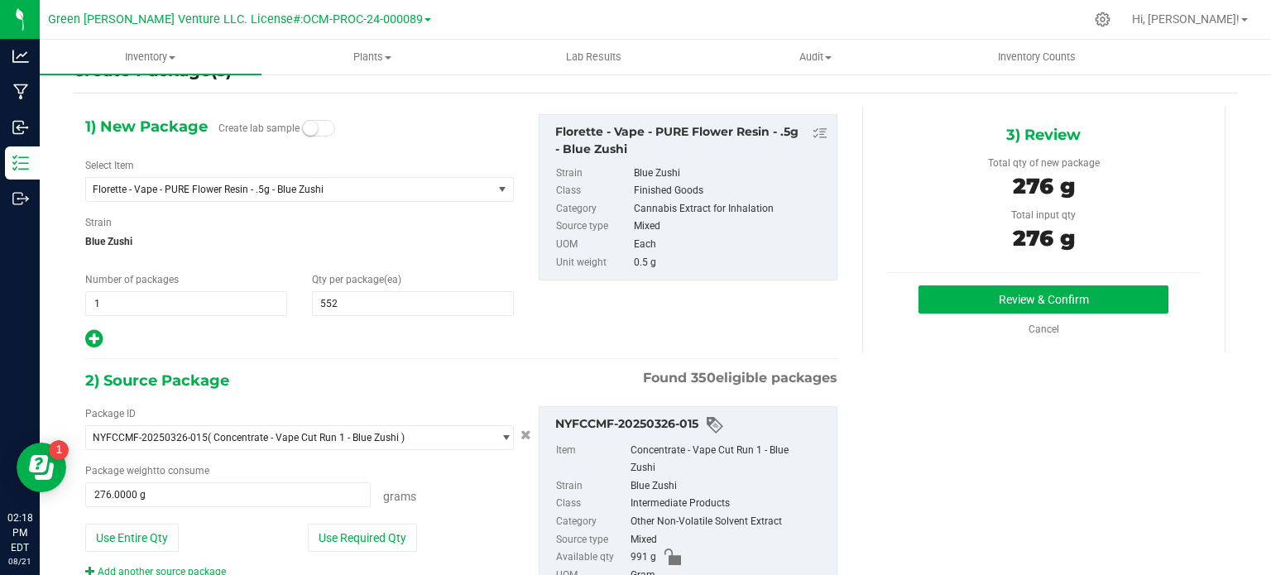
click at [408, 363] on div "1) New Package Create lab sample Select Item Florette - Vape - PURE Flower Resi…" at bounding box center [461, 376] width 777 height 540
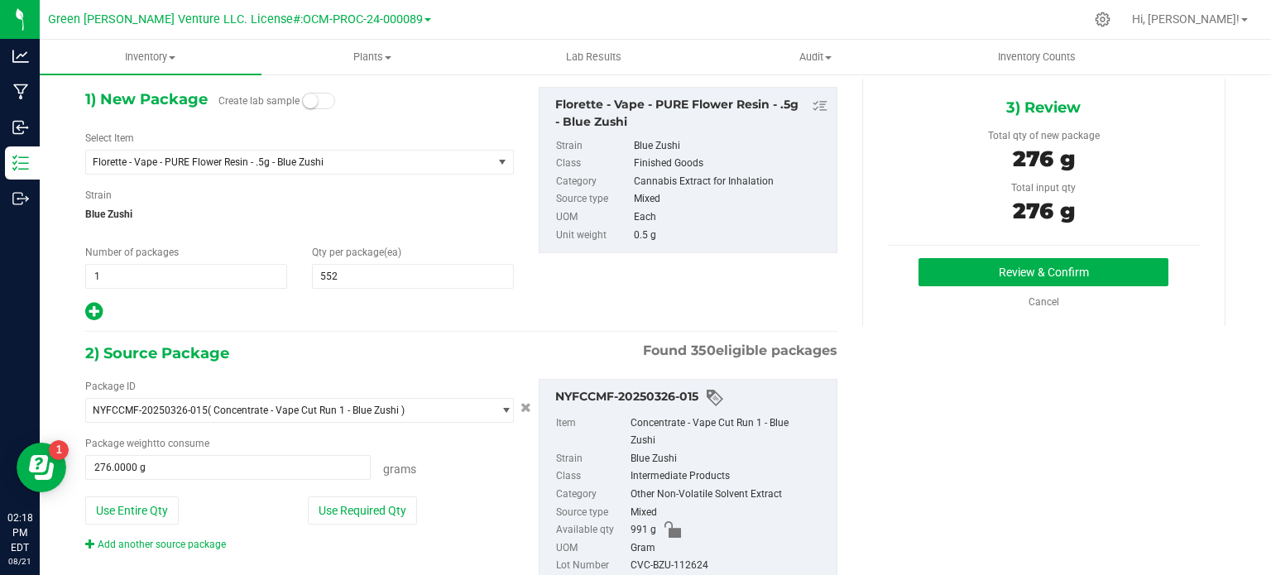
scroll to position [0, 0]
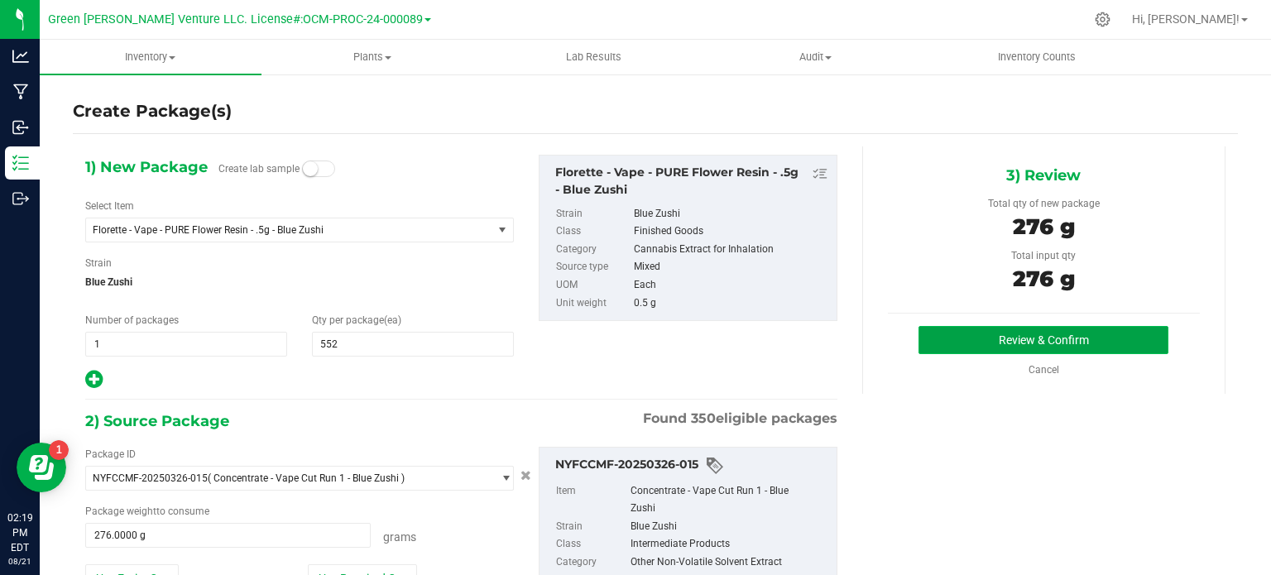
click at [931, 338] on button "Review & Confirm" at bounding box center [1043, 340] width 250 height 28
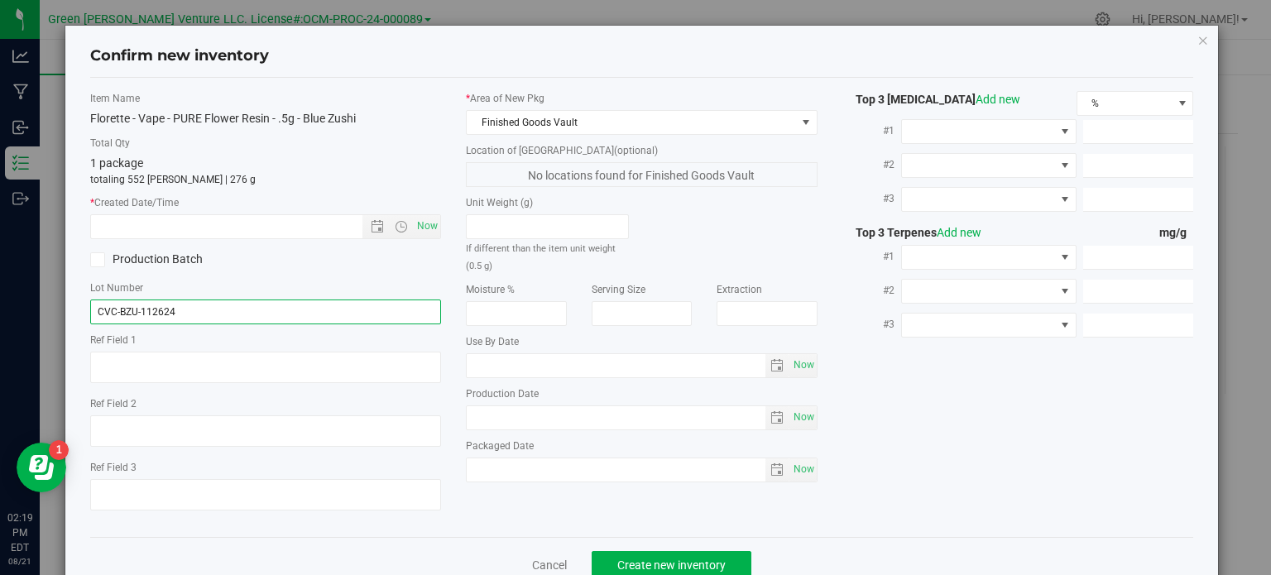
drag, startPoint x: 233, startPoint y: 304, endPoint x: 81, endPoint y: 291, distance: 152.7
click at [81, 291] on div "Item Name Florette - Vape - PURE Flower Resin - .5g - Blue Zushi Total Qty 1 pa…" at bounding box center [266, 307] width 376 height 433
paste input "NYFCCMF-20250821-065"
type input "NYFCCMF-20250821-065"
drag, startPoint x: 231, startPoint y: 315, endPoint x: 83, endPoint y: 314, distance: 148.1
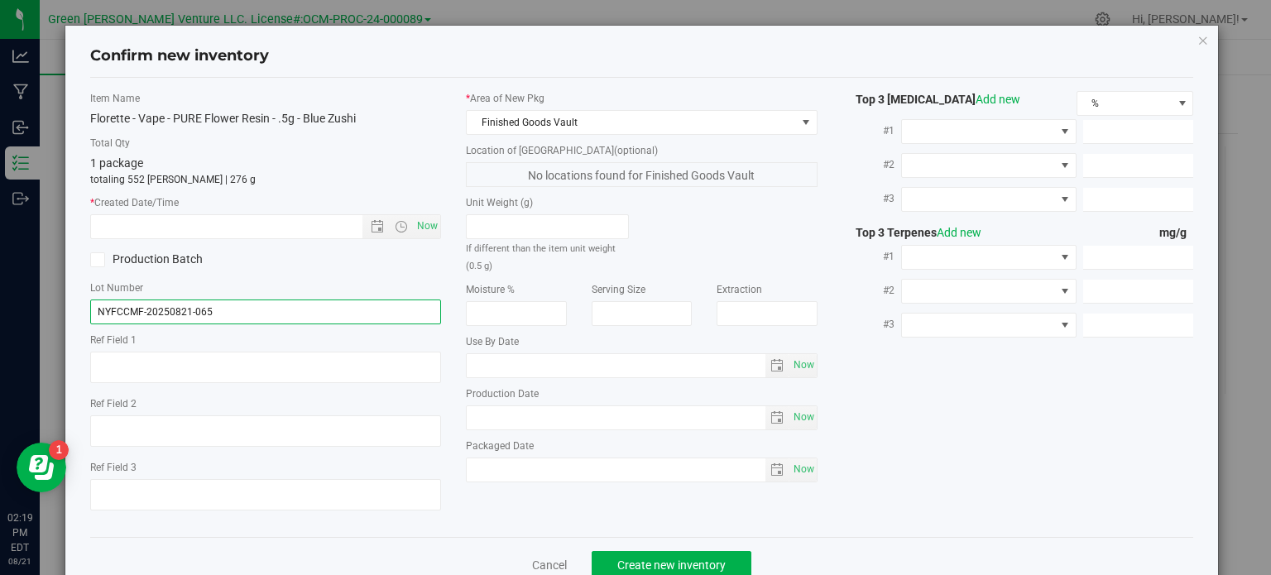
click at [83, 314] on div "Item Name Florette - Vape - PURE Flower Resin - .5g - Blue Zushi Total Qty 1 pa…" at bounding box center [266, 307] width 376 height 433
paste input "CVC-GWV-BZU-082025"
click at [261, 311] on input "CVC-GWV-BZU-082025" at bounding box center [266, 312] width 352 height 25
type input "CVC-GWV-BZU-082025"
click at [429, 225] on span "Now" at bounding box center [428, 226] width 28 height 24
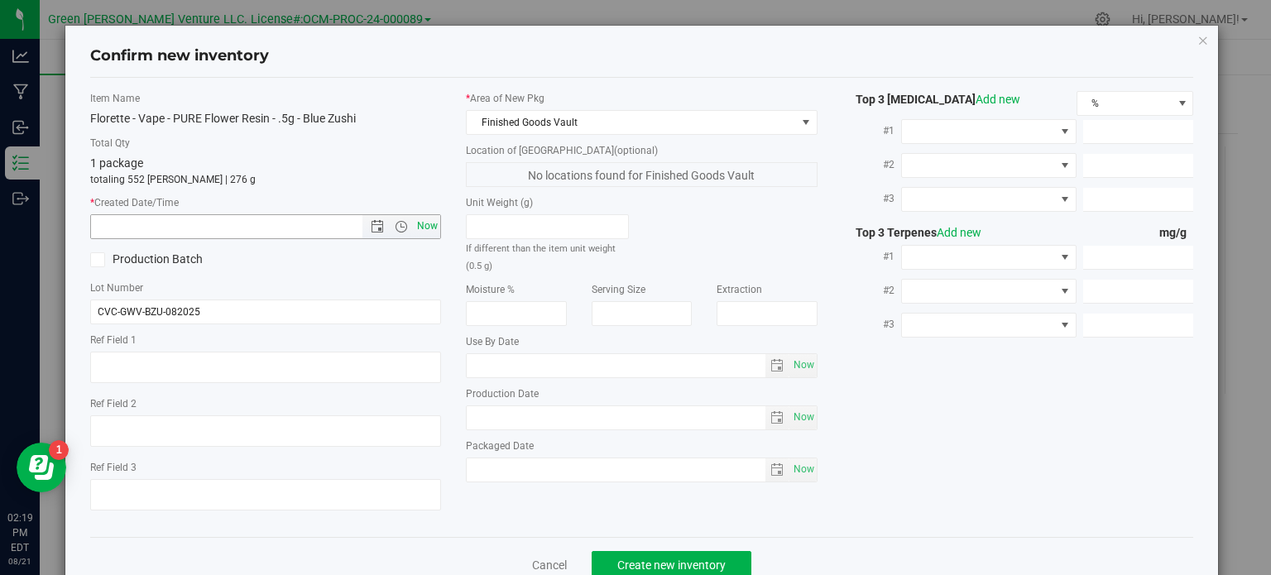
type input "8/21/2025 2:19 PM"
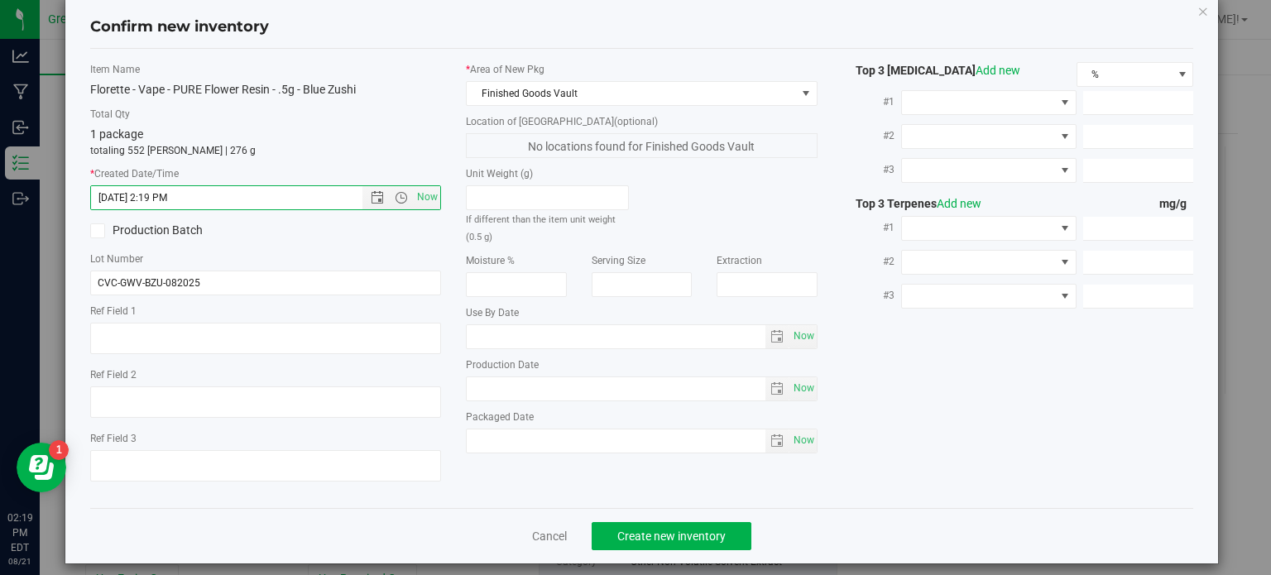
scroll to position [41, 0]
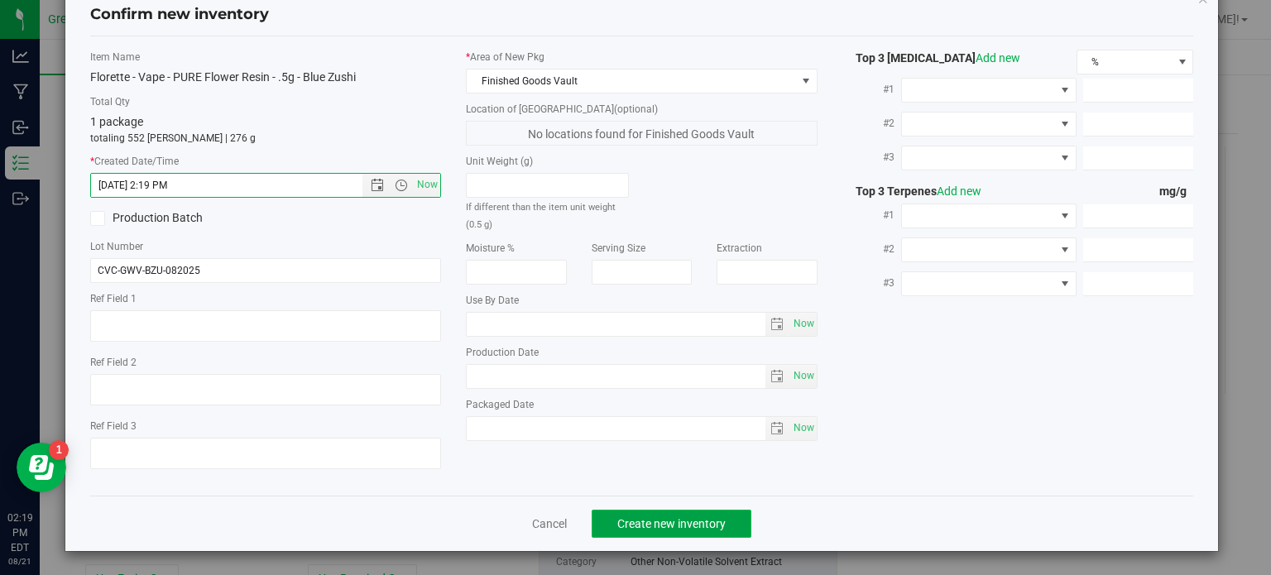
click at [673, 523] on span "Create new inventory" at bounding box center [671, 523] width 108 height 13
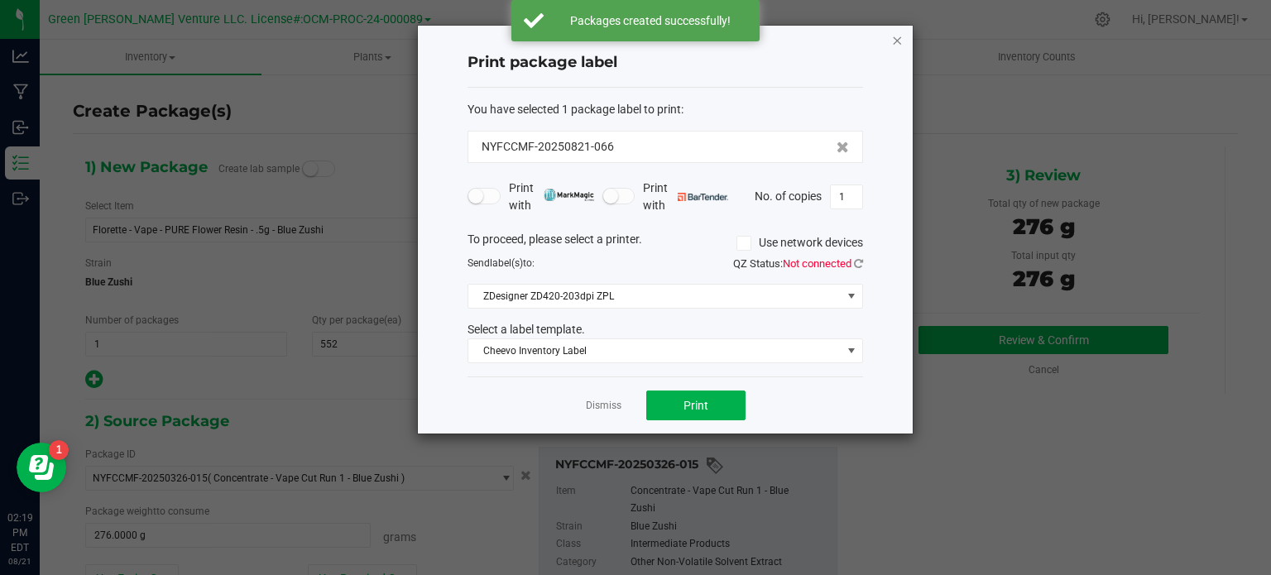
click at [896, 39] on icon "button" at bounding box center [897, 40] width 12 height 20
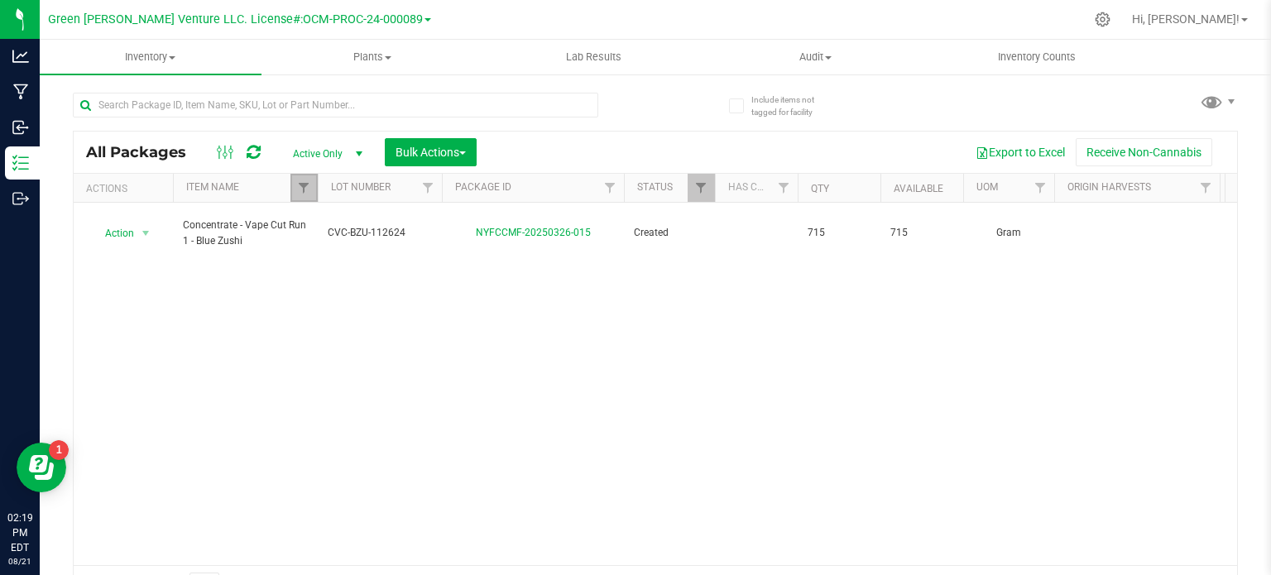
click at [308, 180] on link "Filter" at bounding box center [303, 188] width 27 height 28
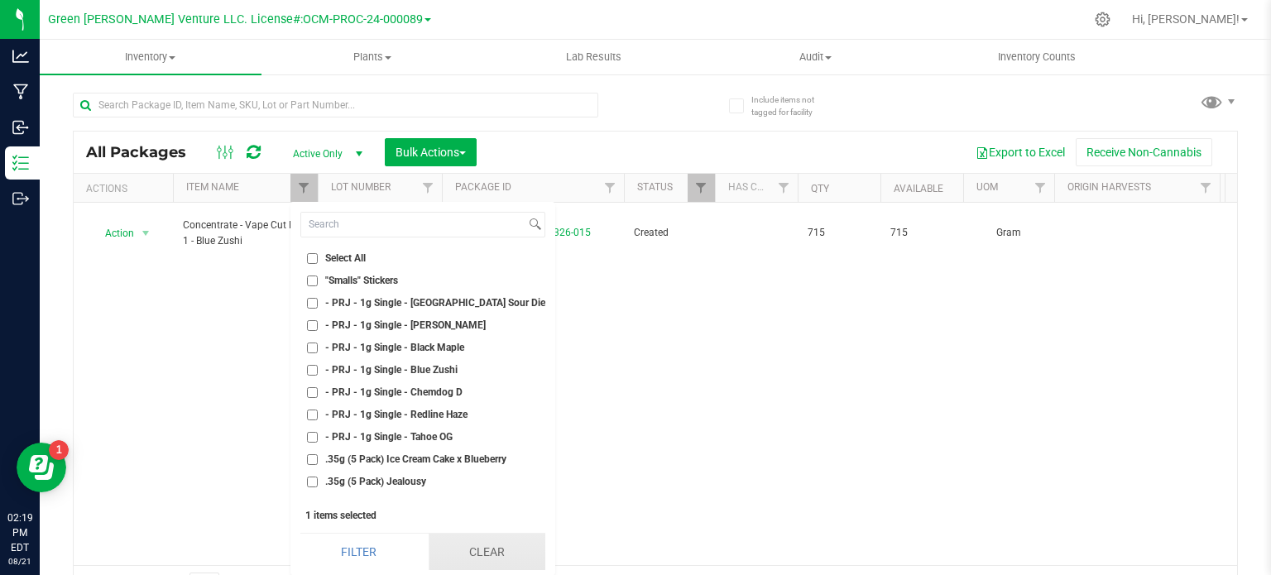
click at [483, 560] on button "Clear" at bounding box center [487, 552] width 117 height 36
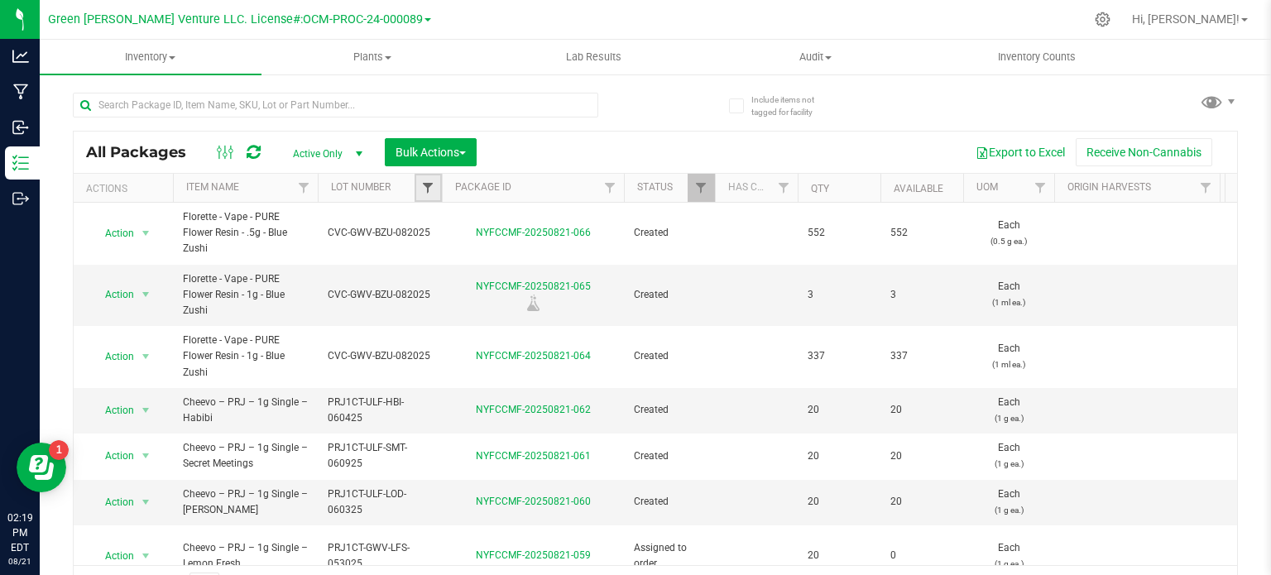
click at [425, 189] on span "Filter" at bounding box center [427, 187] width 13 height 13
click at [627, 115] on div at bounding box center [364, 104] width 582 height 53
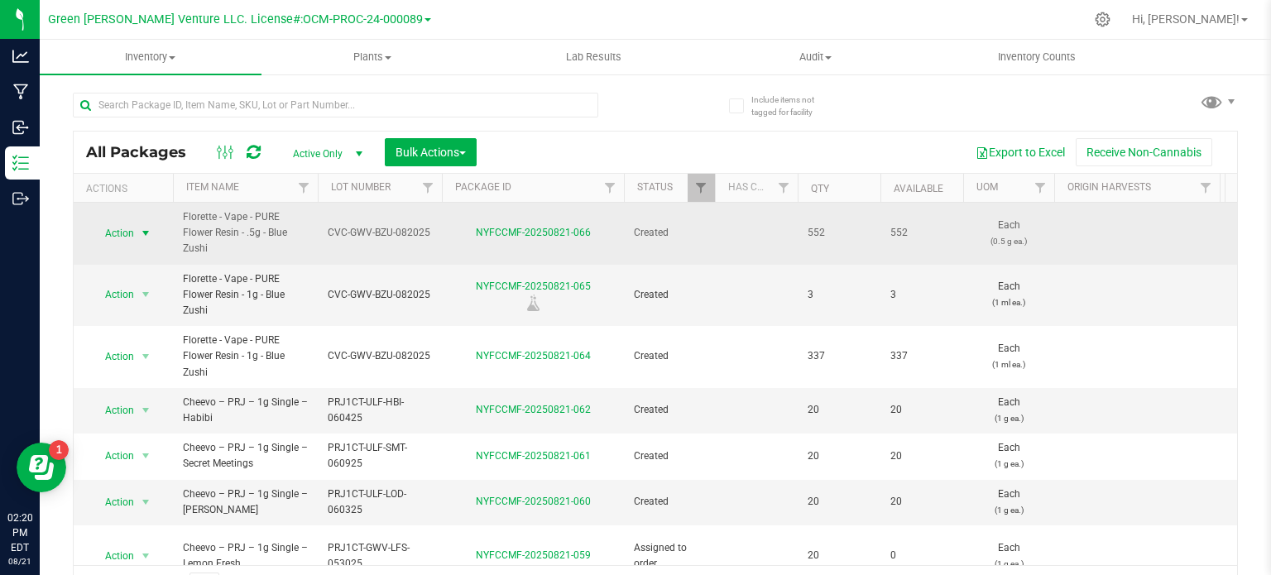
click at [144, 231] on span "select" at bounding box center [145, 233] width 13 height 13
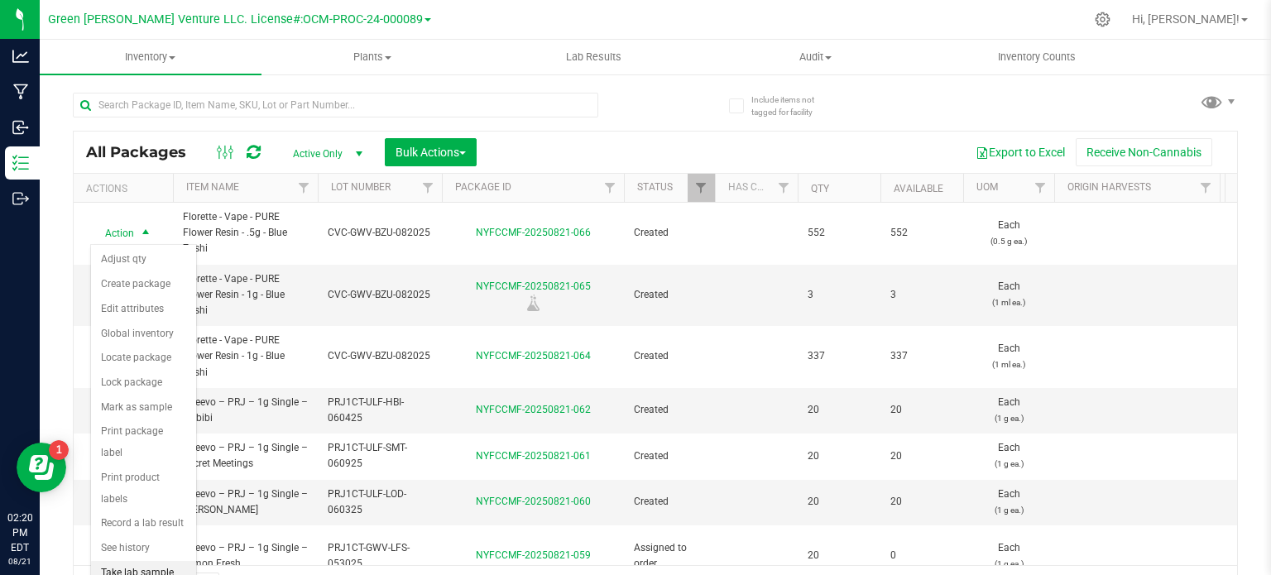
click at [134, 561] on li "Take lab sample" at bounding box center [143, 573] width 105 height 25
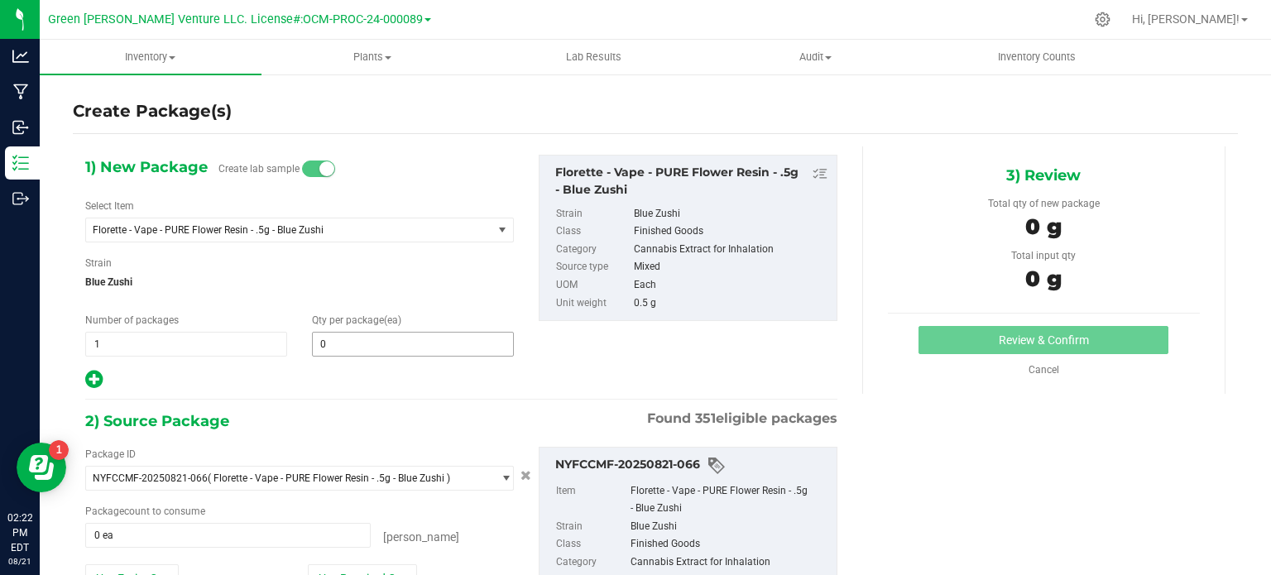
click at [352, 330] on div "Qty per package (ea) 0 0" at bounding box center [413, 335] width 227 height 44
click at [314, 367] on div "1) New Package Create lab sample Select Item Florette - Vape - PURE Flower Resi…" at bounding box center [299, 273] width 453 height 236
click at [333, 353] on span at bounding box center [413, 344] width 202 height 25
type input "3"
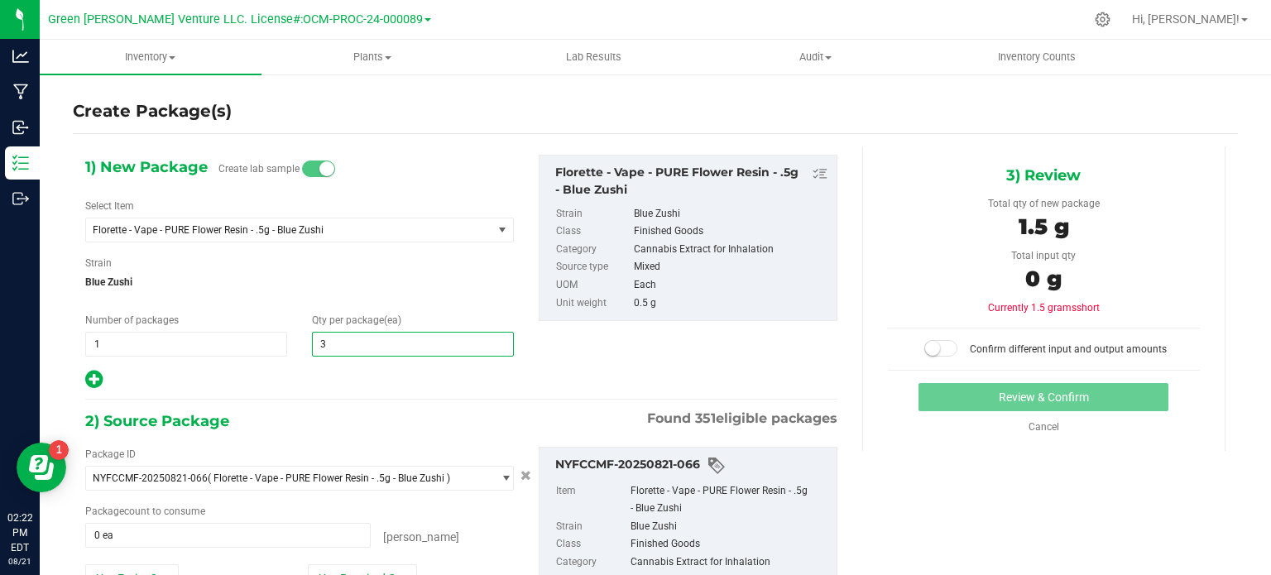
type input "3"
click at [289, 374] on div at bounding box center [299, 380] width 429 height 22
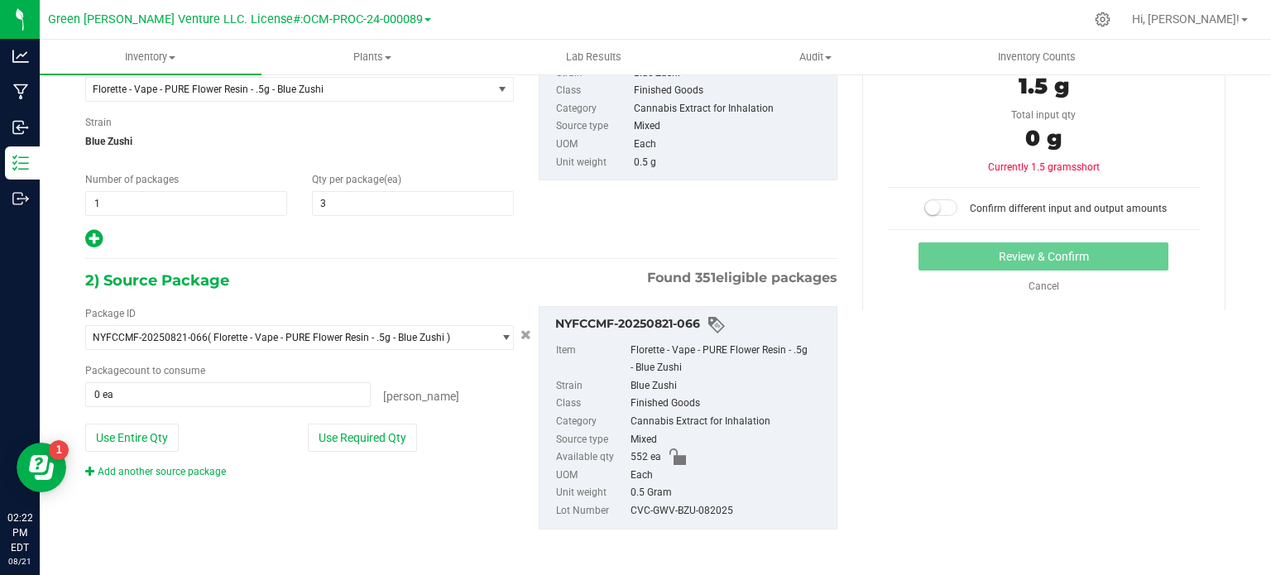
scroll to position [141, 0]
click at [142, 396] on span at bounding box center [227, 393] width 285 height 25
type input "9"
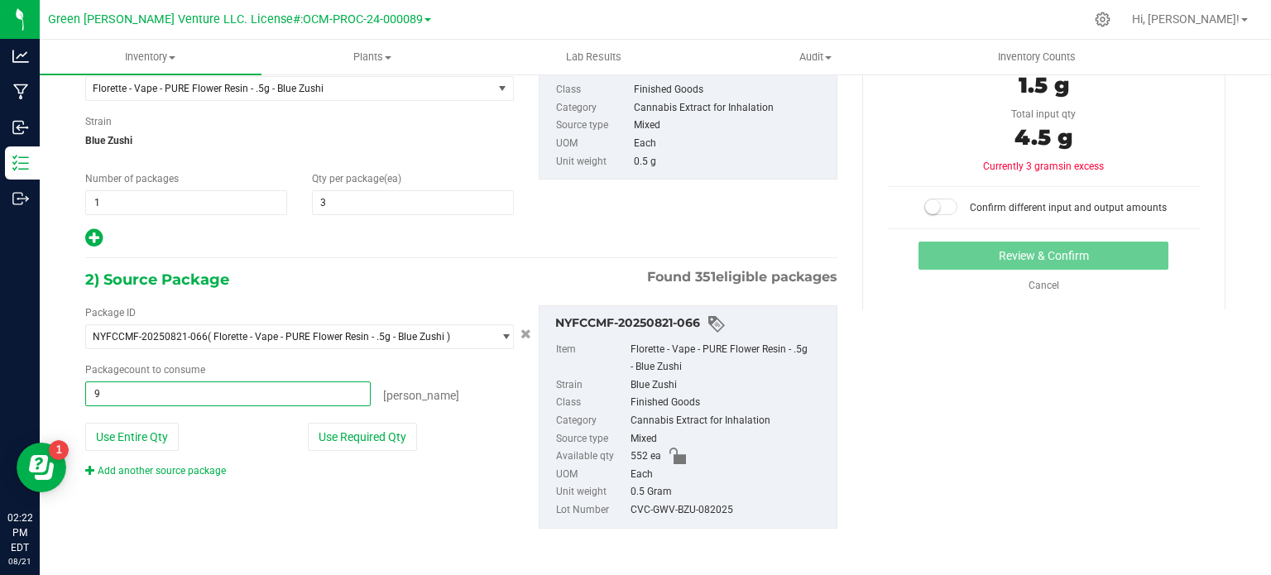
type input "9 ea"
click at [1012, 434] on div "1) New Package Create lab sample Select Item Florette - Vape - PURE Flower Resi…" at bounding box center [655, 284] width 1165 height 558
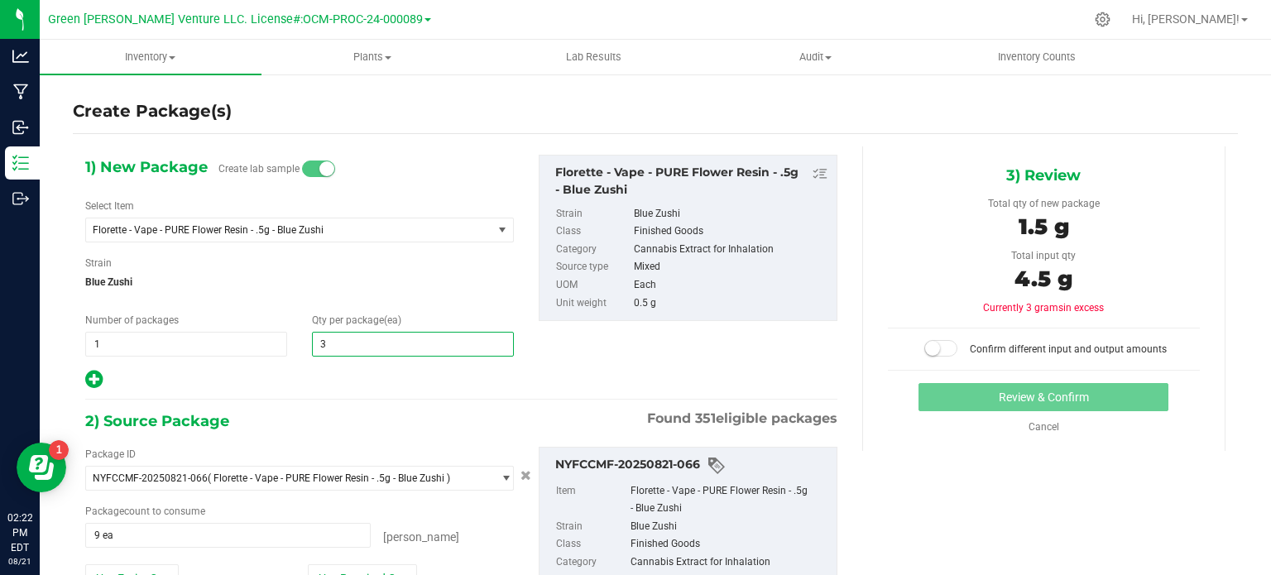
click at [332, 339] on span "3 3" at bounding box center [413, 344] width 202 height 25
type input "5"
click at [621, 350] on div "1) New Package Create lab sample Select Item Florette - Vape - PURE Flower Resi…" at bounding box center [461, 273] width 777 height 236
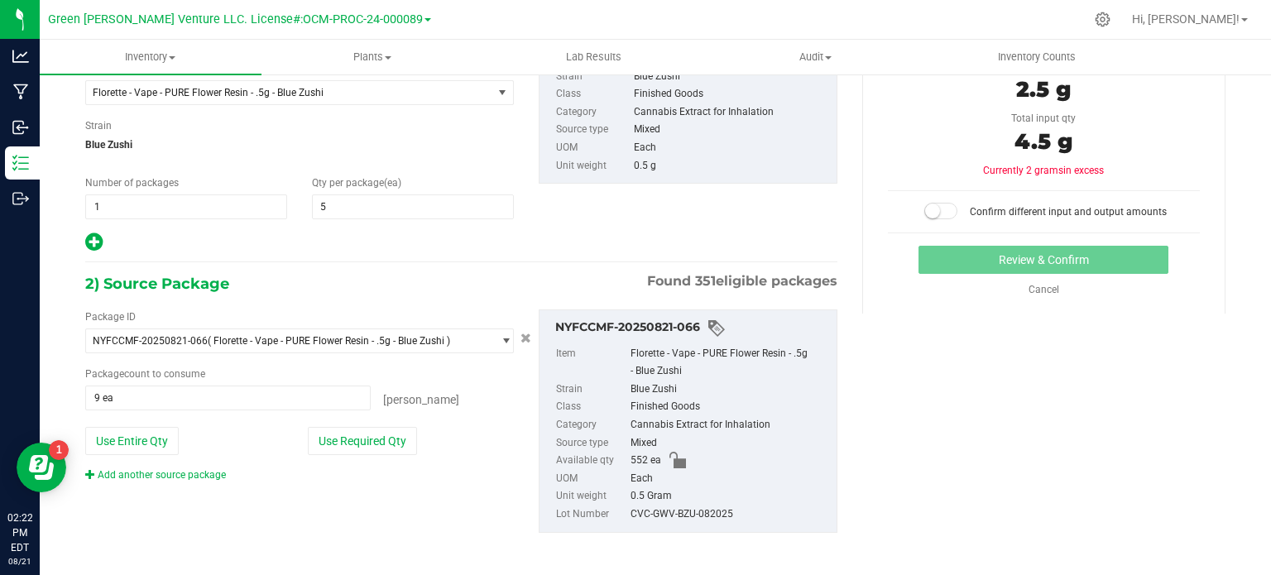
scroll to position [141, 0]
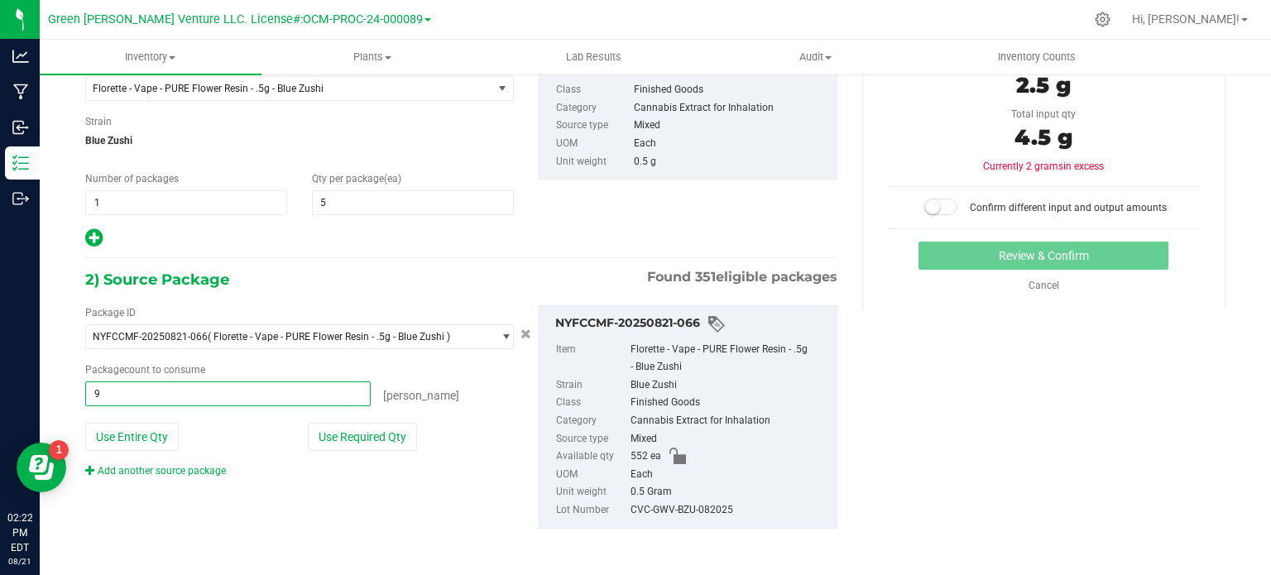
drag, startPoint x: 196, startPoint y: 396, endPoint x: 86, endPoint y: 390, distance: 110.2
click at [86, 390] on span "9 ea 9" at bounding box center [227, 393] width 285 height 25
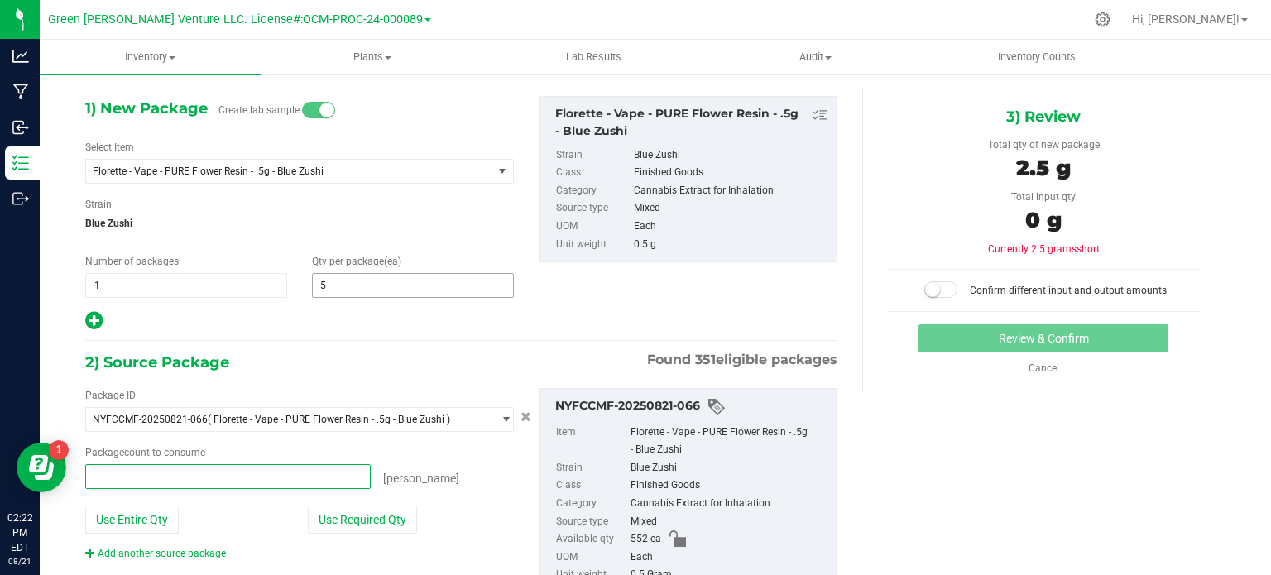
type input "0 ea"
click at [359, 291] on span "5 5" at bounding box center [413, 285] width 202 height 25
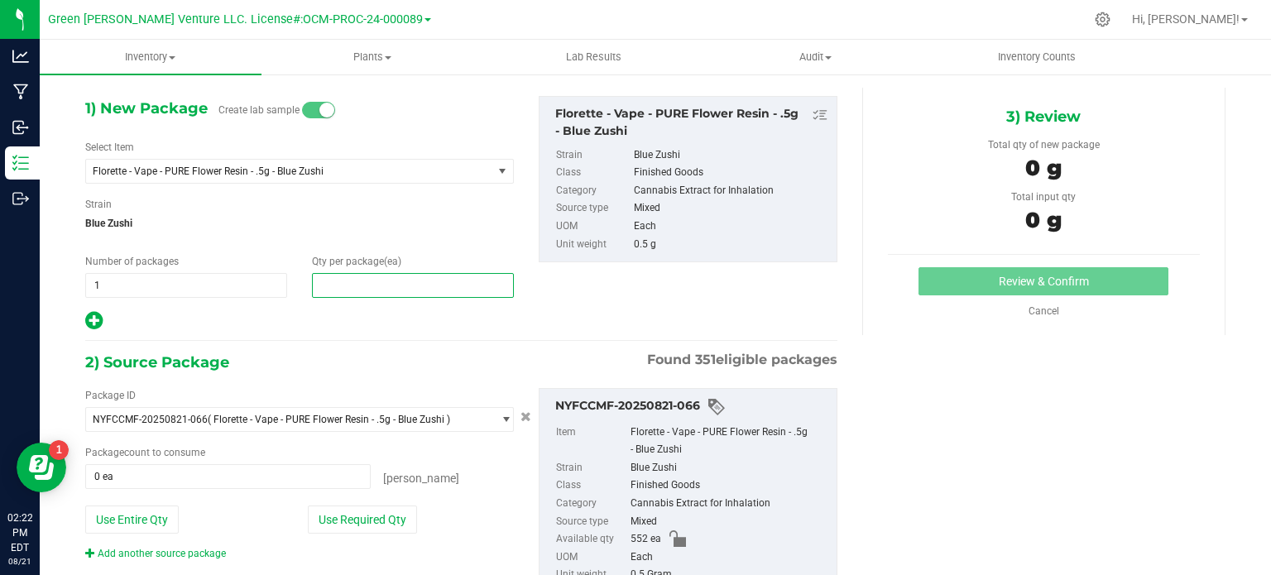
type input "8"
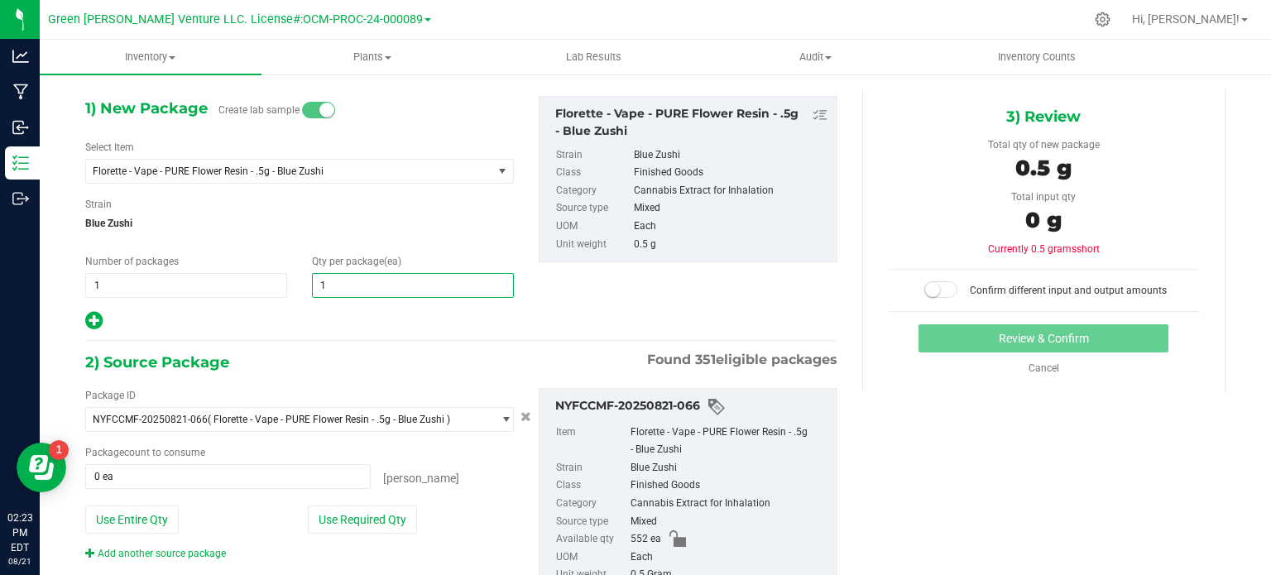
type input "18"
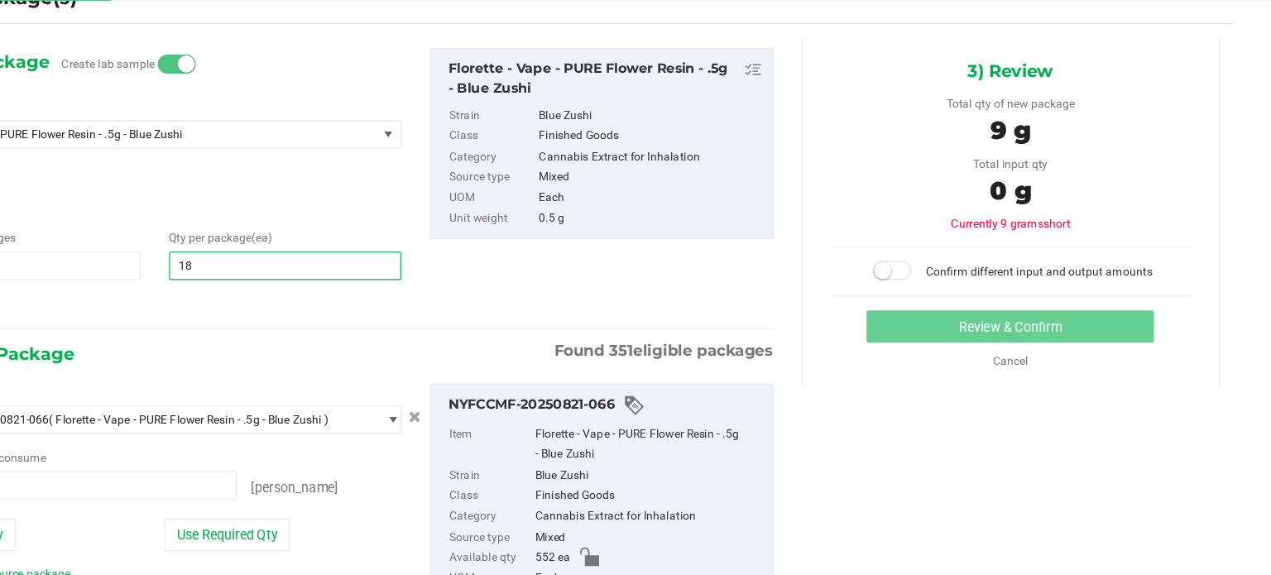
scroll to position [0, 0]
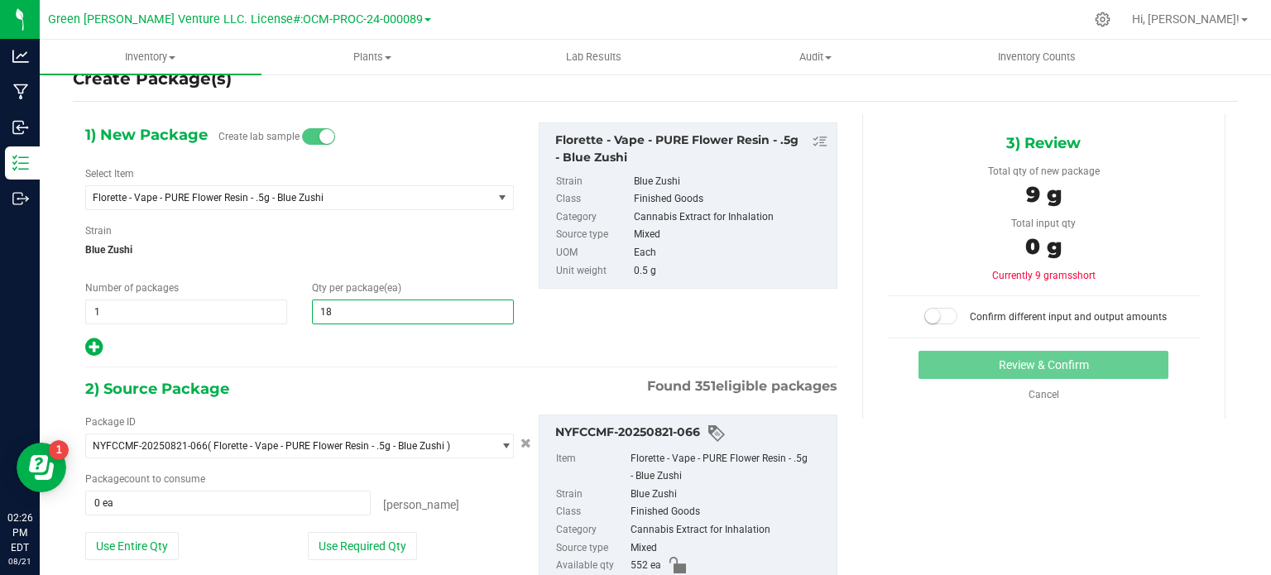
type input "18"
click at [455, 362] on div "1) New Package Create lab sample Select Item Florette - Vape - PURE Flower Resi…" at bounding box center [461, 393] width 777 height 558
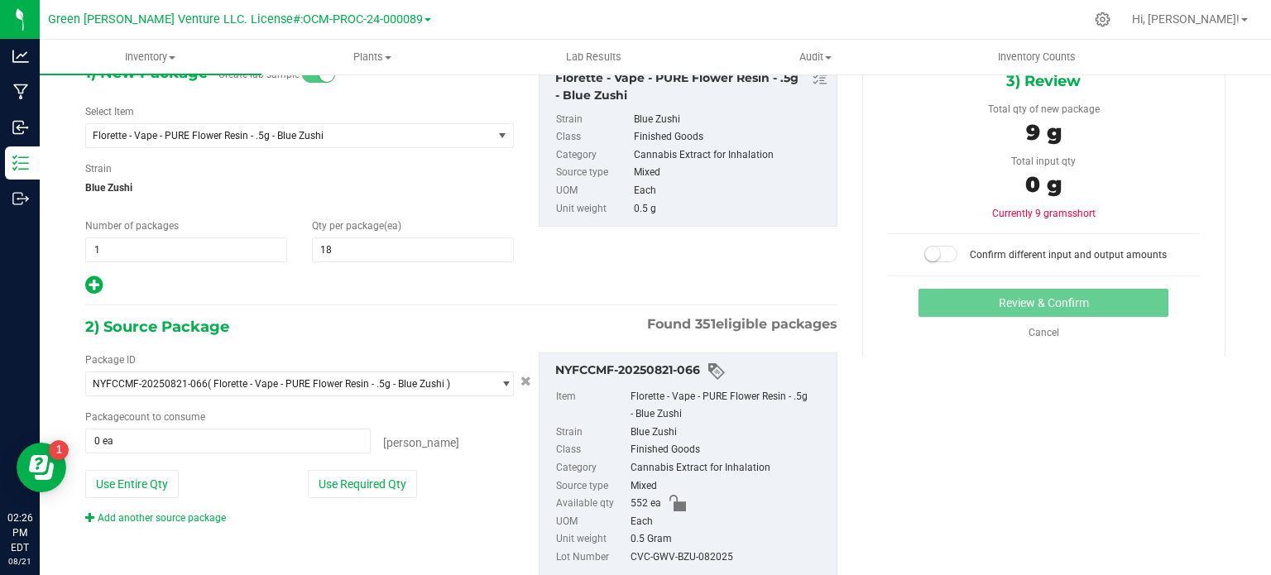
scroll to position [98, 0]
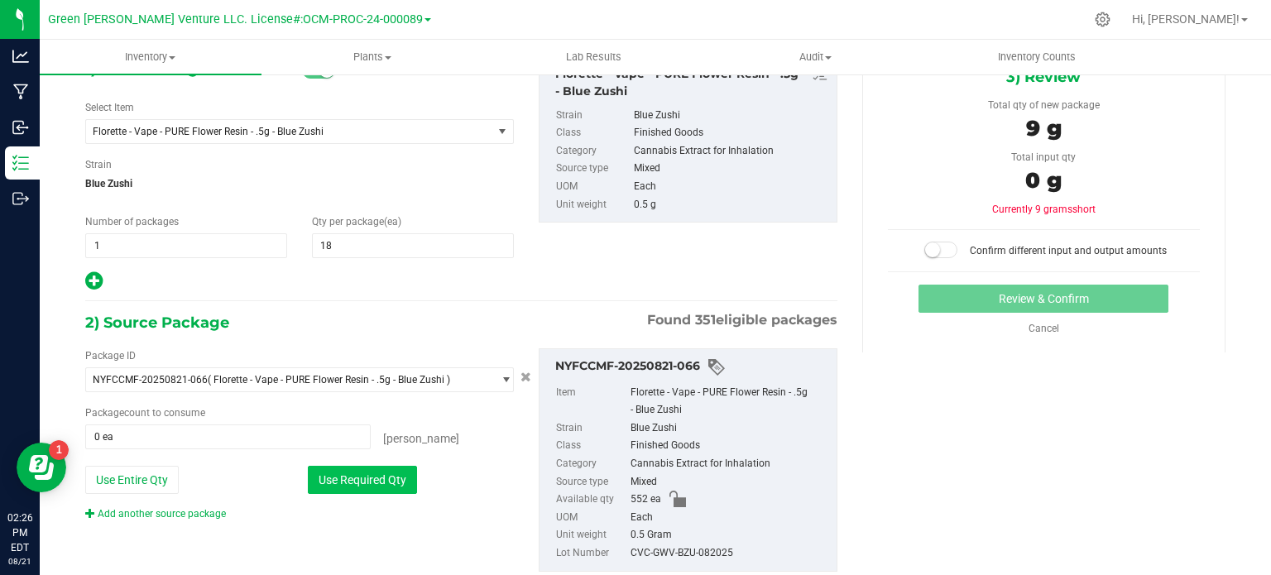
click at [347, 481] on button "Use Required Qty" at bounding box center [362, 480] width 109 height 28
type input "18 ea"
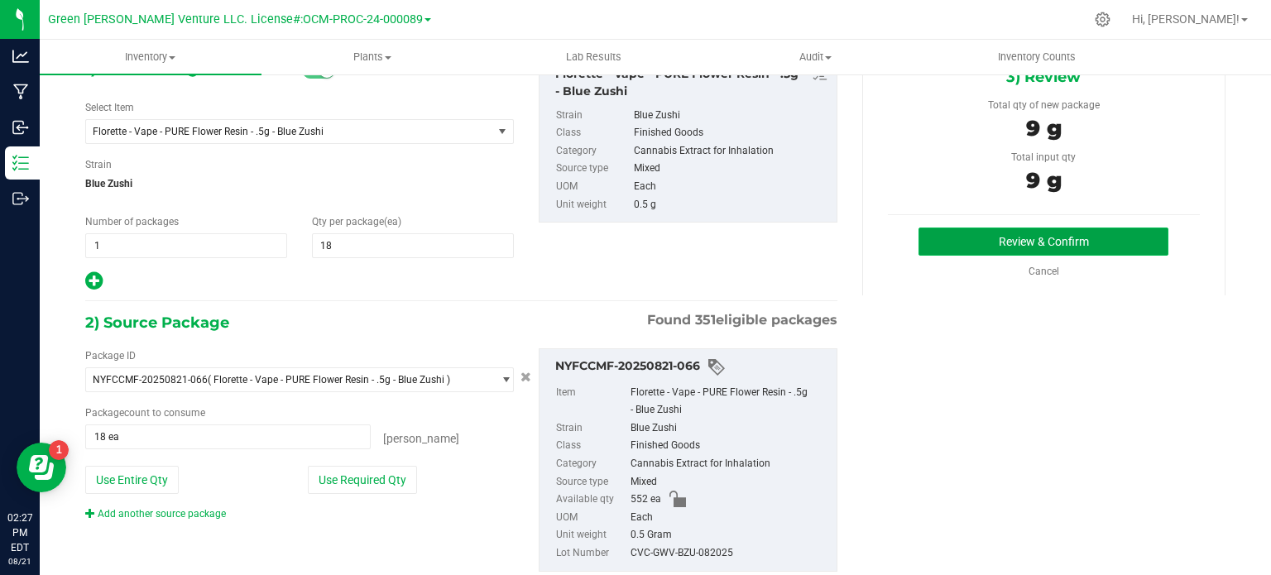
click at [1072, 237] on button "Review & Confirm" at bounding box center [1043, 242] width 250 height 28
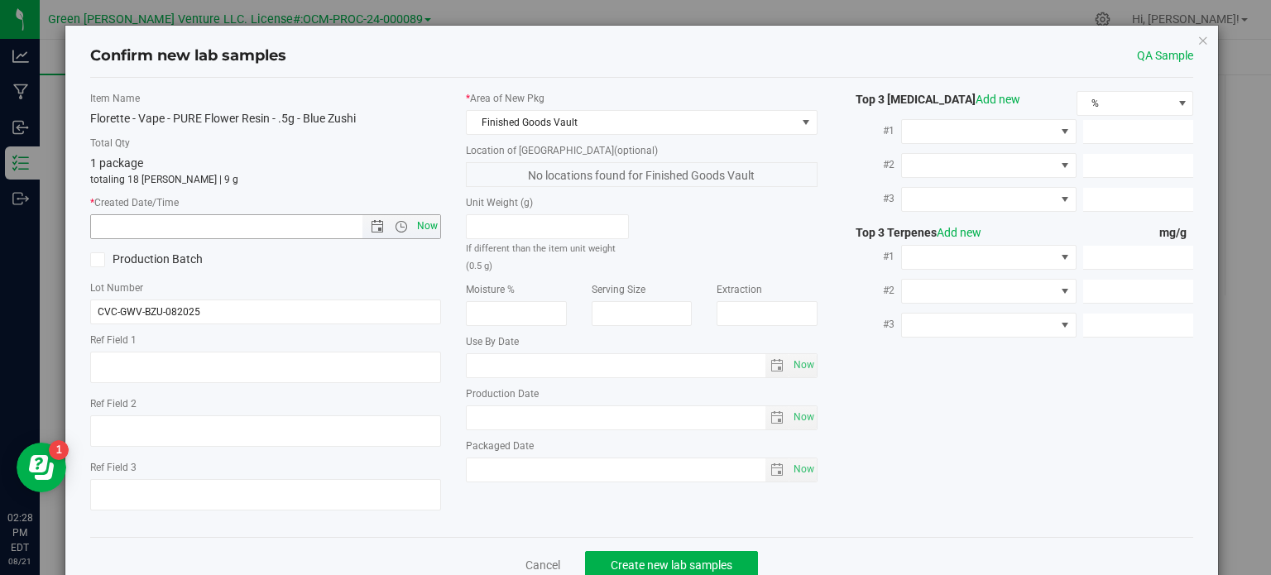
click at [425, 223] on span "Now" at bounding box center [428, 226] width 28 height 24
type input "8/21/2025 2:28 PM"
click at [650, 562] on span "Create new lab samples" at bounding box center [672, 564] width 122 height 13
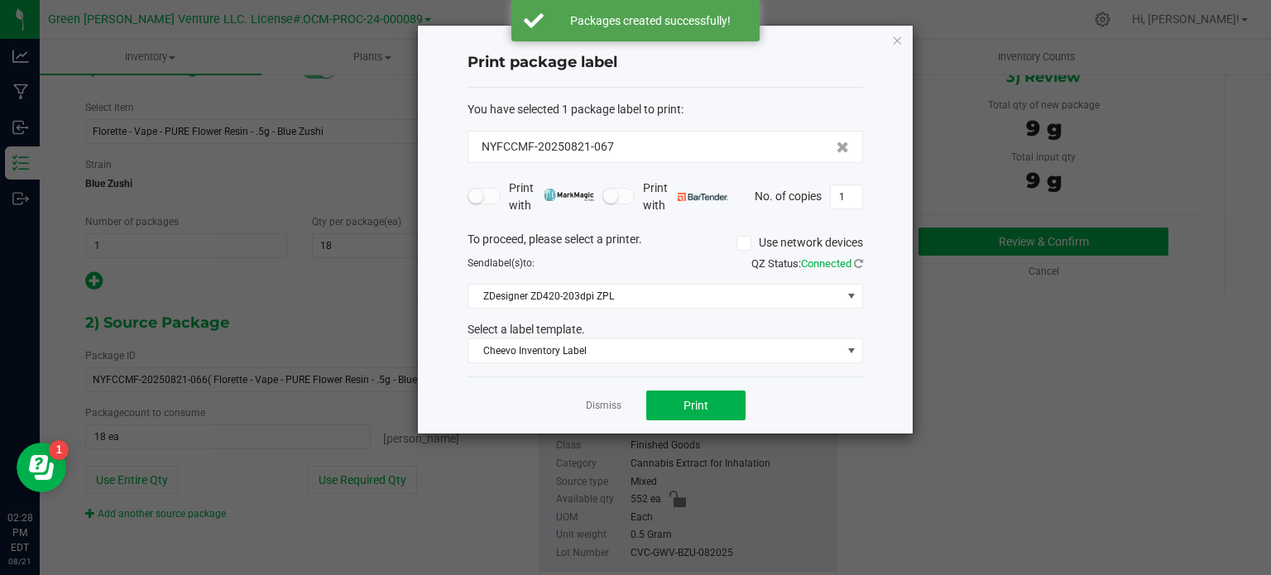
drag, startPoint x: 635, startPoint y: 145, endPoint x: 474, endPoint y: 153, distance: 161.5
click at [475, 153] on div "NYFCCMF-20250821-067" at bounding box center [664, 147] width 395 height 32
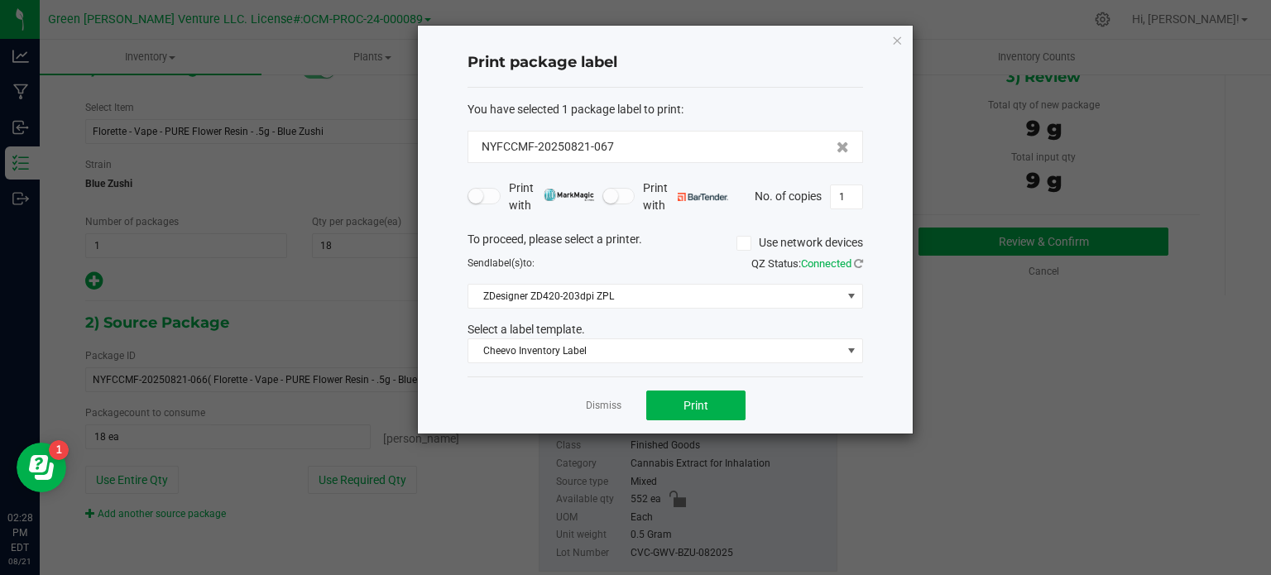
copy span "NYFCCMF-20250821-067"
click at [901, 36] on icon "button" at bounding box center [897, 40] width 12 height 20
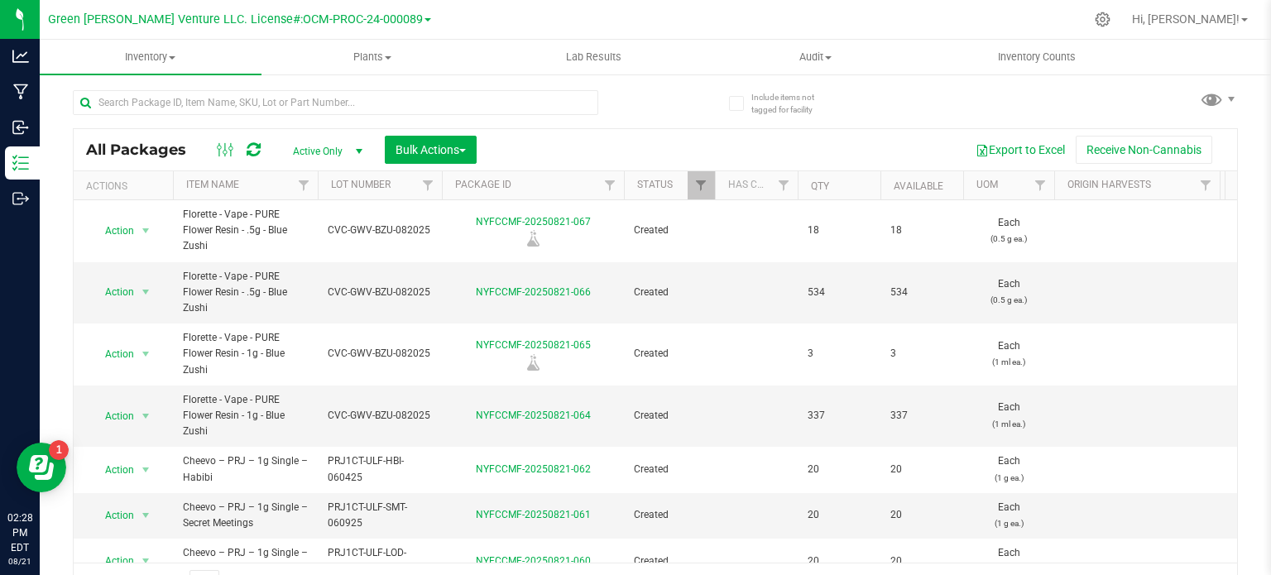
scroll to position [29, 0]
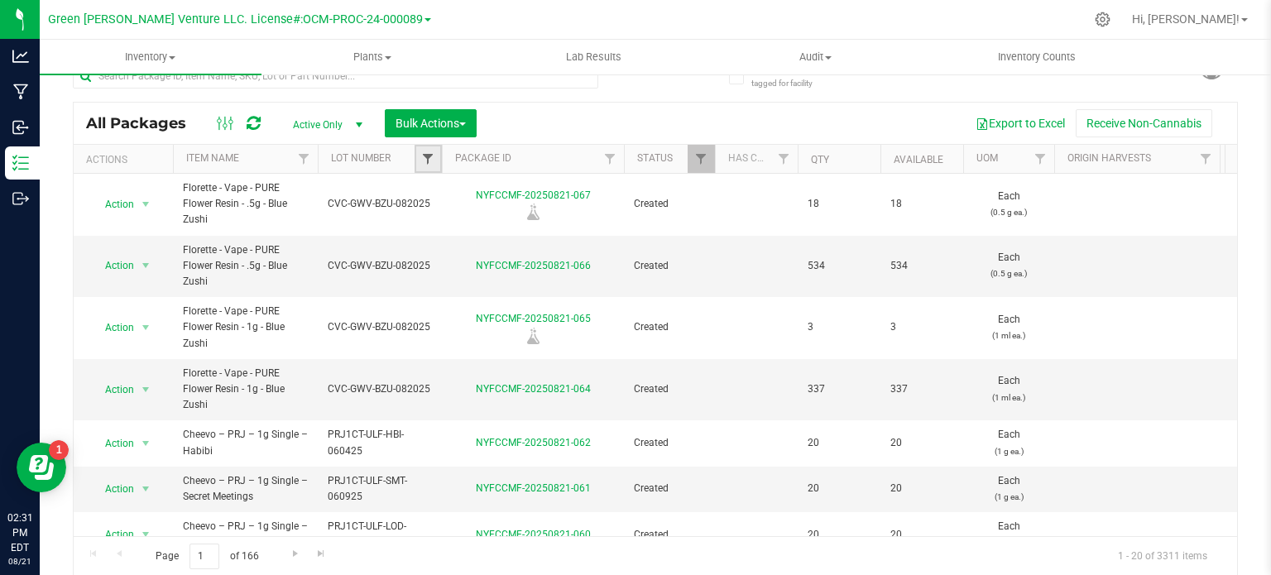
click at [423, 158] on span "Filter" at bounding box center [427, 158] width 13 height 13
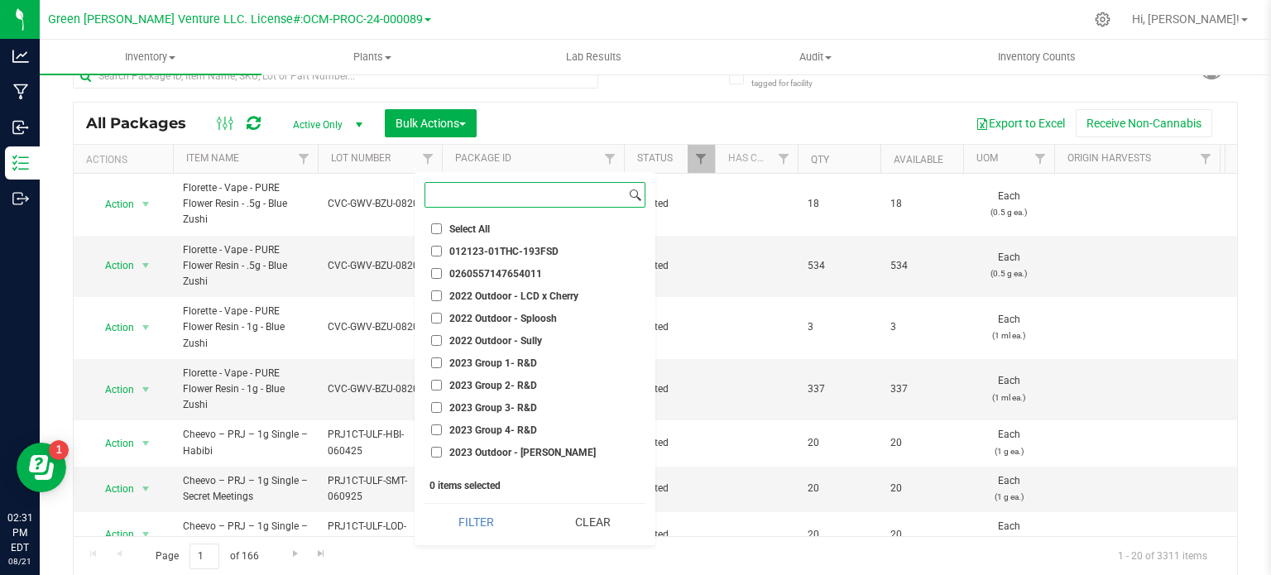
click at [436, 198] on input at bounding box center [525, 195] width 200 height 24
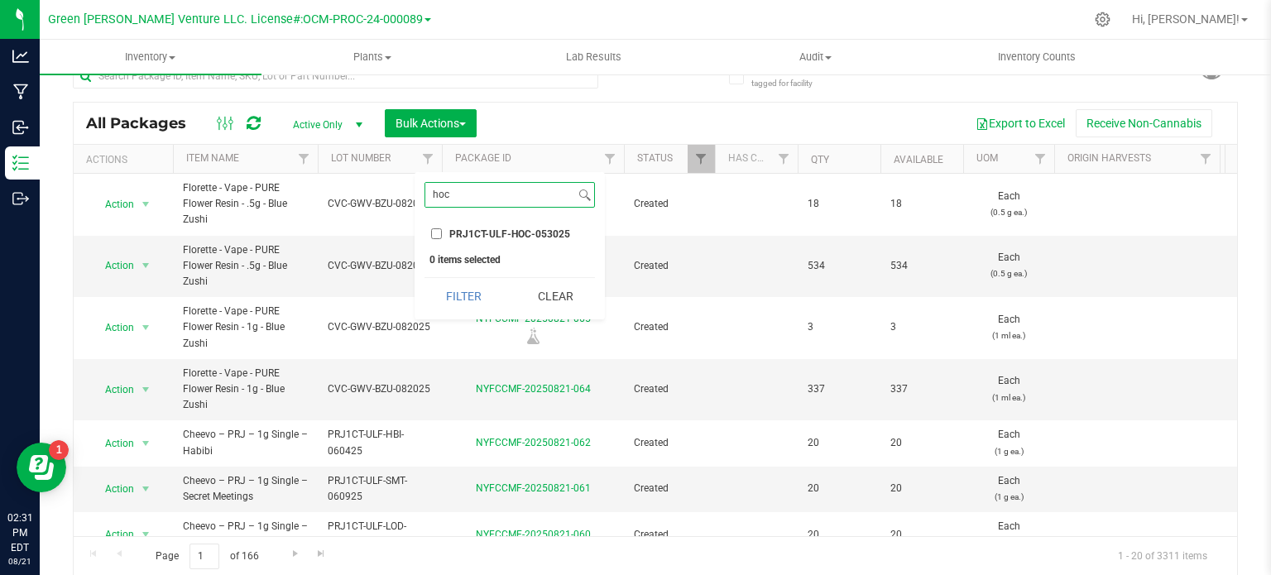
type input "hoc"
click at [434, 225] on li "PRJ1CT-ULF-HOC-053025" at bounding box center [509, 233] width 170 height 17
click at [434, 231] on input "PRJ1CT-ULF-HOC-053025" at bounding box center [436, 233] width 11 height 11
checkbox input "true"
click at [442, 284] on button "Filter" at bounding box center [463, 296] width 79 height 36
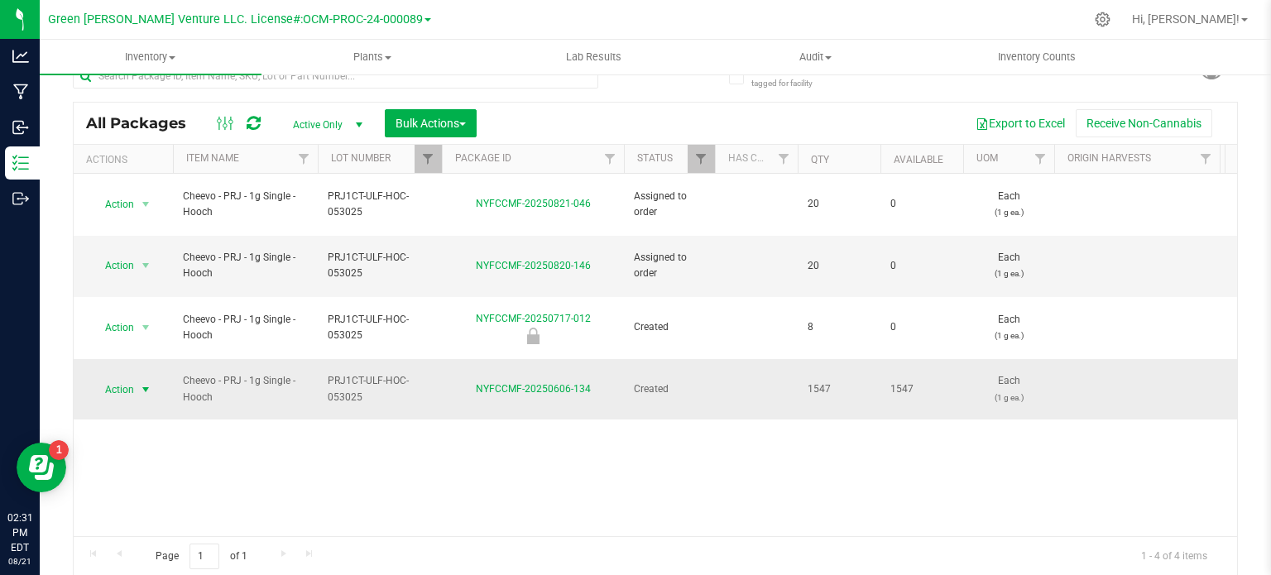
click at [132, 378] on span "Action" at bounding box center [112, 389] width 45 height 23
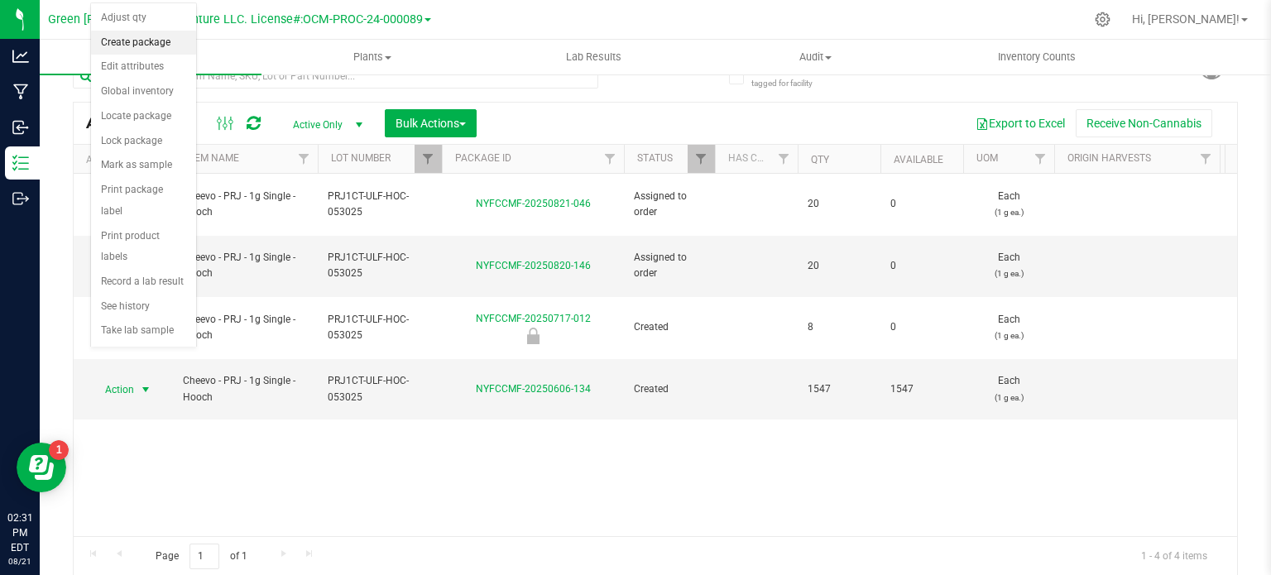
click at [155, 45] on li "Create package" at bounding box center [143, 43] width 105 height 25
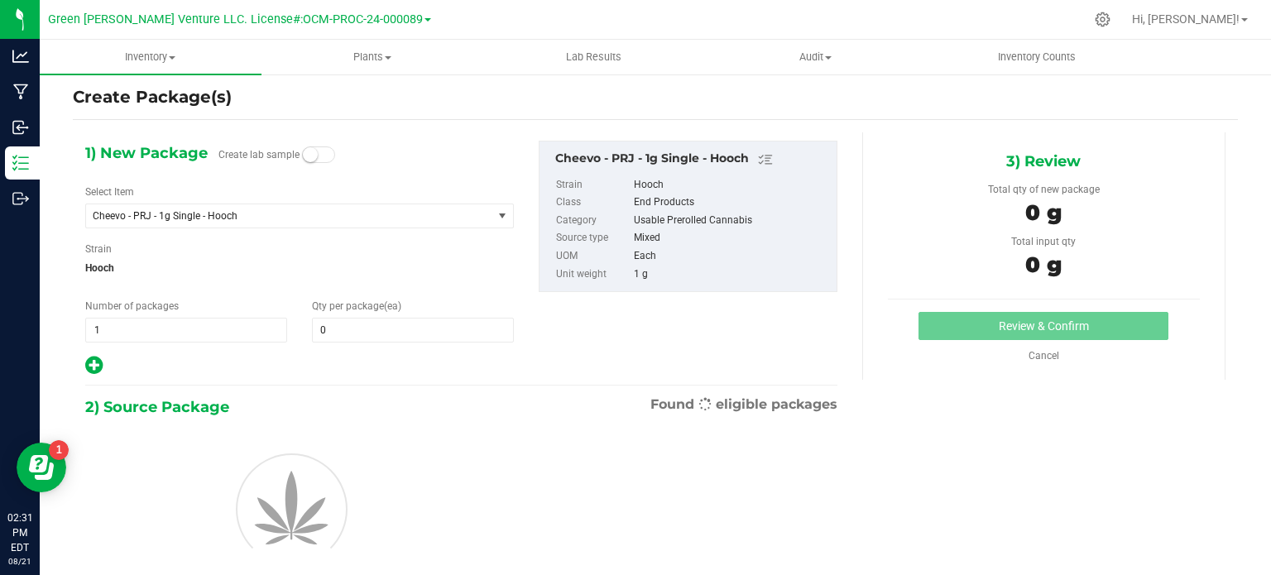
type input "0"
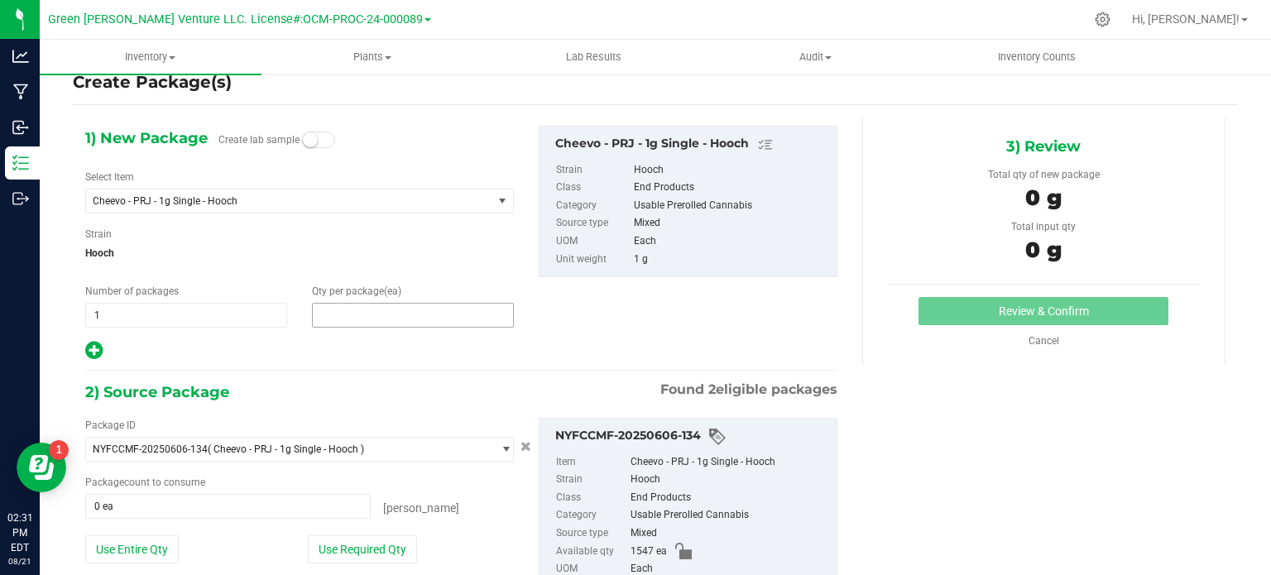
click at [331, 315] on span at bounding box center [413, 315] width 202 height 25
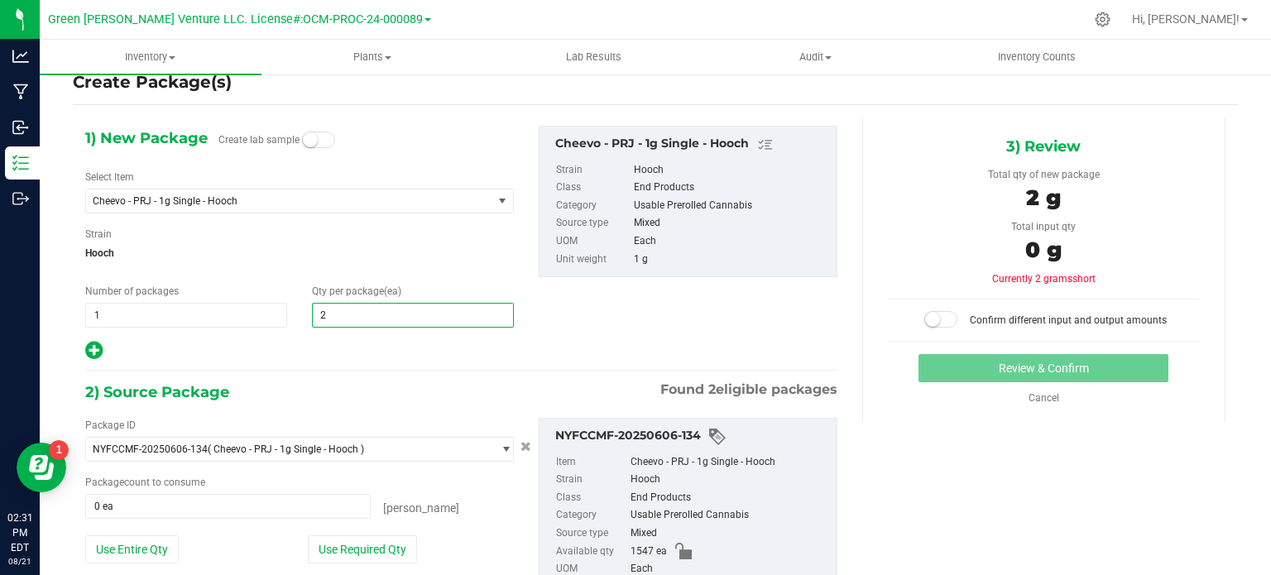
type input "20"
click at [318, 340] on div at bounding box center [299, 351] width 429 height 22
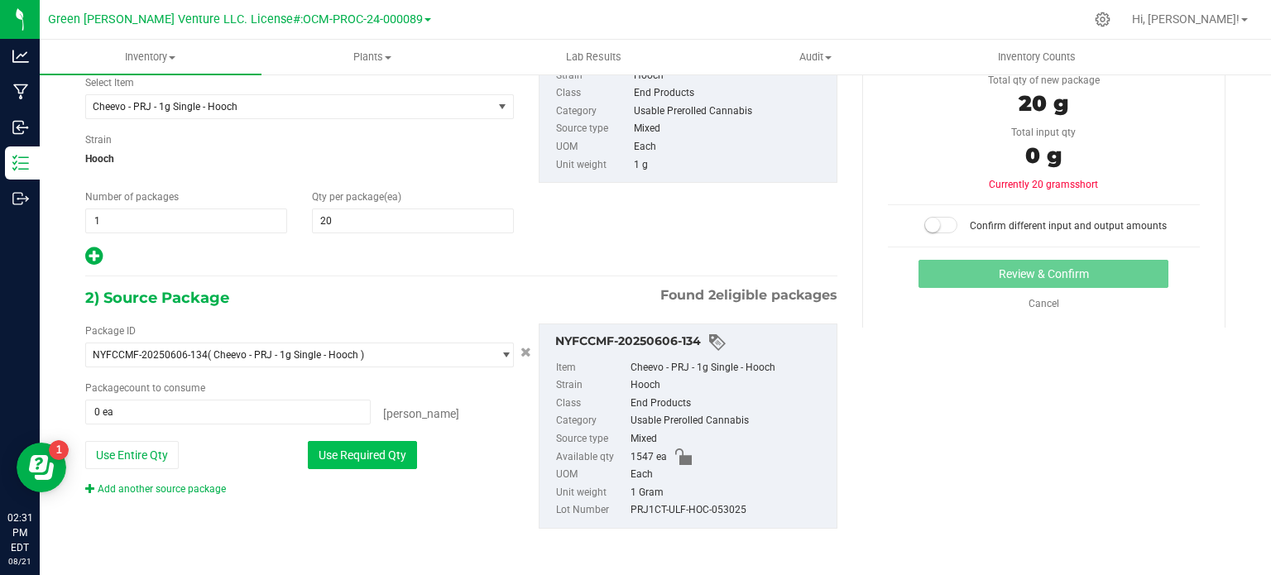
click at [341, 453] on button "Use Required Qty" at bounding box center [362, 455] width 109 height 28
type input "20 ea"
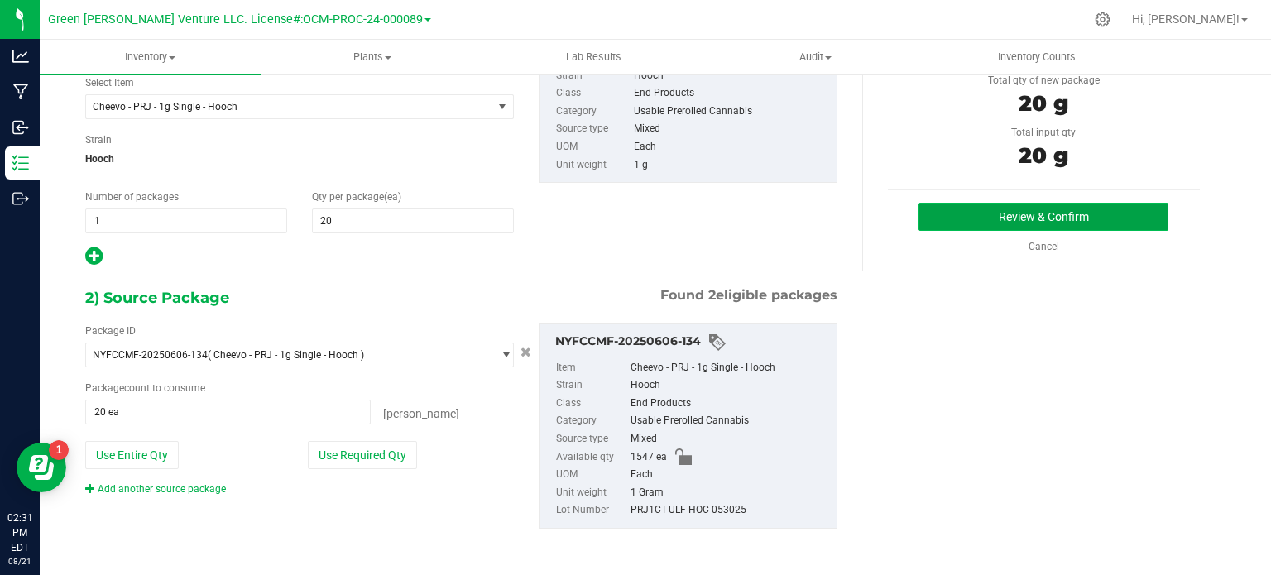
click at [956, 213] on button "Review & Confirm" at bounding box center [1043, 217] width 250 height 28
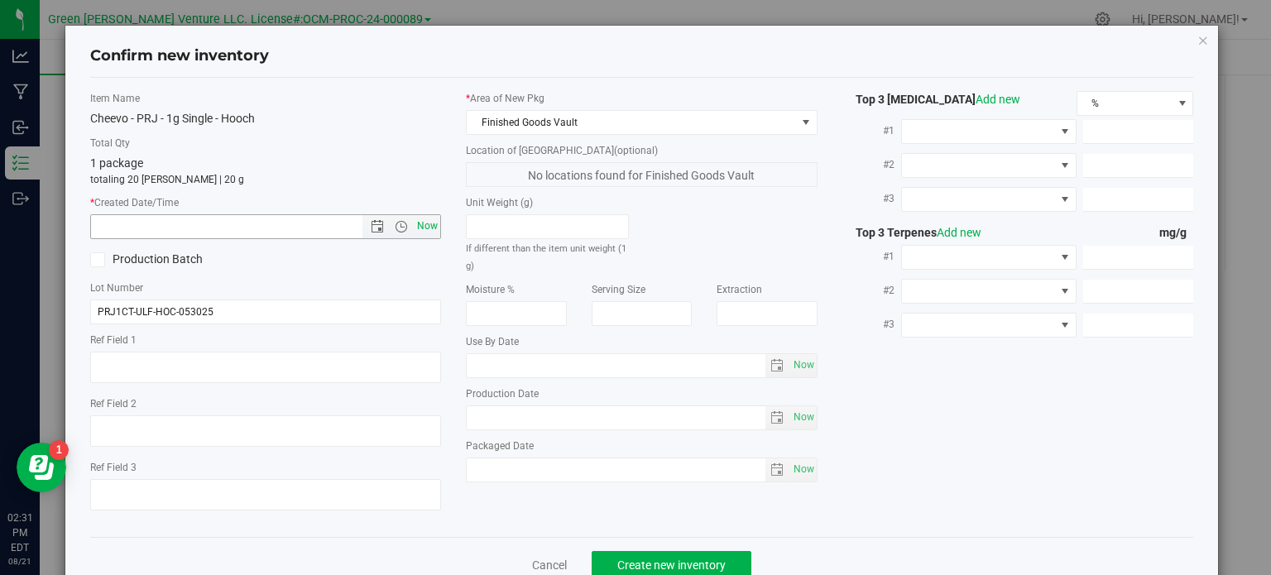
click at [428, 227] on span "Now" at bounding box center [428, 226] width 28 height 24
type input "8/21/2025 2:31 PM"
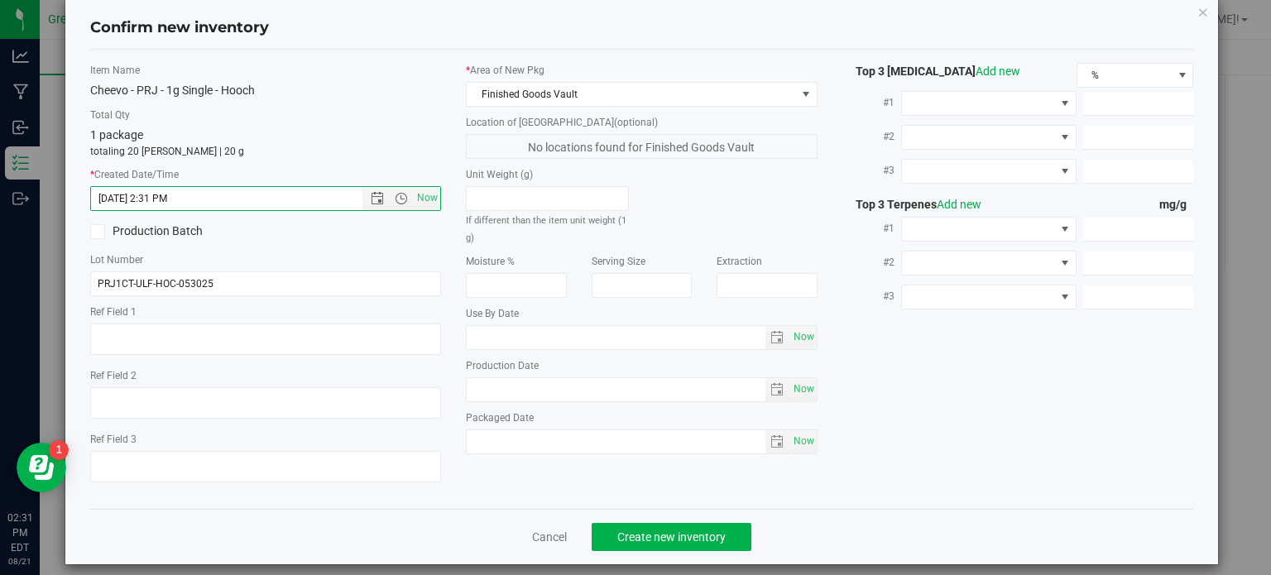
scroll to position [41, 0]
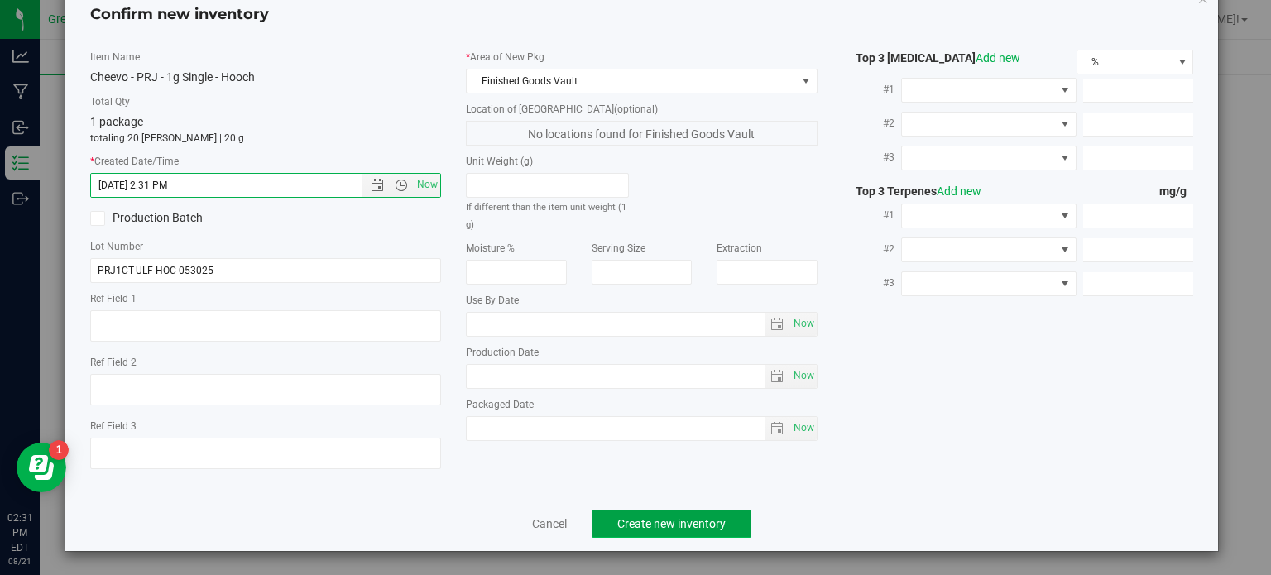
click at [665, 518] on span "Create new inventory" at bounding box center [671, 523] width 108 height 13
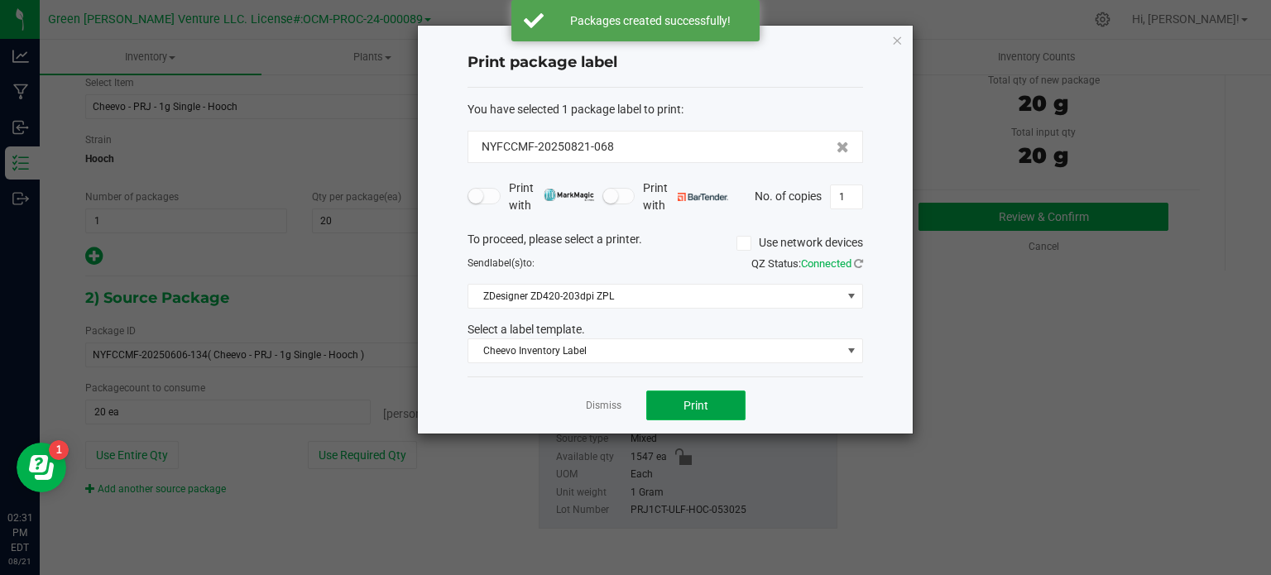
click at [697, 399] on span "Print" at bounding box center [695, 405] width 25 height 13
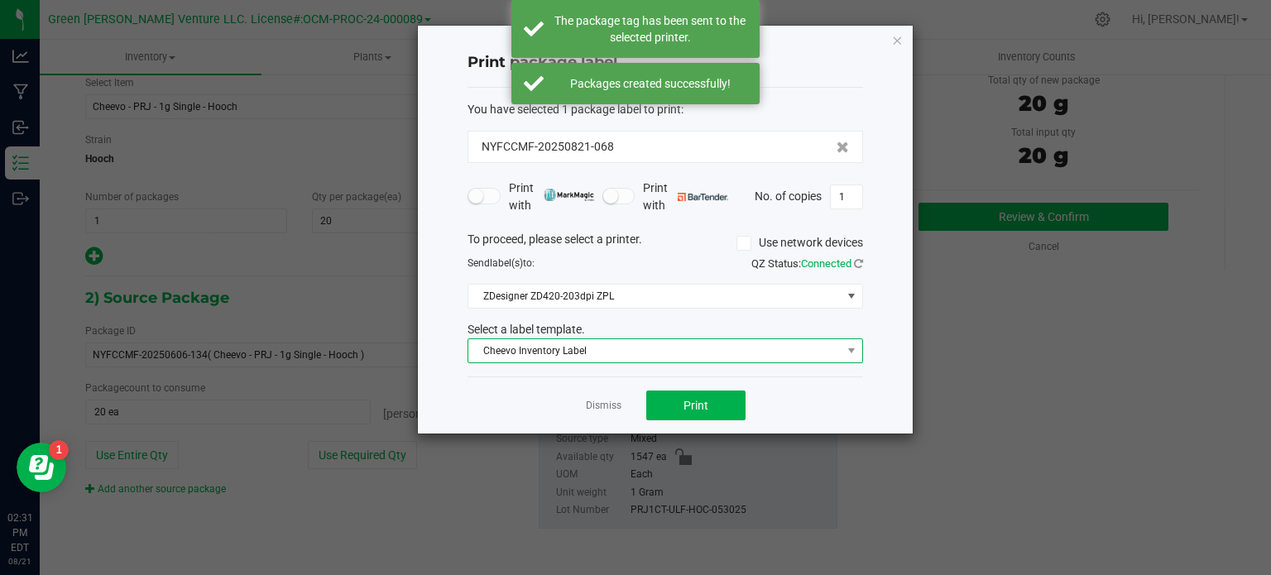
click at [673, 350] on span "Cheevo Inventory Label" at bounding box center [654, 350] width 373 height 23
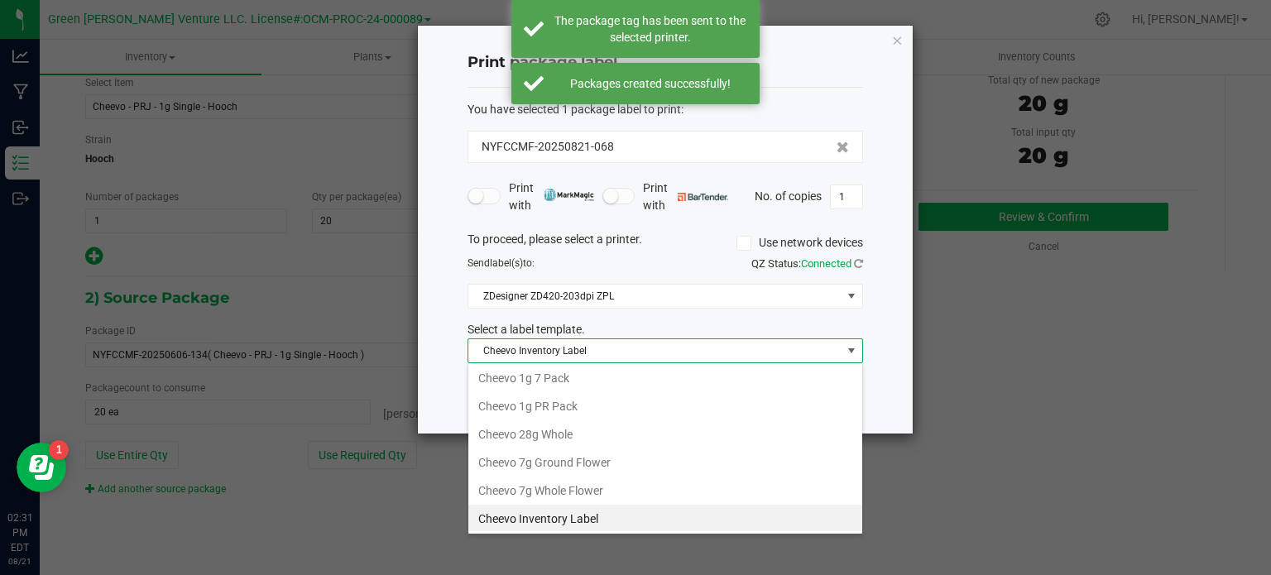
scroll to position [24, 395]
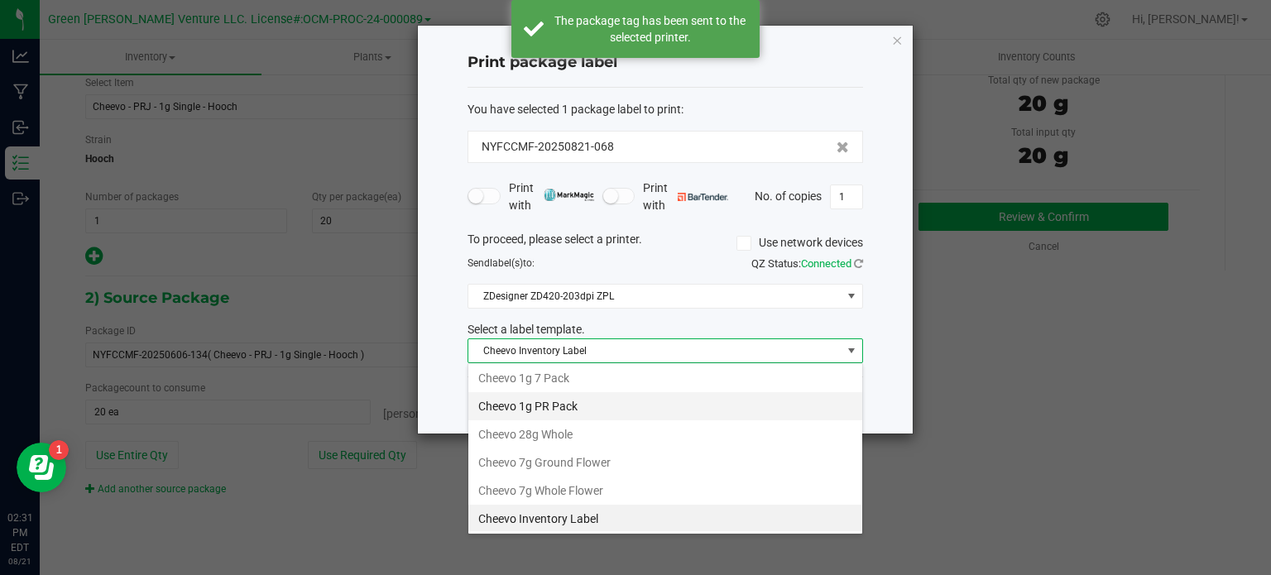
click at [554, 414] on li "Cheevo 1g PR Pack" at bounding box center [665, 406] width 394 height 28
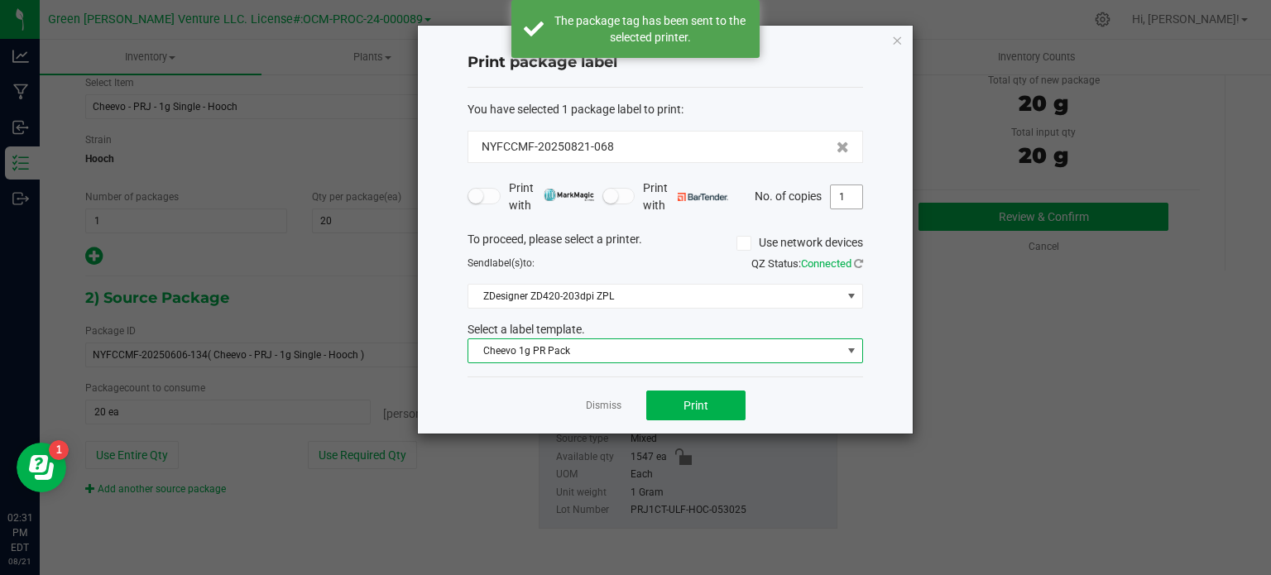
click at [848, 194] on input "1" at bounding box center [846, 196] width 31 height 23
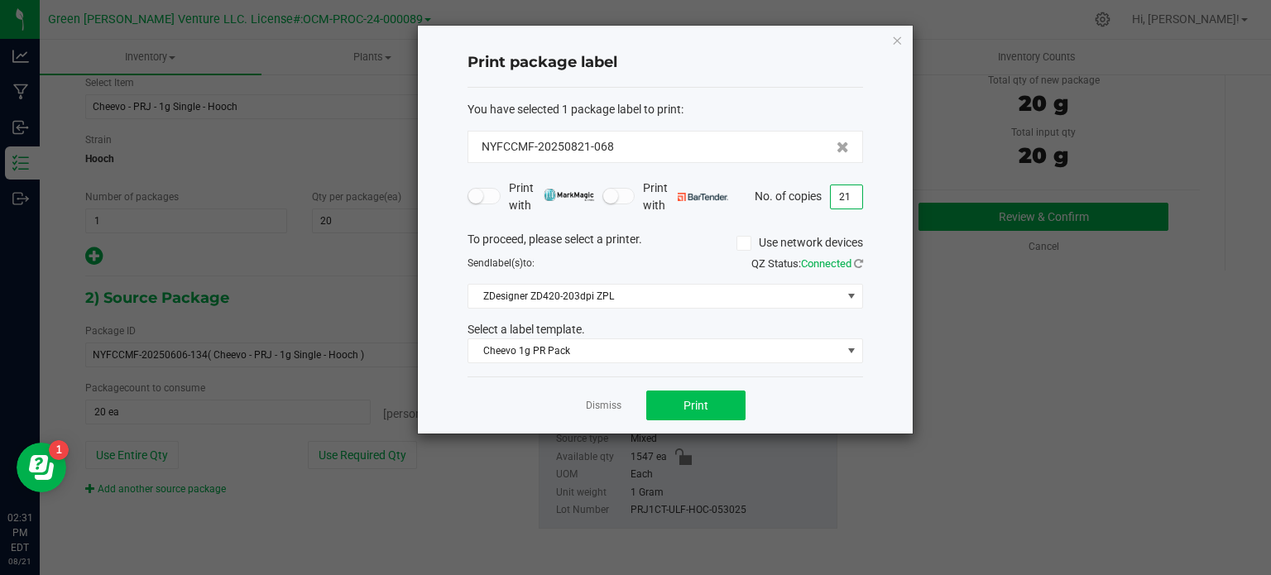
type input "21"
click at [701, 403] on span "Print" at bounding box center [695, 405] width 25 height 13
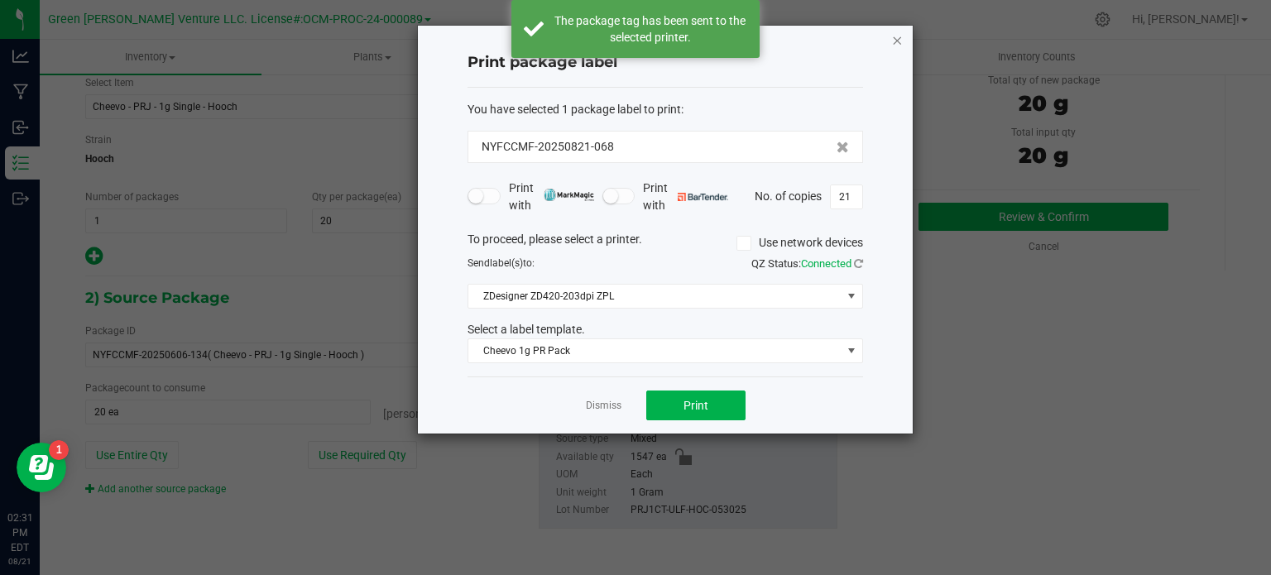
click at [894, 43] on icon "button" at bounding box center [897, 40] width 12 height 20
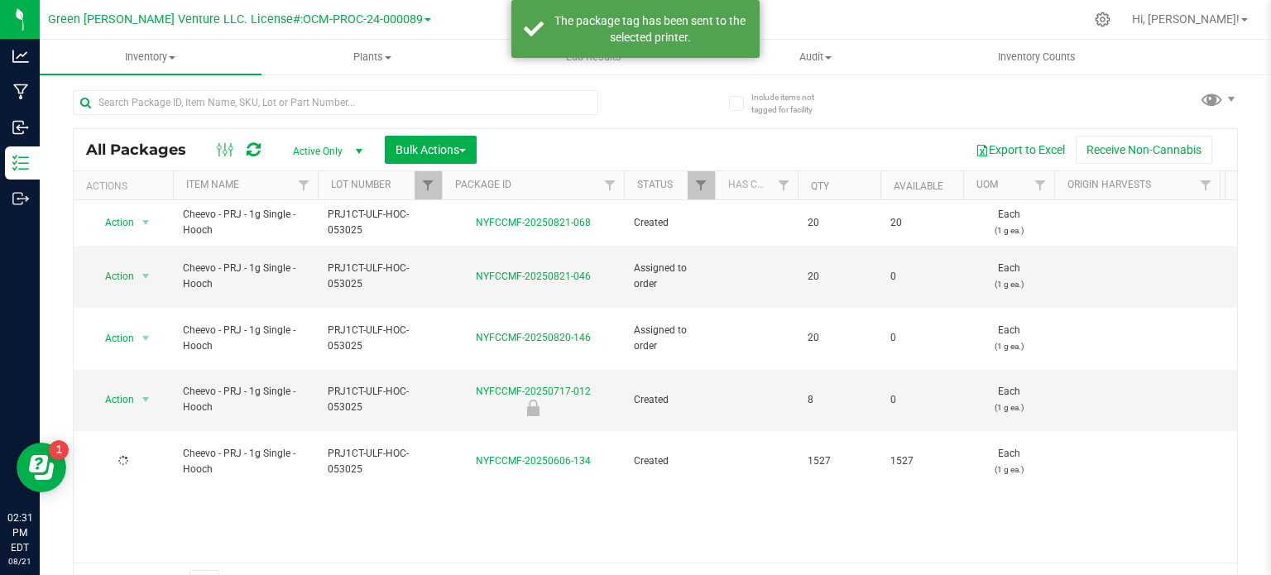
scroll to position [29, 0]
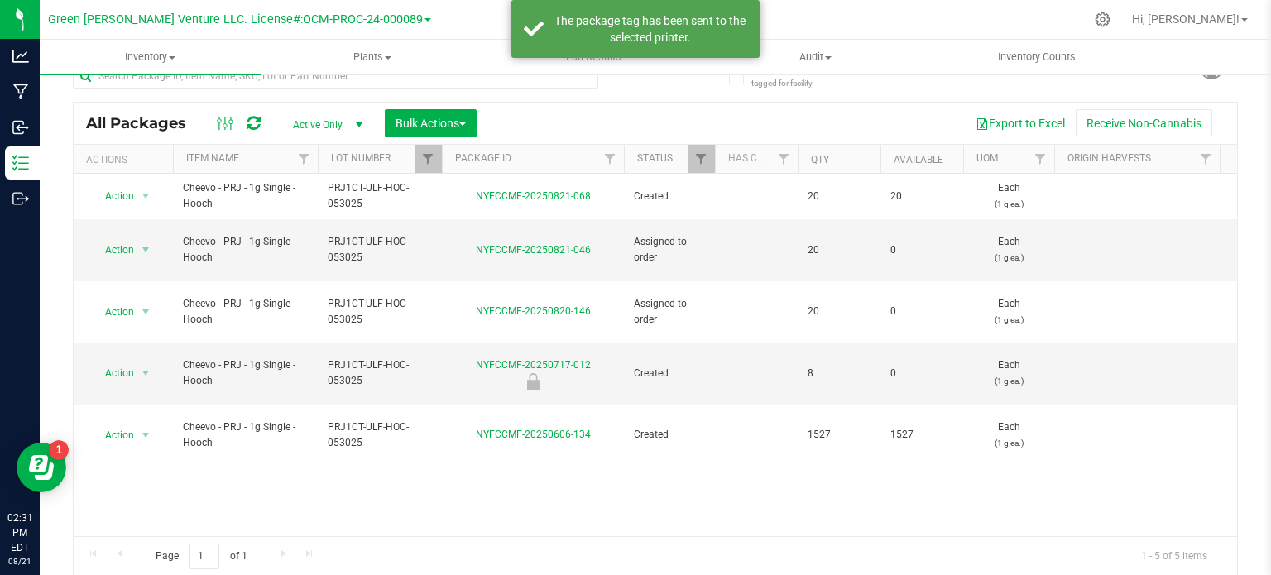
click at [413, 165] on th "Lot Number" at bounding box center [380, 159] width 124 height 29
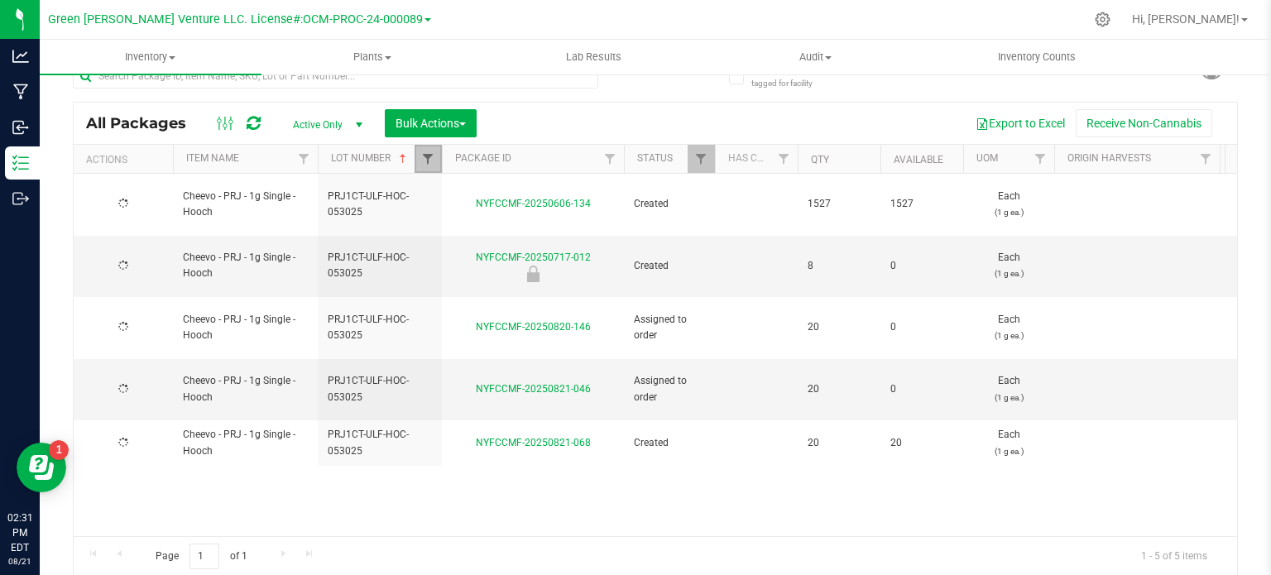
click at [428, 157] on span "Filter" at bounding box center [427, 158] width 13 height 13
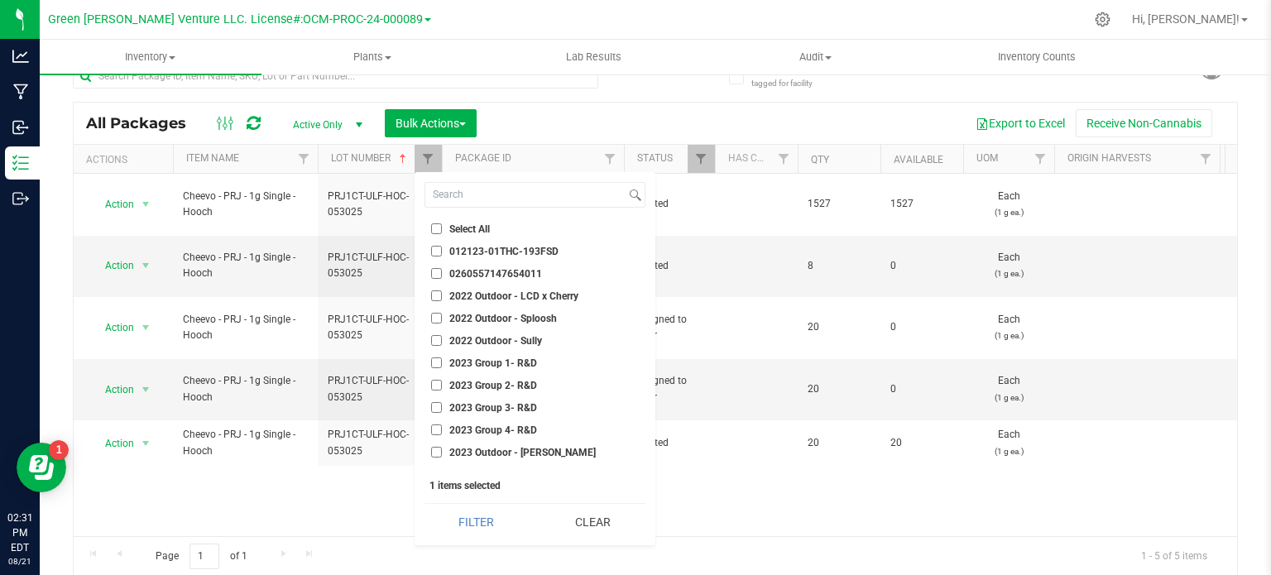
drag, startPoint x: 596, startPoint y: 530, endPoint x: 473, endPoint y: 282, distance: 276.0
click at [596, 529] on button "Clear" at bounding box center [592, 522] width 105 height 36
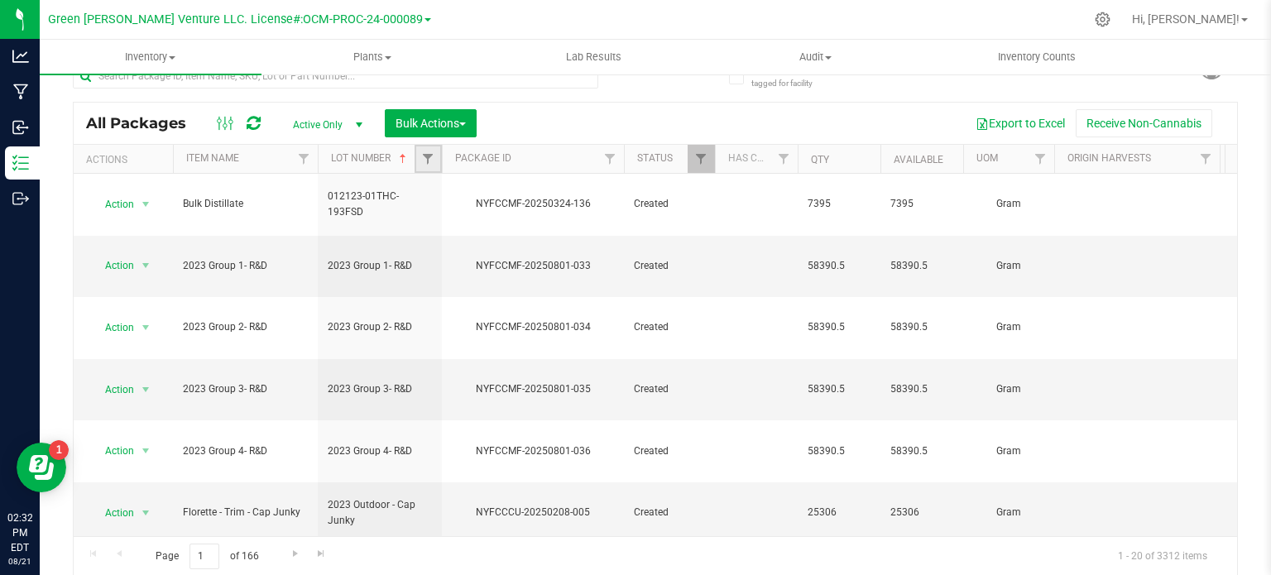
click at [432, 151] on link "Filter" at bounding box center [428, 159] width 27 height 28
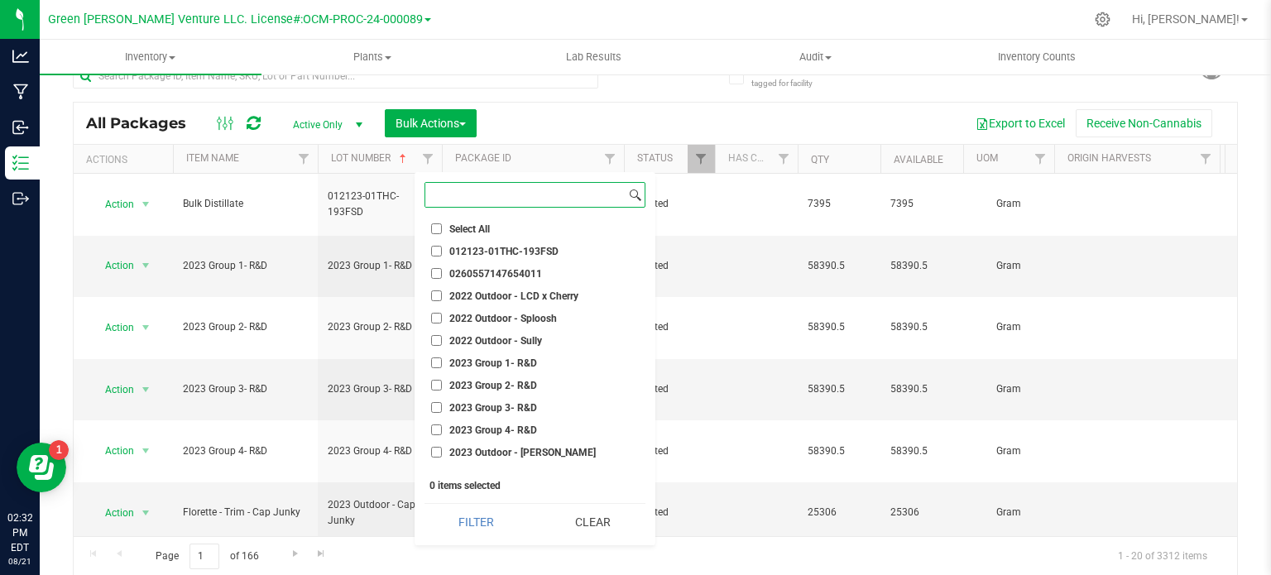
click at [452, 195] on input at bounding box center [525, 195] width 200 height 24
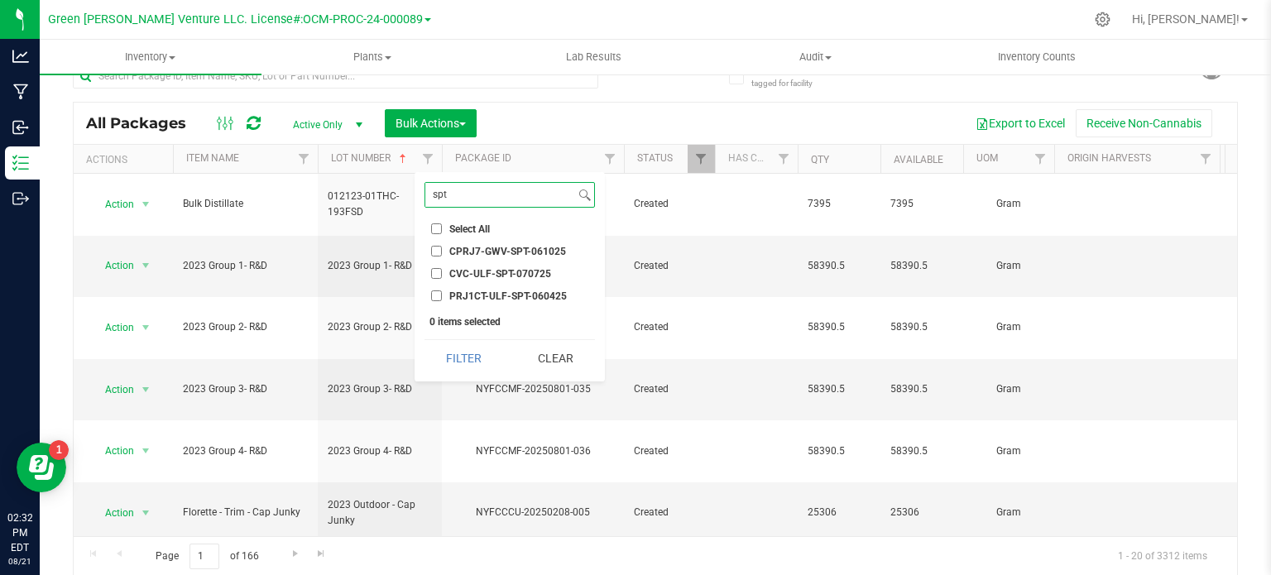
type input "spt"
click at [436, 294] on input "PRJ1CT-ULF-SPT-060425" at bounding box center [436, 295] width 11 height 11
checkbox input "true"
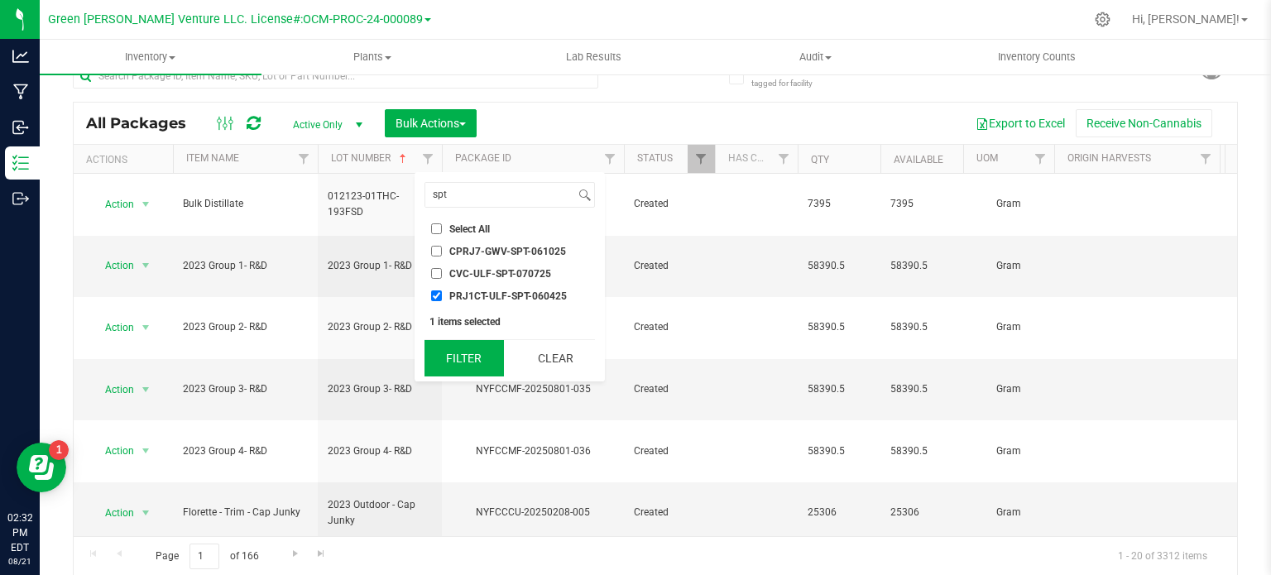
click at [449, 360] on button "Filter" at bounding box center [463, 358] width 79 height 36
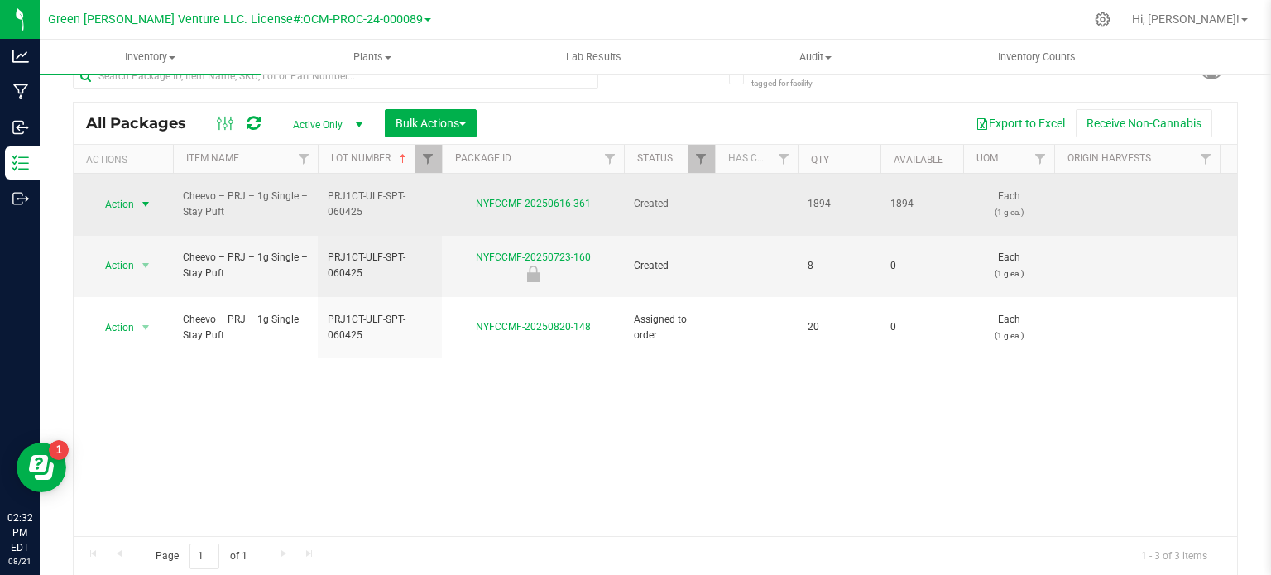
click at [136, 196] on span "select" at bounding box center [146, 204] width 21 height 23
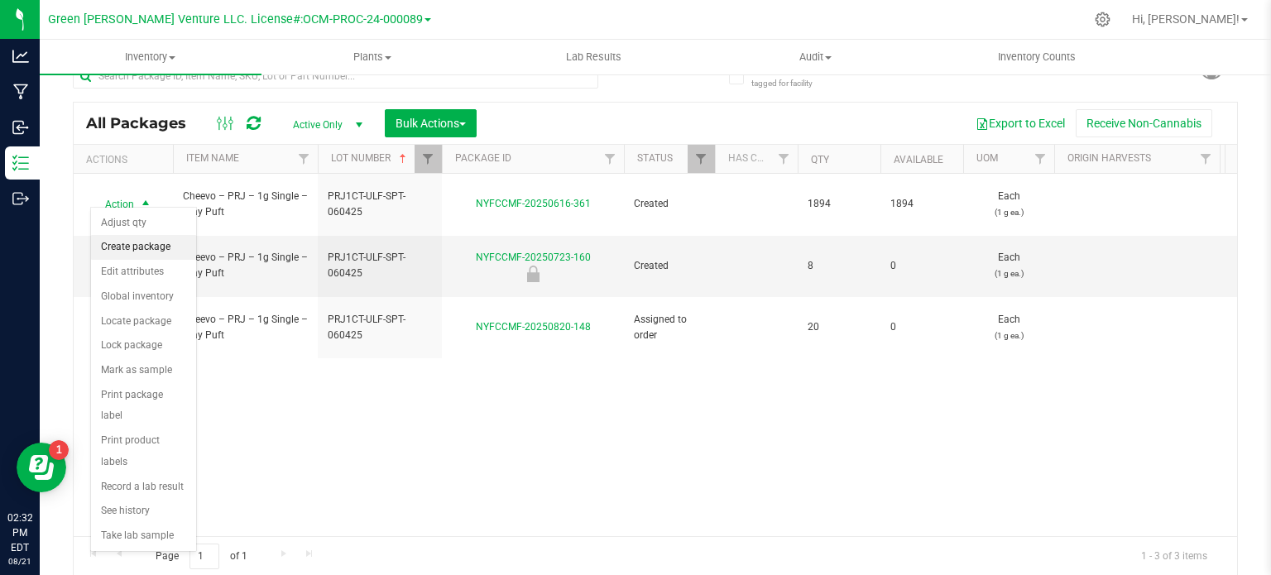
click at [135, 252] on li "Create package" at bounding box center [143, 247] width 105 height 25
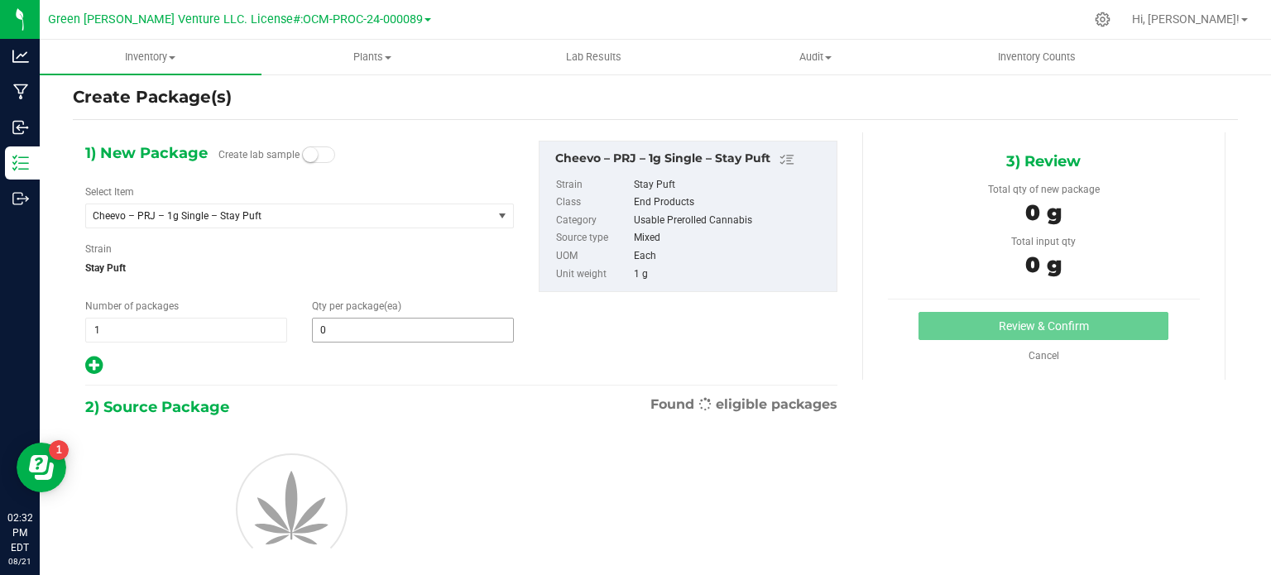
scroll to position [29, 0]
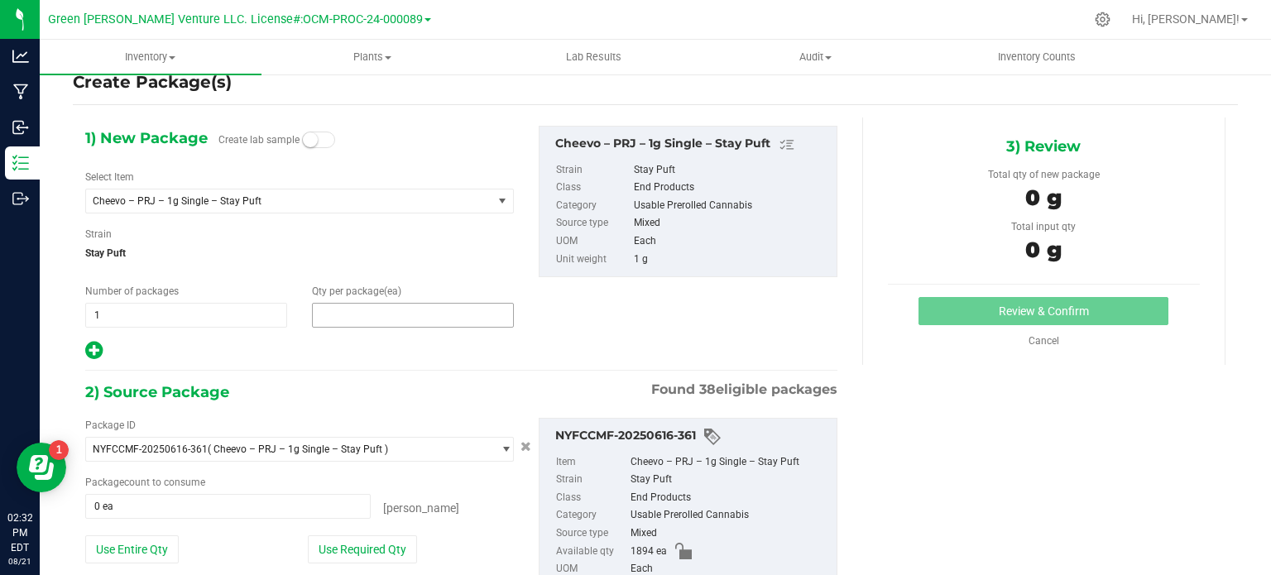
click at [325, 316] on span at bounding box center [413, 315] width 202 height 25
type input "20"
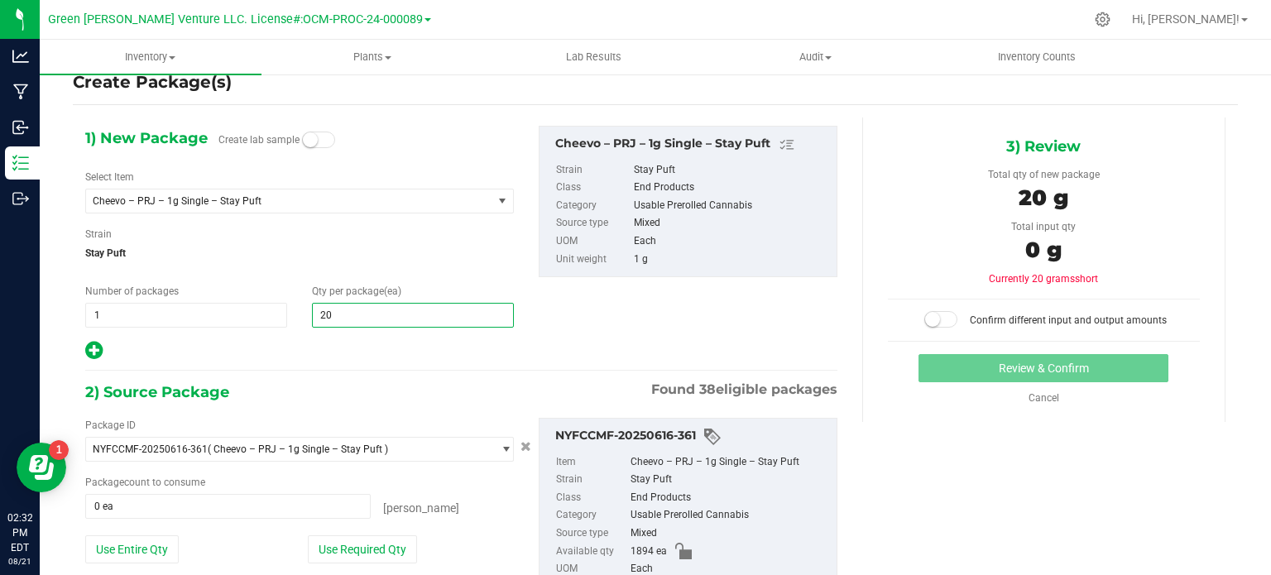
type input "20"
click at [318, 344] on div at bounding box center [299, 351] width 429 height 22
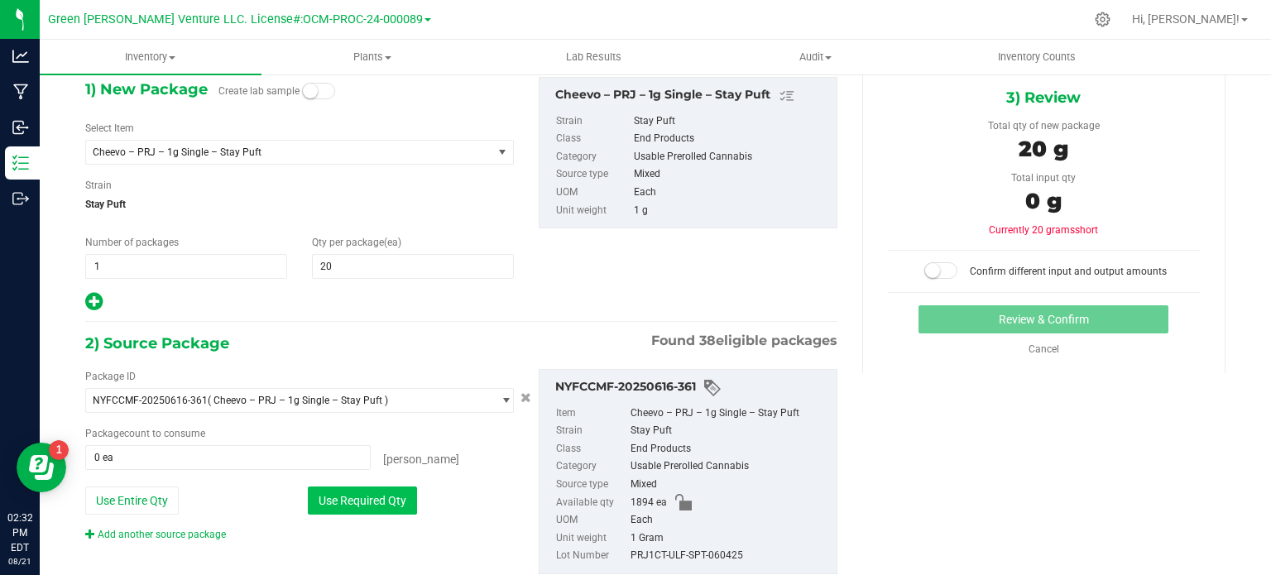
scroll to position [123, 0]
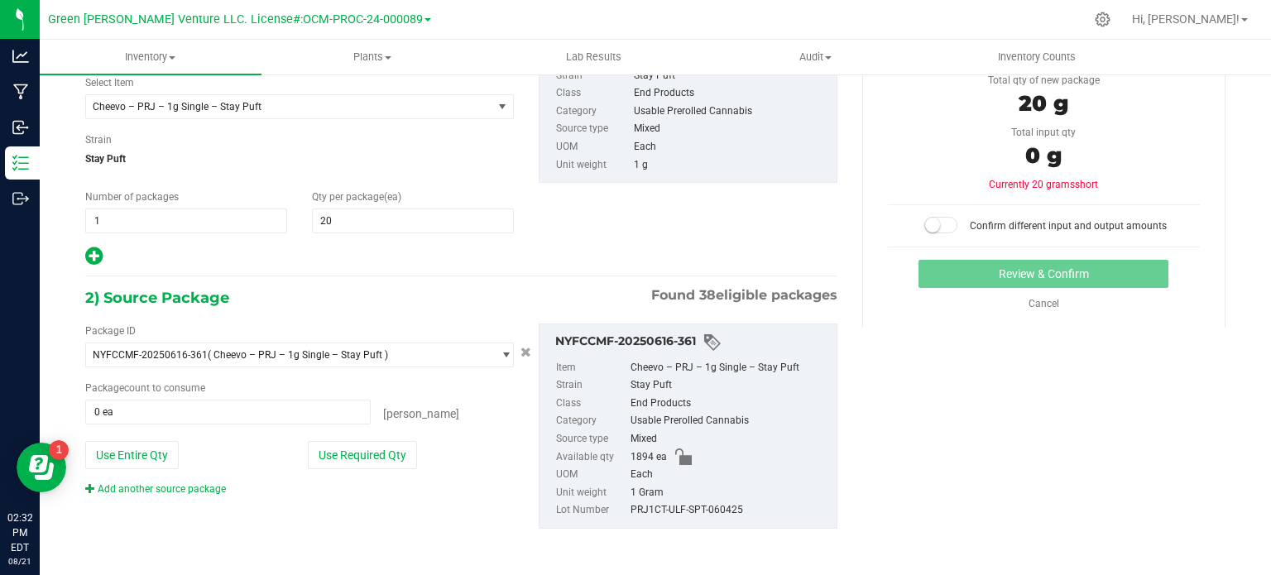
drag, startPoint x: 372, startPoint y: 450, endPoint x: 457, endPoint y: 415, distance: 91.6
click at [373, 450] on button "Use Required Qty" at bounding box center [362, 455] width 109 height 28
type input "20 ea"
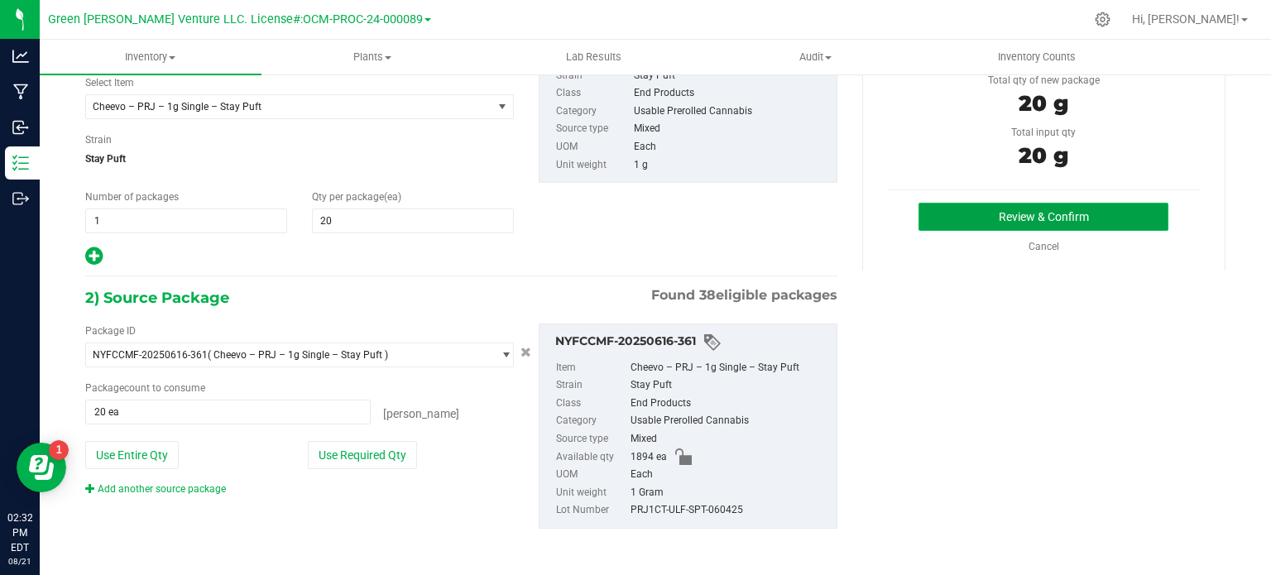
click at [980, 213] on button "Review & Confirm" at bounding box center [1043, 217] width 250 height 28
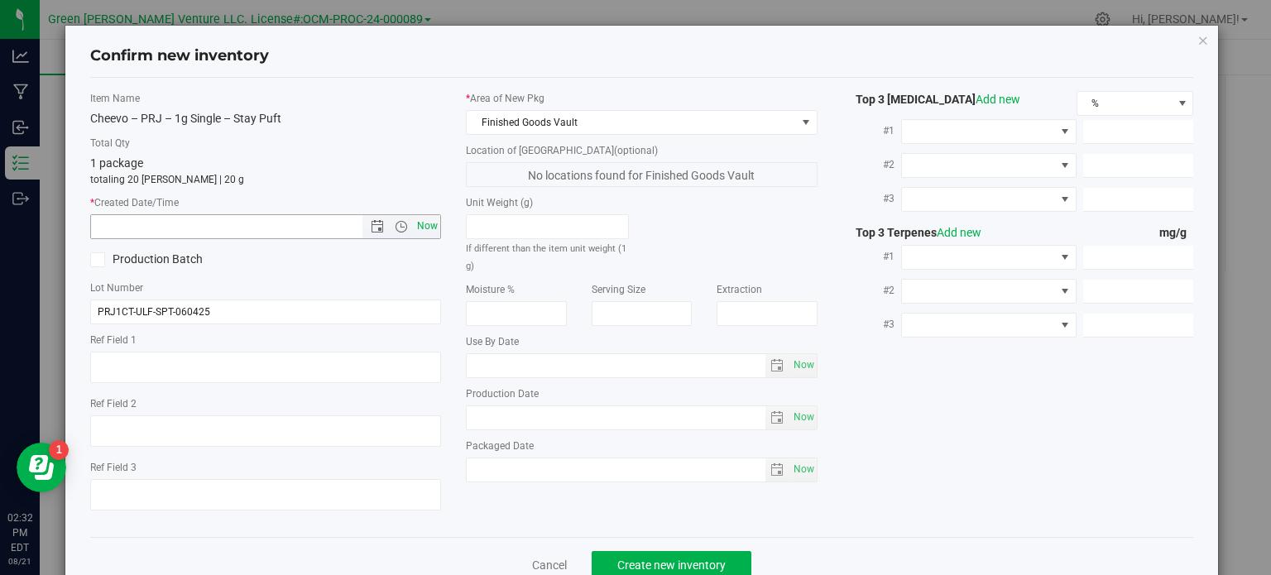
click at [422, 224] on span "Now" at bounding box center [428, 226] width 28 height 24
type input "8/21/2025 2:32 PM"
click at [645, 558] on span "Create new inventory" at bounding box center [671, 564] width 108 height 13
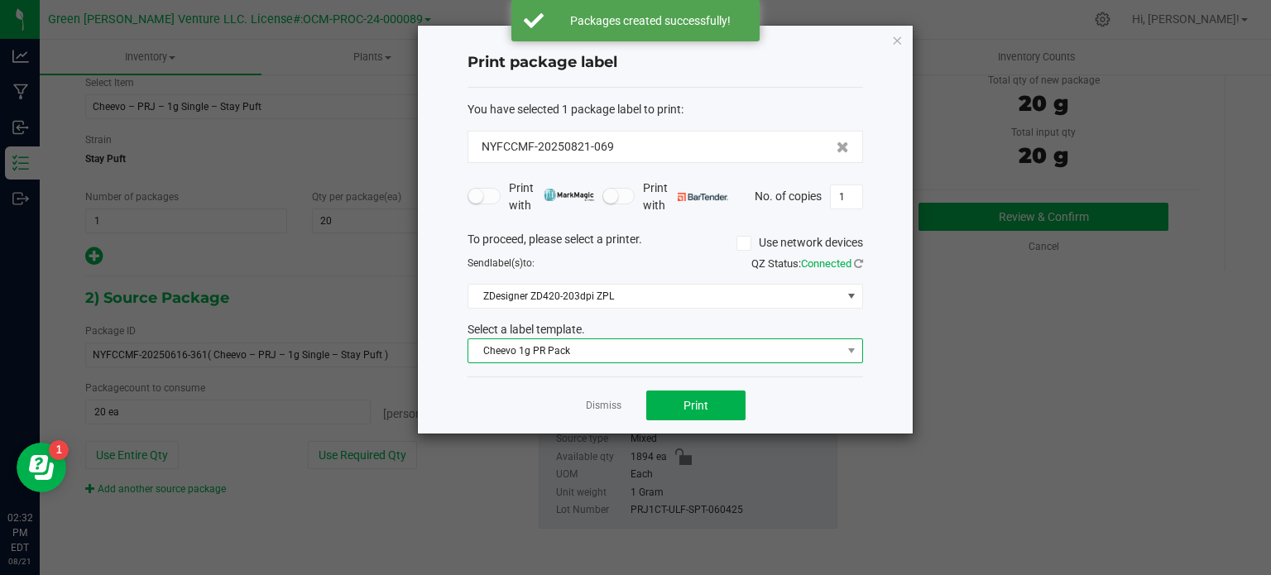
click at [613, 349] on span "Cheevo 1g PR Pack" at bounding box center [654, 350] width 373 height 23
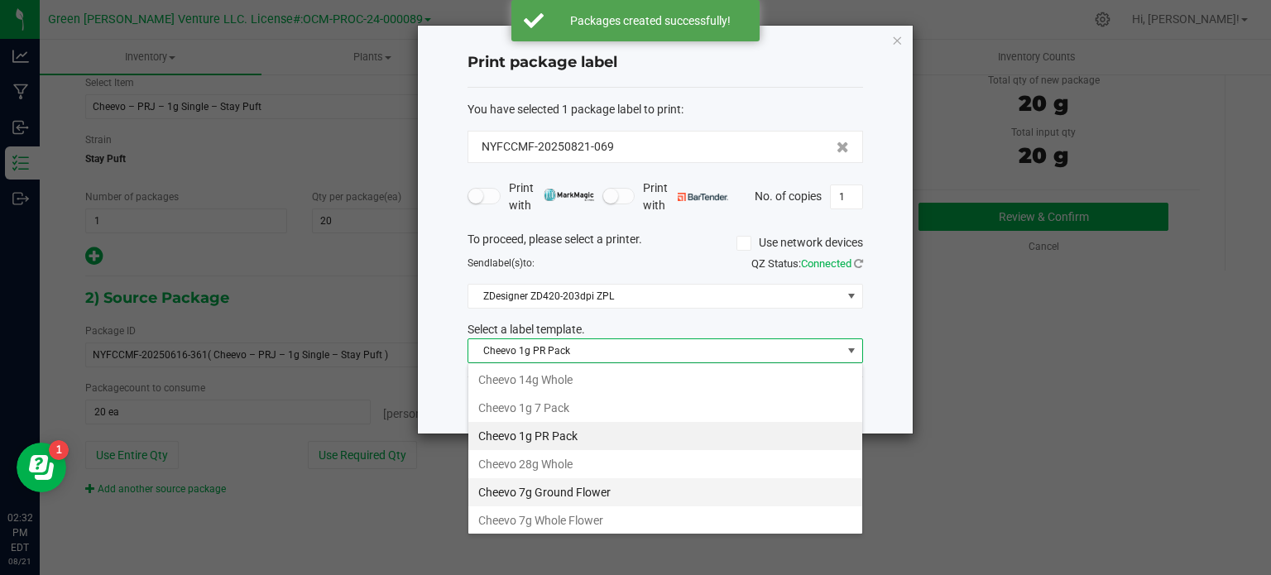
scroll to position [83, 0]
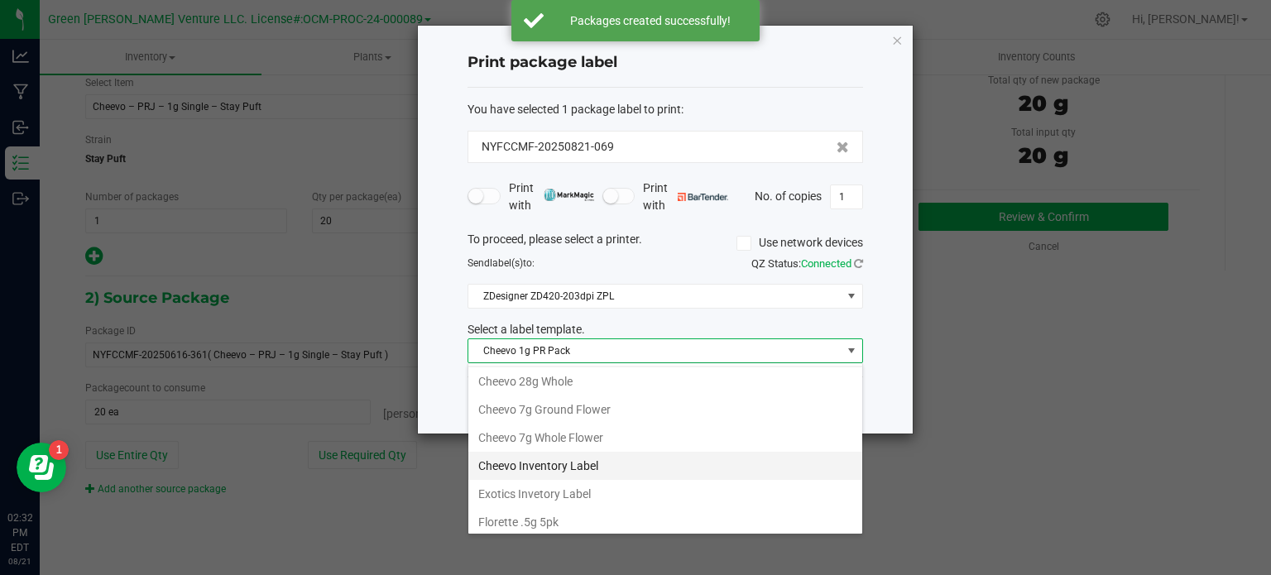
click at [563, 459] on li "Cheevo Inventory Label" at bounding box center [665, 466] width 394 height 28
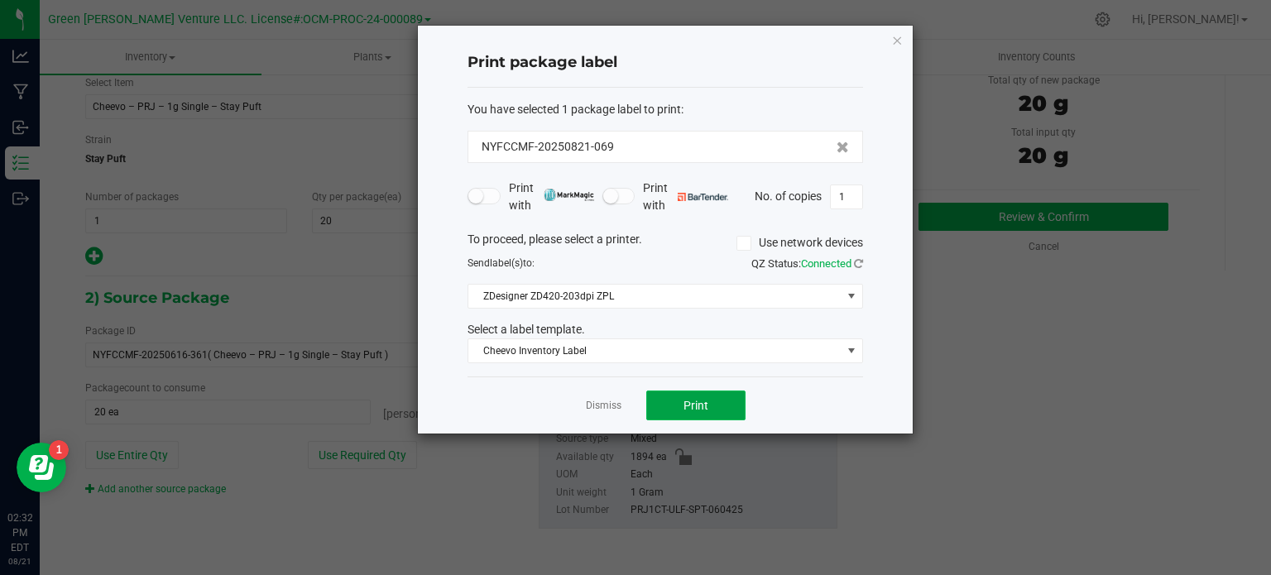
click at [683, 403] on span "Print" at bounding box center [695, 405] width 25 height 13
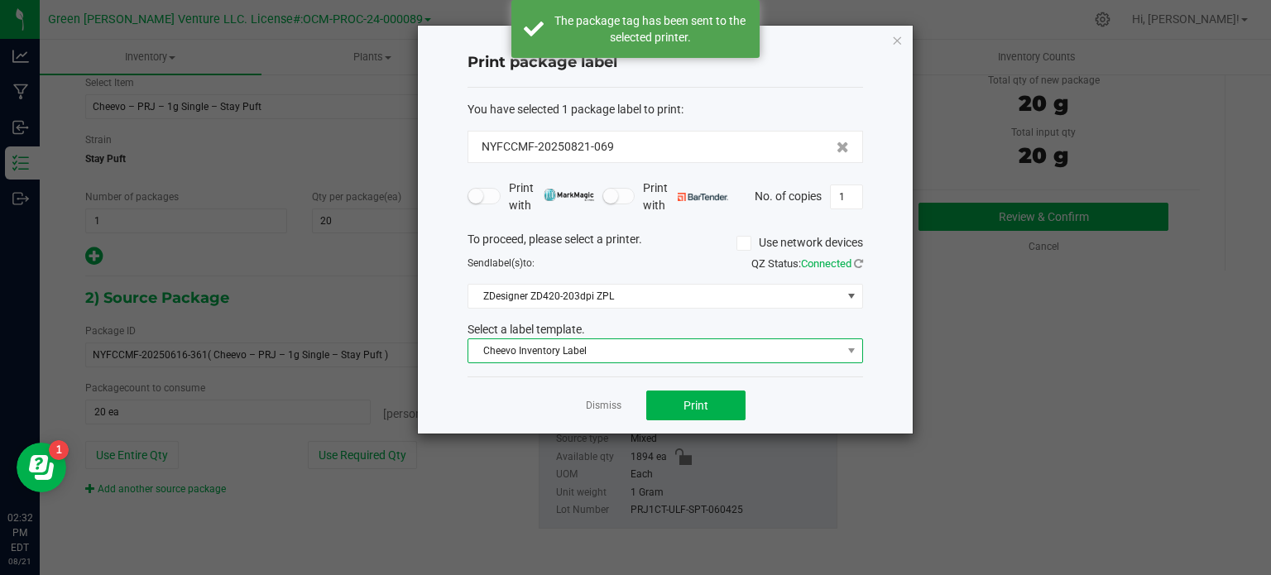
click at [625, 350] on span "Cheevo Inventory Label" at bounding box center [654, 350] width 373 height 23
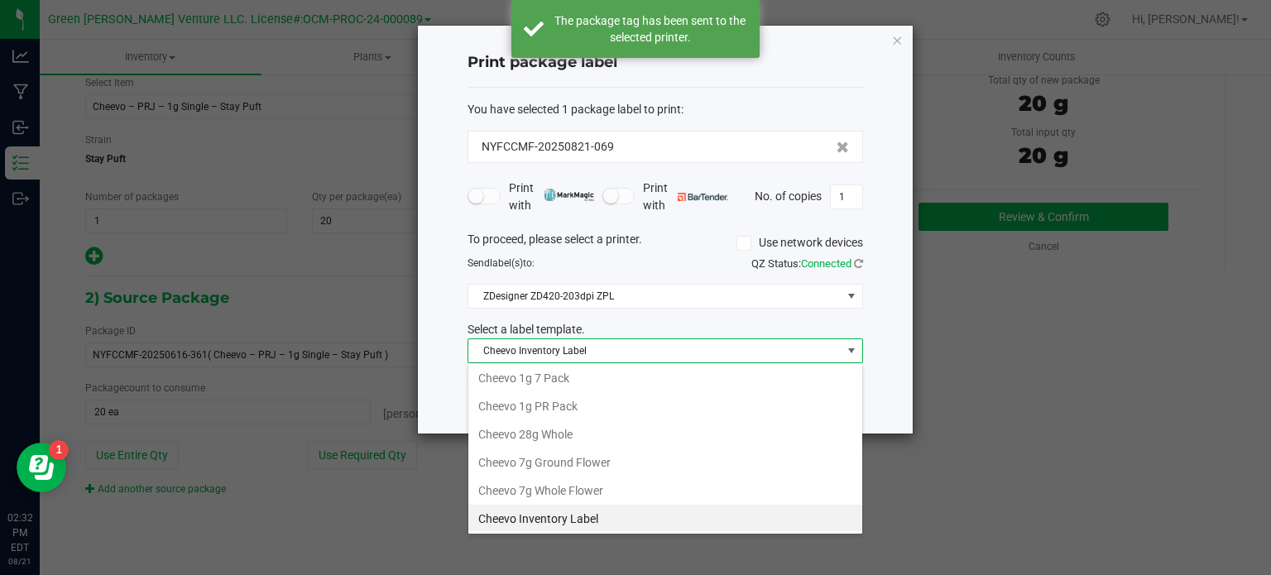
scroll to position [24, 395]
click at [576, 387] on li "Cheevo 1g 7 Pack" at bounding box center [665, 378] width 394 height 28
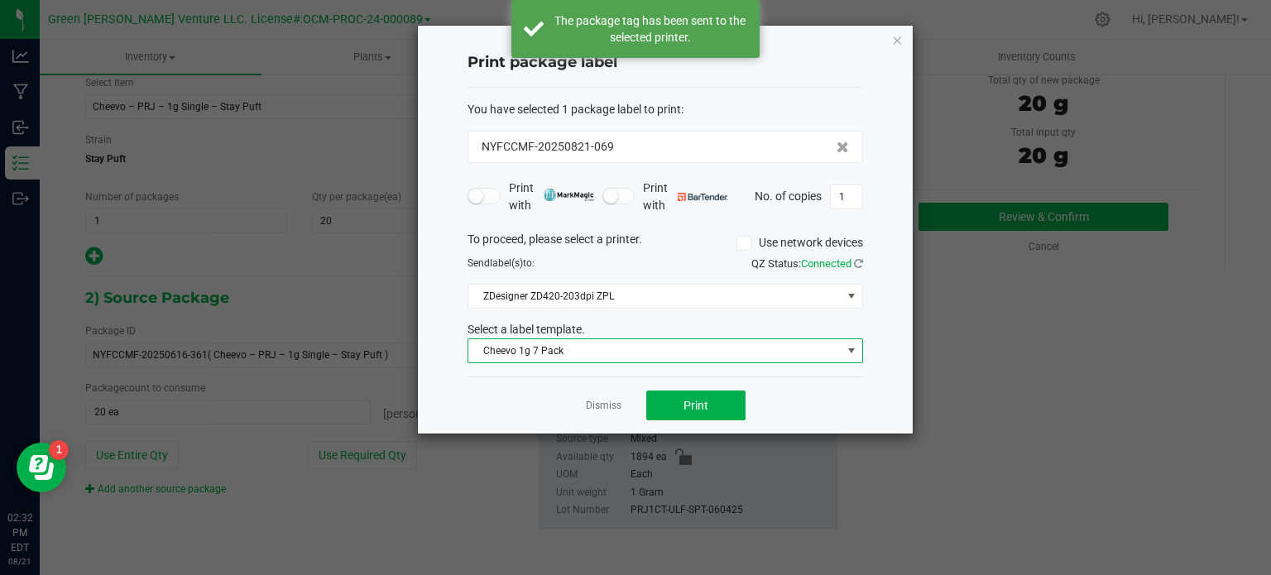
click at [569, 357] on span "Cheevo 1g 7 Pack" at bounding box center [654, 350] width 373 height 23
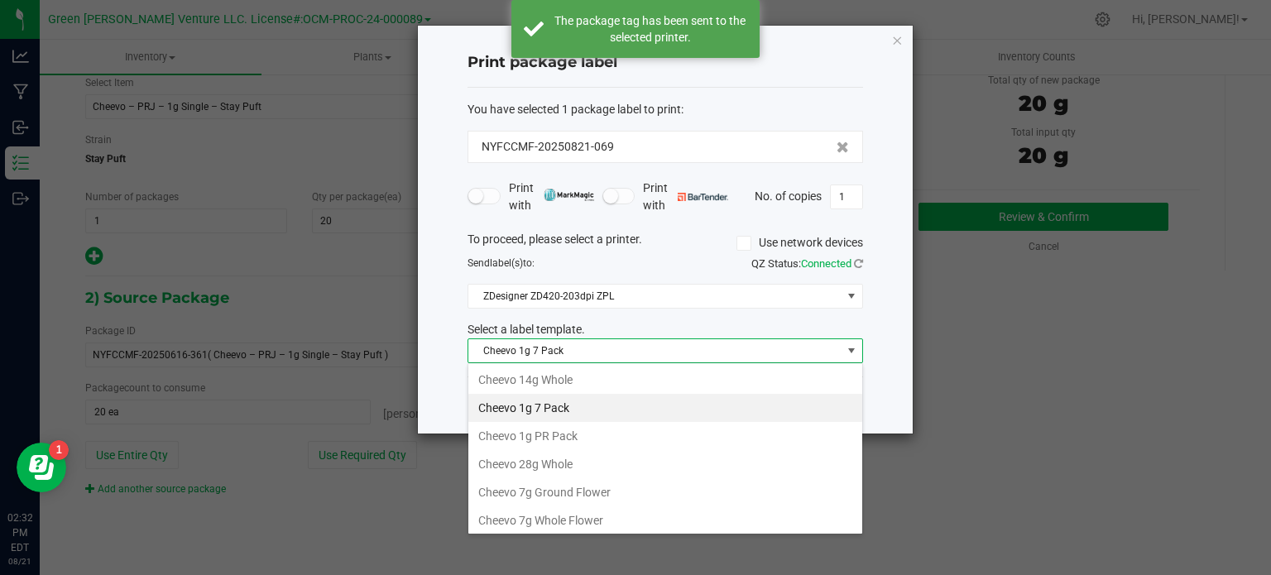
click at [563, 403] on li "Cheevo 1g 7 Pack" at bounding box center [665, 408] width 394 height 28
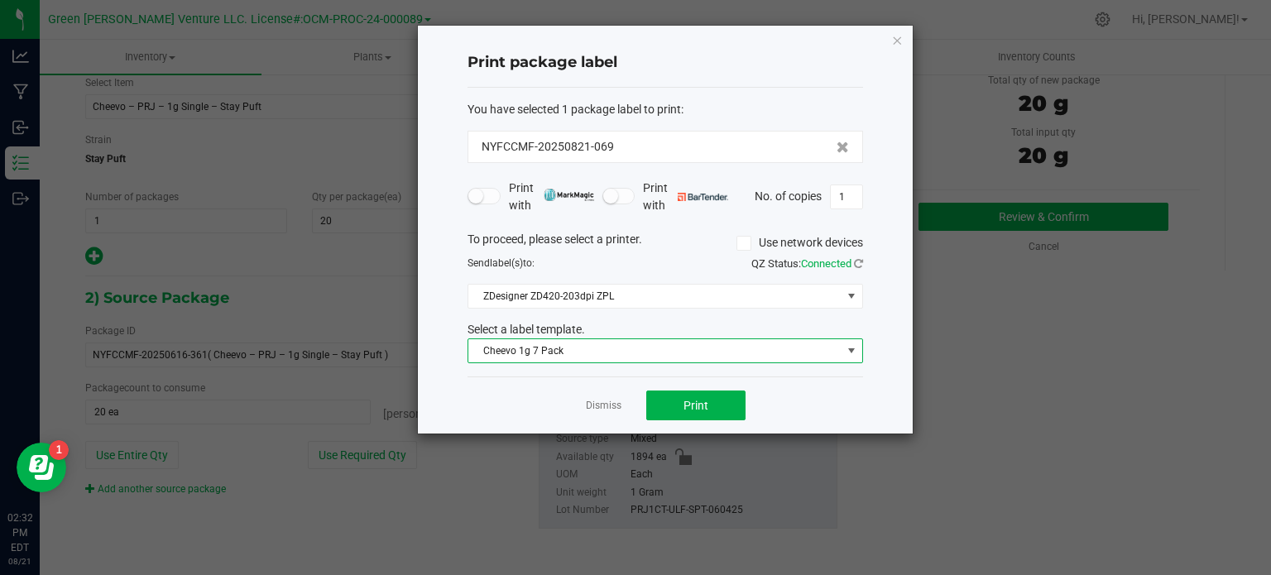
click at [559, 347] on span "Cheevo 1g 7 Pack" at bounding box center [654, 350] width 373 height 23
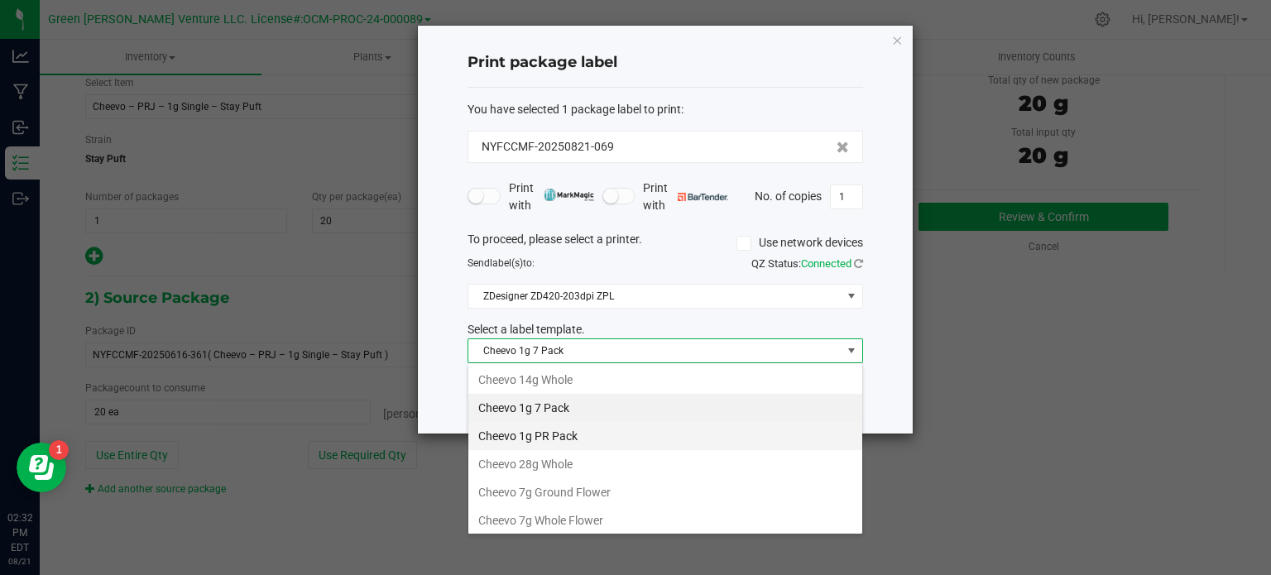
click at [560, 436] on li "Cheevo 1g PR Pack" at bounding box center [665, 436] width 394 height 28
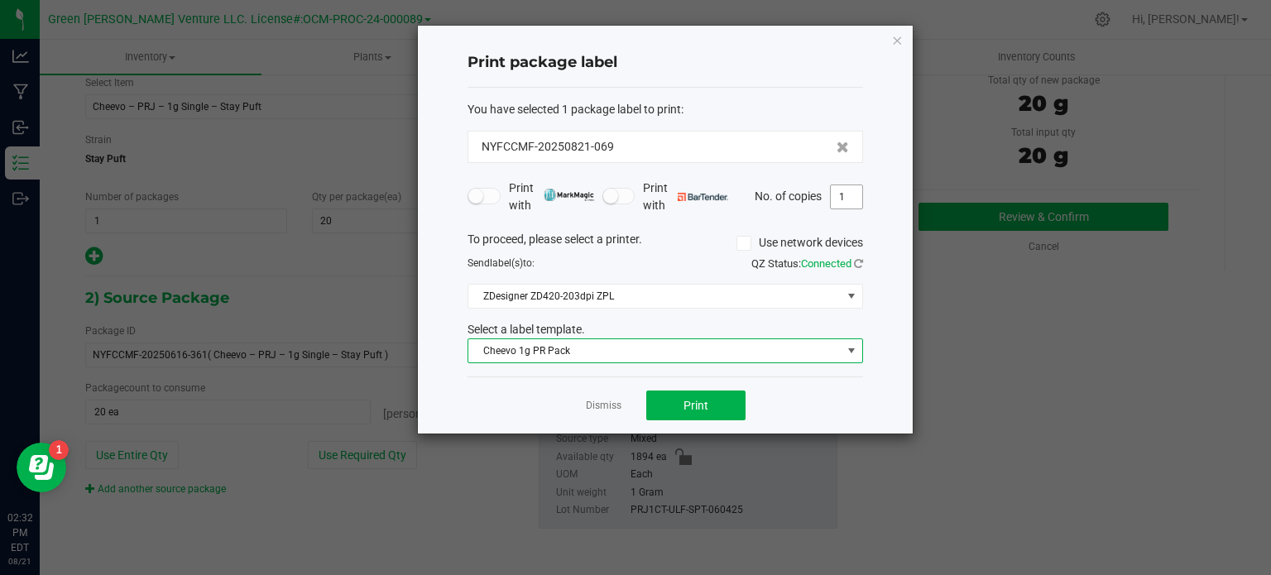
click at [847, 204] on input "1" at bounding box center [846, 196] width 31 height 23
type input "21"
click at [712, 415] on button "Print" at bounding box center [695, 406] width 99 height 30
click at [899, 44] on icon "button" at bounding box center [897, 40] width 12 height 20
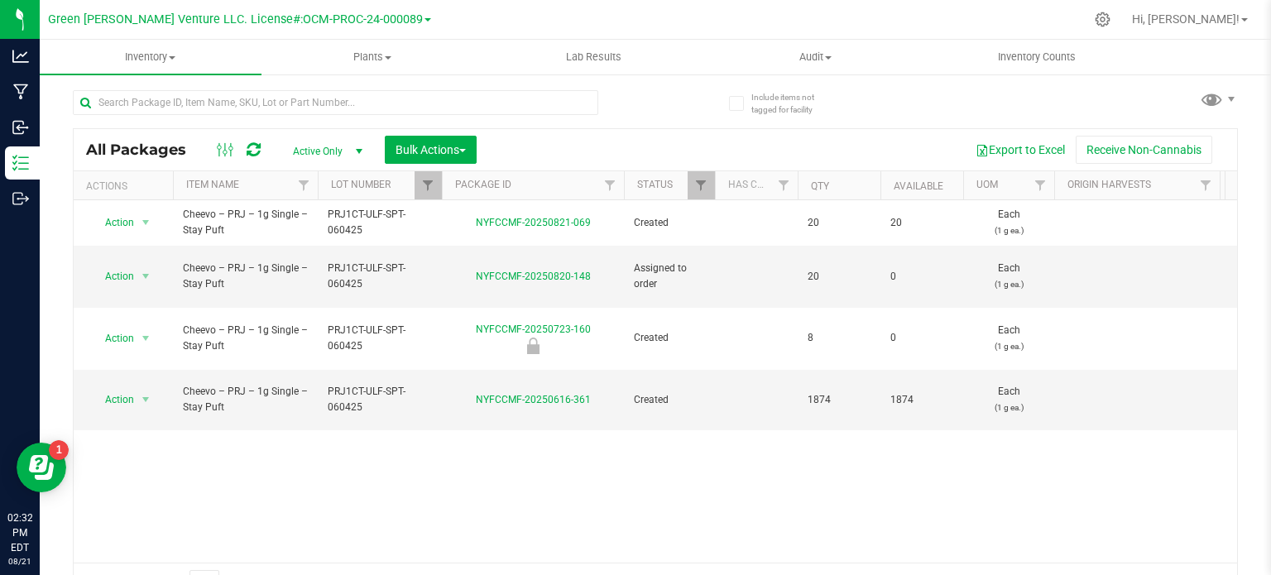
scroll to position [29, 0]
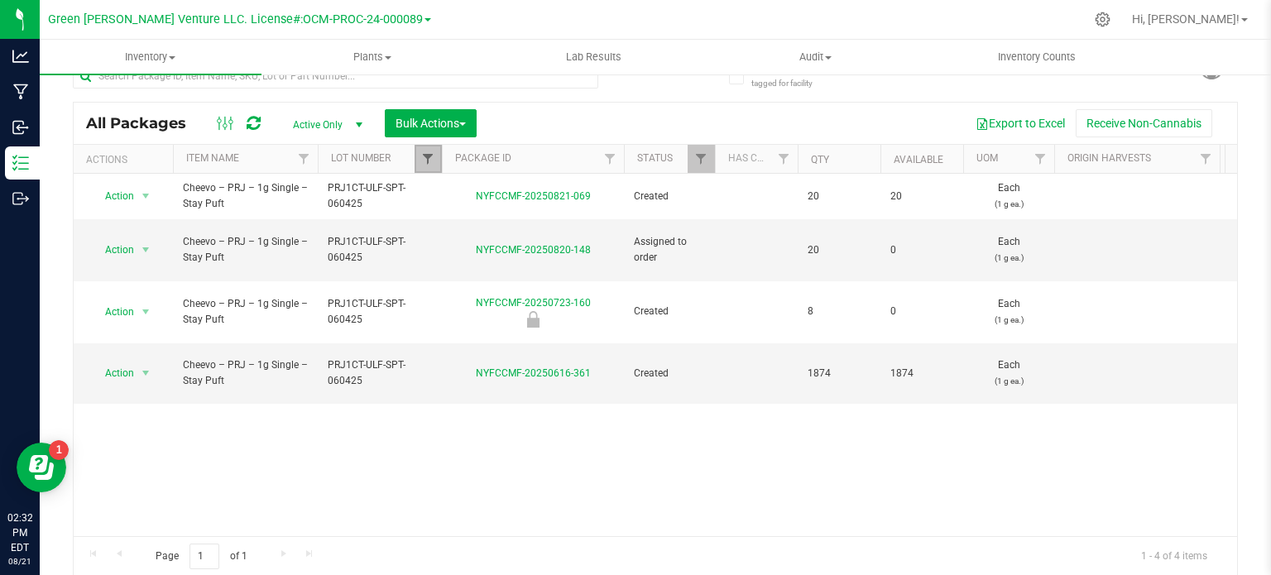
click at [428, 156] on span "Filter" at bounding box center [427, 158] width 13 height 13
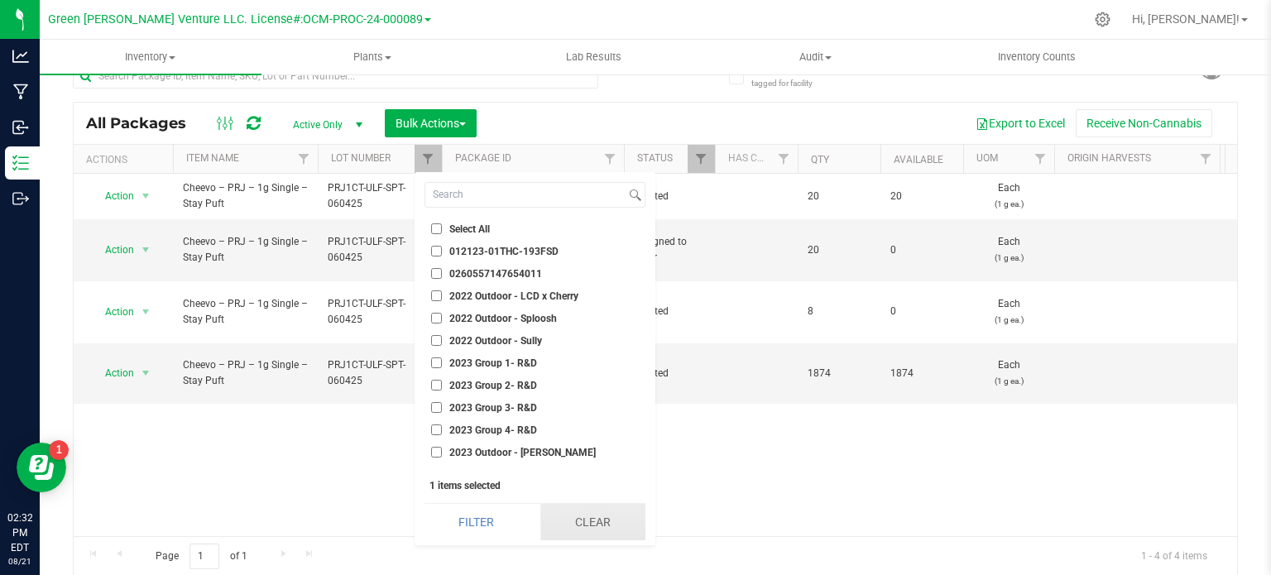
click at [592, 512] on button "Clear" at bounding box center [592, 522] width 105 height 36
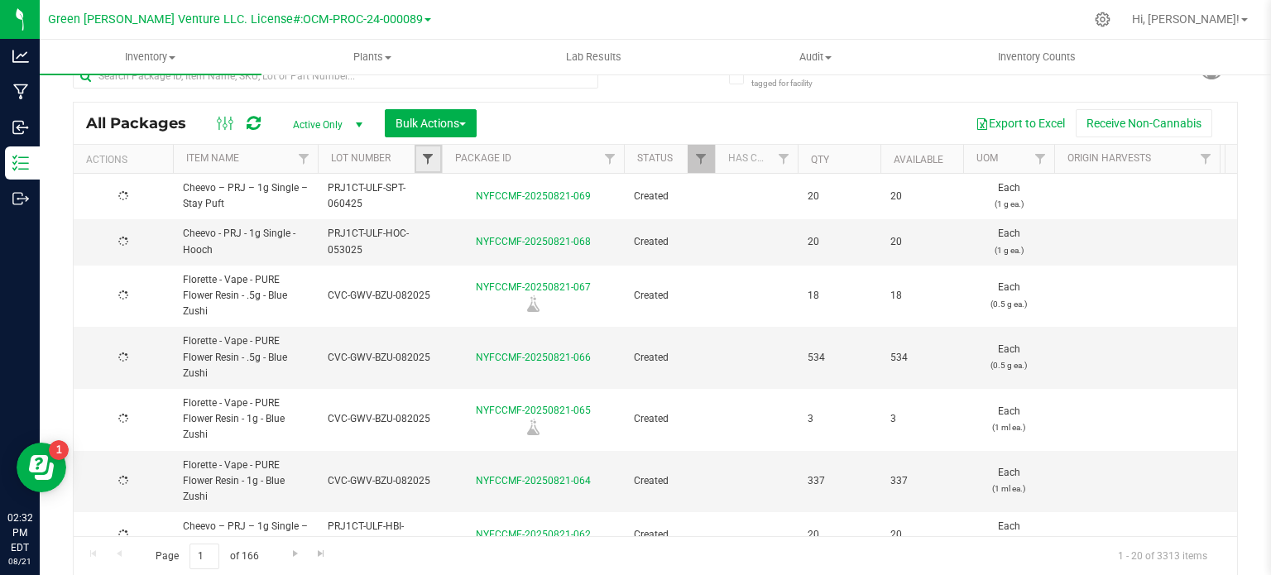
click at [426, 161] on span "Filter" at bounding box center [427, 158] width 13 height 13
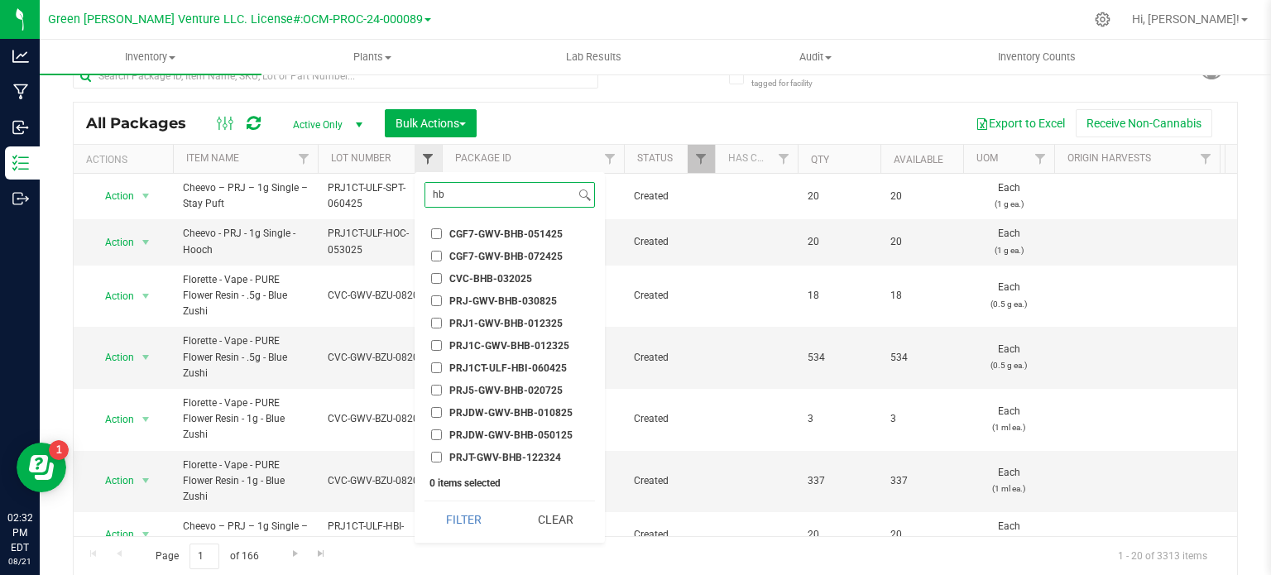
type input "hbi"
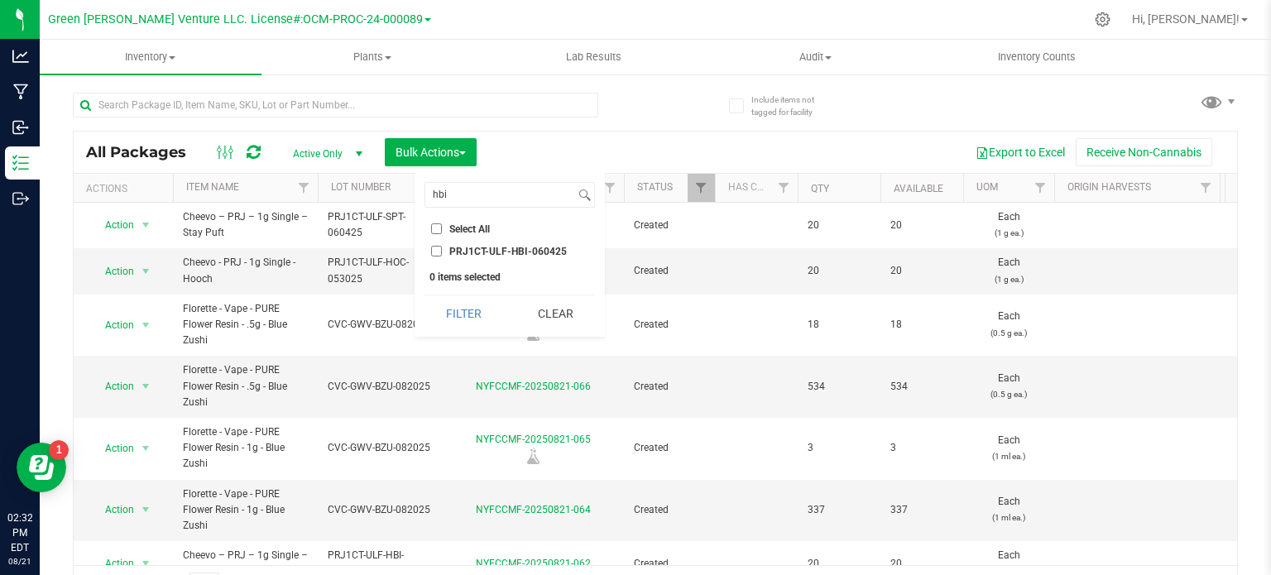
scroll to position [29, 0]
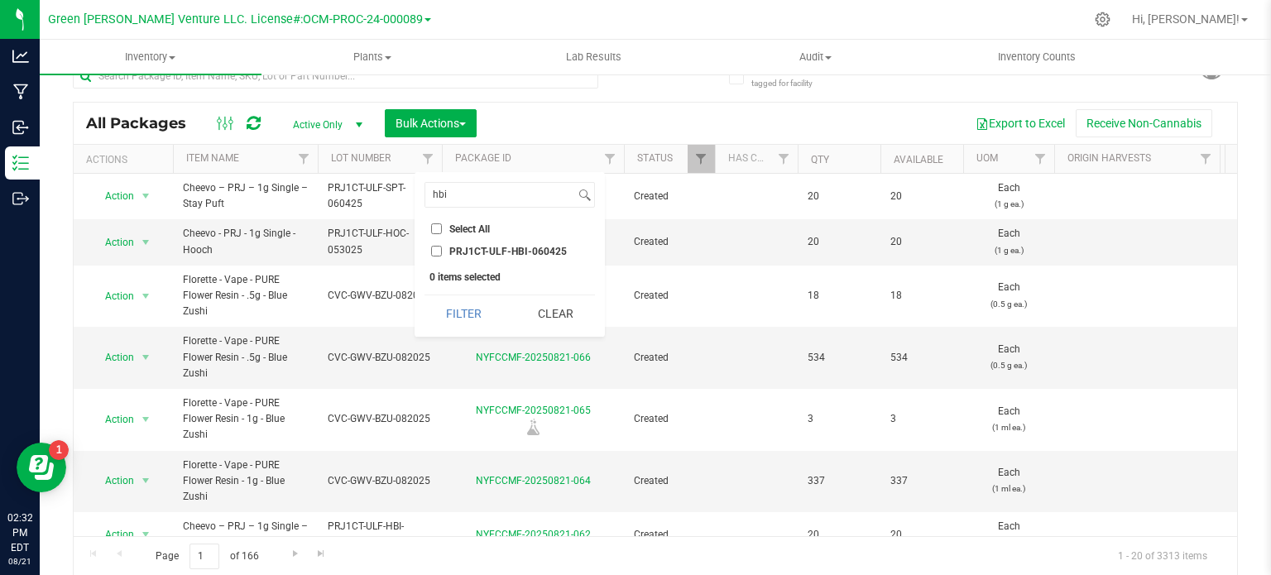
type input "hbi"
click at [435, 251] on input "PRJ1CT-ULF-HBI-060425" at bounding box center [436, 251] width 11 height 11
click at [436, 247] on input "PRJ1CT-ULF-HBI-060425" at bounding box center [436, 251] width 11 height 11
checkbox input "false"
drag, startPoint x: 447, startPoint y: 195, endPoint x: 427, endPoint y: 192, distance: 20.1
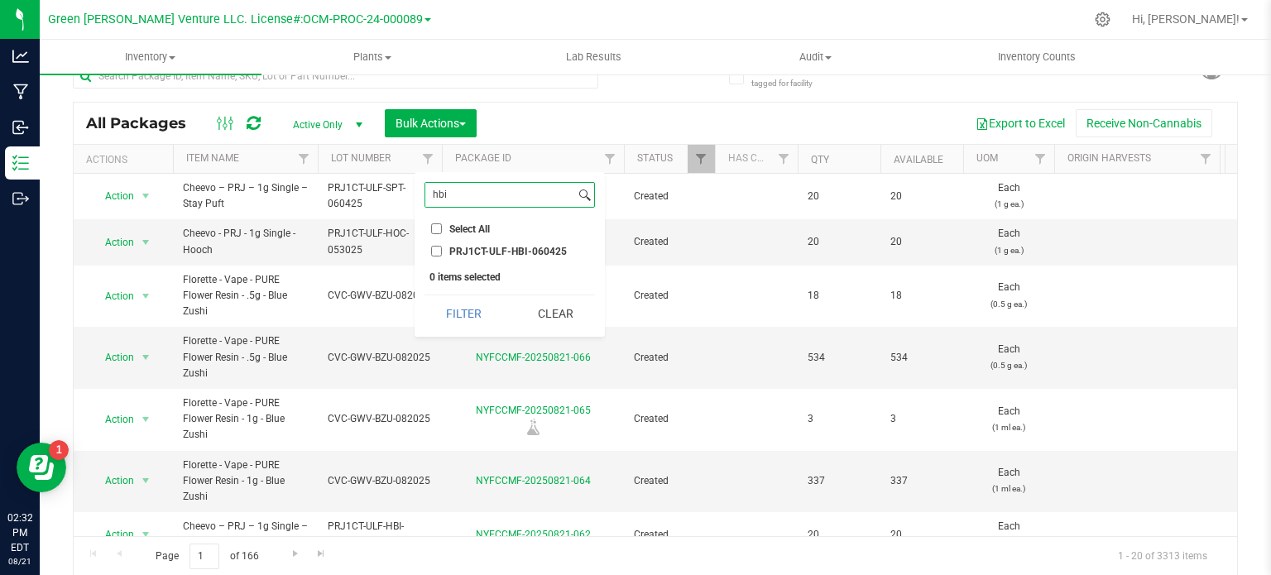
click at [427, 192] on input "hbi" at bounding box center [500, 195] width 150 height 24
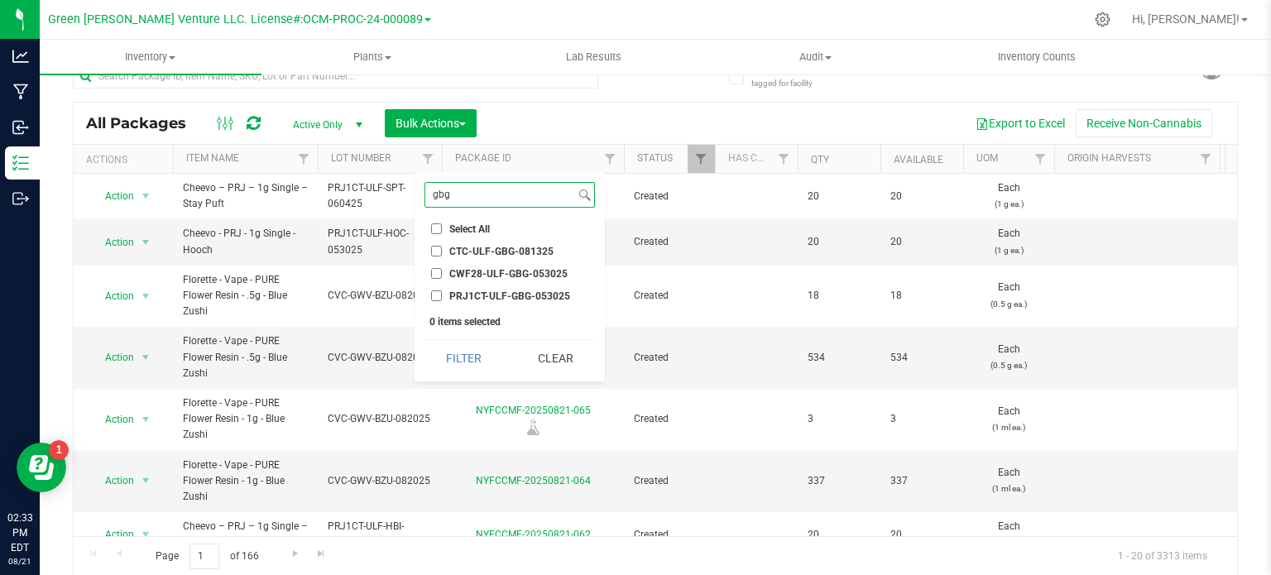
type input "gbg"
click at [434, 292] on input "PRJ1CT-ULF-GBG-053025" at bounding box center [436, 295] width 11 height 11
checkbox input "true"
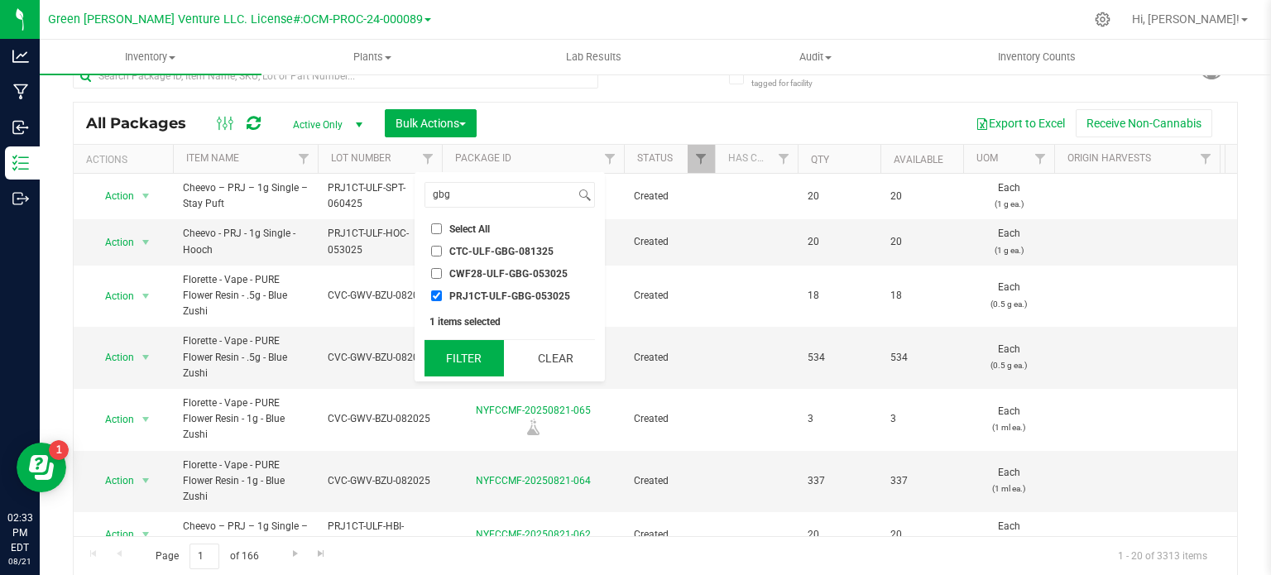
click at [453, 358] on button "Filter" at bounding box center [463, 358] width 79 height 36
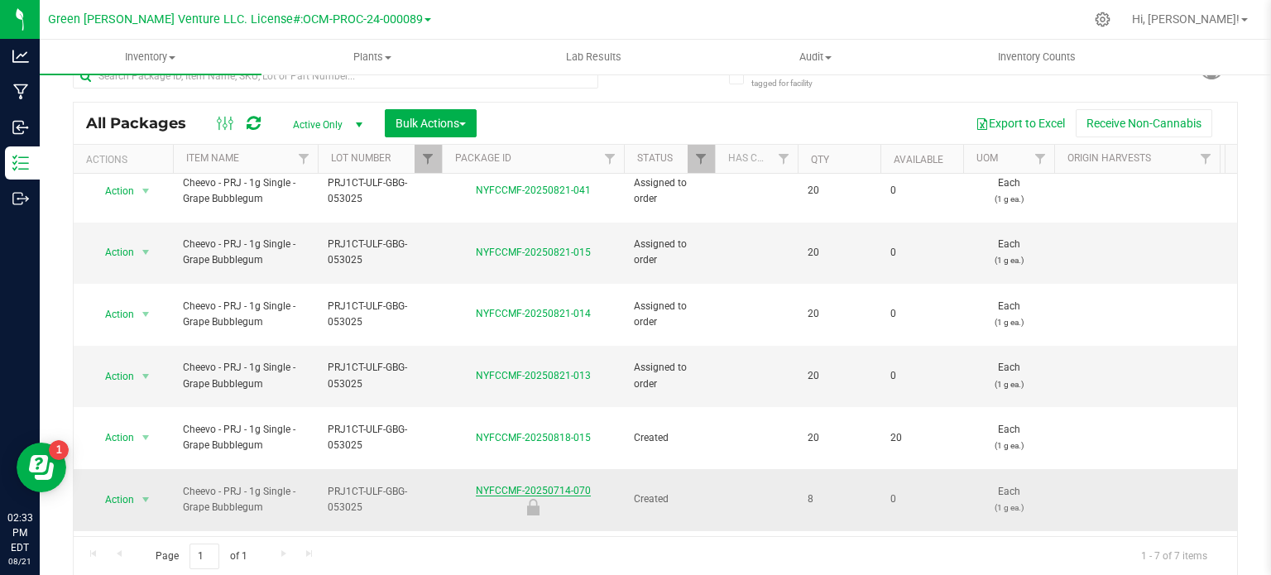
scroll to position [17, 0]
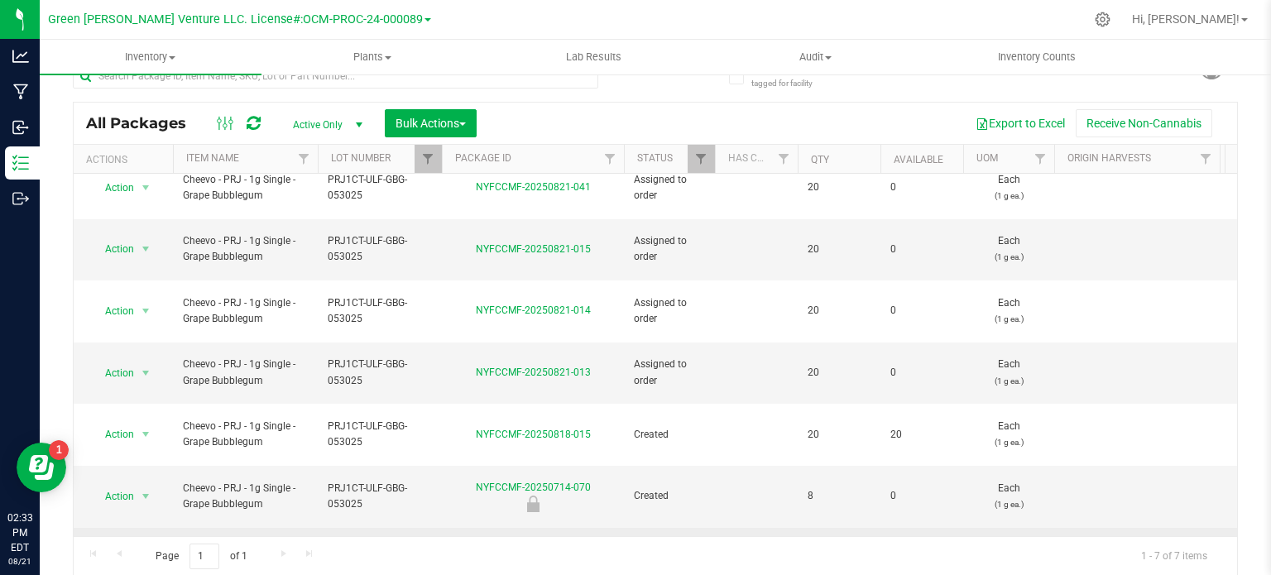
click at [137, 546] on span "select" at bounding box center [146, 557] width 21 height 23
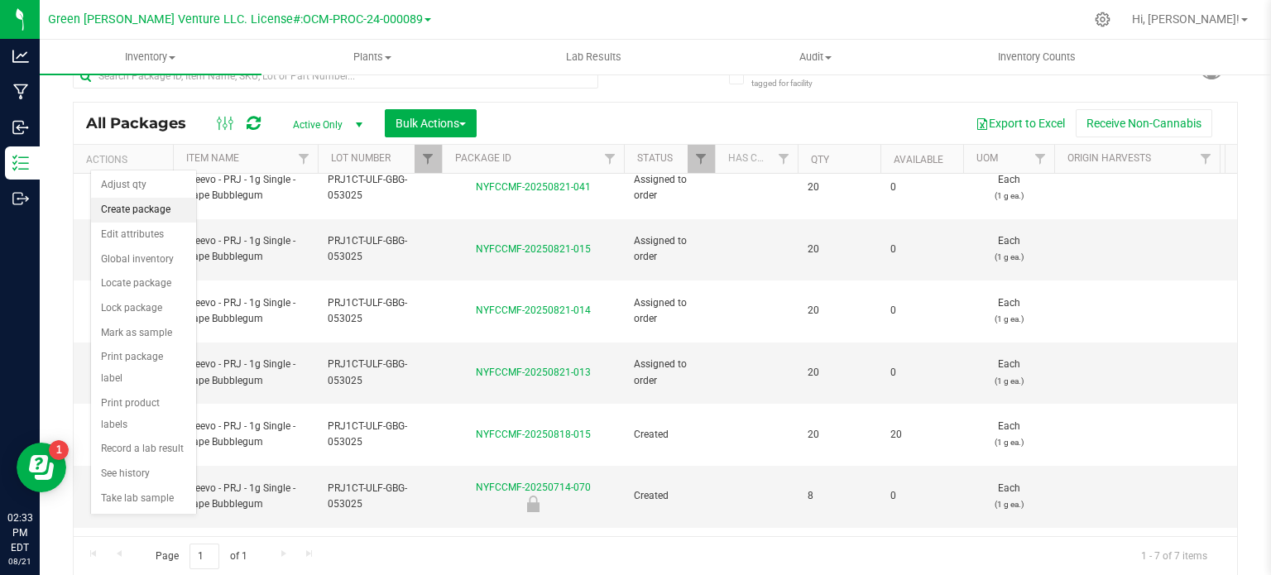
click at [155, 211] on li "Create package" at bounding box center [143, 210] width 105 height 25
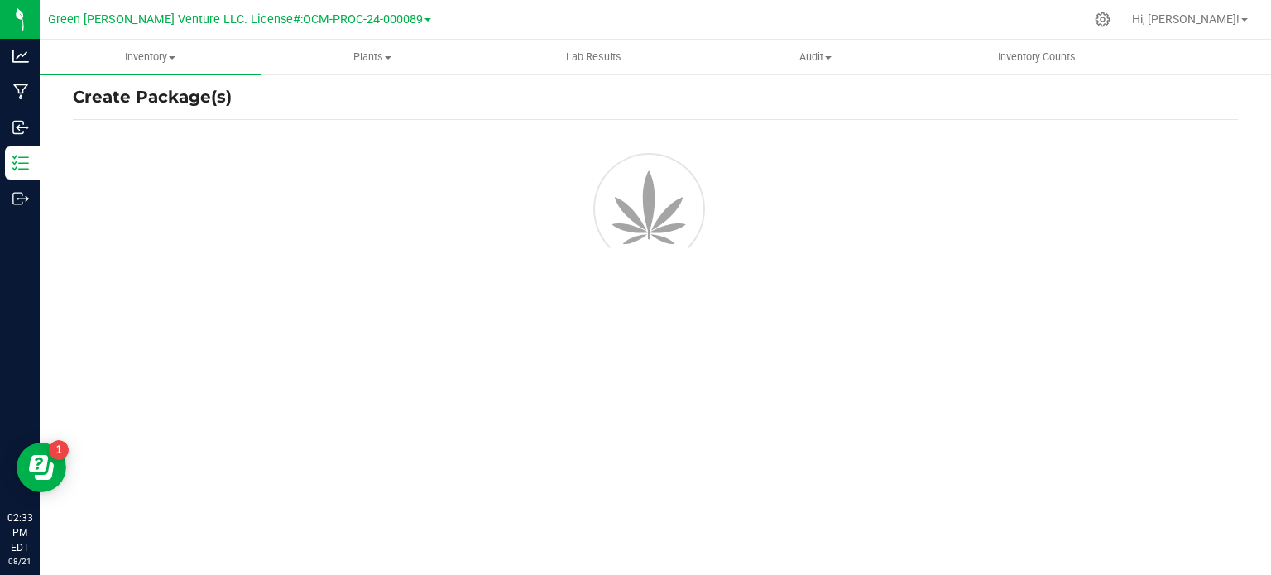
scroll to position [29, 0]
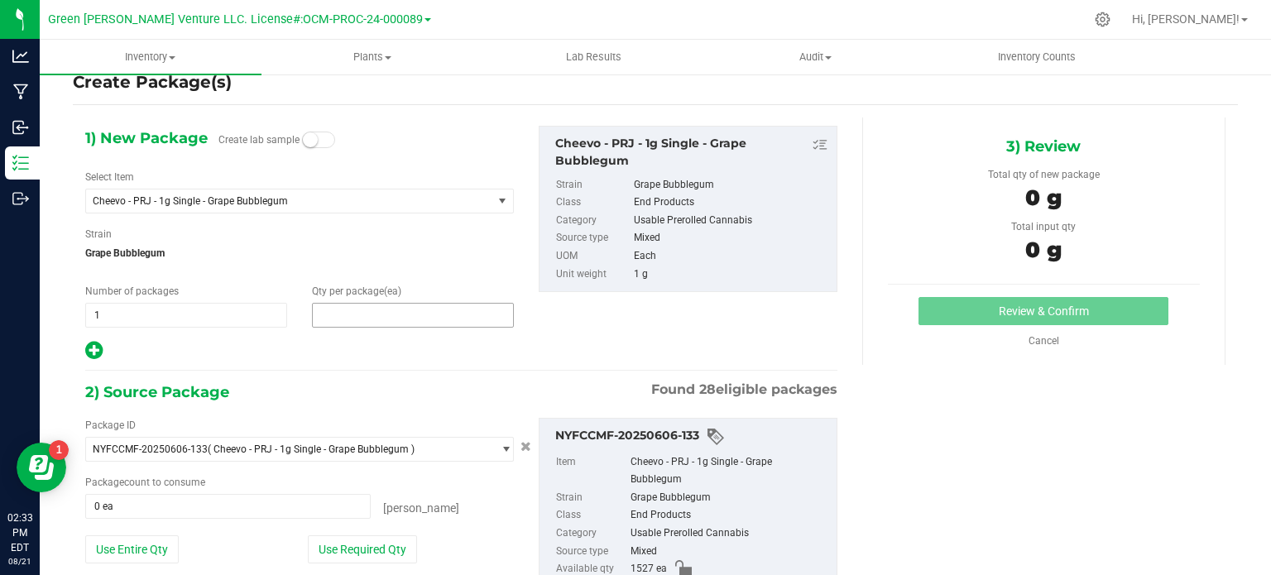
click at [381, 304] on span at bounding box center [413, 315] width 202 height 25
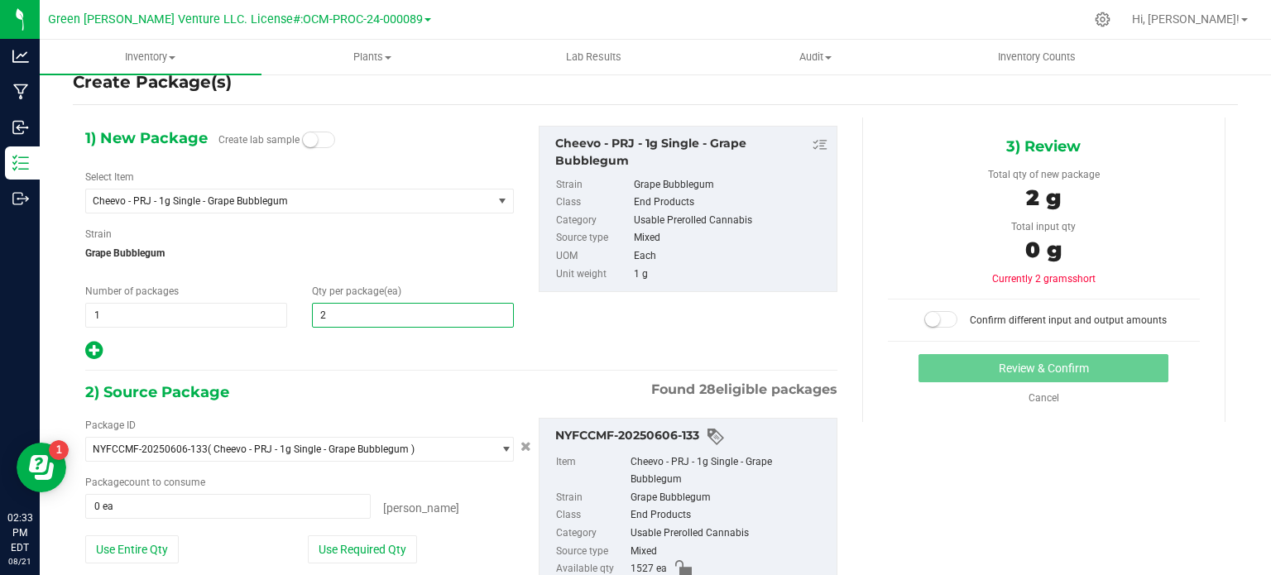
type input "20"
click at [352, 330] on div "1) New Package Create lab sample Select Item Cheevo - PRJ - 1g Single - Grape B…" at bounding box center [299, 244] width 453 height 236
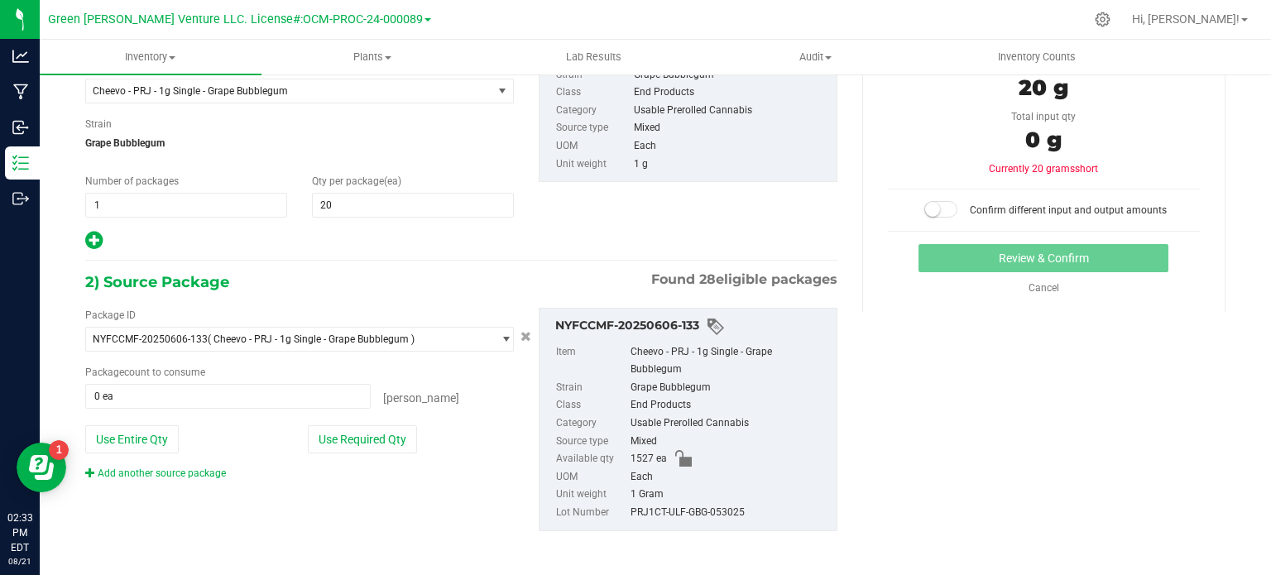
scroll to position [141, 0]
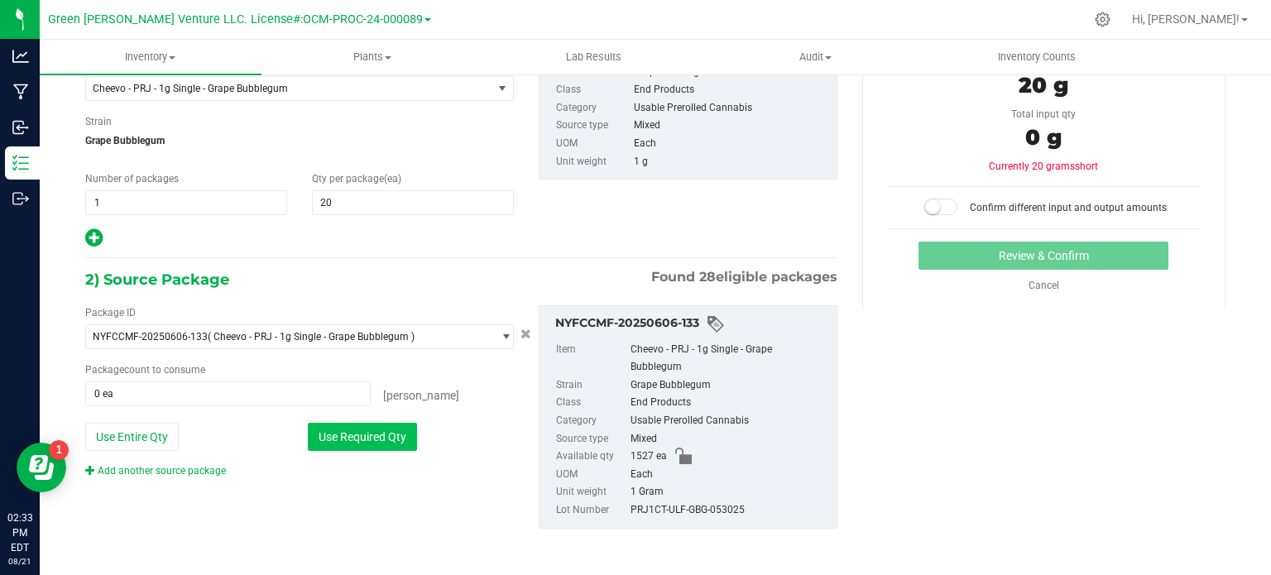
click at [355, 431] on button "Use Required Qty" at bounding box center [362, 437] width 109 height 28
type input "20 ea"
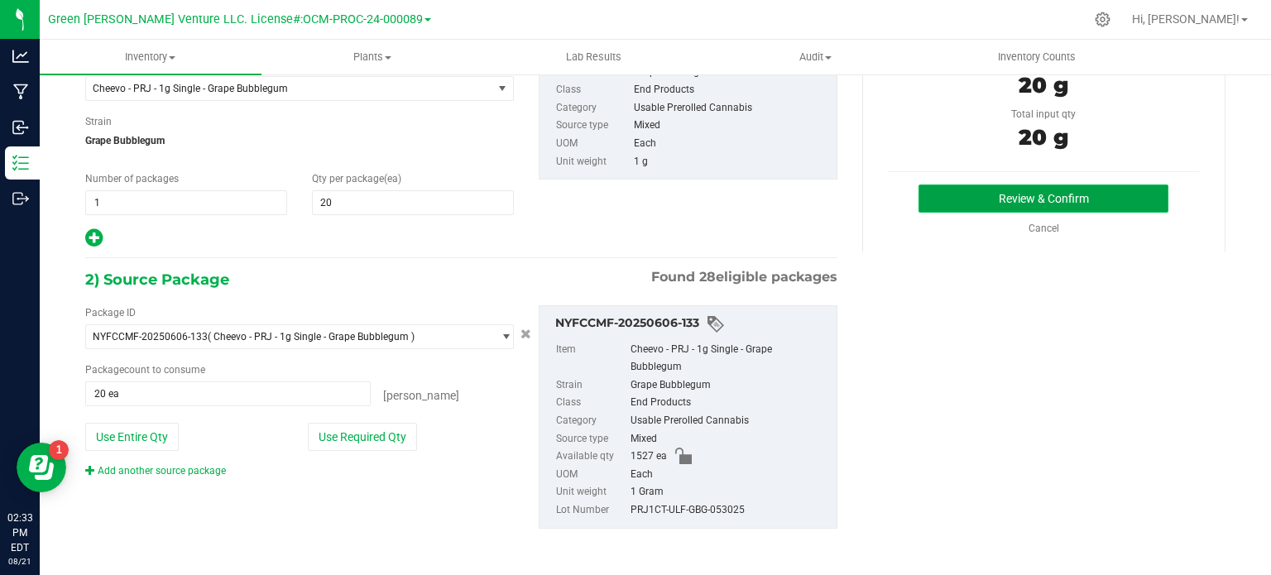
click at [945, 191] on button "Review & Confirm" at bounding box center [1043, 199] width 250 height 28
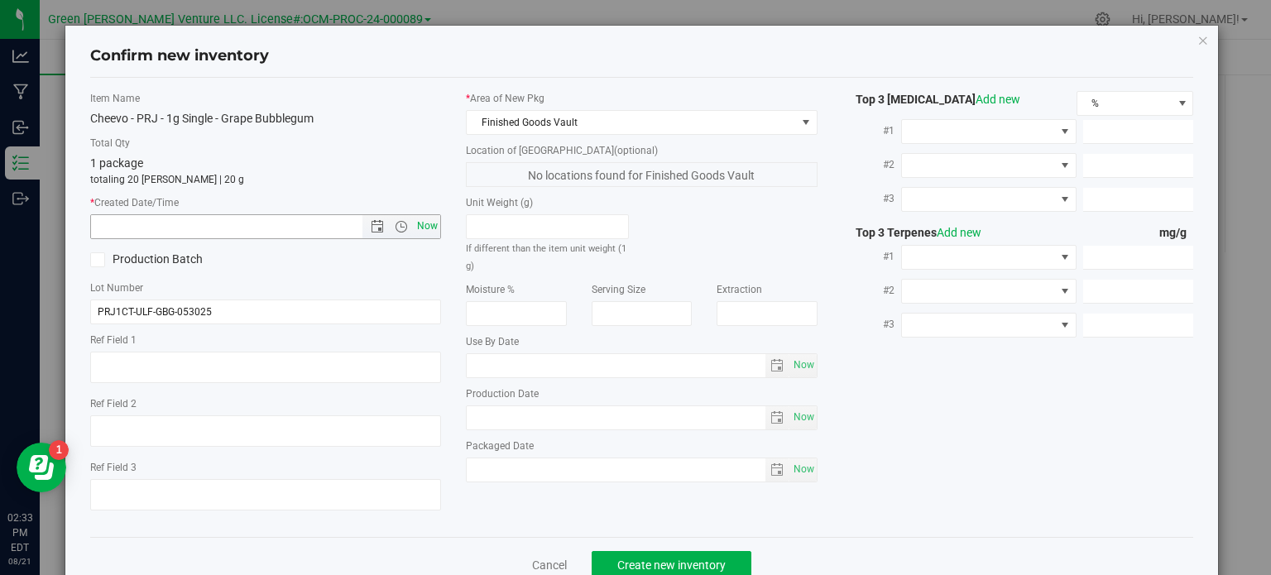
click at [424, 228] on span "Now" at bounding box center [428, 226] width 28 height 24
type input "[DATE] 2:33 PM"
click at [673, 565] on span "Create new inventory" at bounding box center [671, 564] width 108 height 13
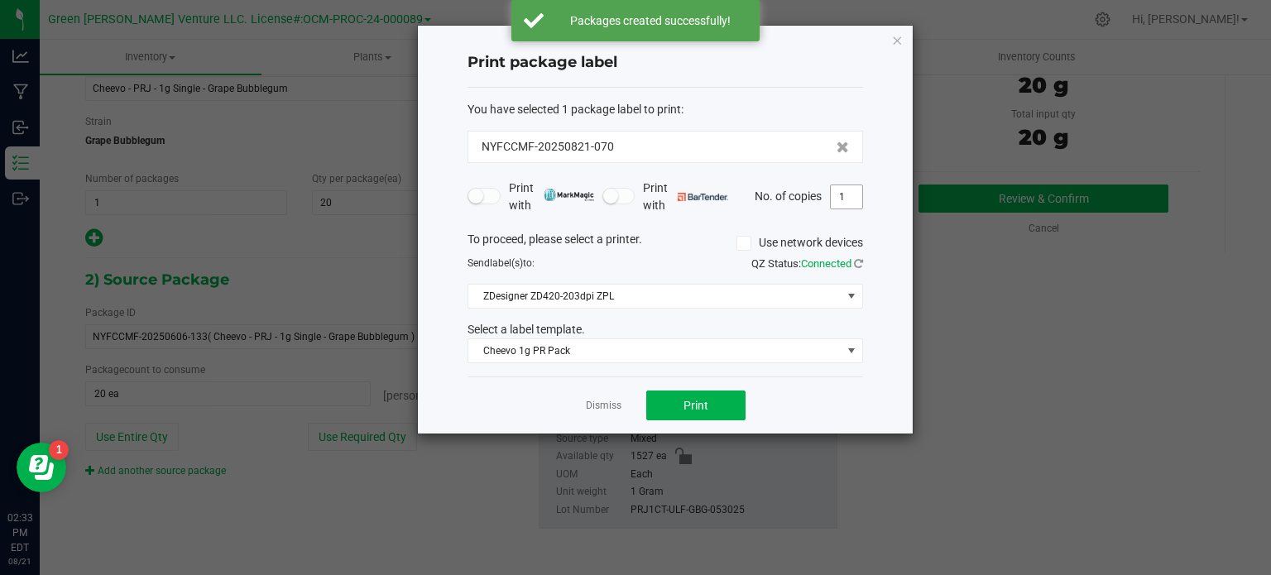
click at [846, 196] on input "1" at bounding box center [846, 196] width 31 height 23
click at [613, 350] on span "Cheevo 1g PR Pack" at bounding box center [654, 350] width 373 height 23
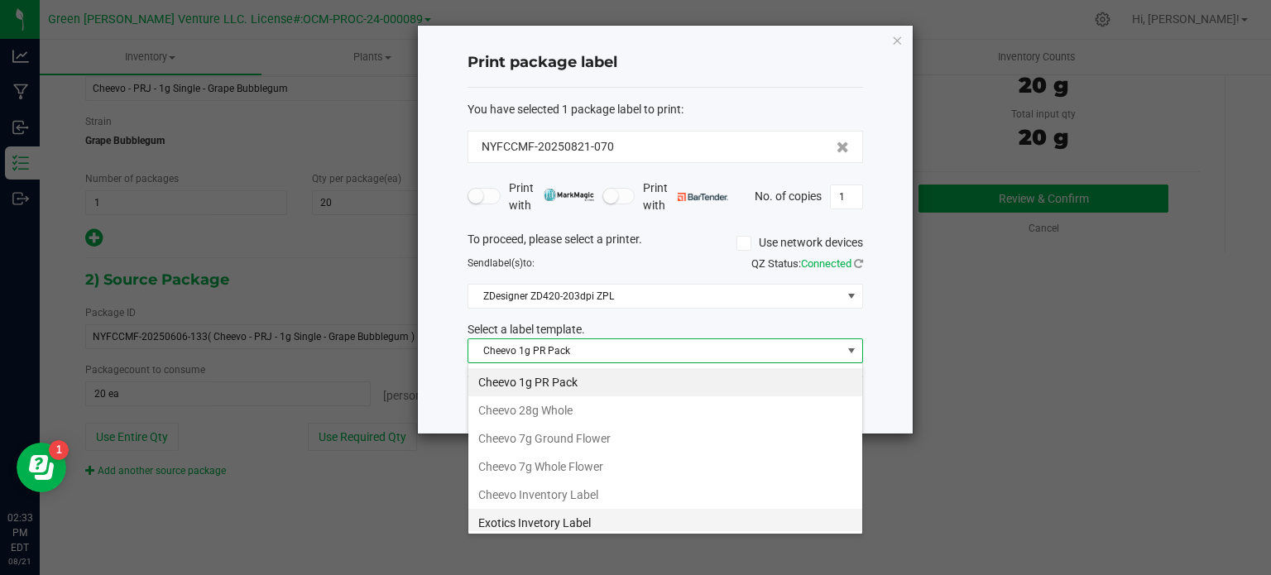
scroll to position [83, 0]
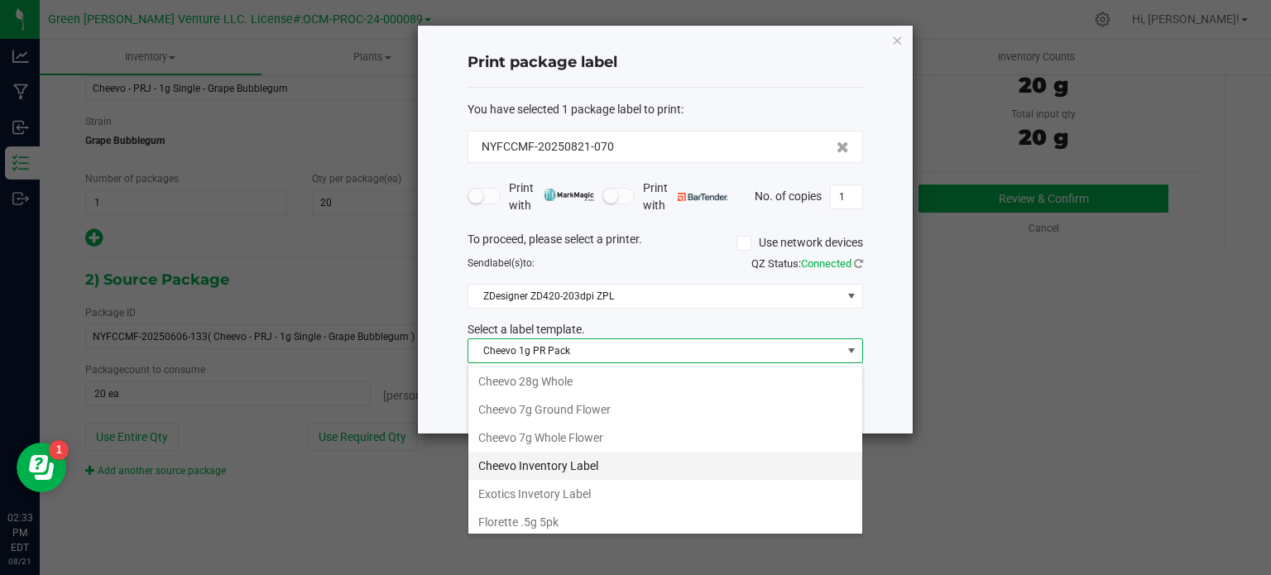
click at [569, 456] on li "Cheevo Inventory Label" at bounding box center [665, 466] width 394 height 28
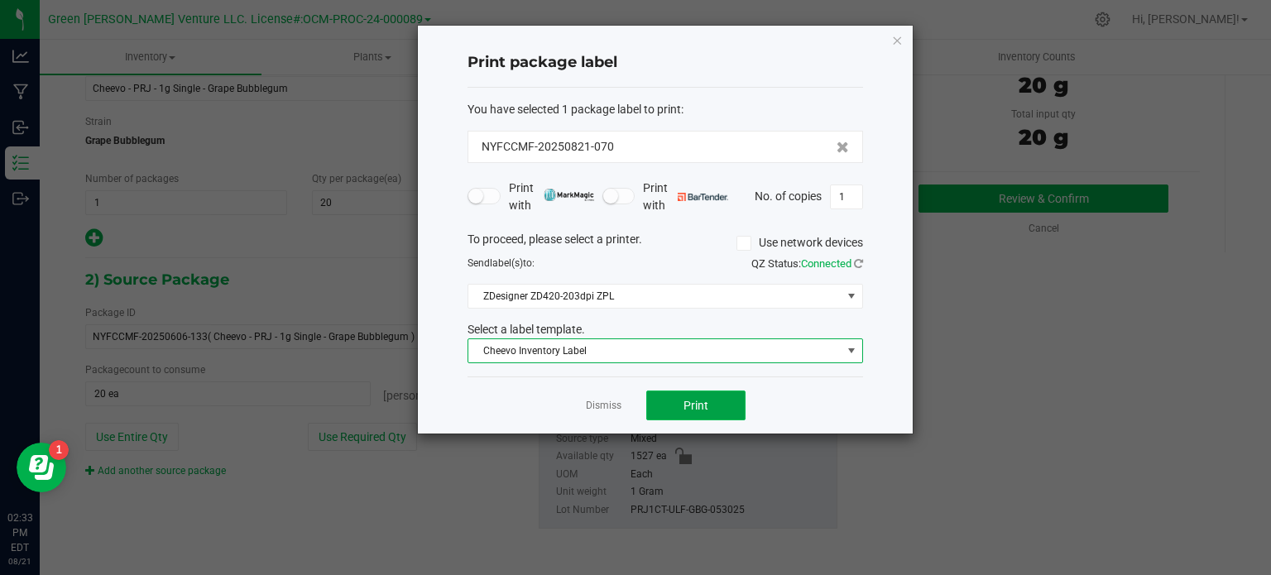
click at [693, 399] on span "Print" at bounding box center [695, 405] width 25 height 13
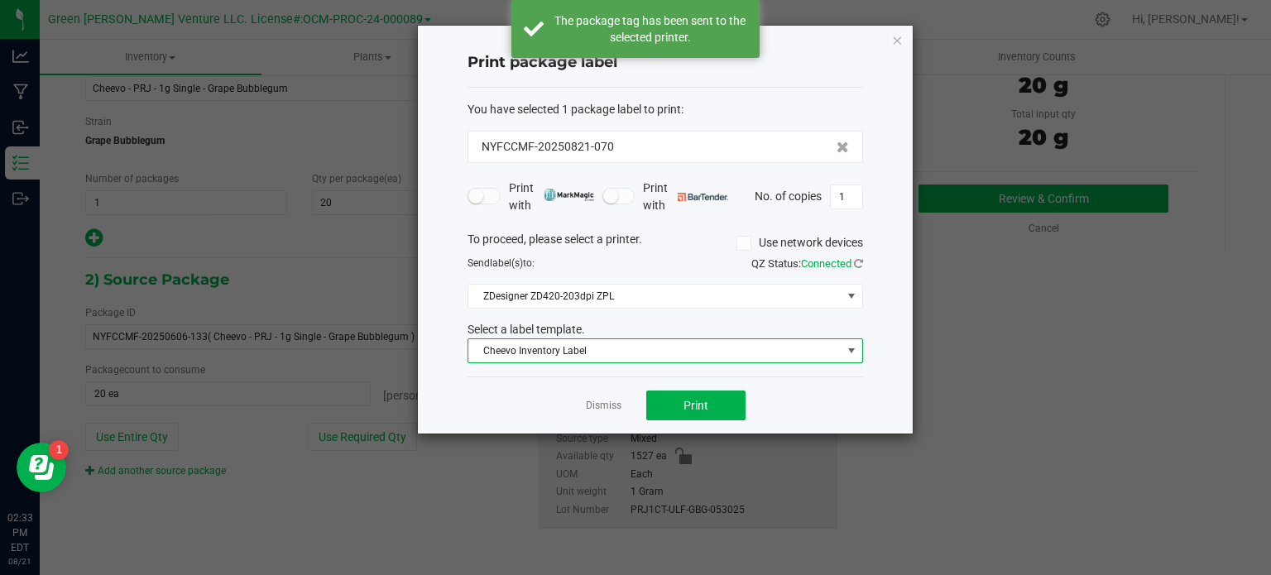
click at [587, 344] on span "Cheevo Inventory Label" at bounding box center [654, 350] width 373 height 23
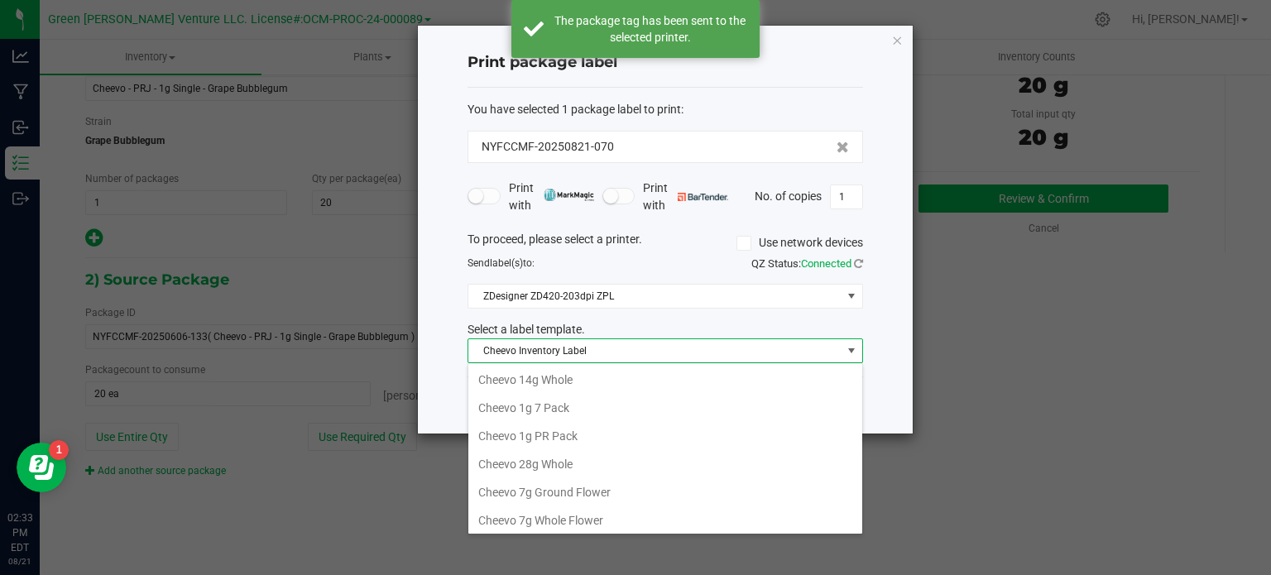
scroll to position [24, 395]
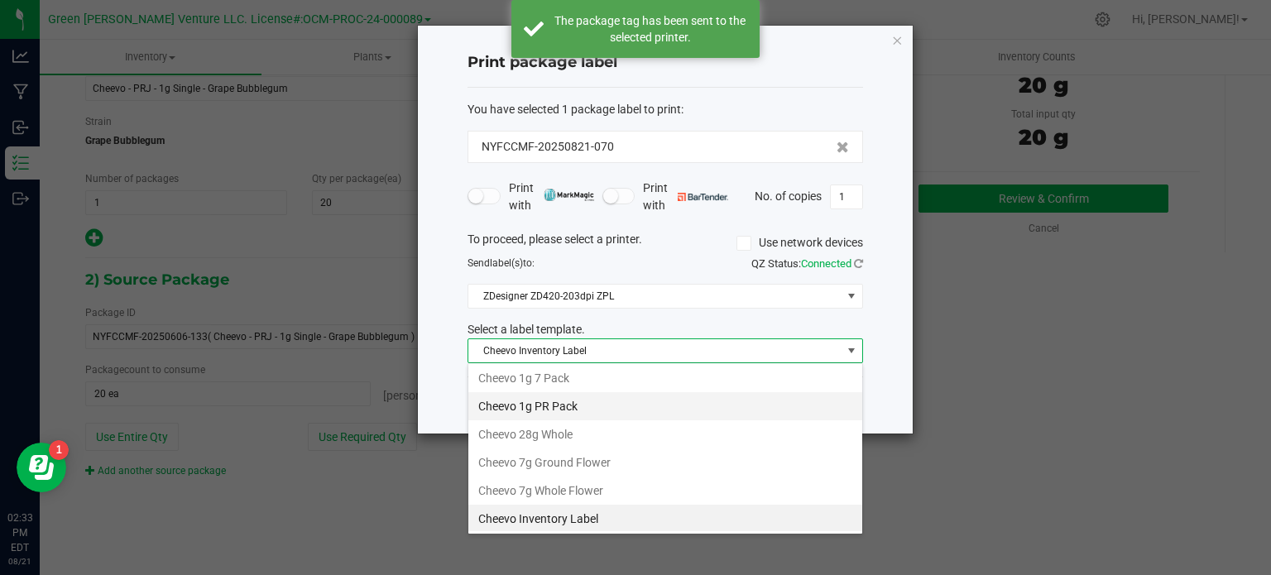
click at [546, 406] on li "Cheevo 1g PR Pack" at bounding box center [665, 406] width 394 height 28
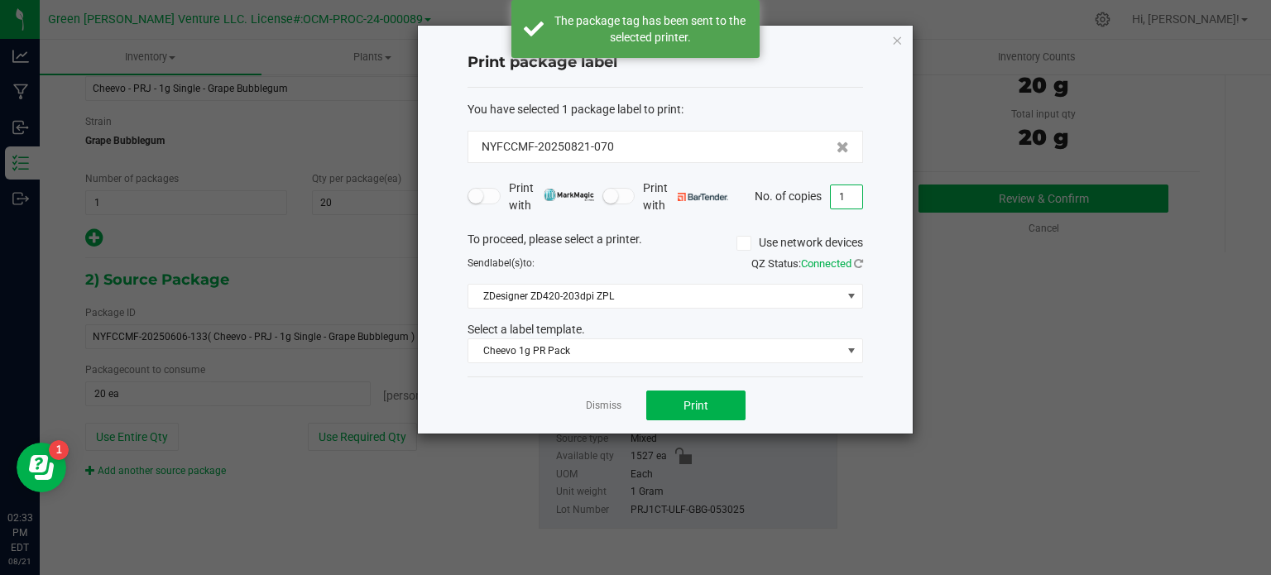
click at [841, 201] on input "1" at bounding box center [846, 196] width 31 height 23
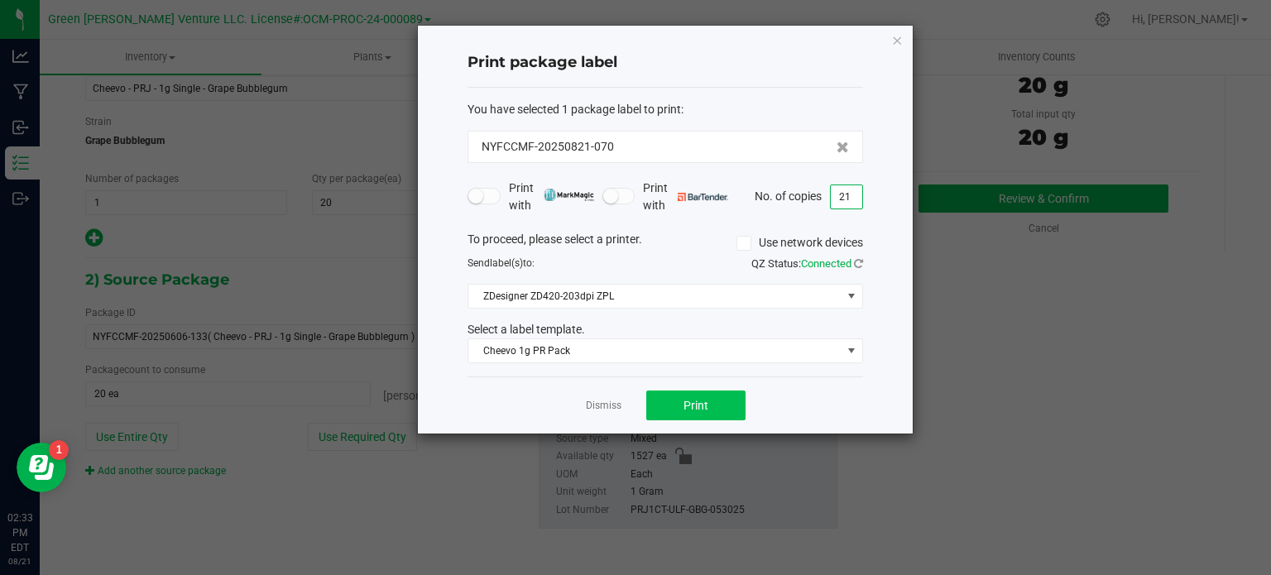
type input "21"
click at [701, 399] on span "Print" at bounding box center [695, 405] width 25 height 13
click at [898, 36] on icon "button" at bounding box center [897, 40] width 12 height 20
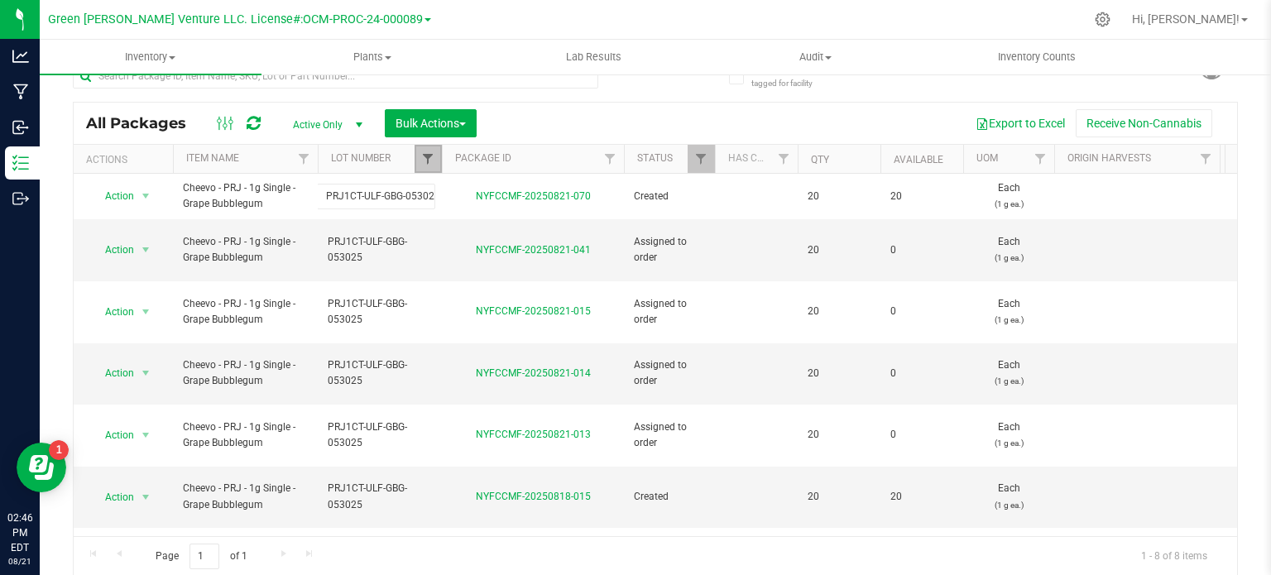
click at [429, 155] on span "Filter" at bounding box center [427, 158] width 13 height 13
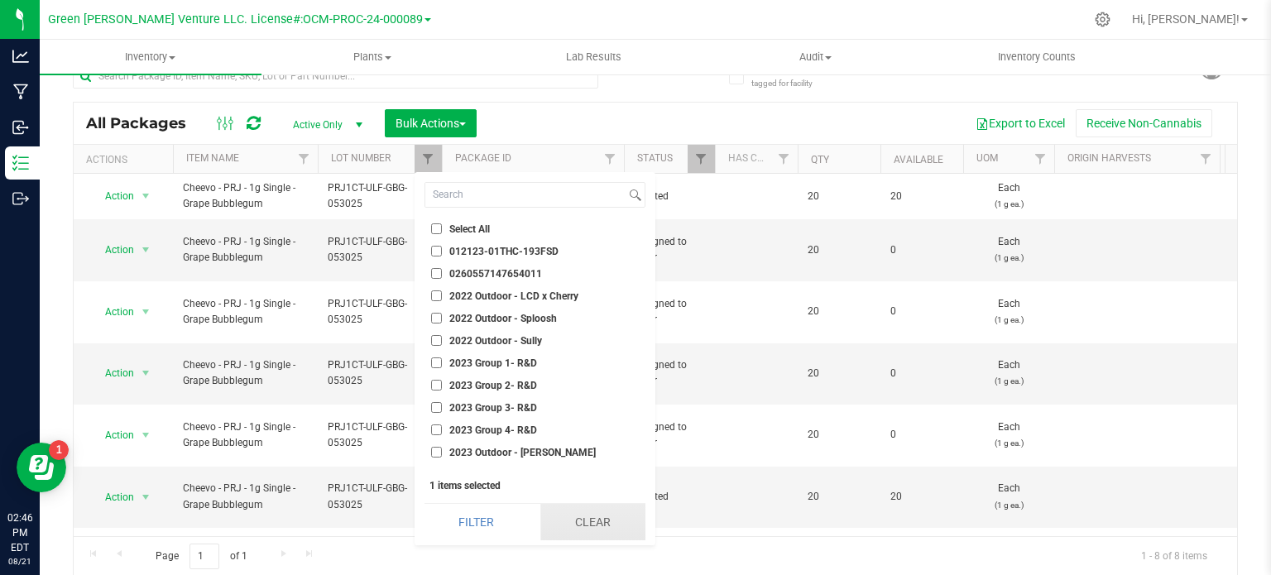
click at [600, 516] on button "Clear" at bounding box center [592, 522] width 105 height 36
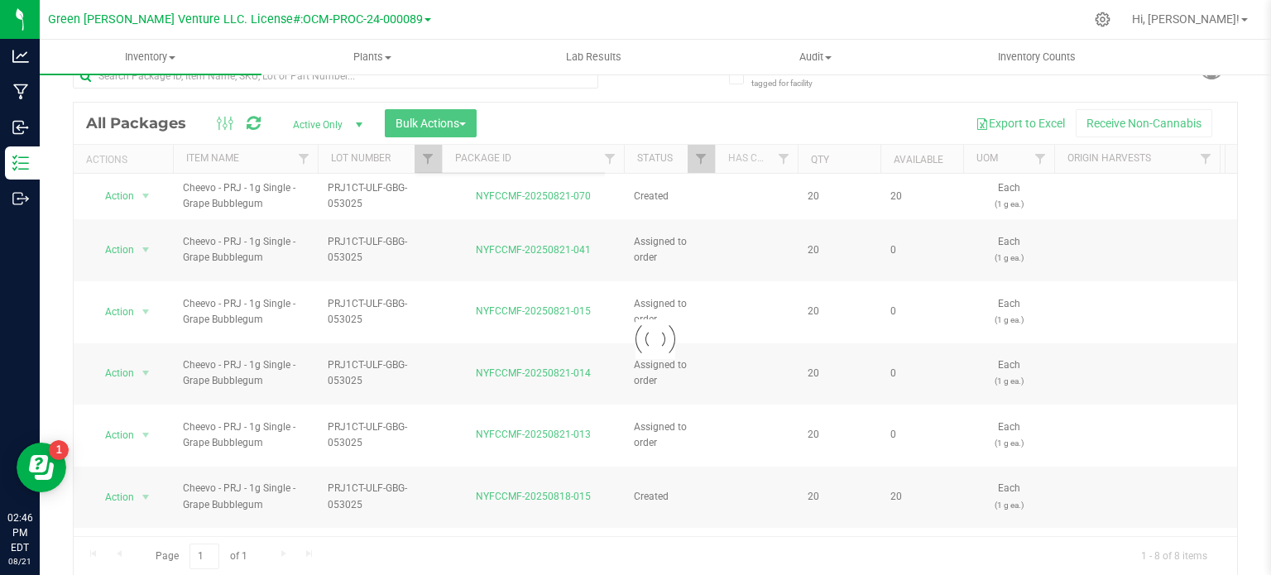
checkbox input "false"
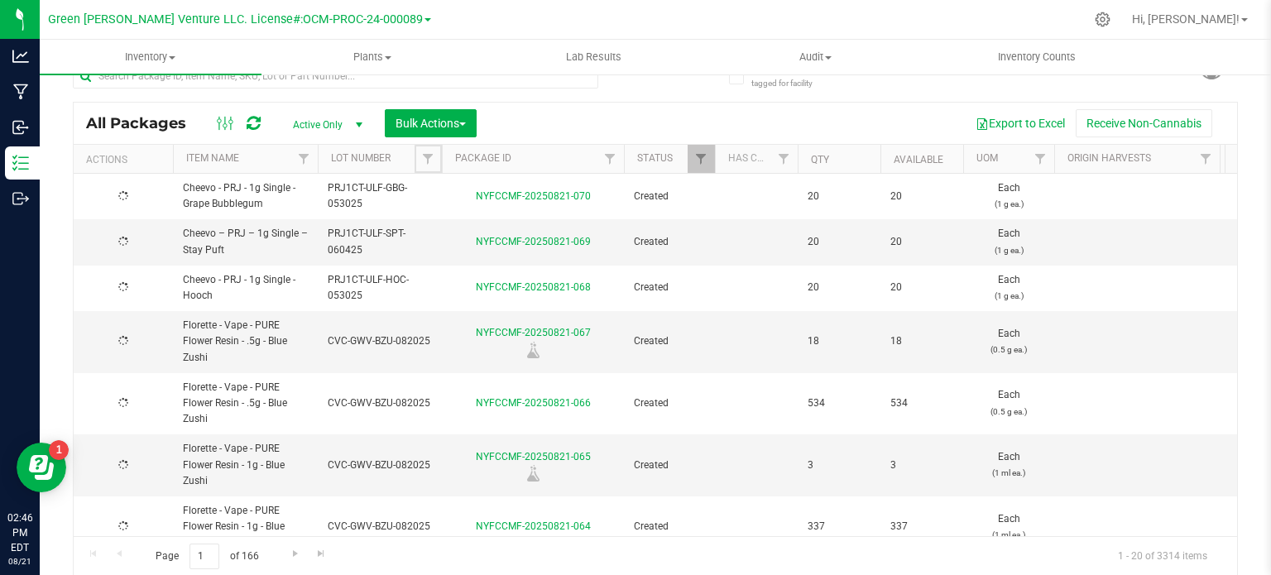
click at [434, 156] on span "Filter" at bounding box center [427, 158] width 13 height 13
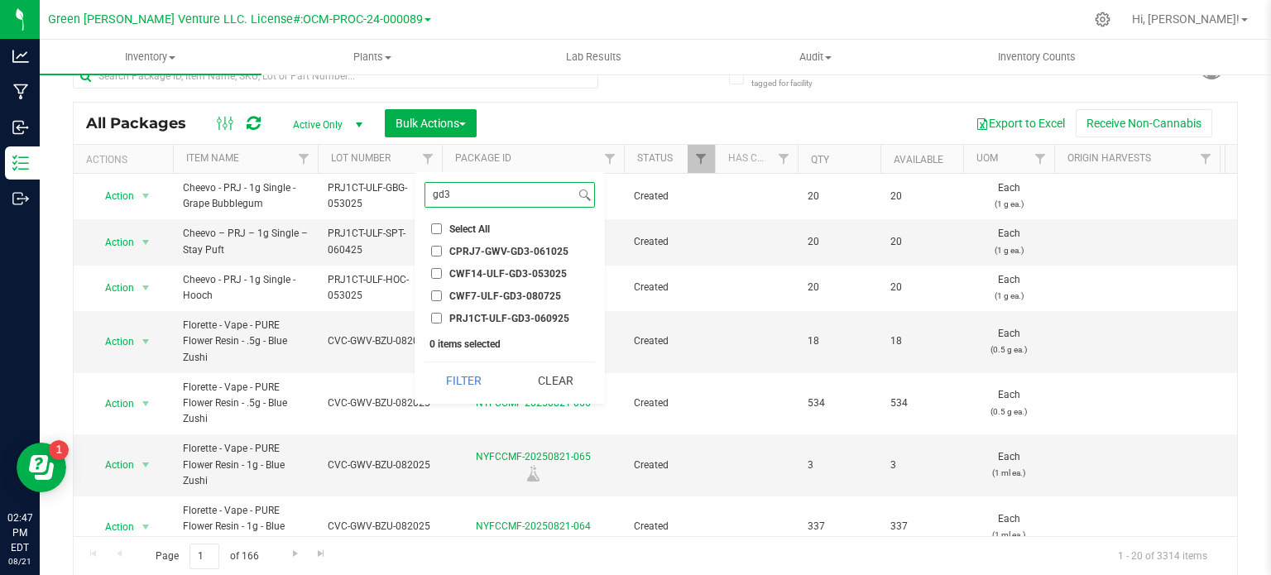
type input "gd3"
click at [435, 320] on input "PRJ1CT-ULF-GD3-060925" at bounding box center [436, 318] width 11 height 11
checkbox input "true"
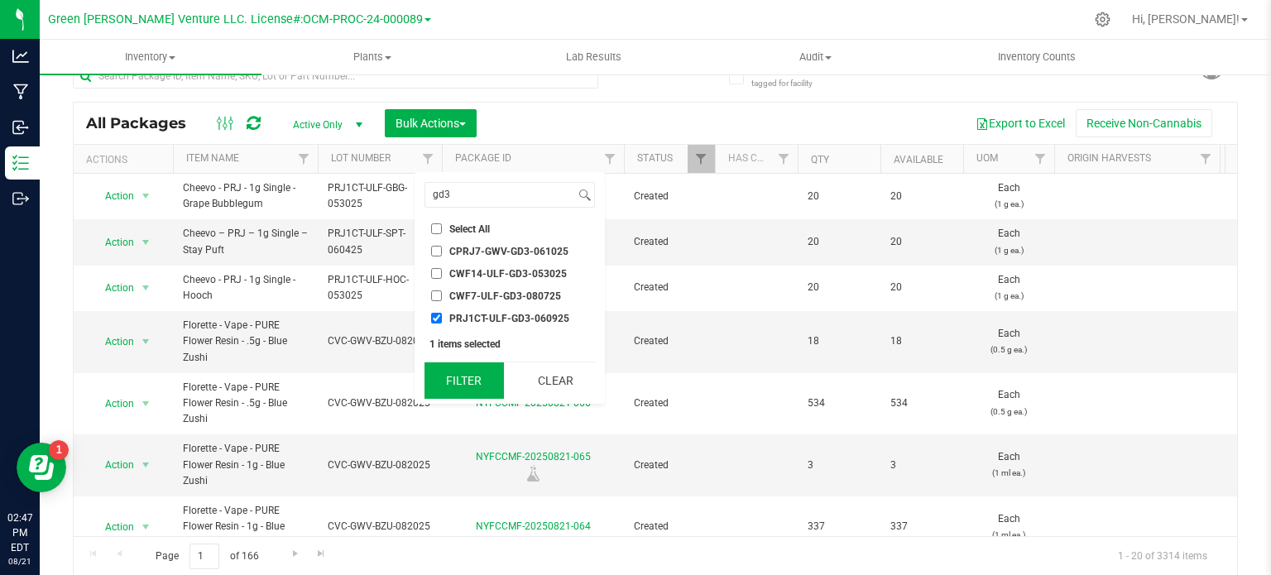
click at [470, 391] on button "Filter" at bounding box center [463, 380] width 79 height 36
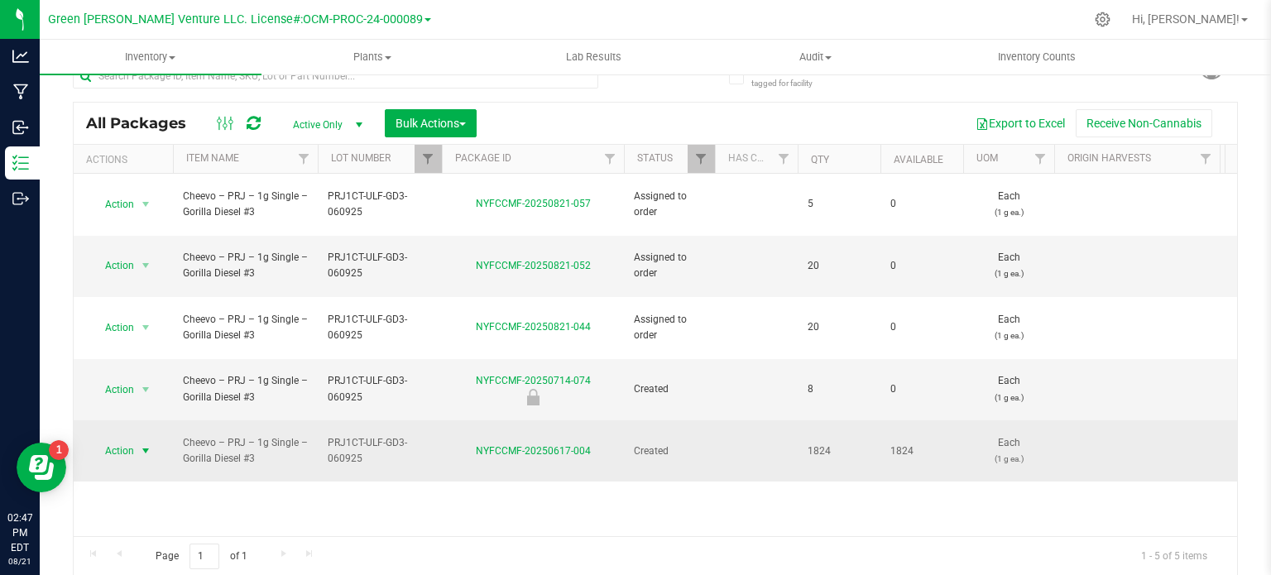
click at [137, 439] on span "select" at bounding box center [146, 450] width 21 height 23
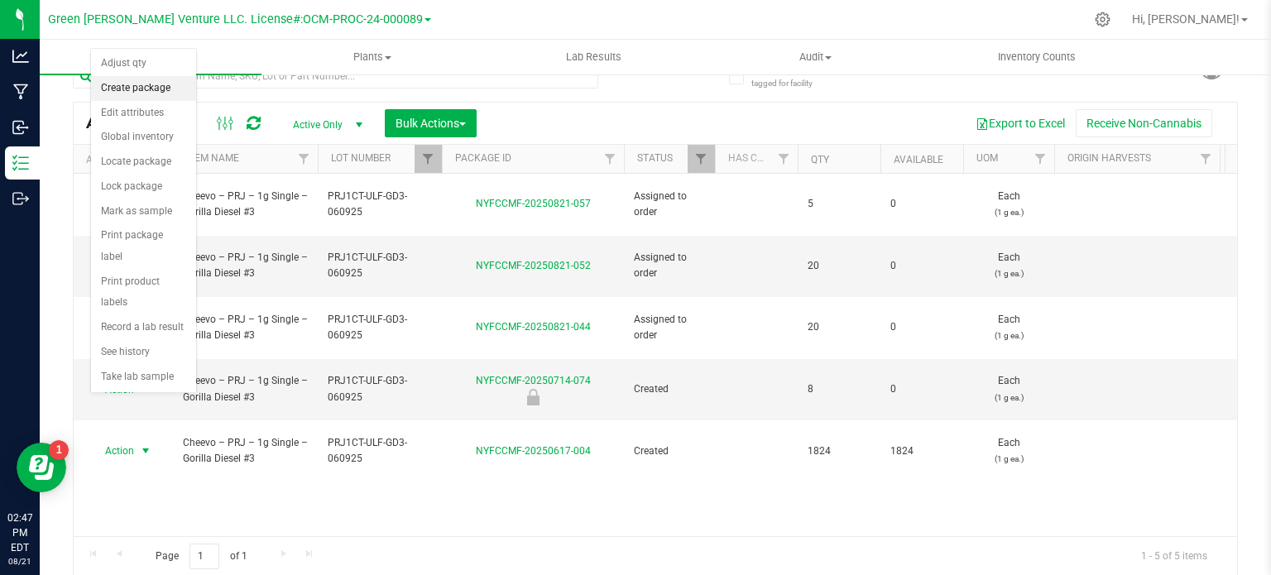
click at [169, 82] on li "Create package" at bounding box center [143, 88] width 105 height 25
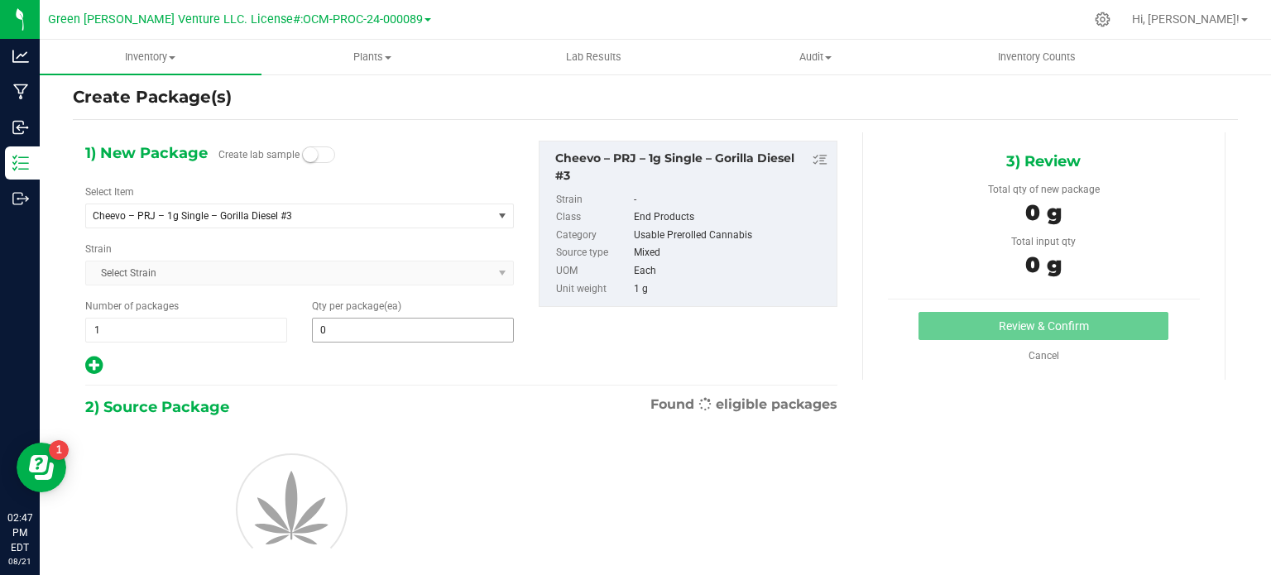
scroll to position [29, 0]
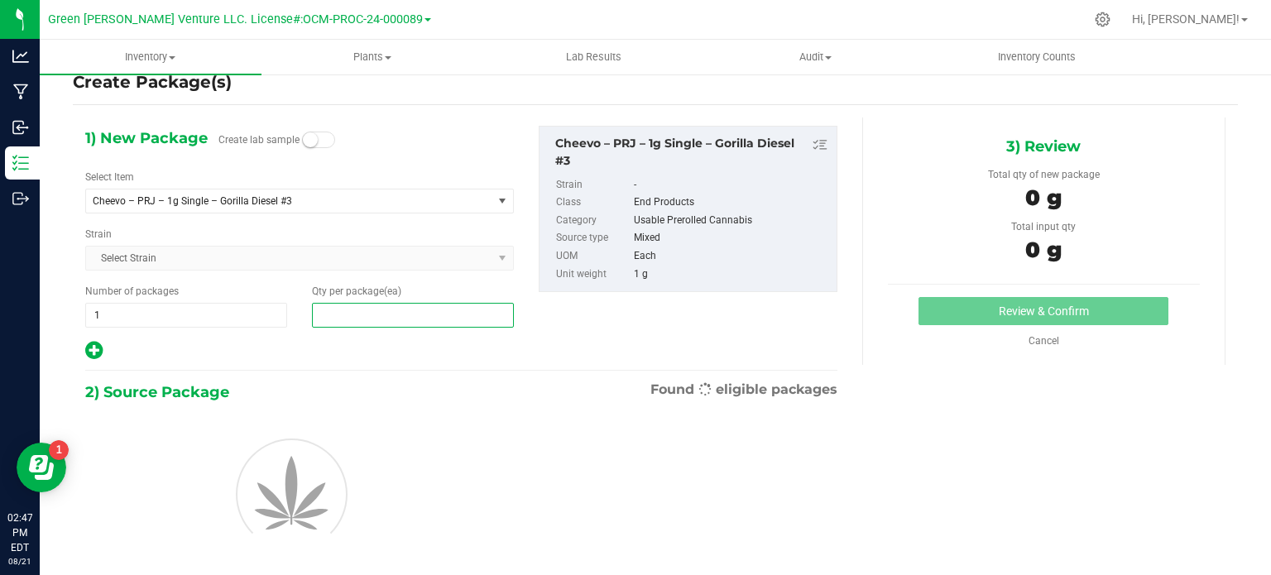
click at [330, 320] on span at bounding box center [413, 315] width 202 height 25
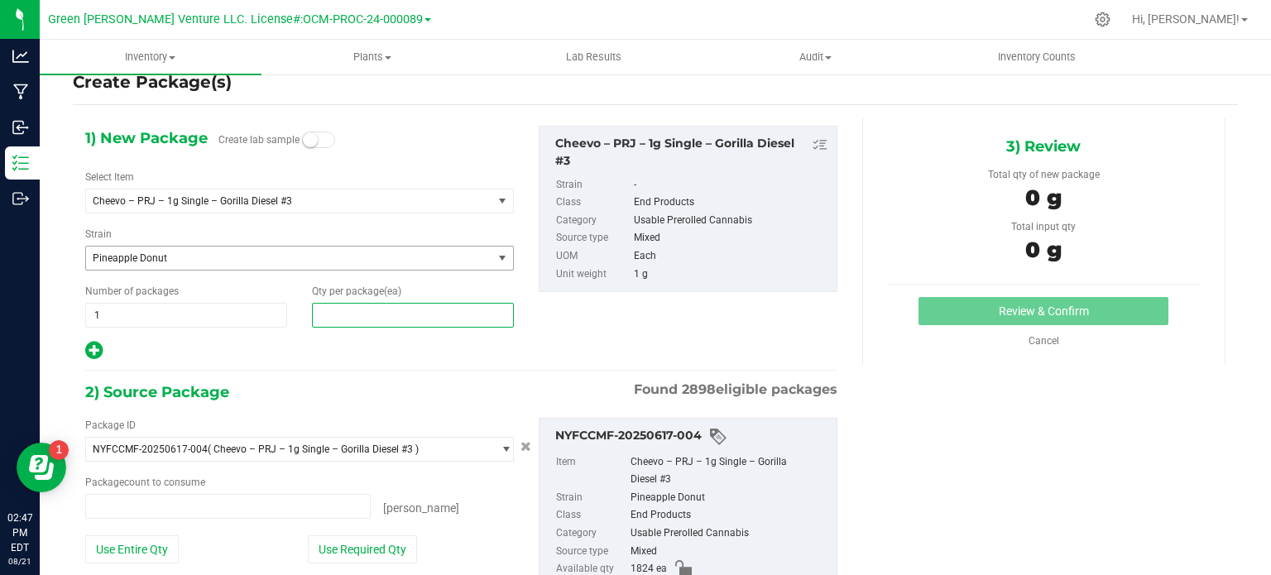
type input "0 ea"
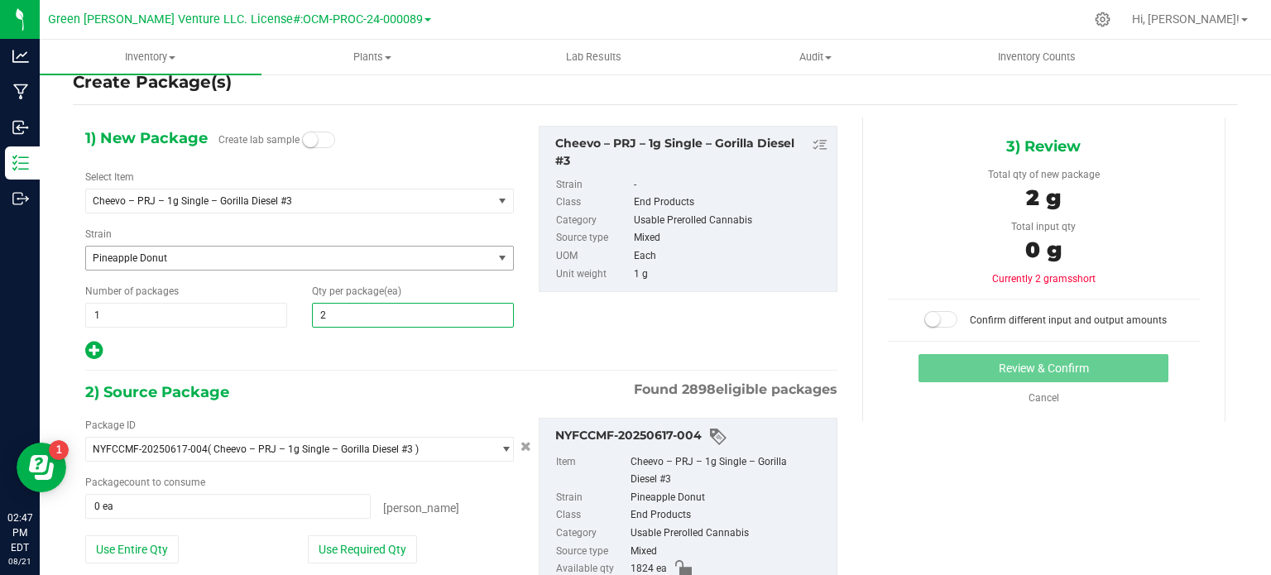
type input "20"
click at [296, 353] on div at bounding box center [299, 351] width 429 height 22
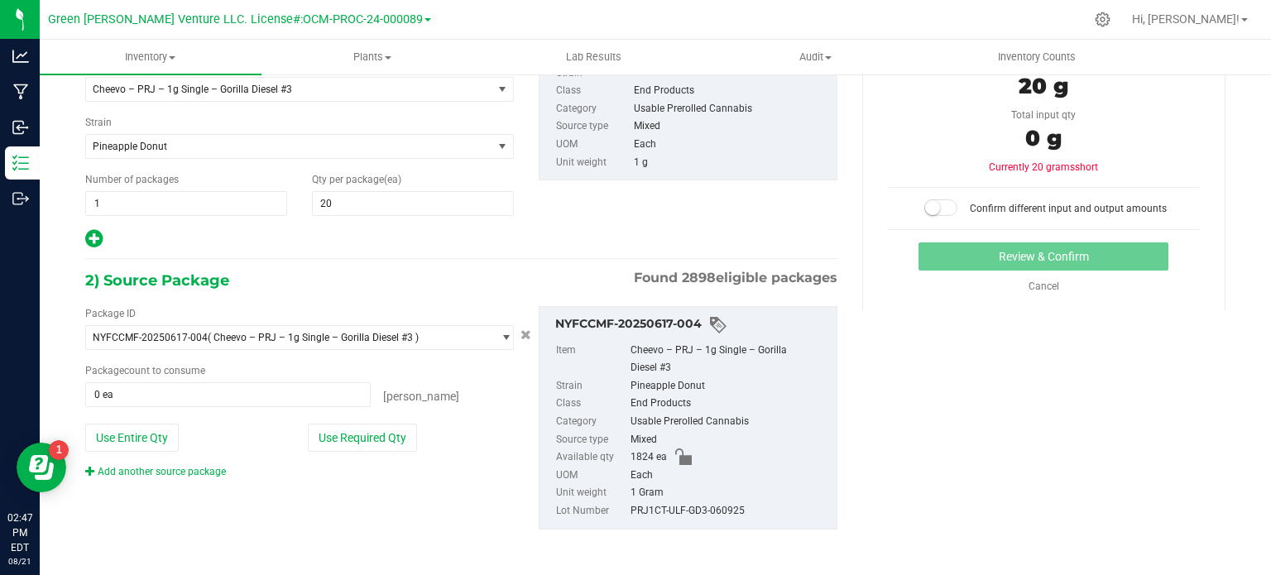
click at [331, 418] on div "Package ID NYFCCMF-20250617-004 ( Cheevo – PRJ – 1g Single – Gorilla Diesel #3 …" at bounding box center [299, 392] width 453 height 173
click at [329, 438] on button "Use Required Qty" at bounding box center [362, 438] width 109 height 28
type input "20 ea"
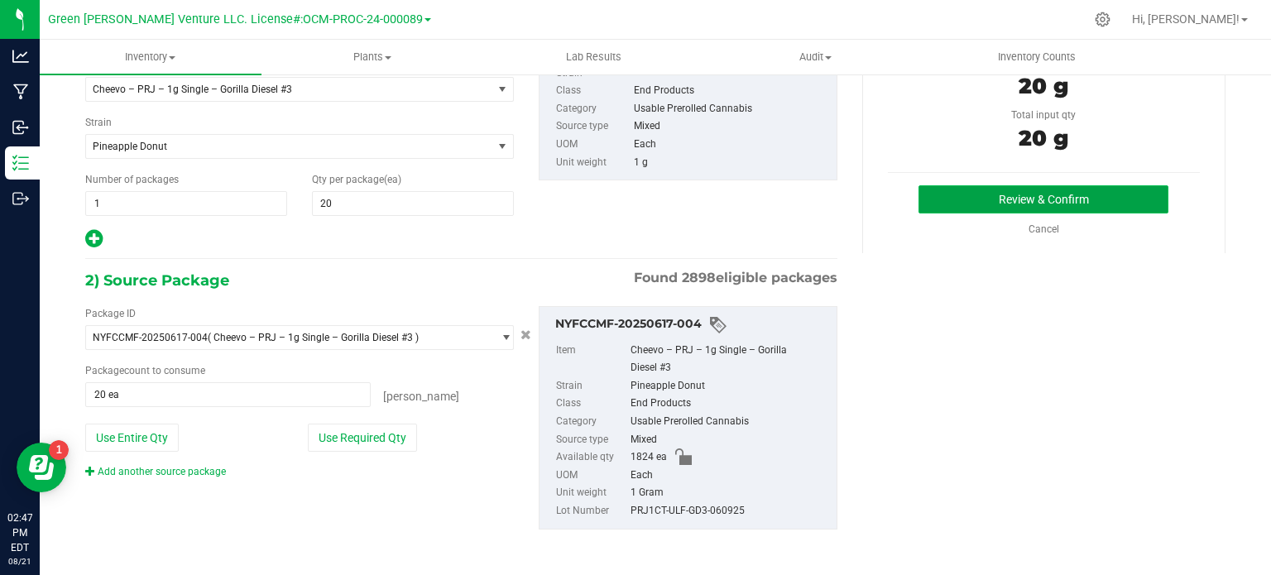
click at [1069, 187] on button "Review & Confirm" at bounding box center [1043, 199] width 250 height 28
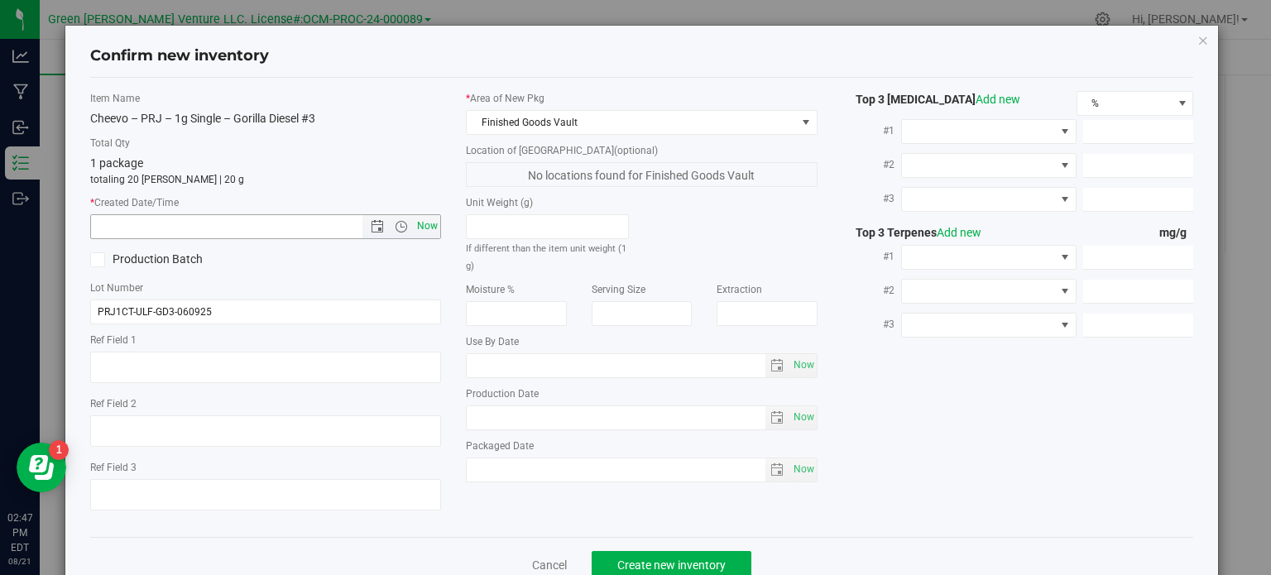
click at [424, 221] on span "Now" at bounding box center [428, 226] width 28 height 24
type input "[DATE] 2:47 PM"
click at [671, 572] on button "Create new inventory" at bounding box center [672, 565] width 160 height 28
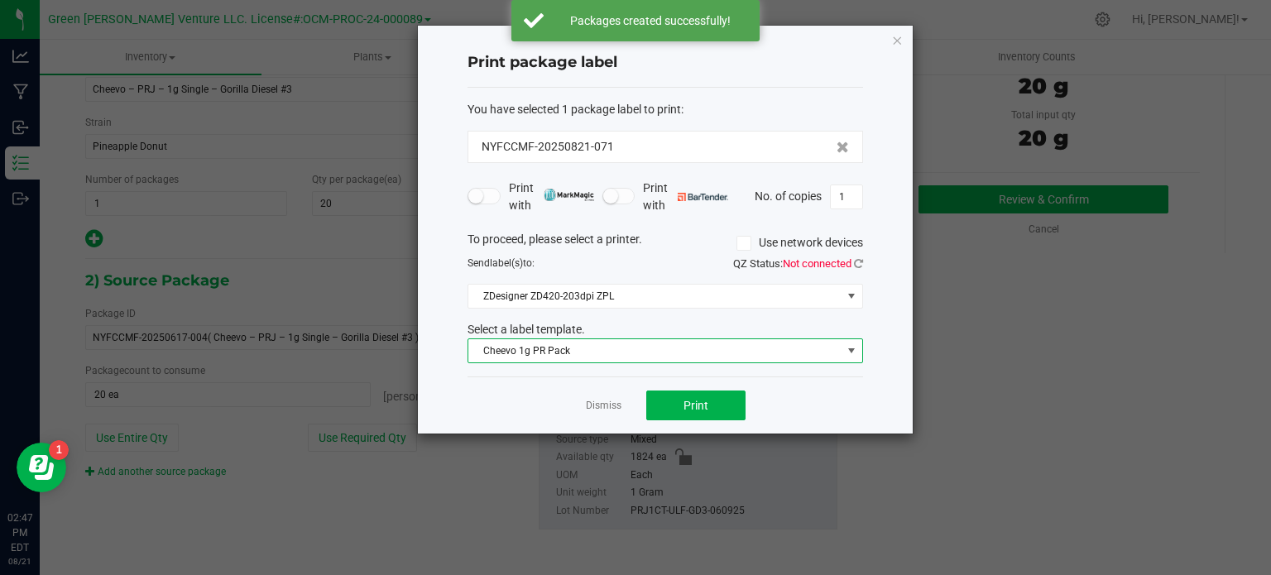
click at [620, 350] on span "Cheevo 1g PR Pack" at bounding box center [654, 350] width 373 height 23
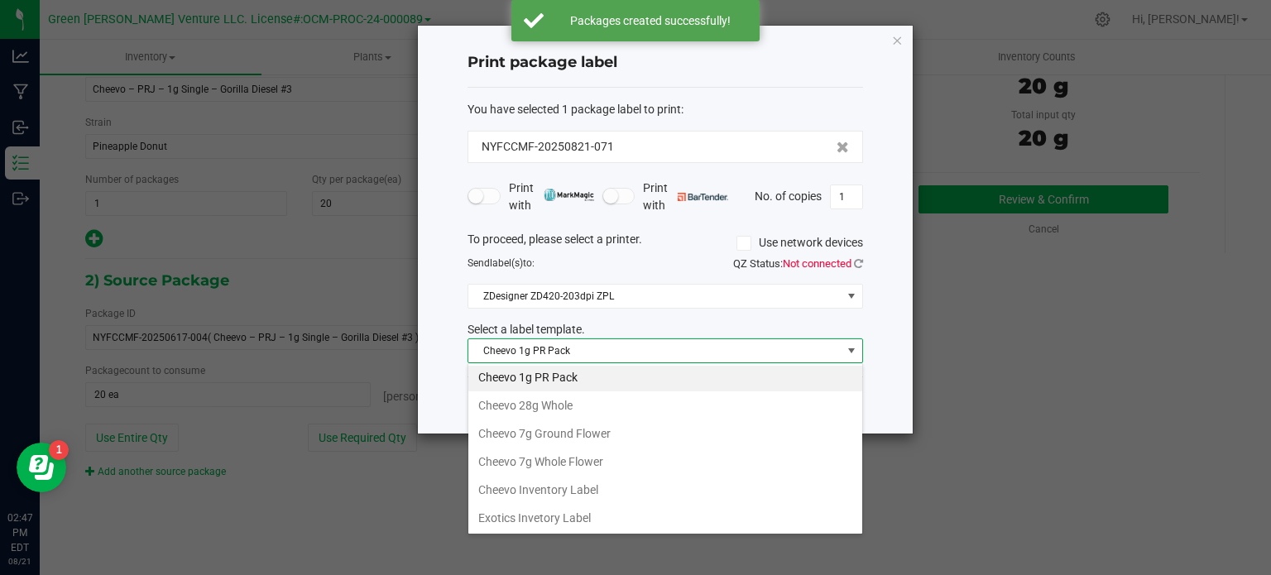
scroll to position [83, 0]
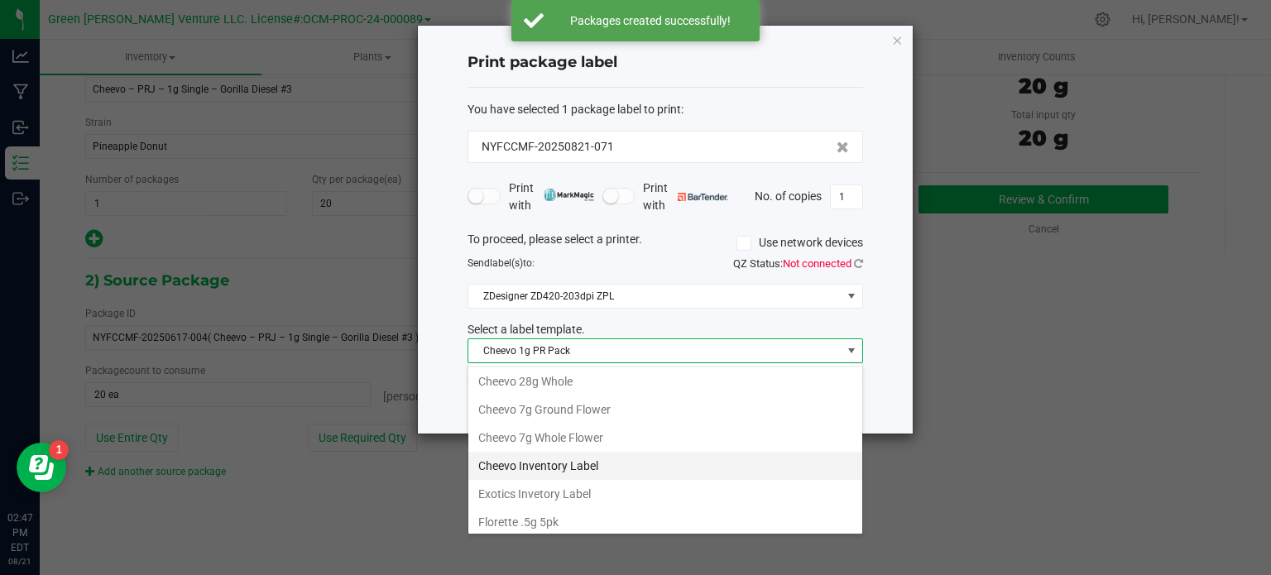
click at [550, 465] on li "Cheevo Inventory Label" at bounding box center [665, 466] width 394 height 28
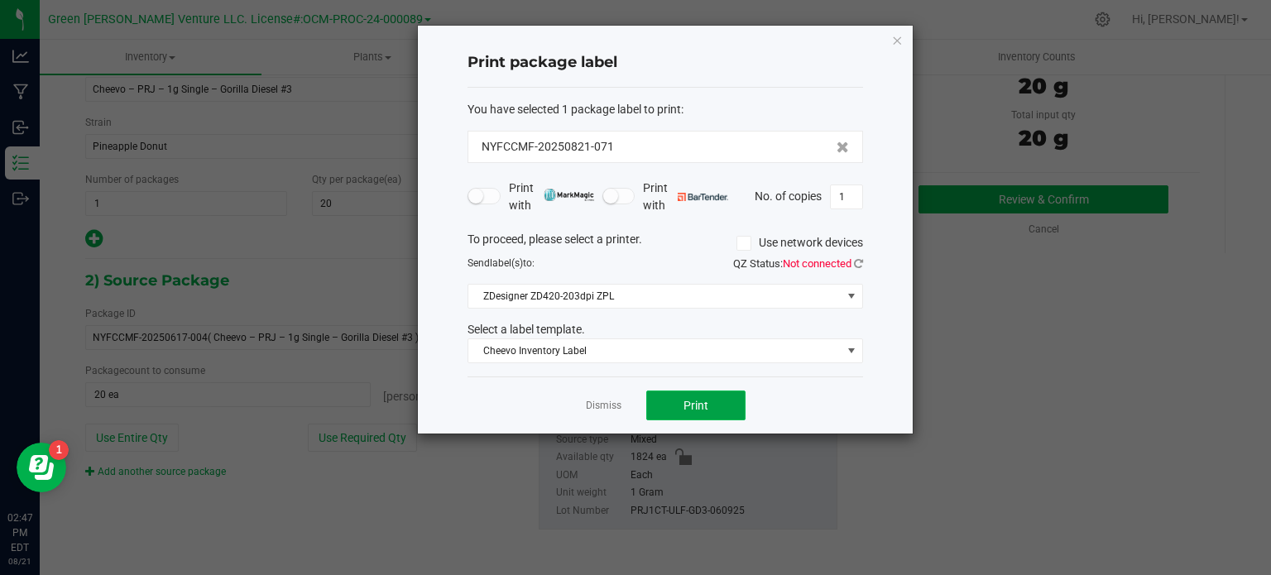
click at [670, 405] on button "Print" at bounding box center [695, 406] width 99 height 30
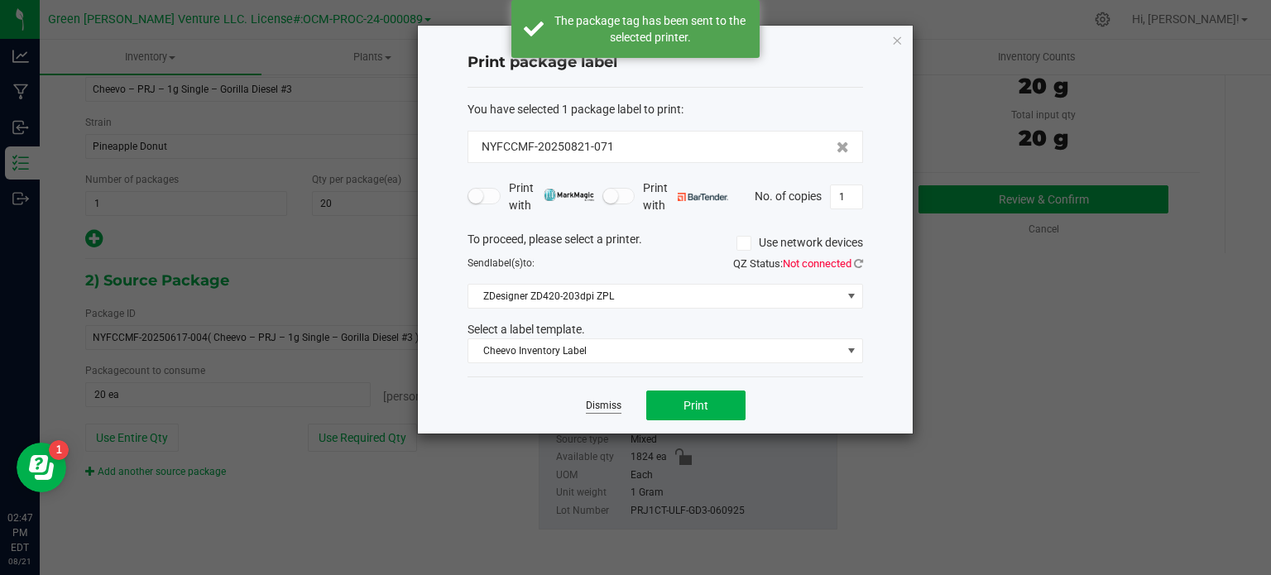
click at [592, 403] on link "Dismiss" at bounding box center [604, 406] width 36 height 14
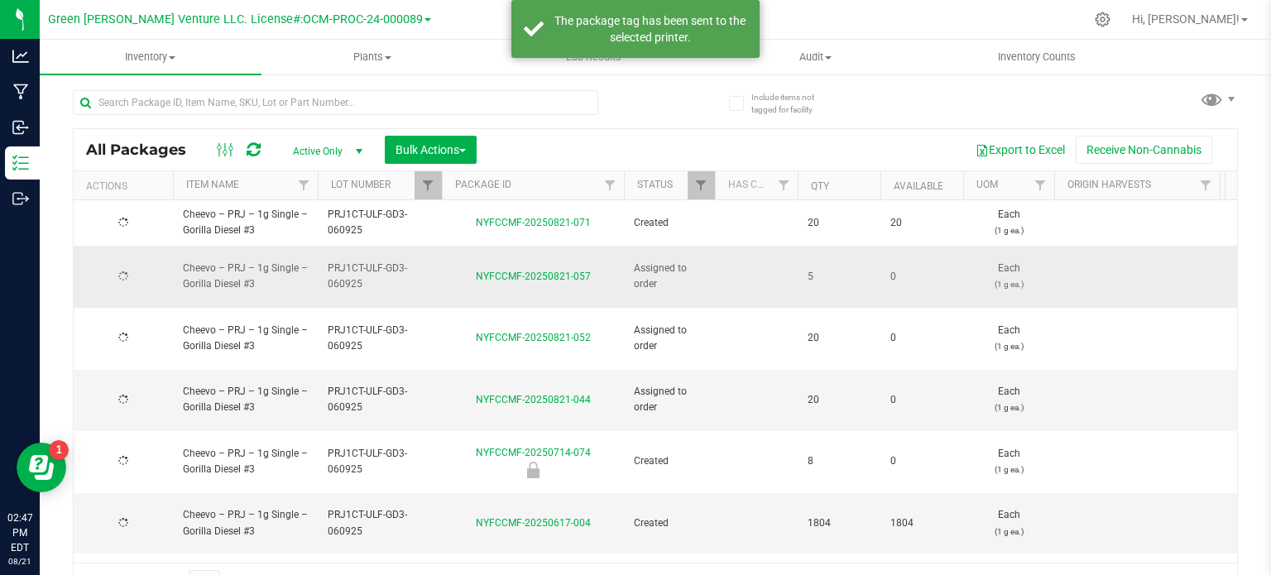
scroll to position [29, 0]
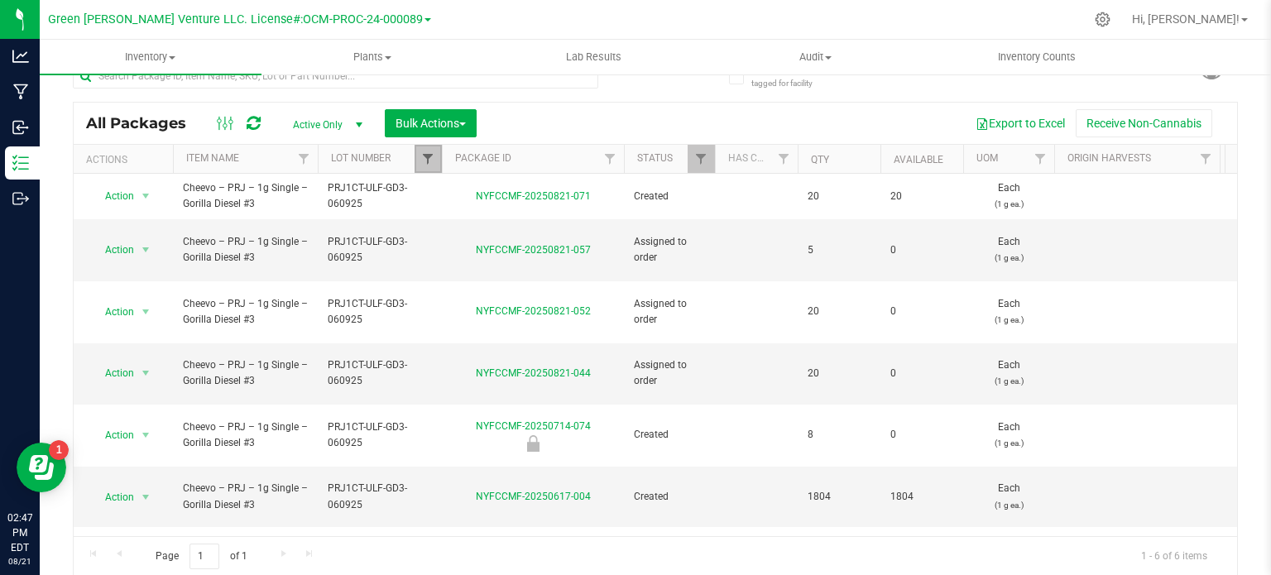
click at [426, 153] on span "Filter" at bounding box center [427, 158] width 13 height 13
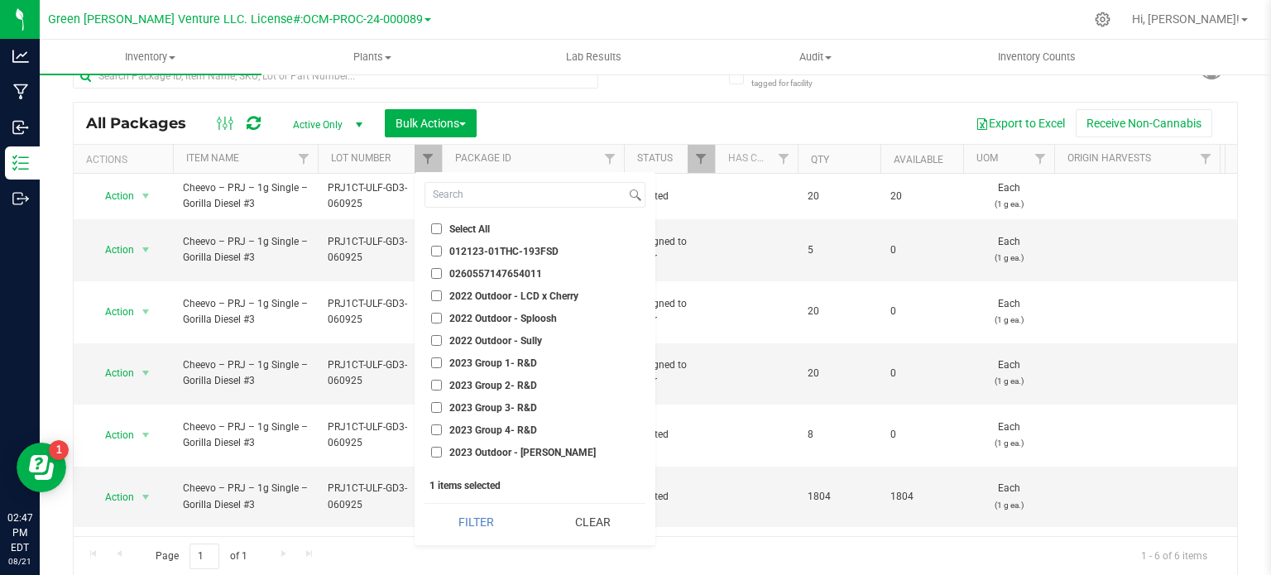
drag, startPoint x: 573, startPoint y: 526, endPoint x: 434, endPoint y: 230, distance: 327.2
click at [568, 512] on button "Clear" at bounding box center [592, 522] width 105 height 36
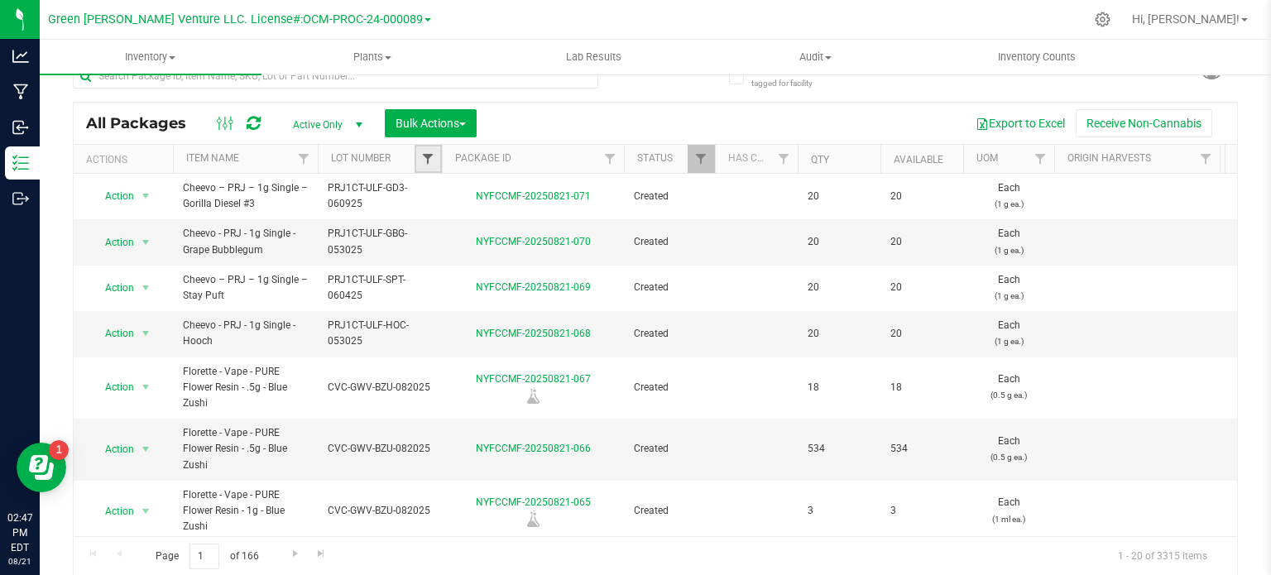
click at [430, 161] on span "Filter" at bounding box center [427, 158] width 13 height 13
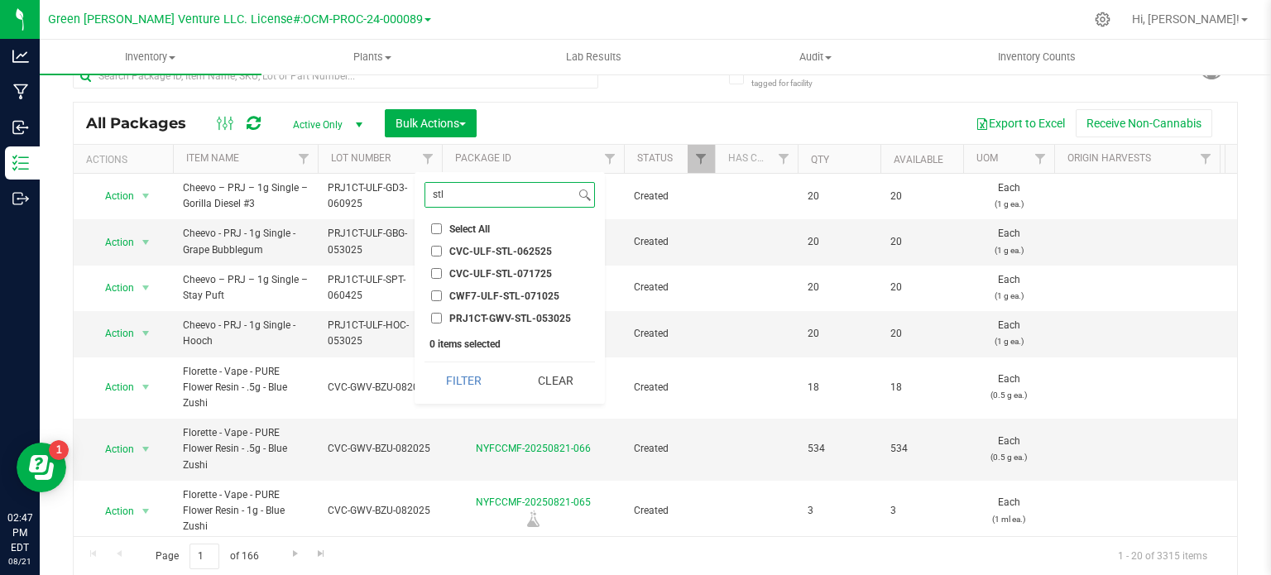
type input "stl"
click at [432, 317] on input "PRJ1CT-GWV-STL-053025" at bounding box center [436, 318] width 11 height 11
checkbox input "true"
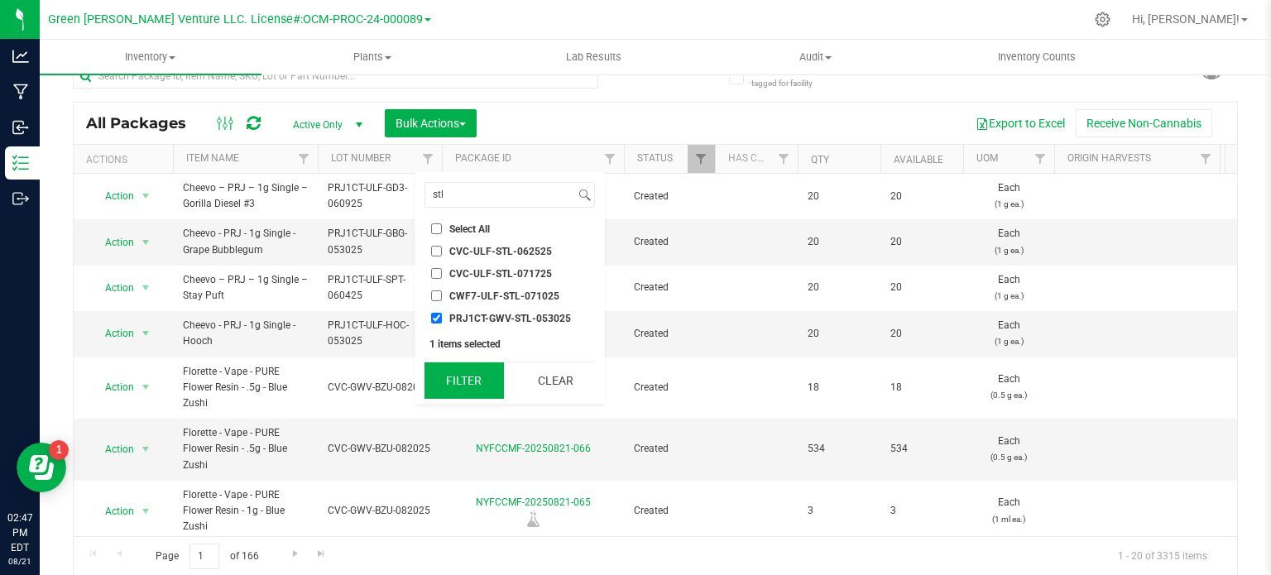
click at [435, 370] on button "Filter" at bounding box center [463, 380] width 79 height 36
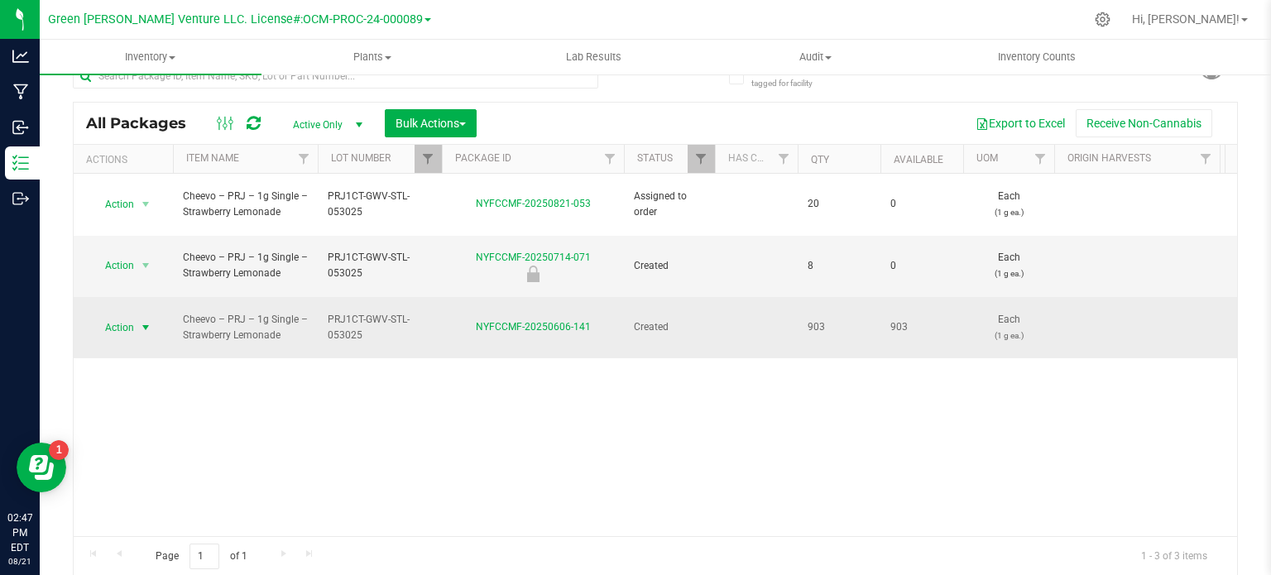
click at [120, 316] on span "Action" at bounding box center [112, 327] width 45 height 23
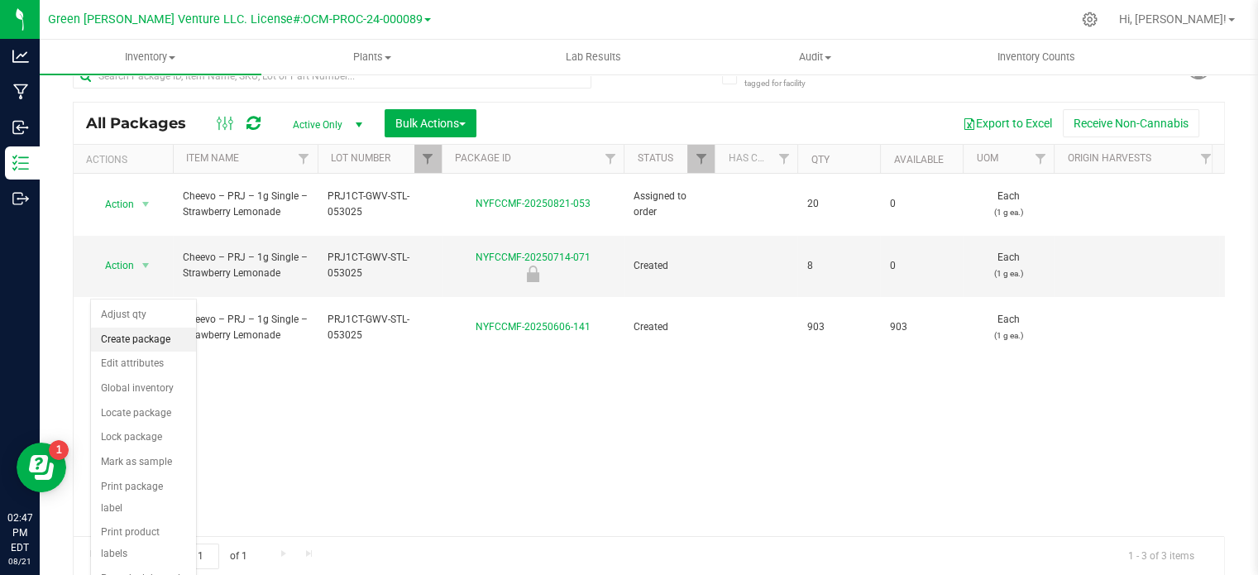
click at [122, 340] on li "Create package" at bounding box center [143, 340] width 105 height 25
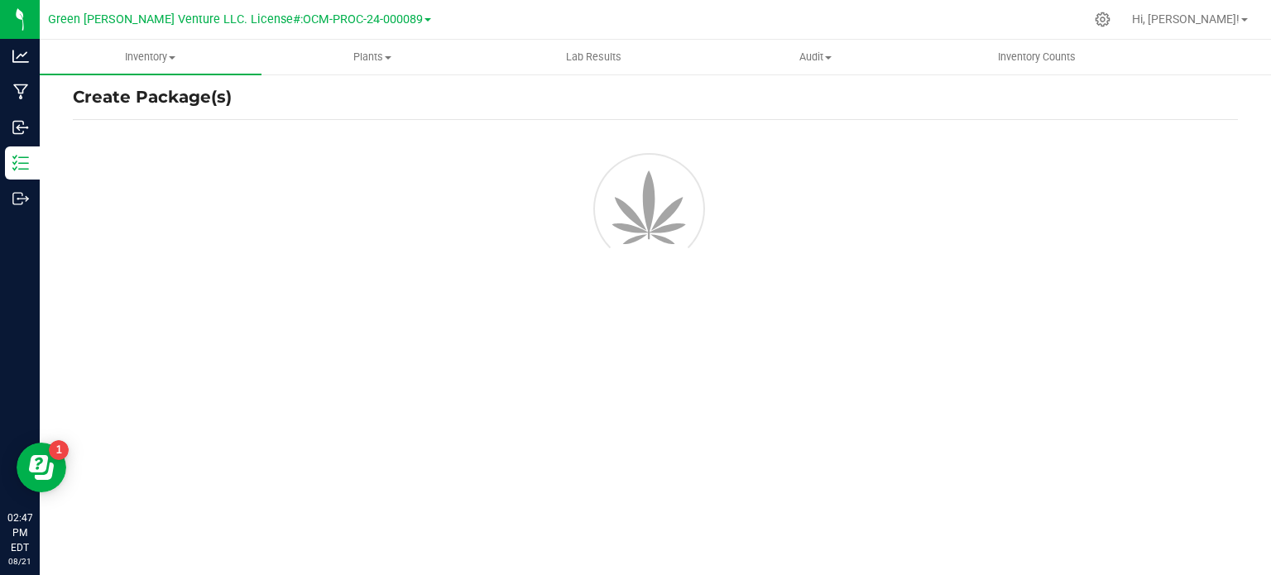
scroll to position [29, 0]
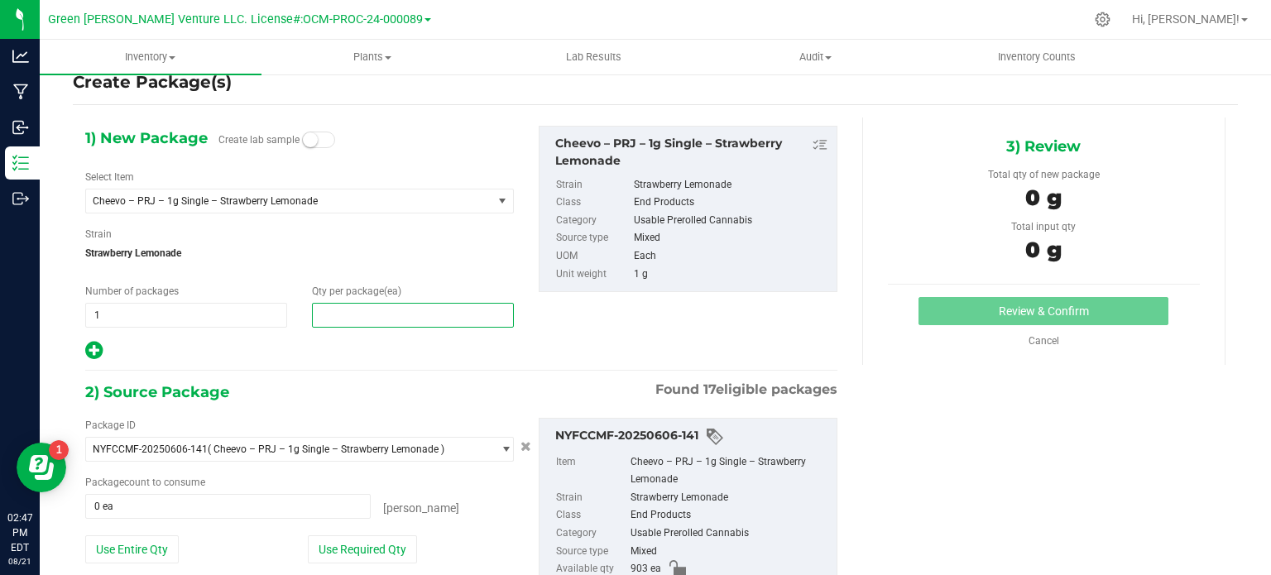
click at [328, 314] on span at bounding box center [413, 315] width 202 height 25
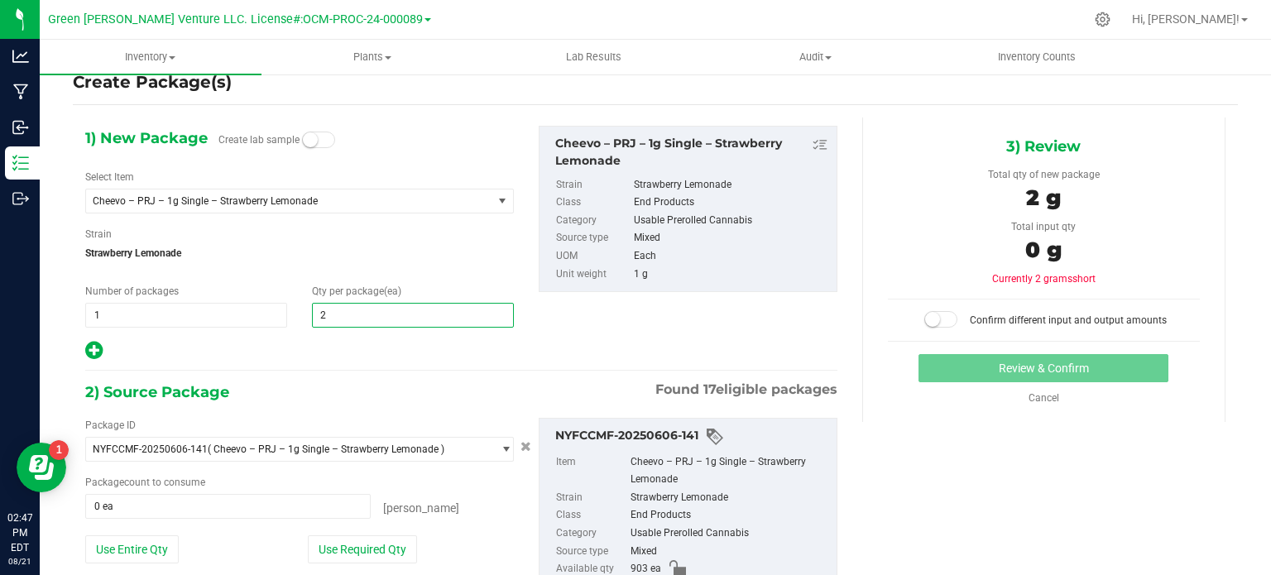
type input "20"
click at [343, 340] on div at bounding box center [299, 351] width 429 height 22
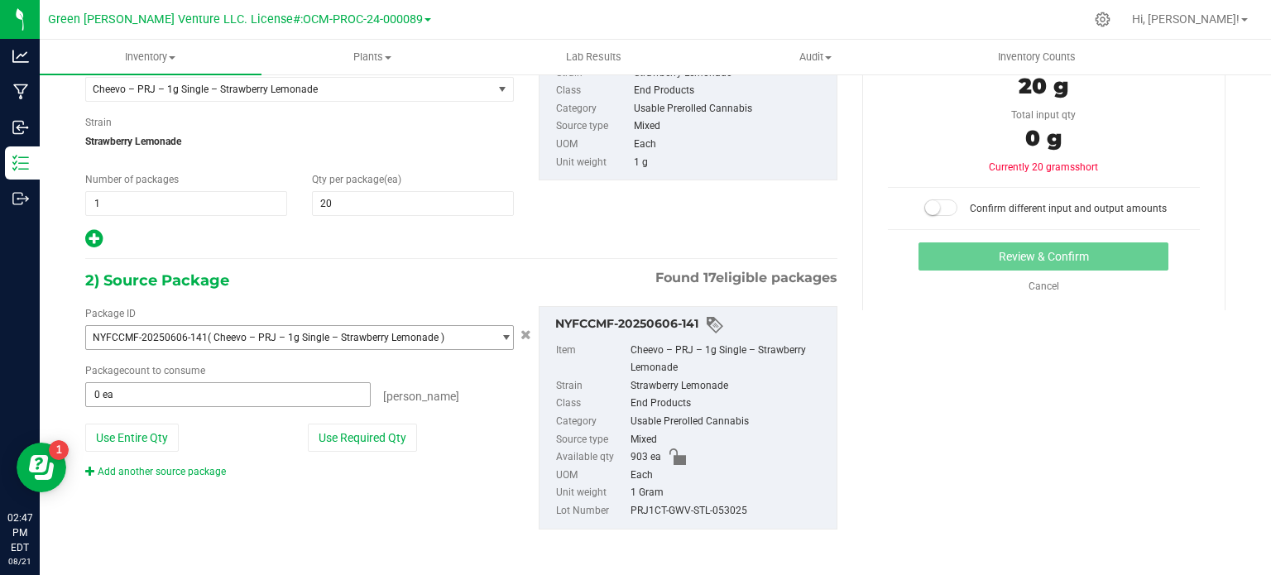
scroll to position [141, 0]
click at [358, 428] on button "Use Required Qty" at bounding box center [362, 437] width 109 height 28
type input "20 ea"
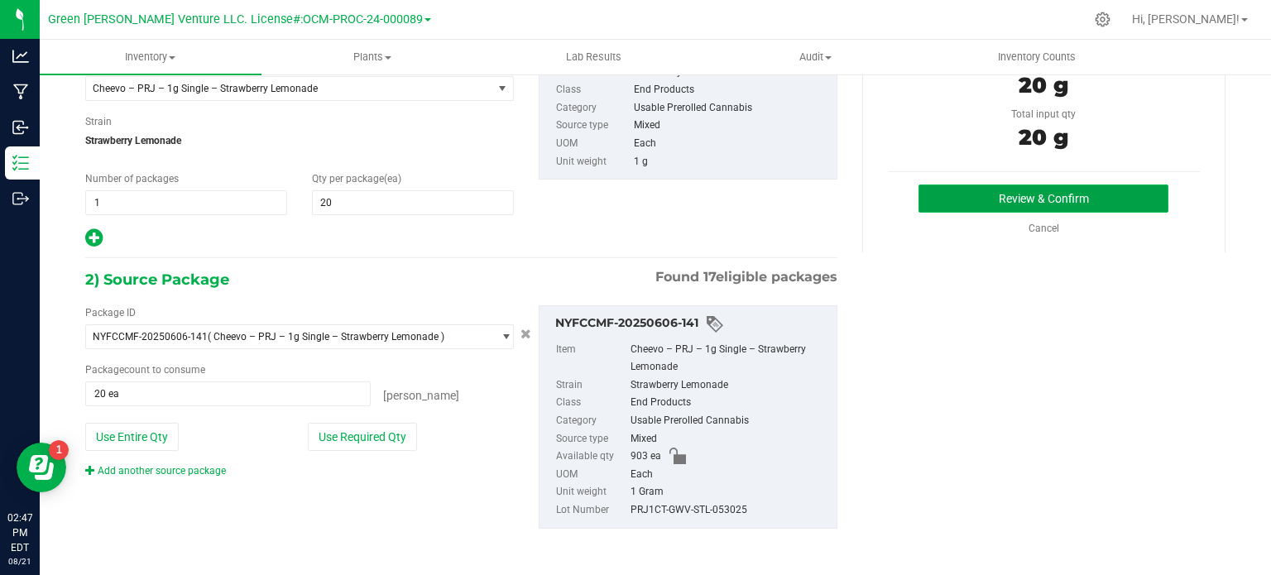
click at [977, 193] on button "Review & Confirm" at bounding box center [1043, 199] width 250 height 28
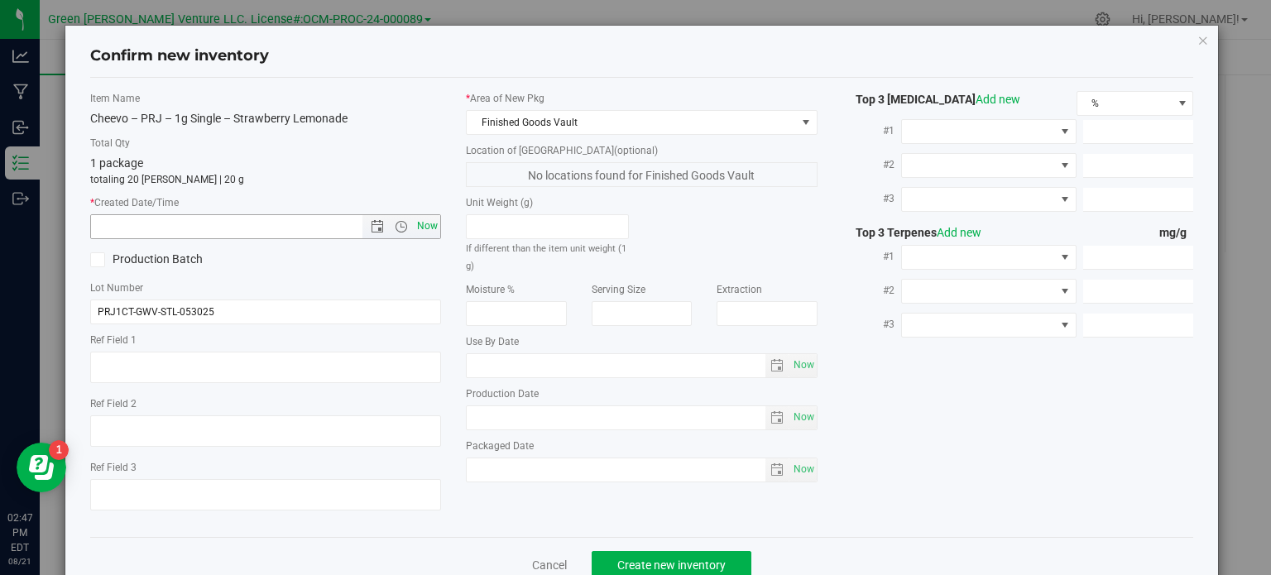
click at [420, 234] on span "Now" at bounding box center [428, 226] width 28 height 24
type input "[DATE] 2:47 PM"
click at [634, 562] on span "Create new inventory" at bounding box center [671, 564] width 108 height 13
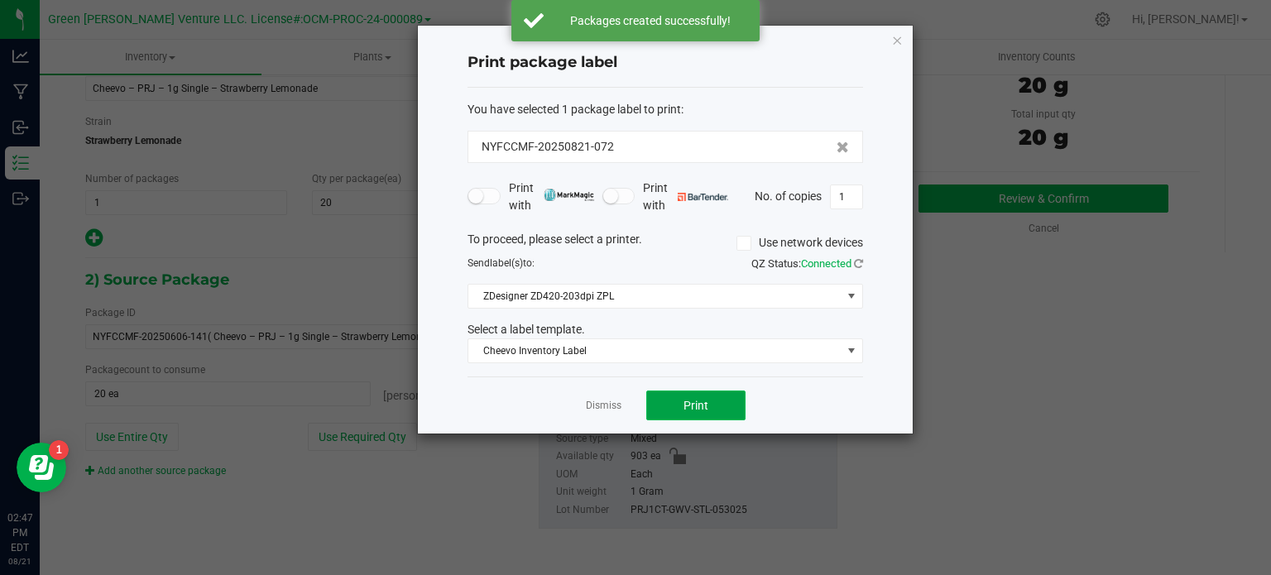
click at [721, 407] on button "Print" at bounding box center [695, 406] width 99 height 30
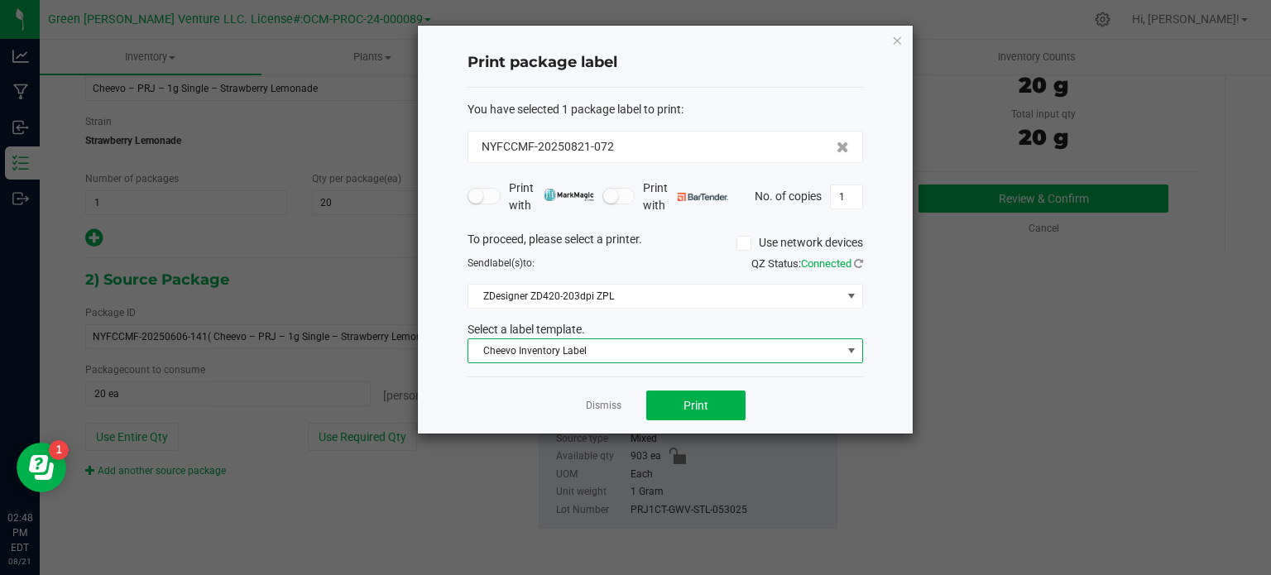
click at [573, 343] on span "Cheevo Inventory Label" at bounding box center [654, 350] width 373 height 23
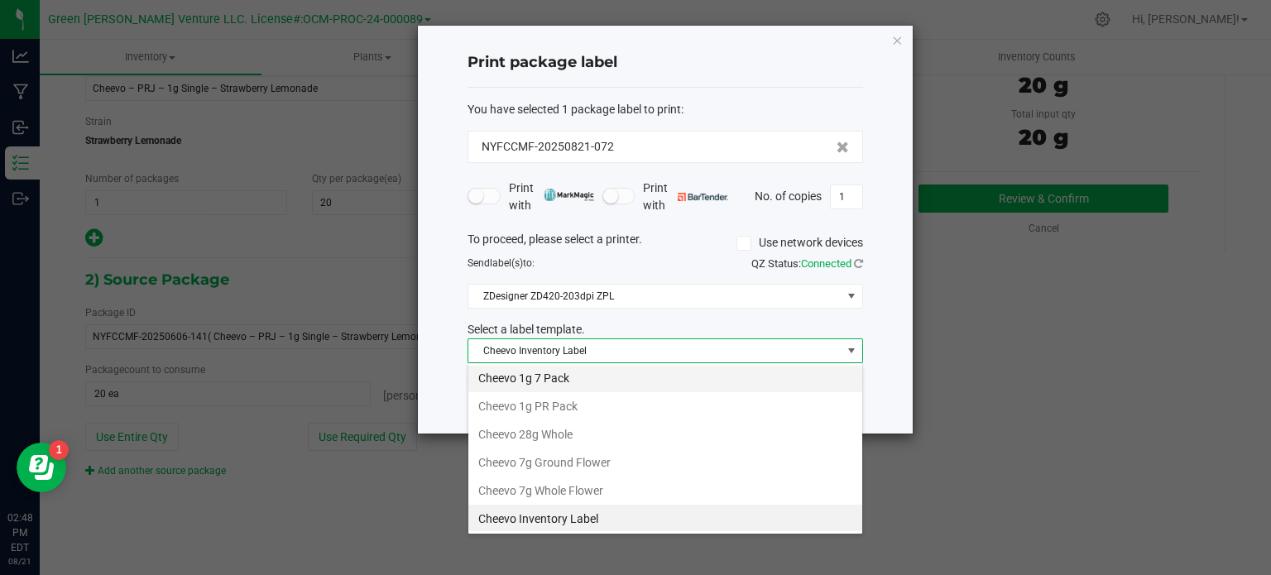
scroll to position [24, 395]
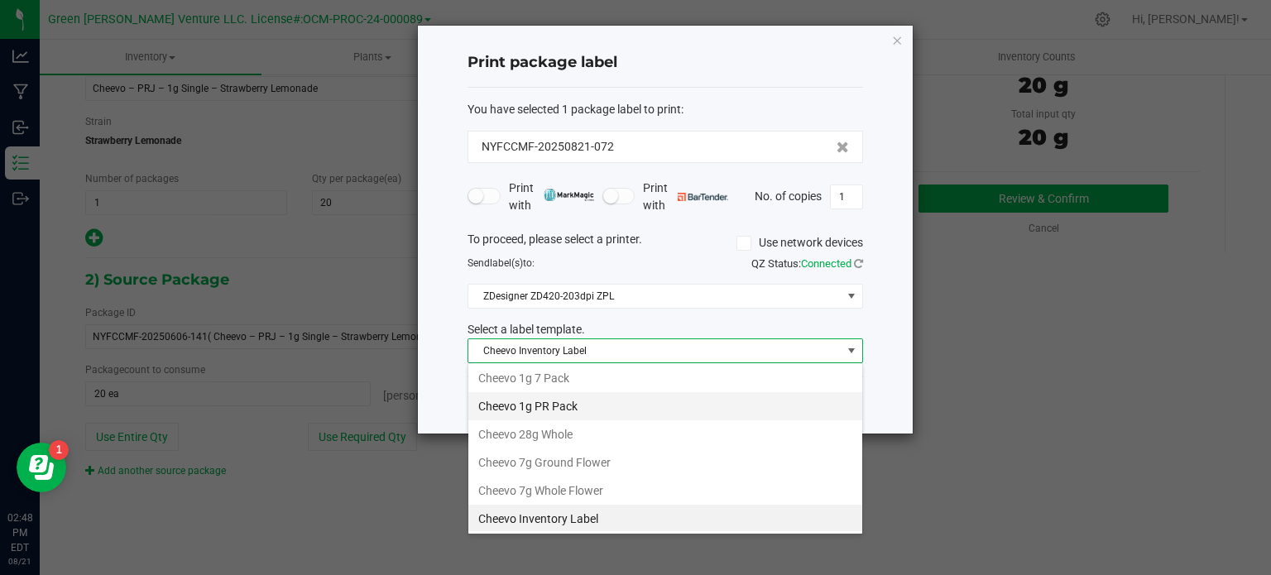
click at [527, 412] on li "Cheevo 1g PR Pack" at bounding box center [665, 406] width 394 height 28
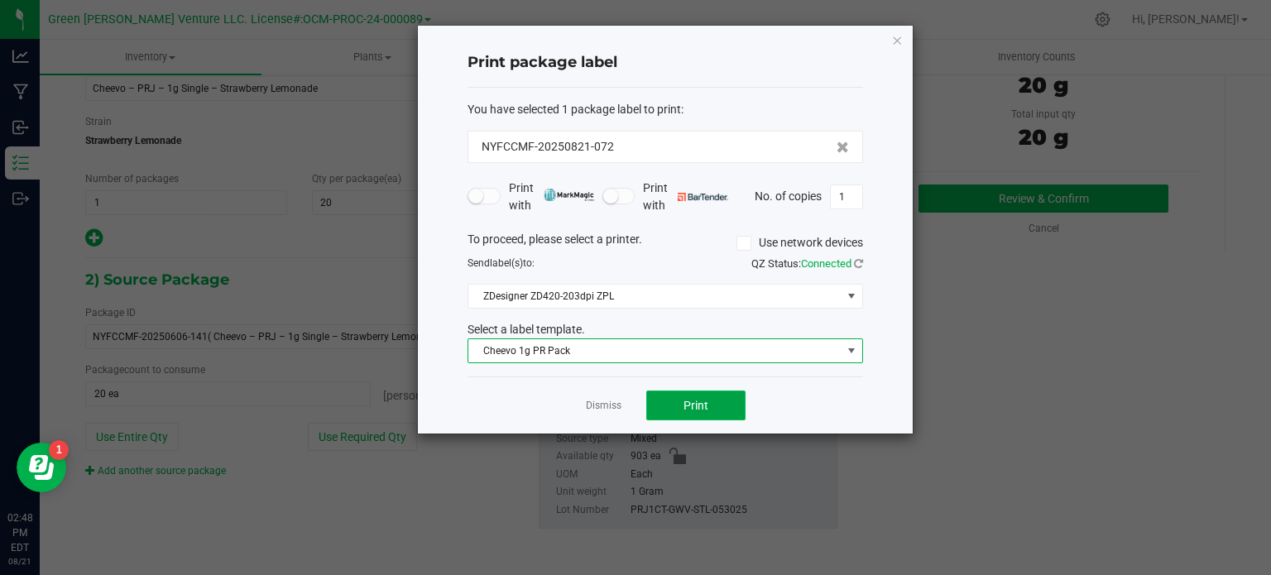
click at [709, 407] on button "Print" at bounding box center [695, 406] width 99 height 30
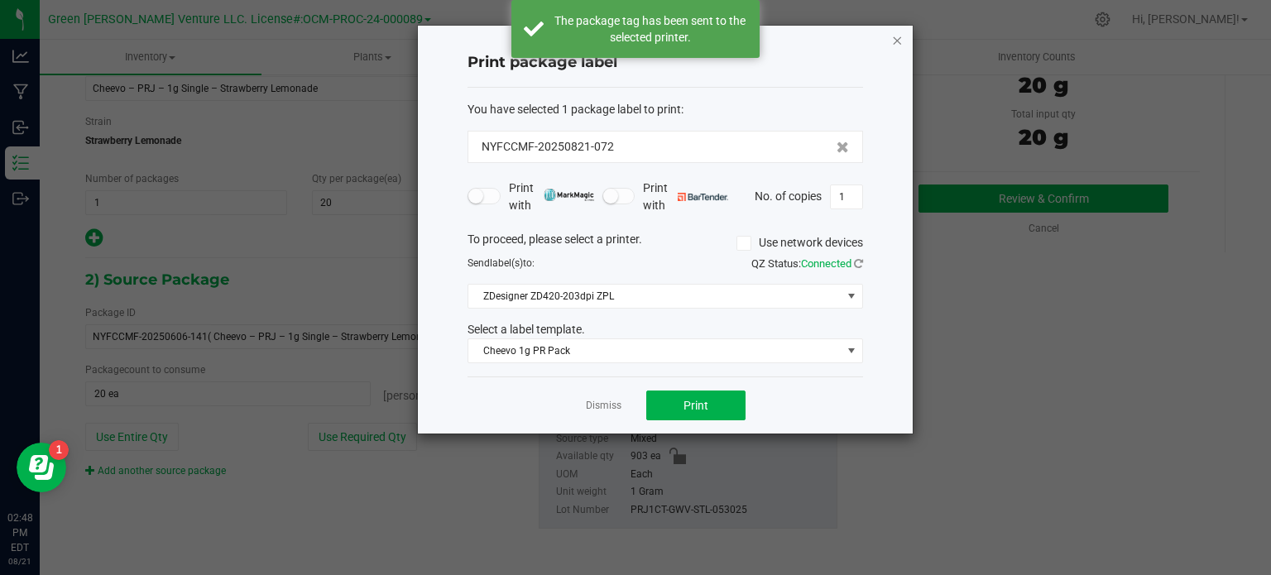
click at [899, 41] on icon "button" at bounding box center [897, 40] width 12 height 20
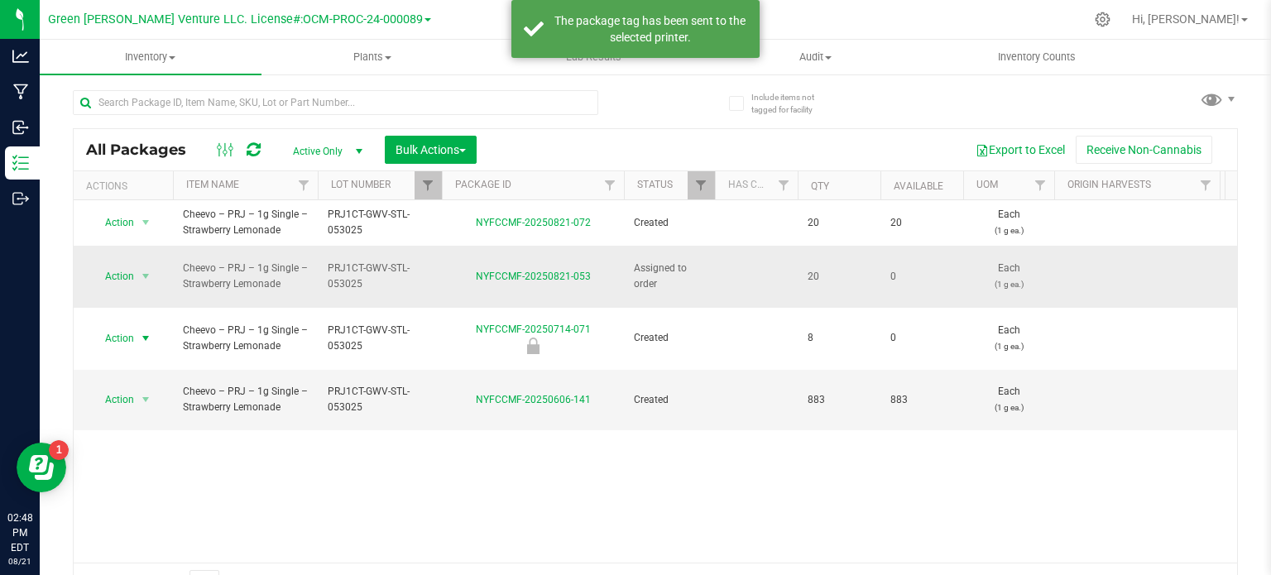
scroll to position [29, 0]
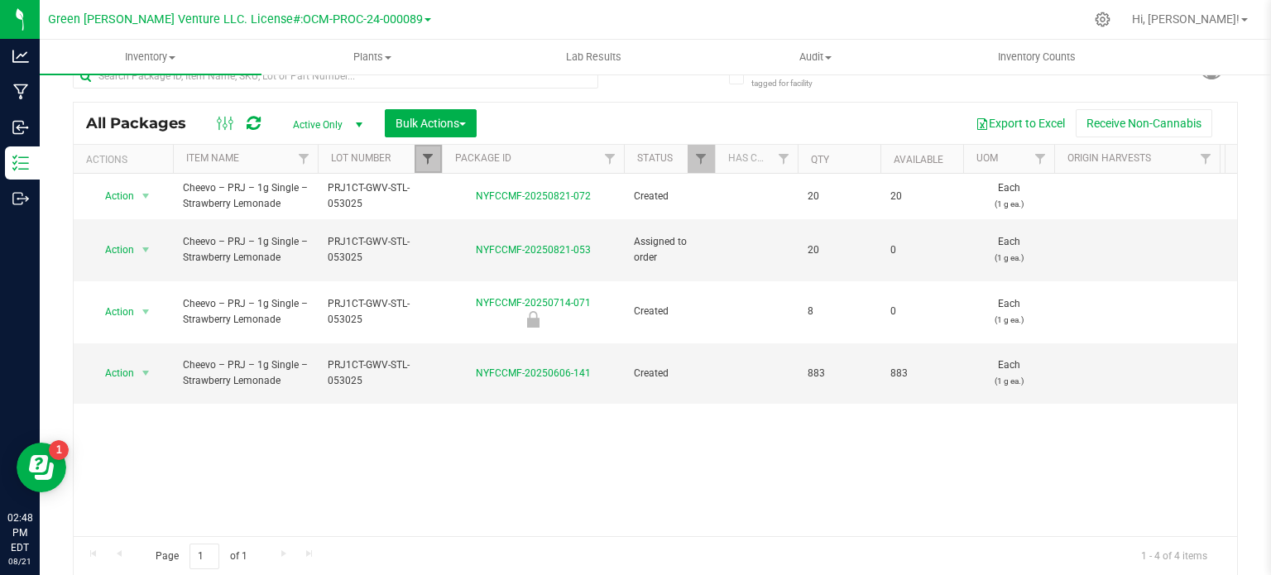
click at [433, 156] on span "Filter" at bounding box center [427, 158] width 13 height 13
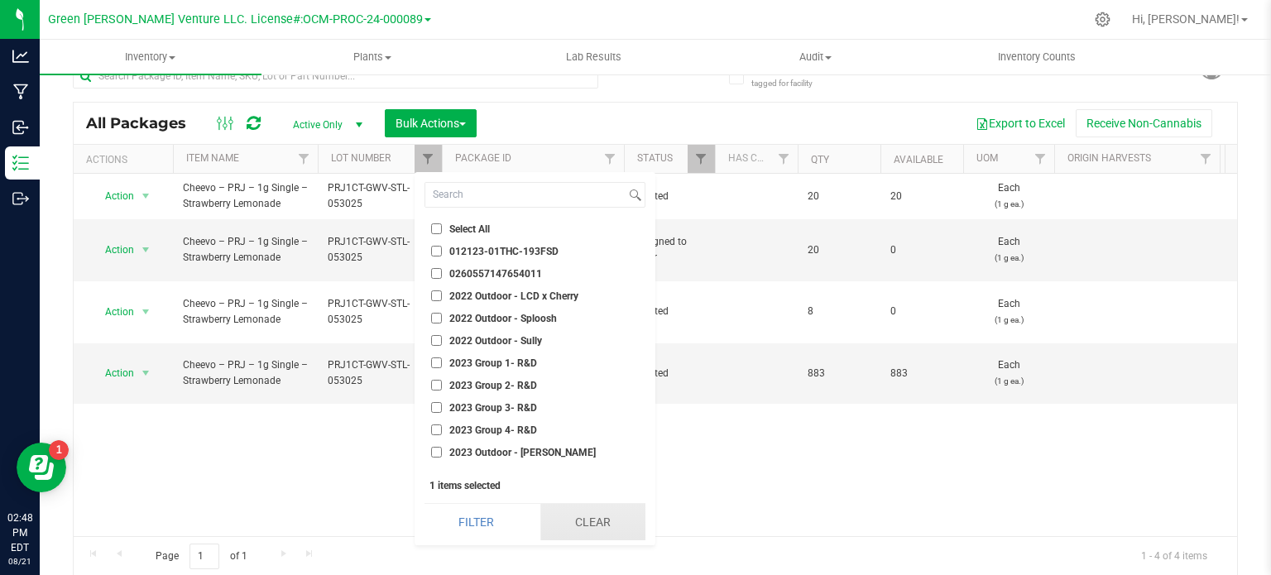
click at [587, 535] on button "Clear" at bounding box center [592, 522] width 105 height 36
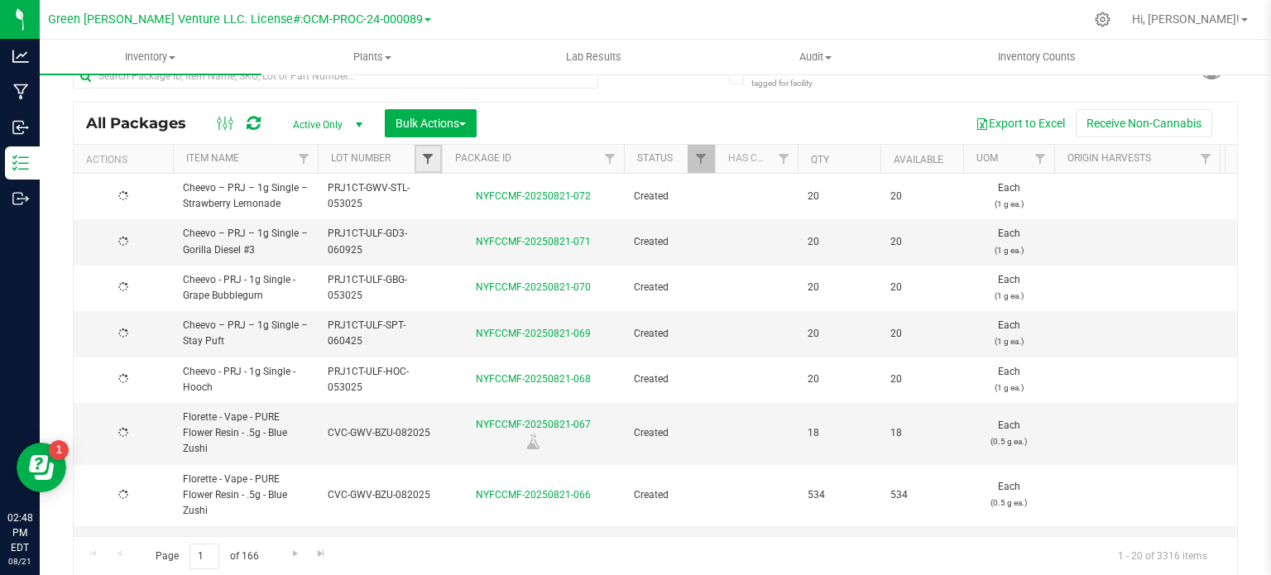
click at [429, 157] on span "Filter" at bounding box center [427, 158] width 13 height 13
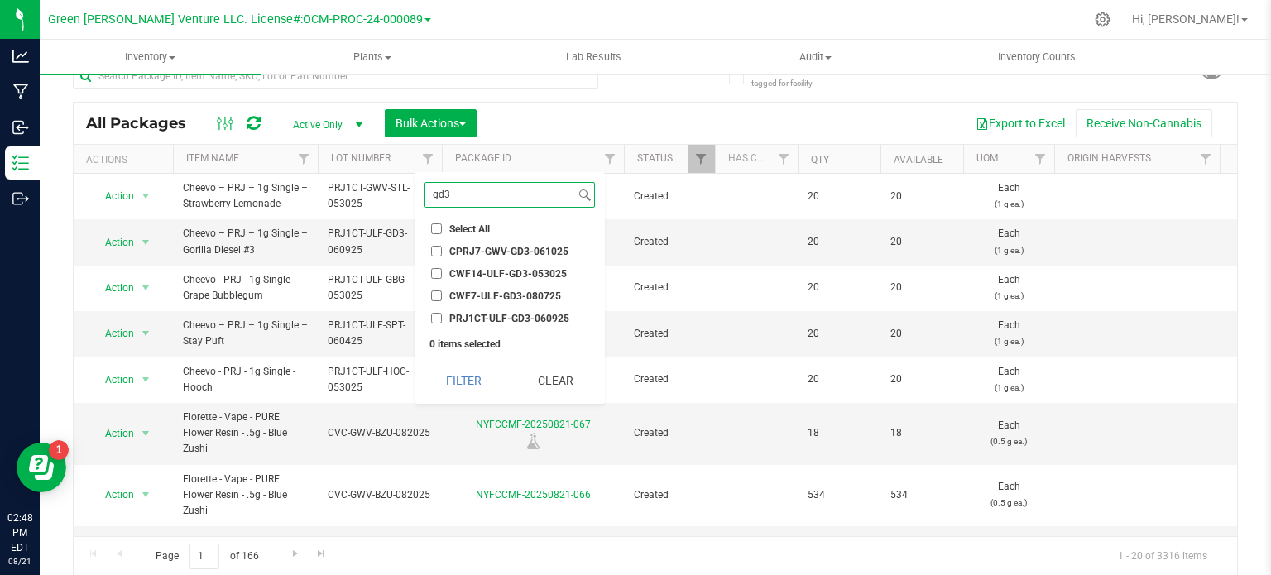
type input "gd3"
click at [432, 320] on input "PRJ1CT-ULF-GD3-060925" at bounding box center [436, 318] width 11 height 11
checkbox input "true"
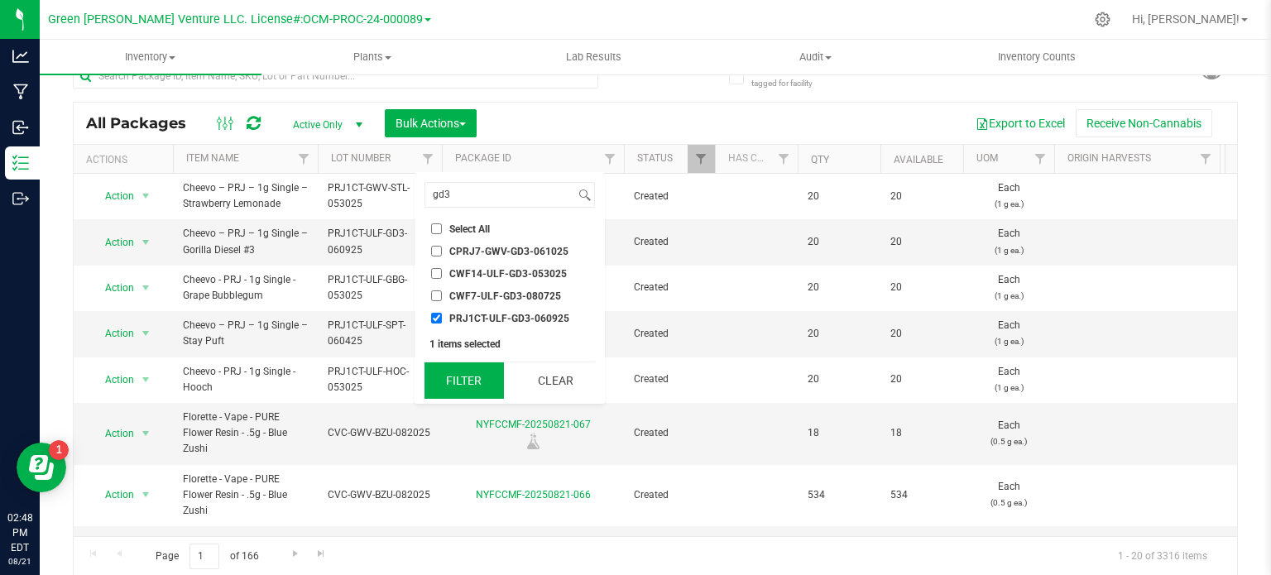
click at [463, 386] on button "Filter" at bounding box center [463, 380] width 79 height 36
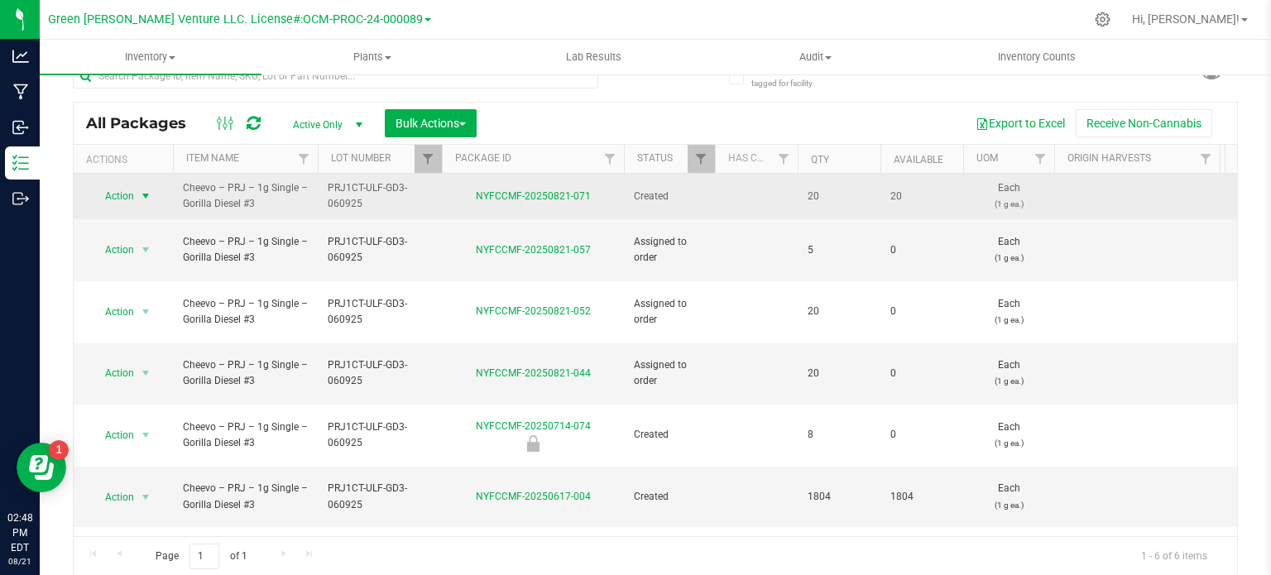
click at [146, 202] on span "select" at bounding box center [146, 196] width 21 height 23
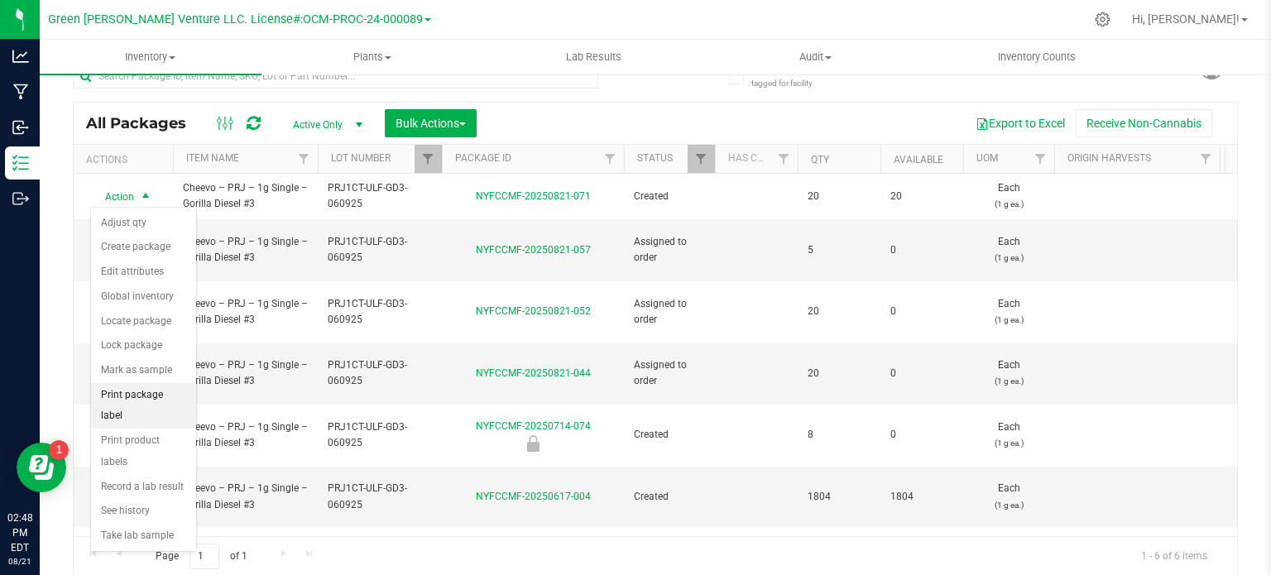
click at [158, 385] on li "Print package label" at bounding box center [143, 406] width 105 height 46
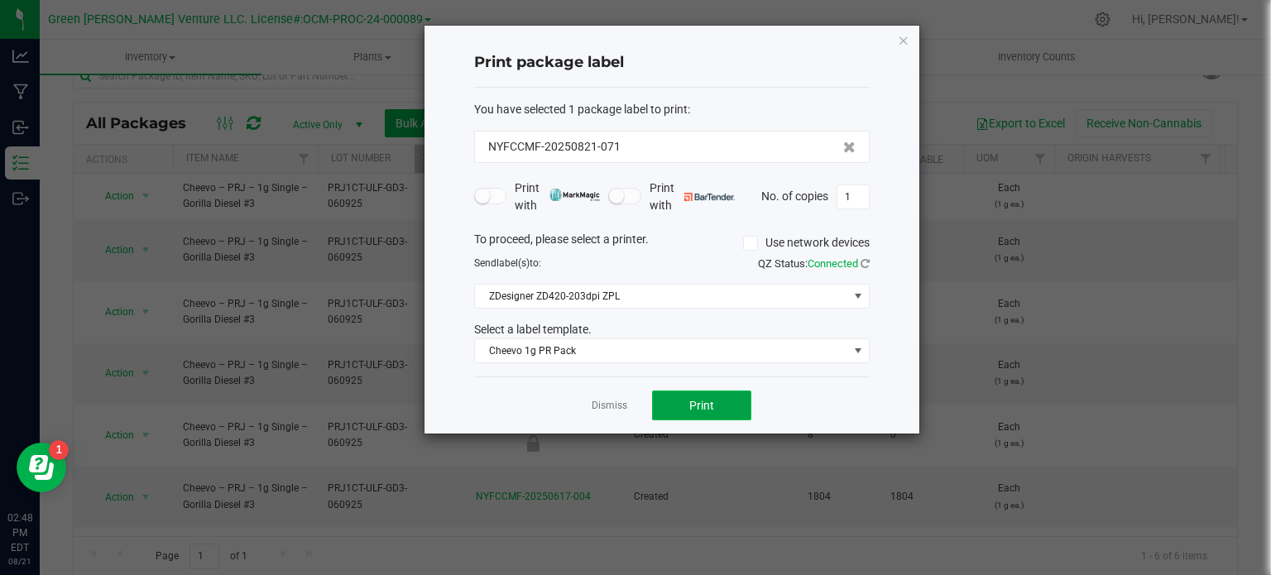
click at [724, 402] on button "Print" at bounding box center [701, 406] width 99 height 30
